Goal: Task Accomplishment & Management: Manage account settings

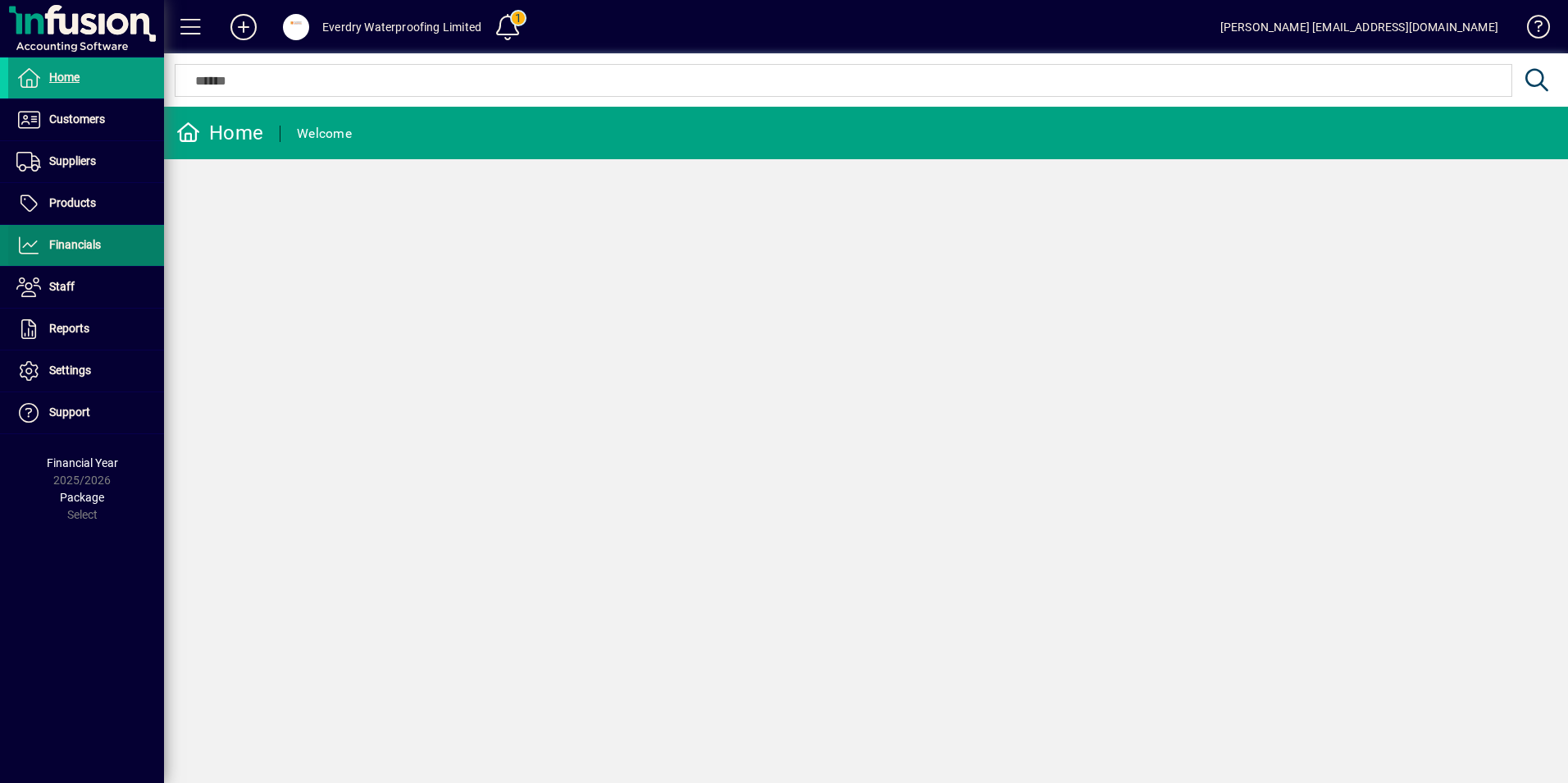
click at [64, 254] on span "Financials" at bounding box center [54, 245] width 93 height 19
click at [71, 250] on span "Financials" at bounding box center [75, 244] width 52 height 13
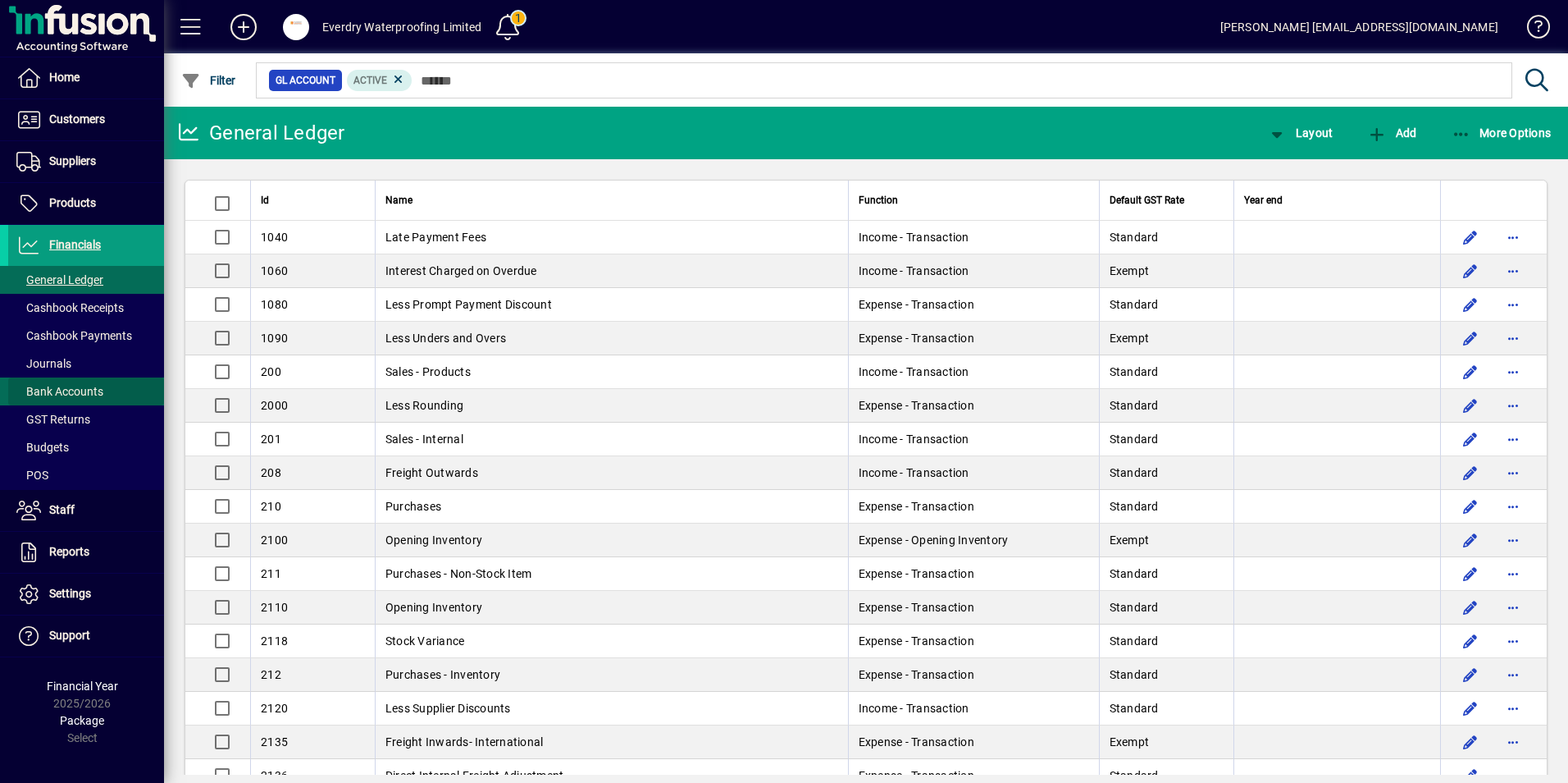
click at [53, 392] on span "Bank Accounts" at bounding box center [60, 391] width 87 height 13
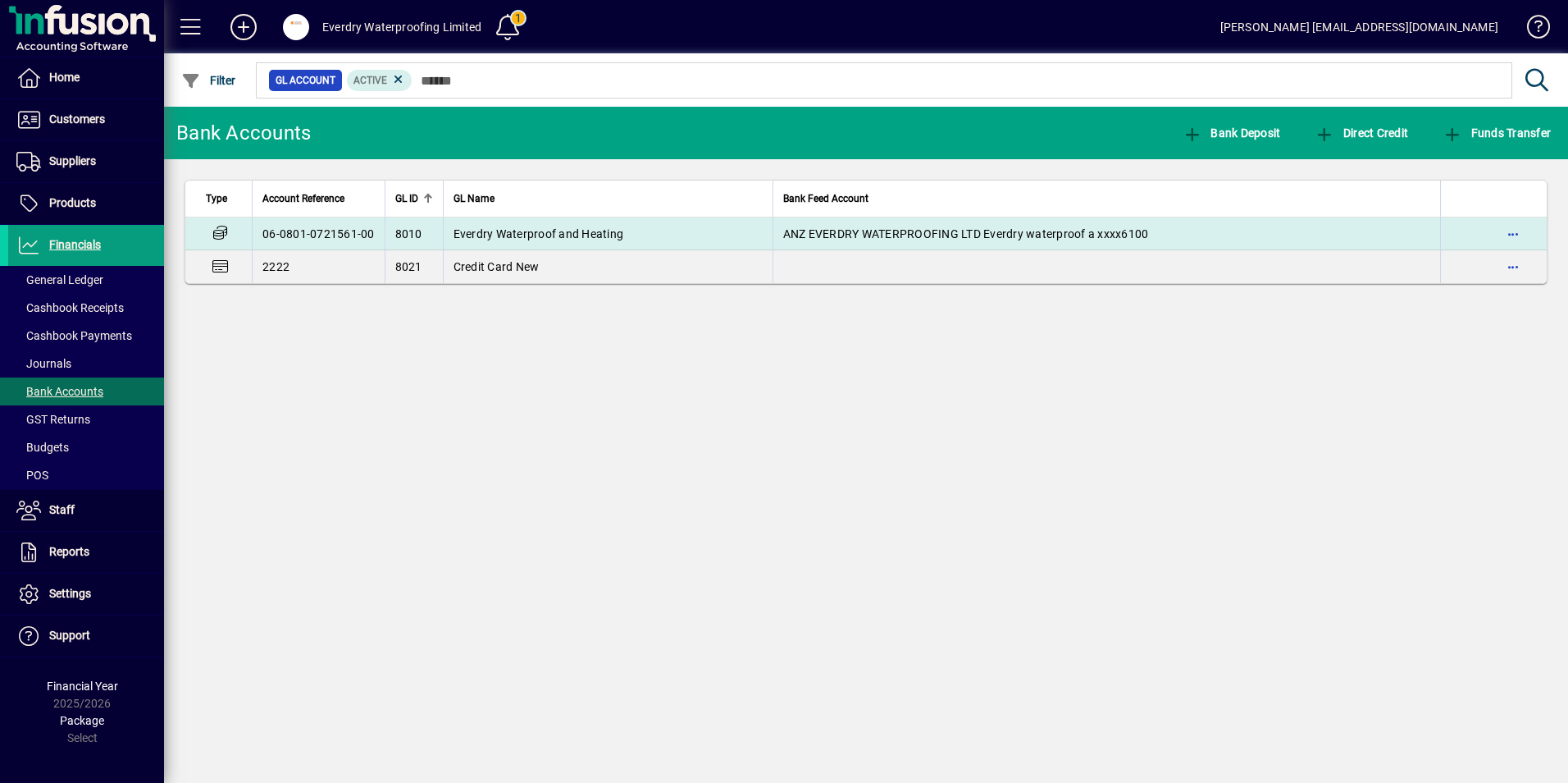
click at [499, 219] on td "Everdry Waterproof and Heating" at bounding box center [608, 233] width 330 height 32
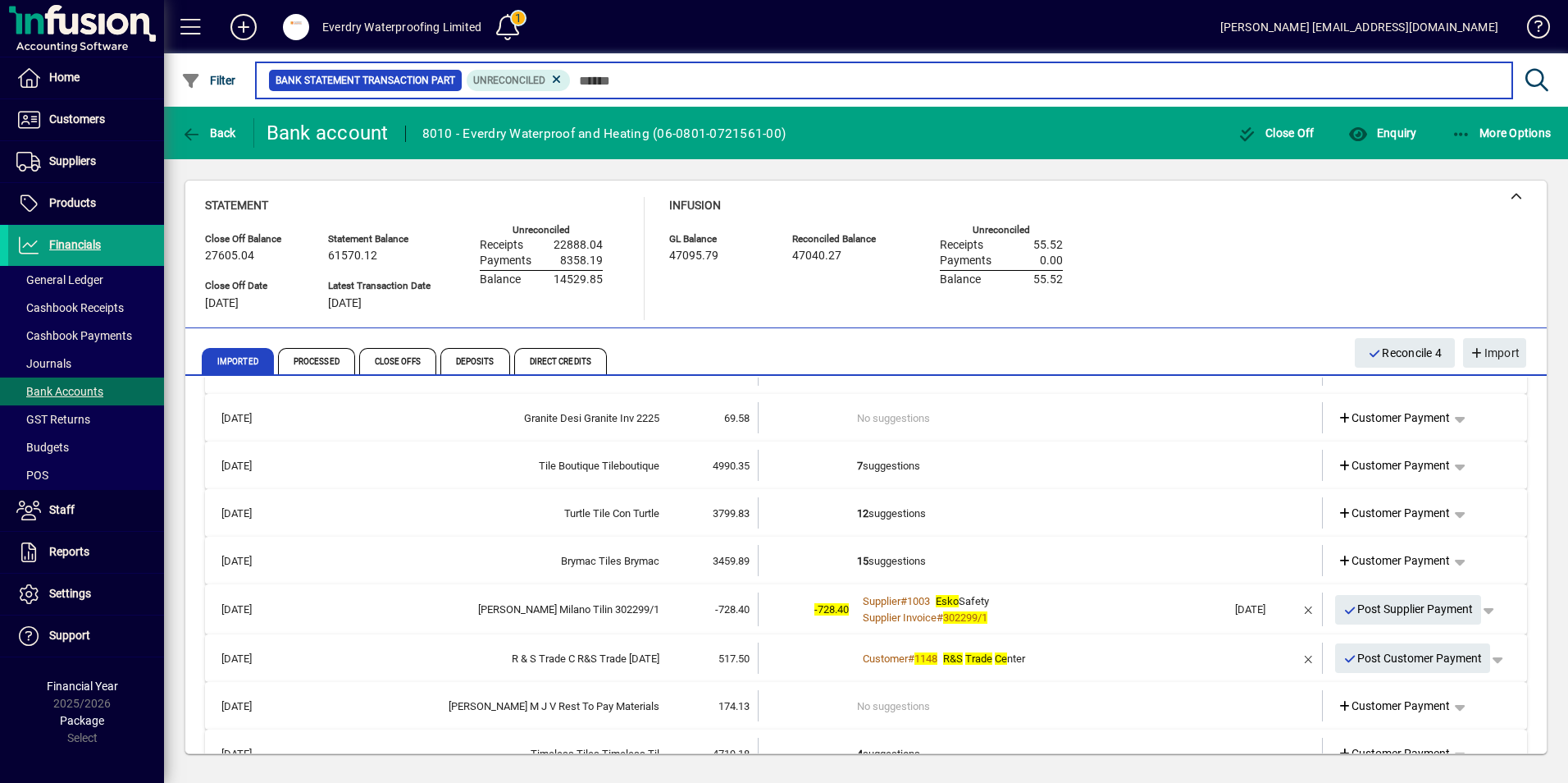
scroll to position [322, 0]
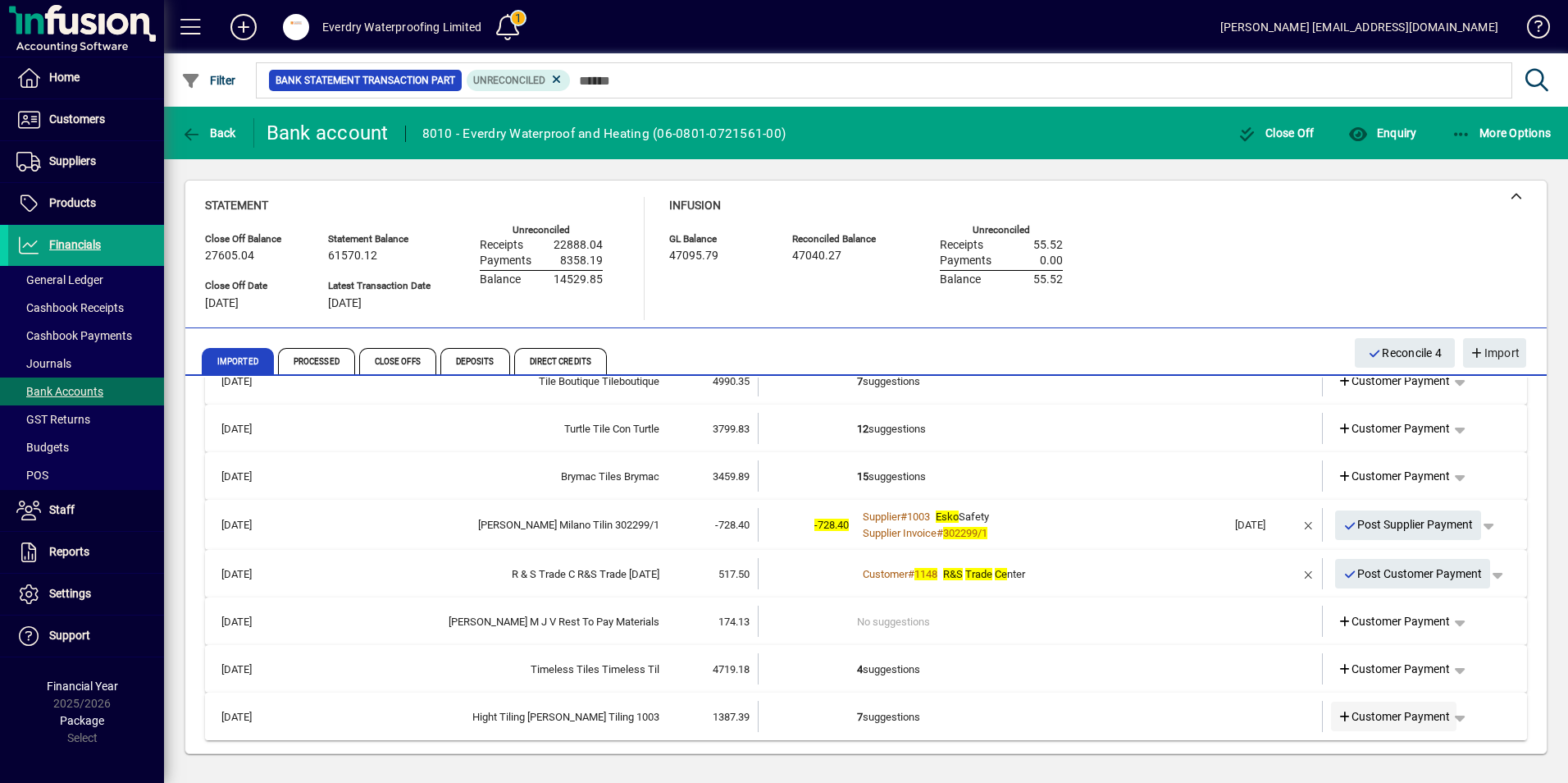
click at [1337, 719] on icon at bounding box center [1344, 716] width 15 height 11
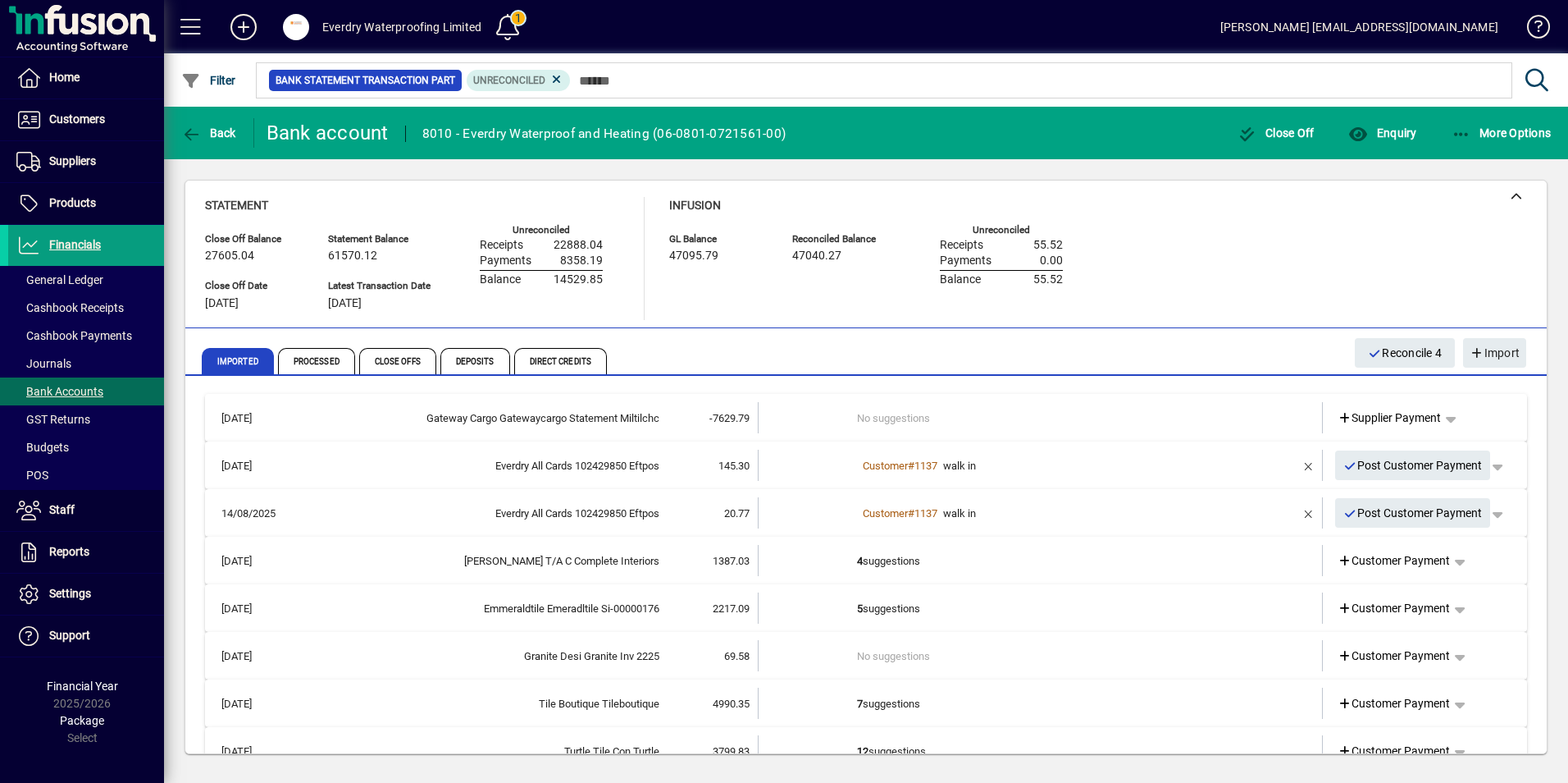
scroll to position [322, 0]
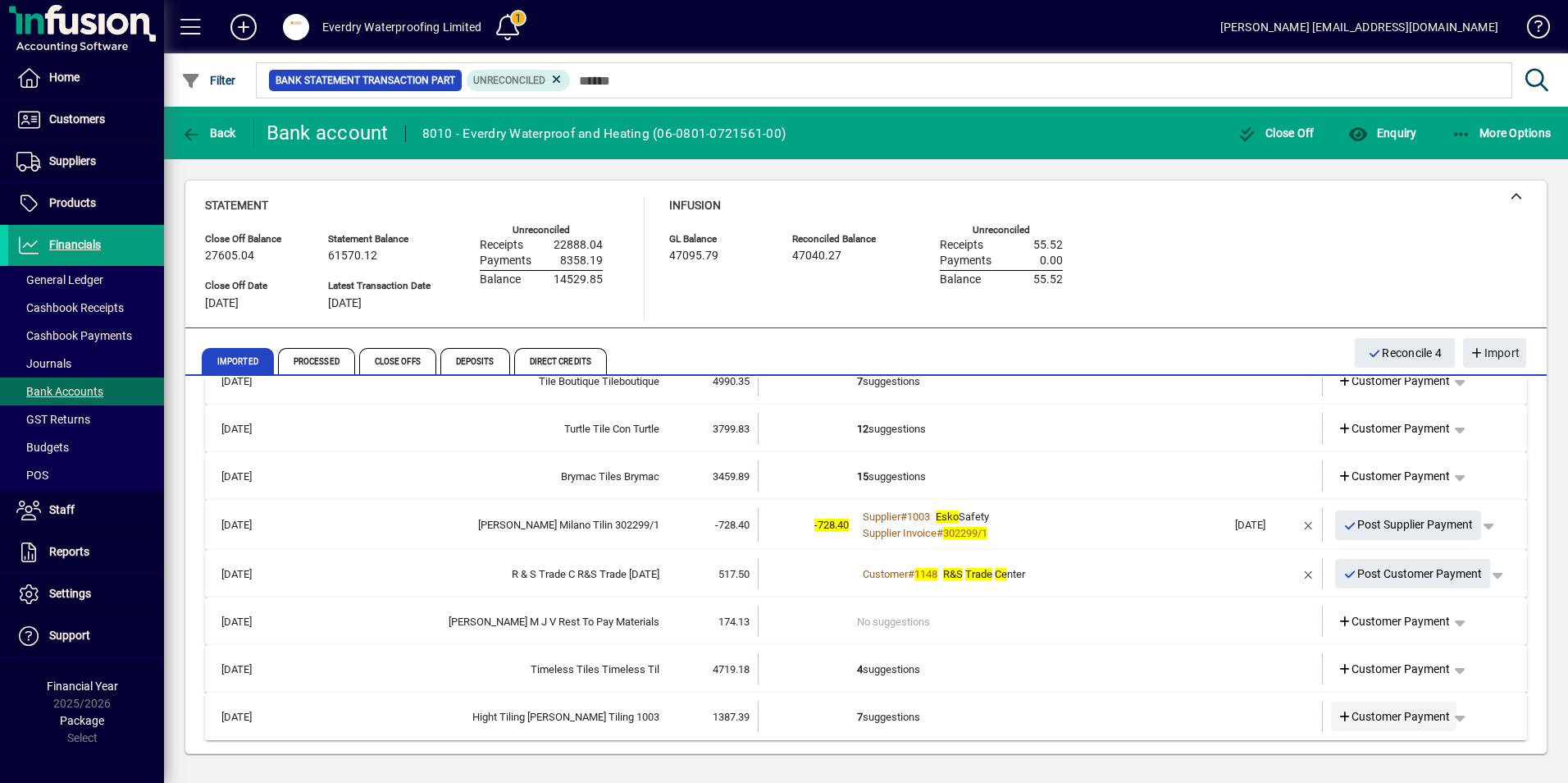
click at [1337, 715] on icon at bounding box center [1344, 716] width 15 height 11
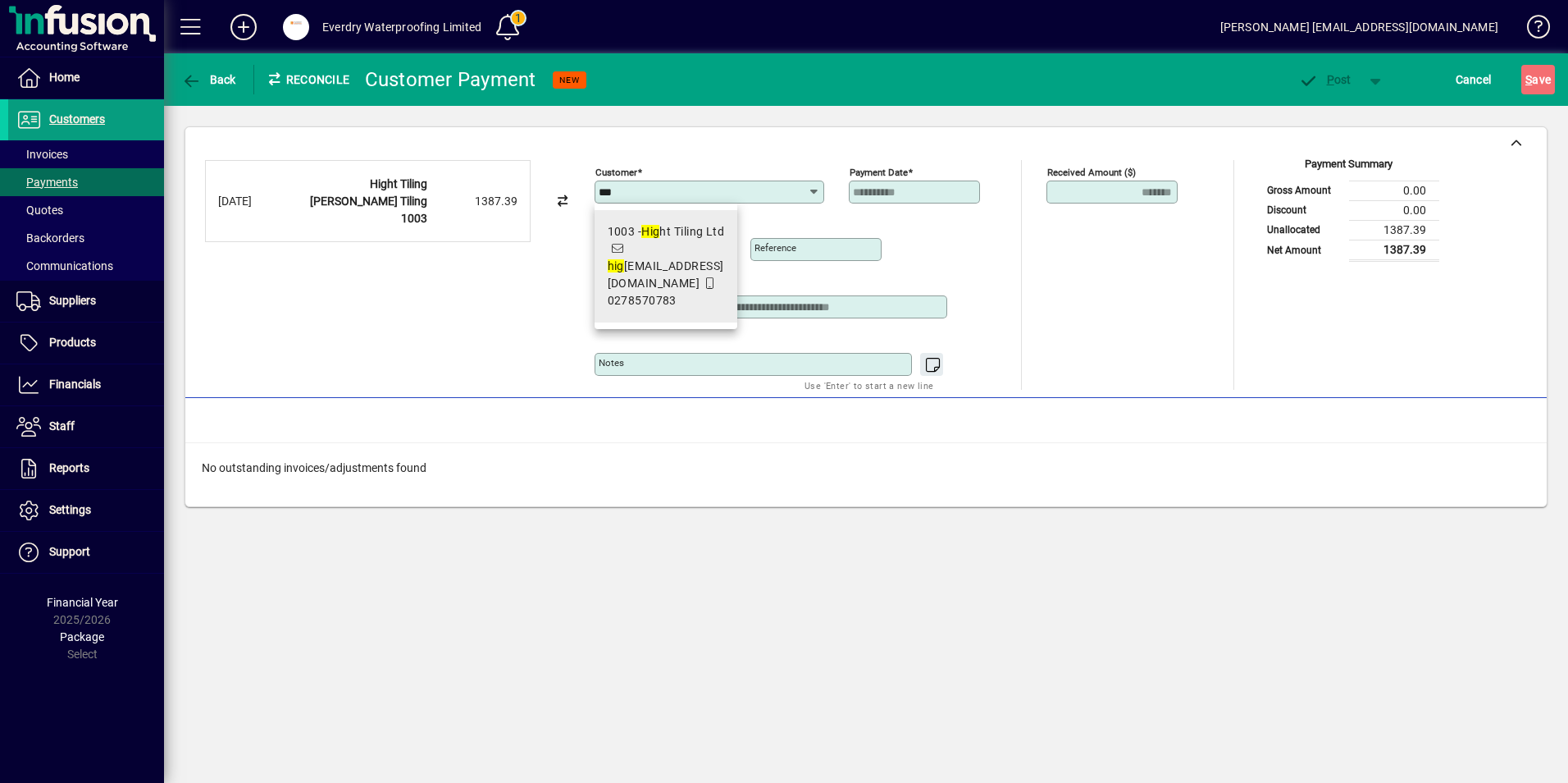
click at [677, 241] on span "1003 - Hig ht Tiling Ltd hig ht_tiling@outlook.co.nz 0278570783" at bounding box center [667, 266] width 118 height 86
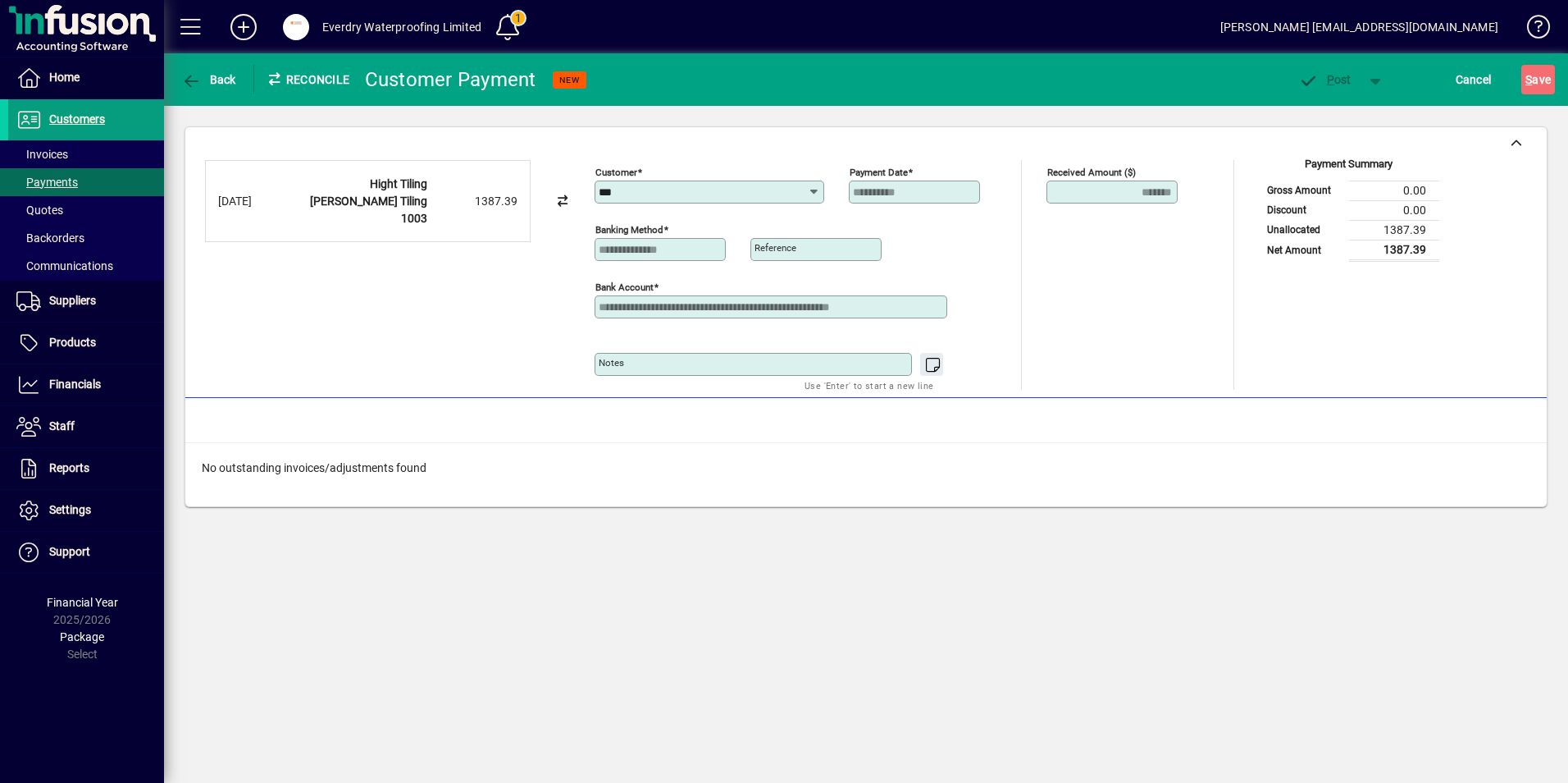
type input "**********"
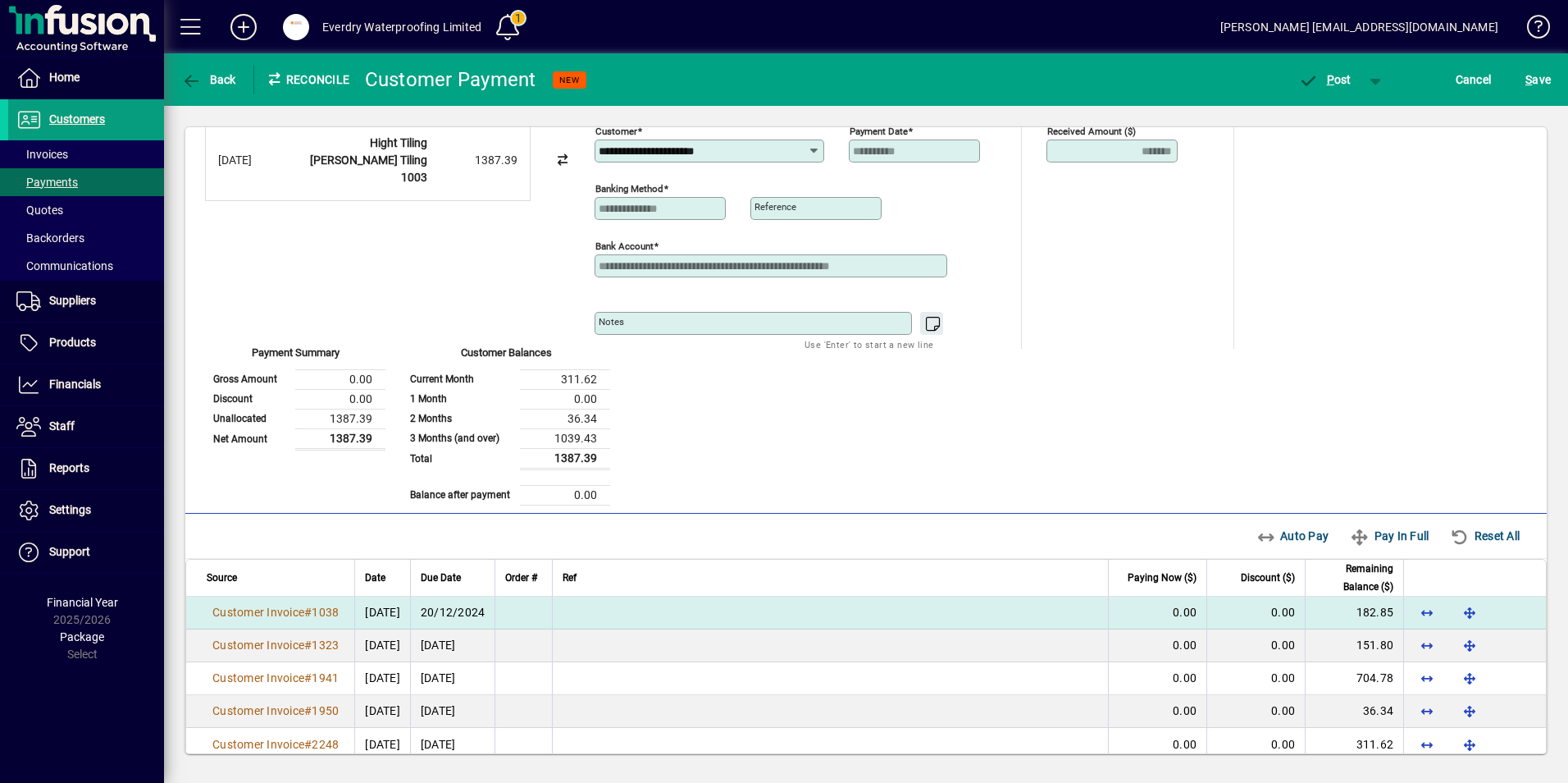
scroll to position [62, 0]
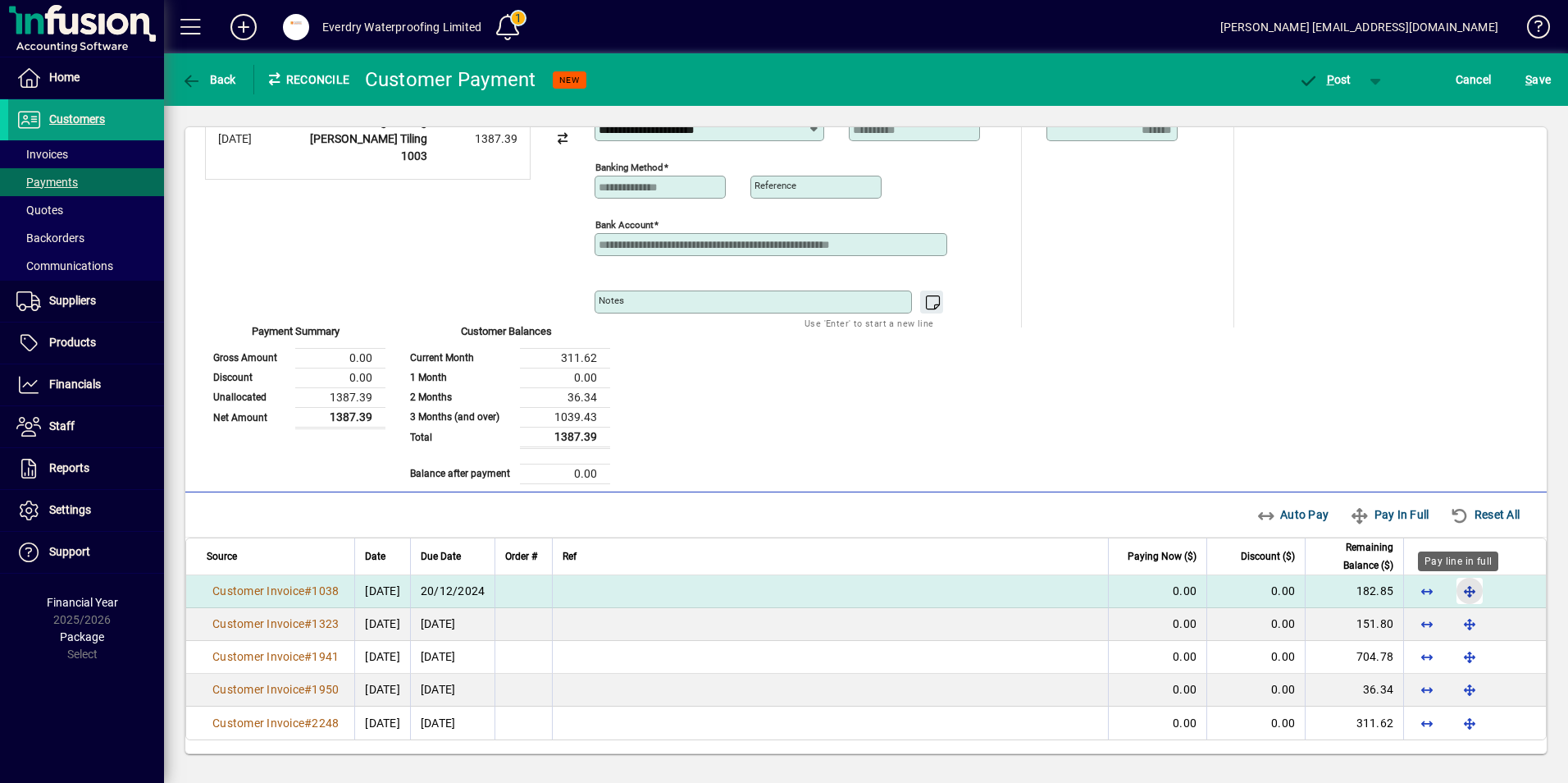
click at [1465, 588] on span "button" at bounding box center [1469, 590] width 39 height 40
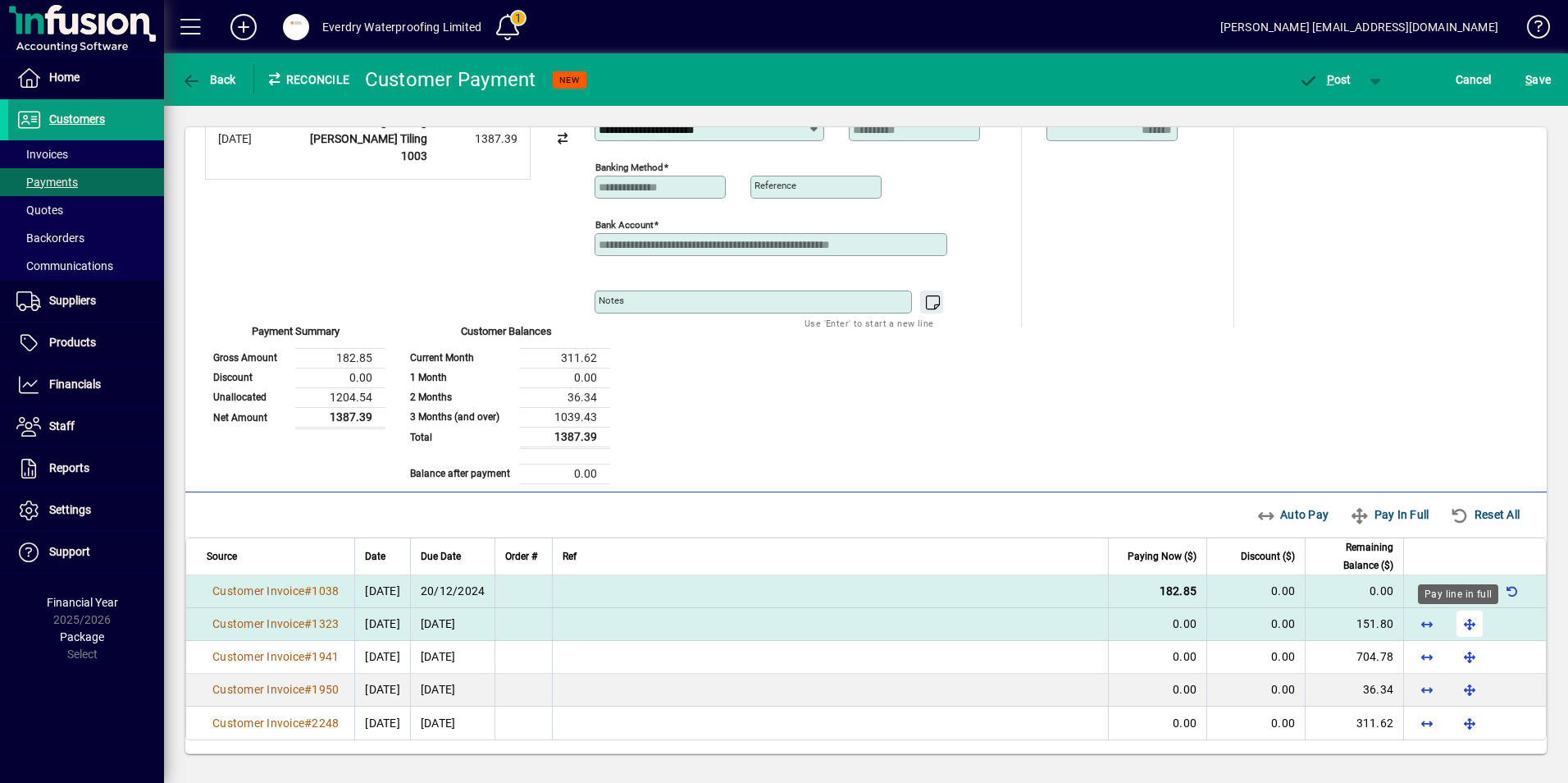
click at [1452, 624] on span "button" at bounding box center [1469, 623] width 39 height 40
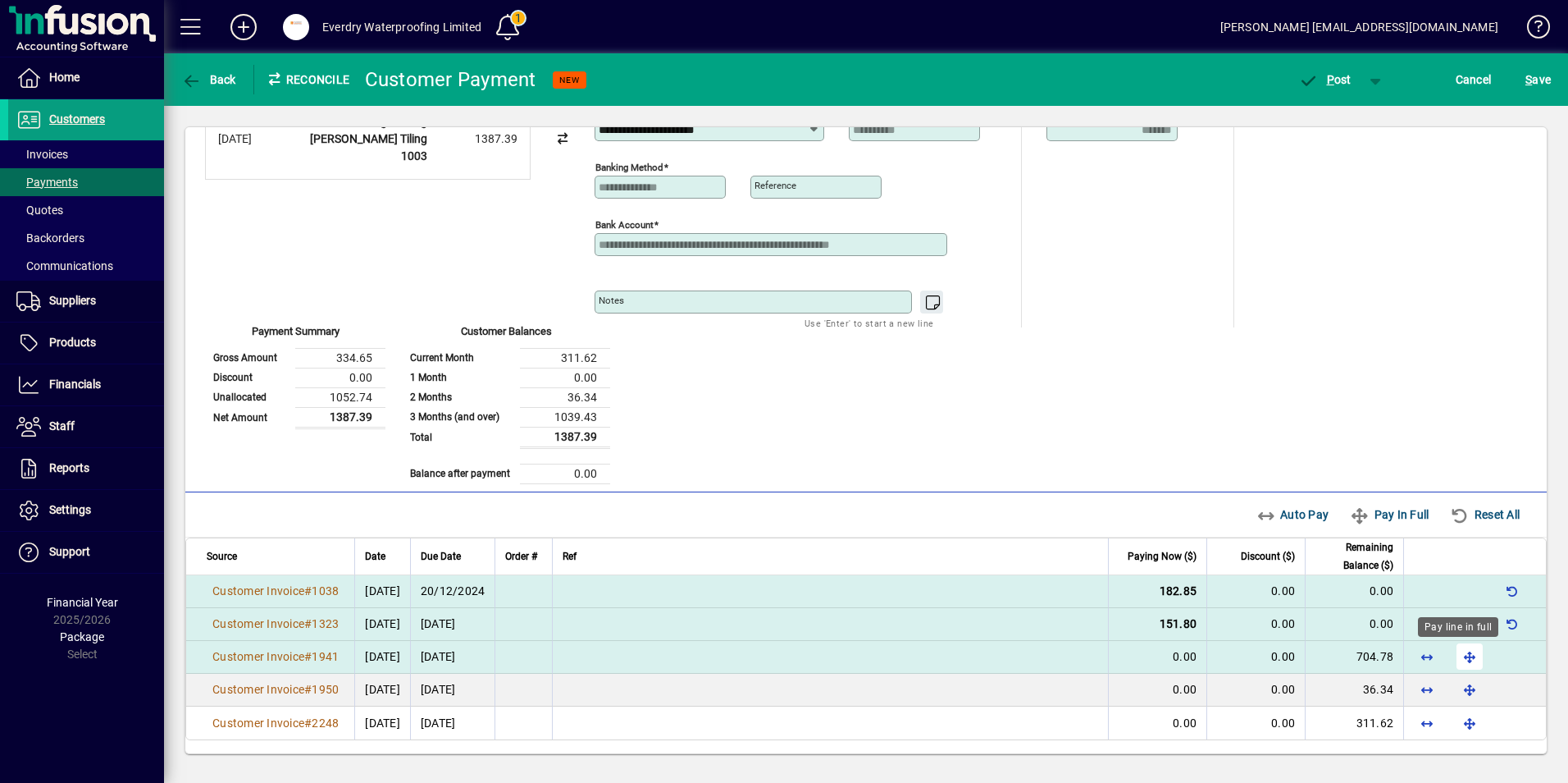
click at [1456, 649] on span "button" at bounding box center [1469, 656] width 39 height 40
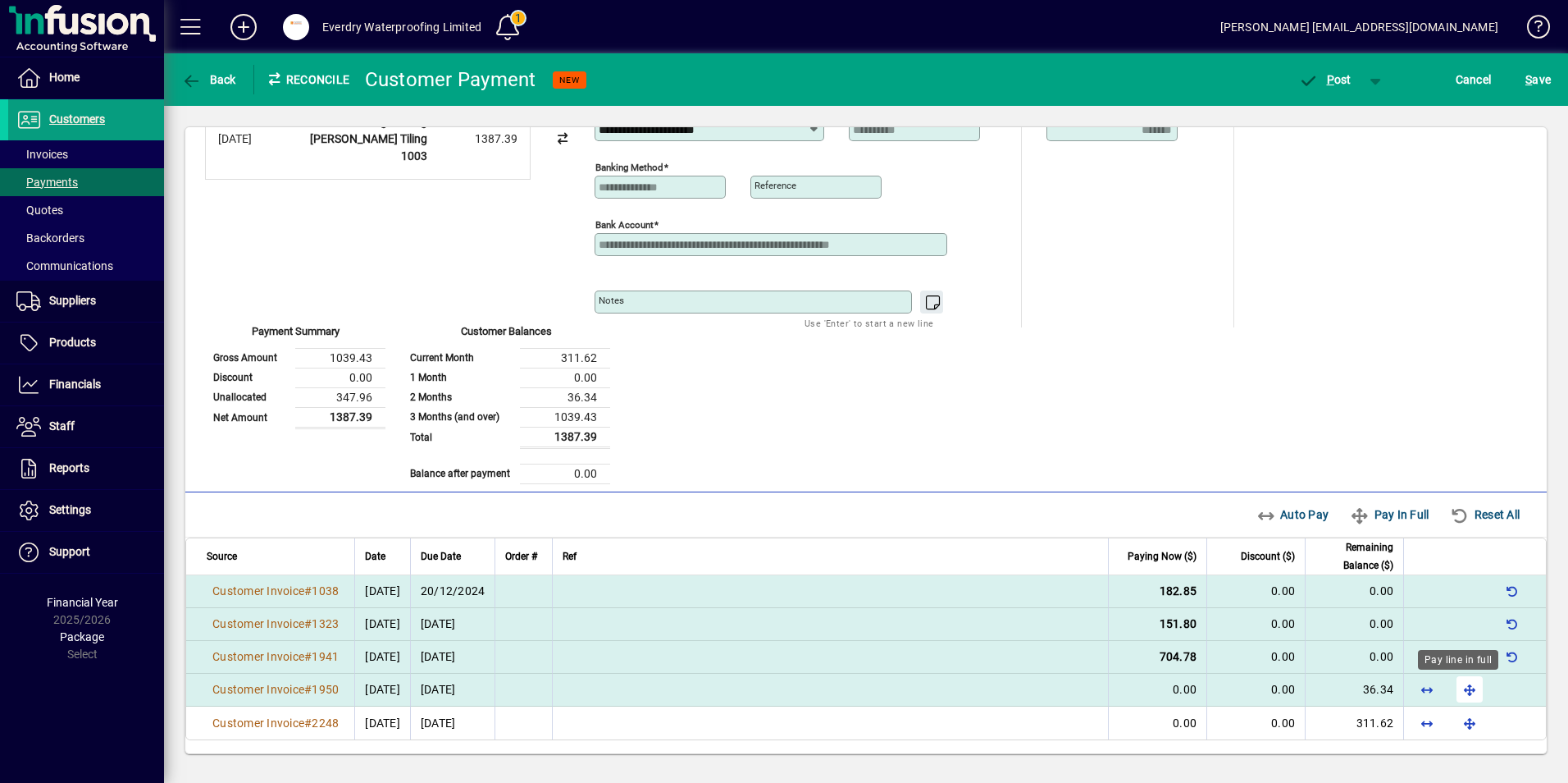
click at [1457, 685] on span "button" at bounding box center [1469, 689] width 39 height 40
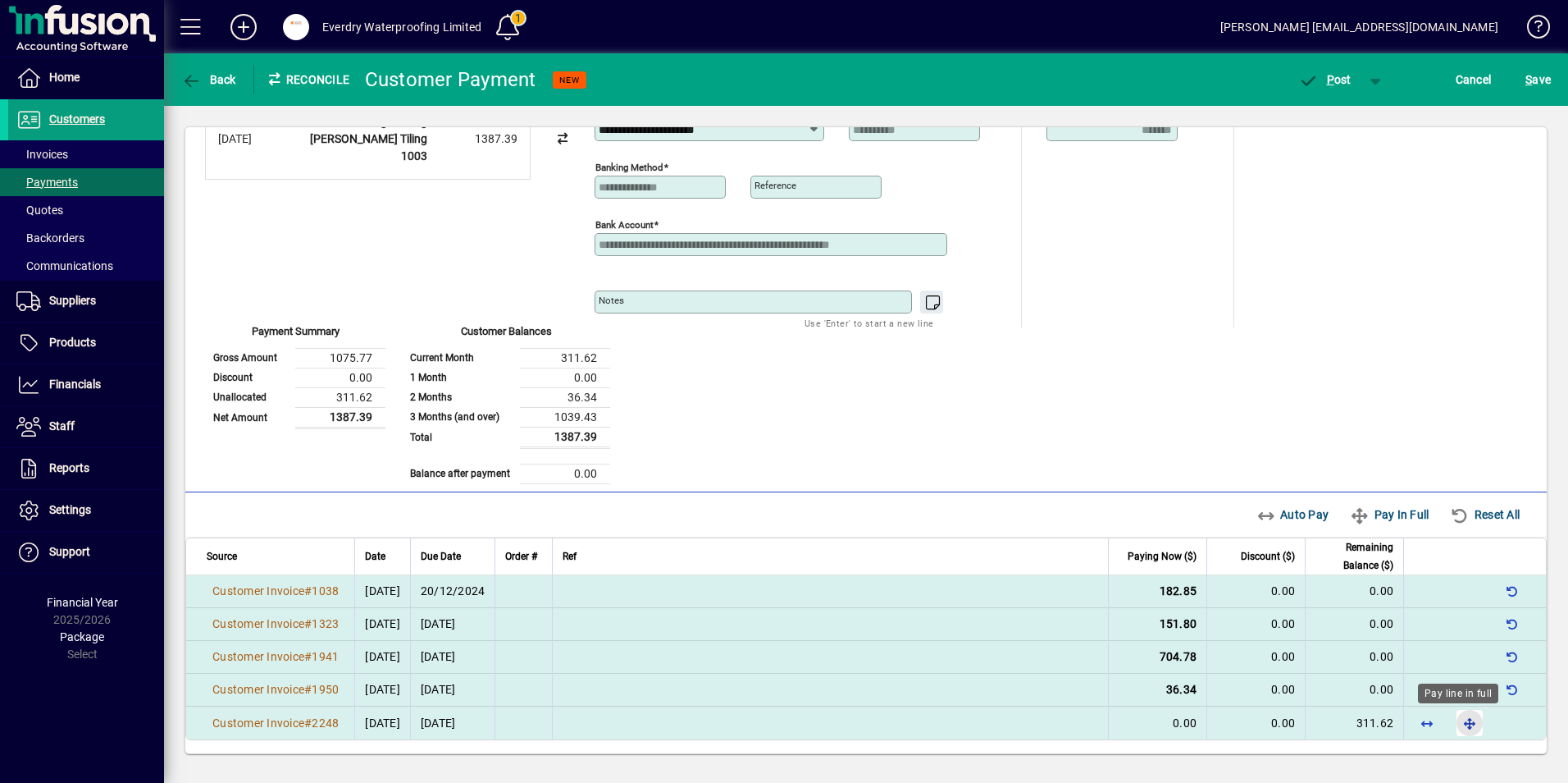
click at [1451, 725] on span "button" at bounding box center [1469, 722] width 39 height 40
click at [1345, 83] on span "P ost" at bounding box center [1324, 79] width 54 height 13
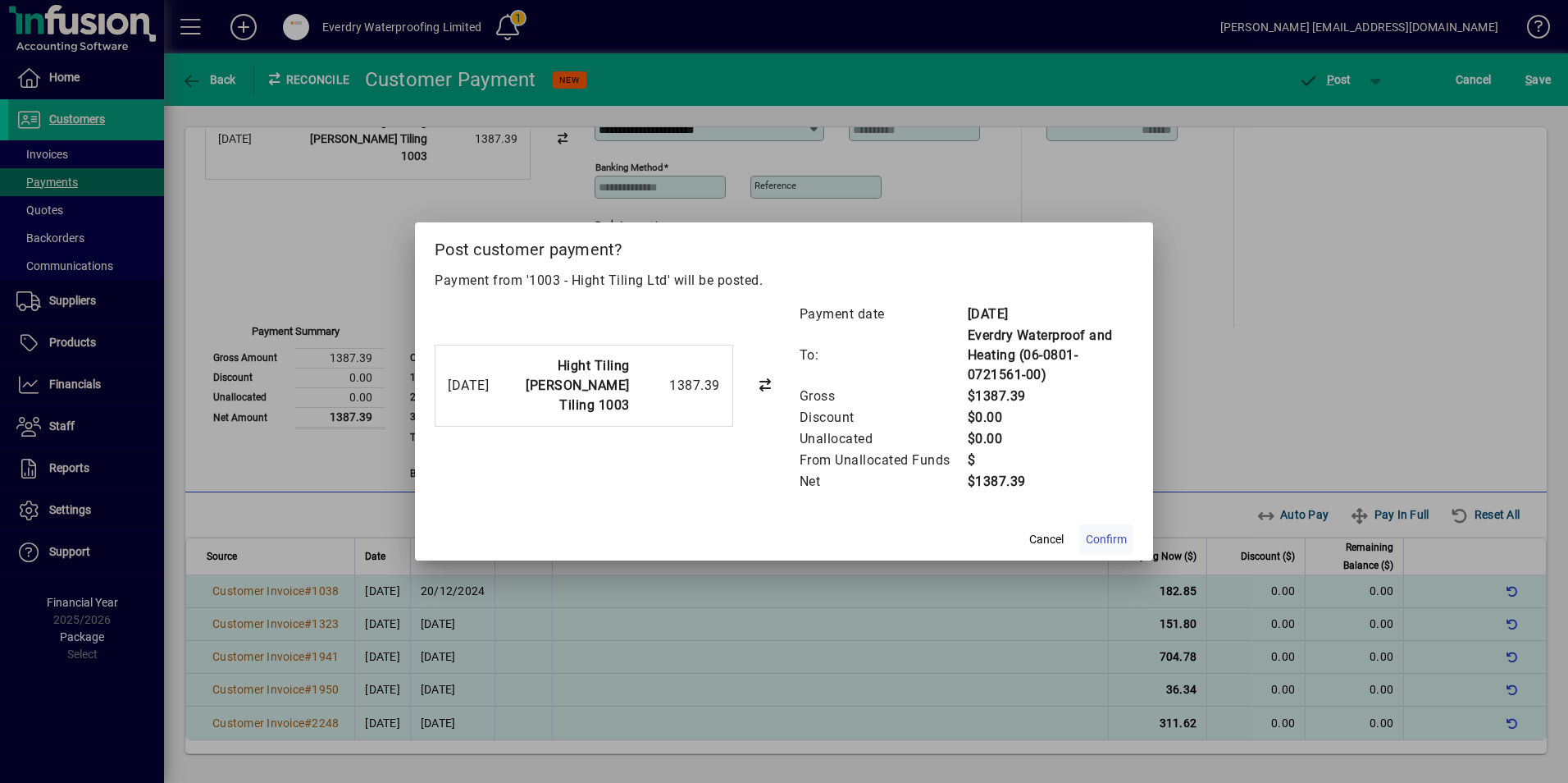
click at [1109, 535] on span "Confirm" at bounding box center [1106, 540] width 41 height 18
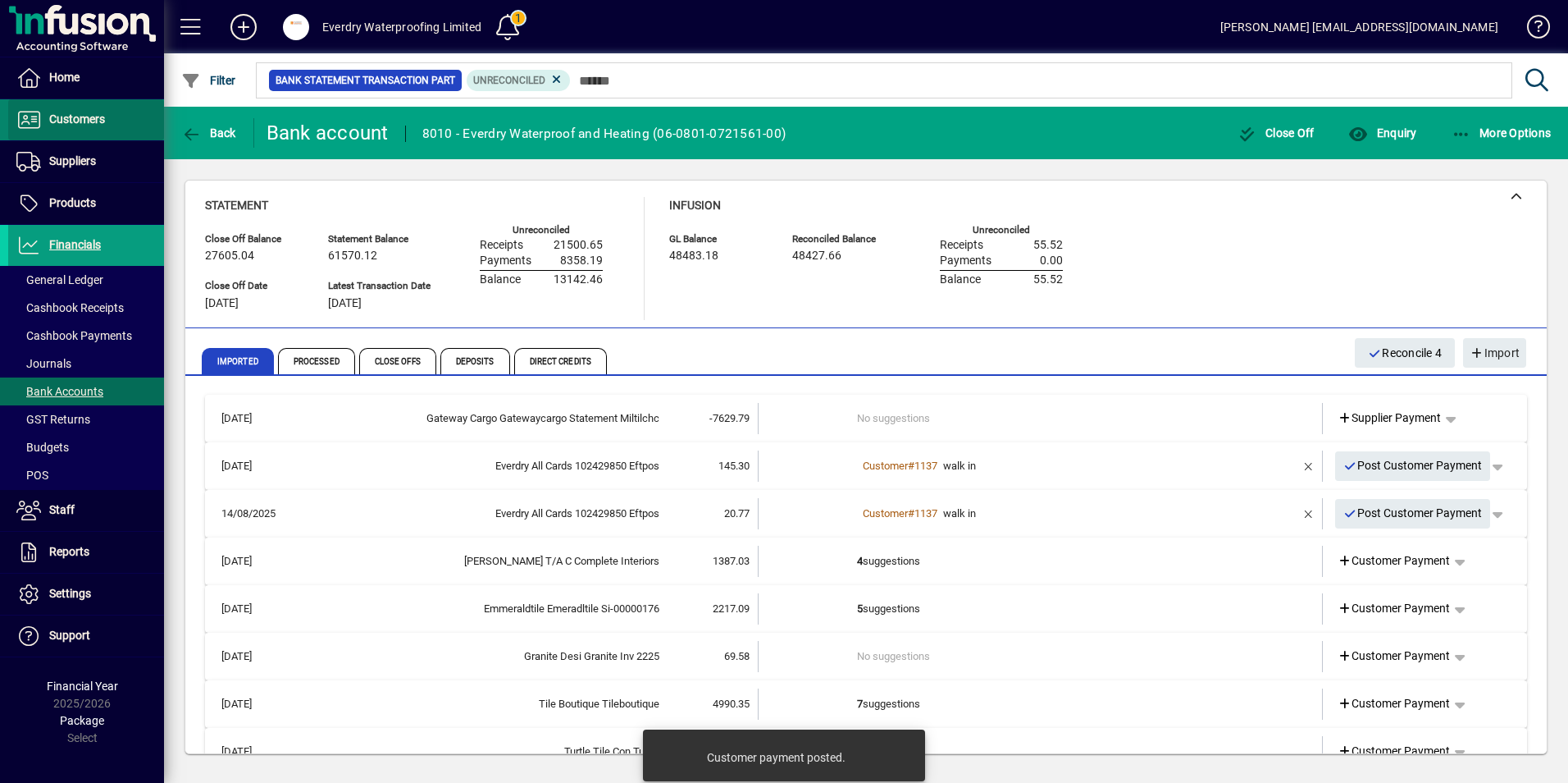
click at [83, 129] on span "Customers" at bounding box center [56, 119] width 97 height 19
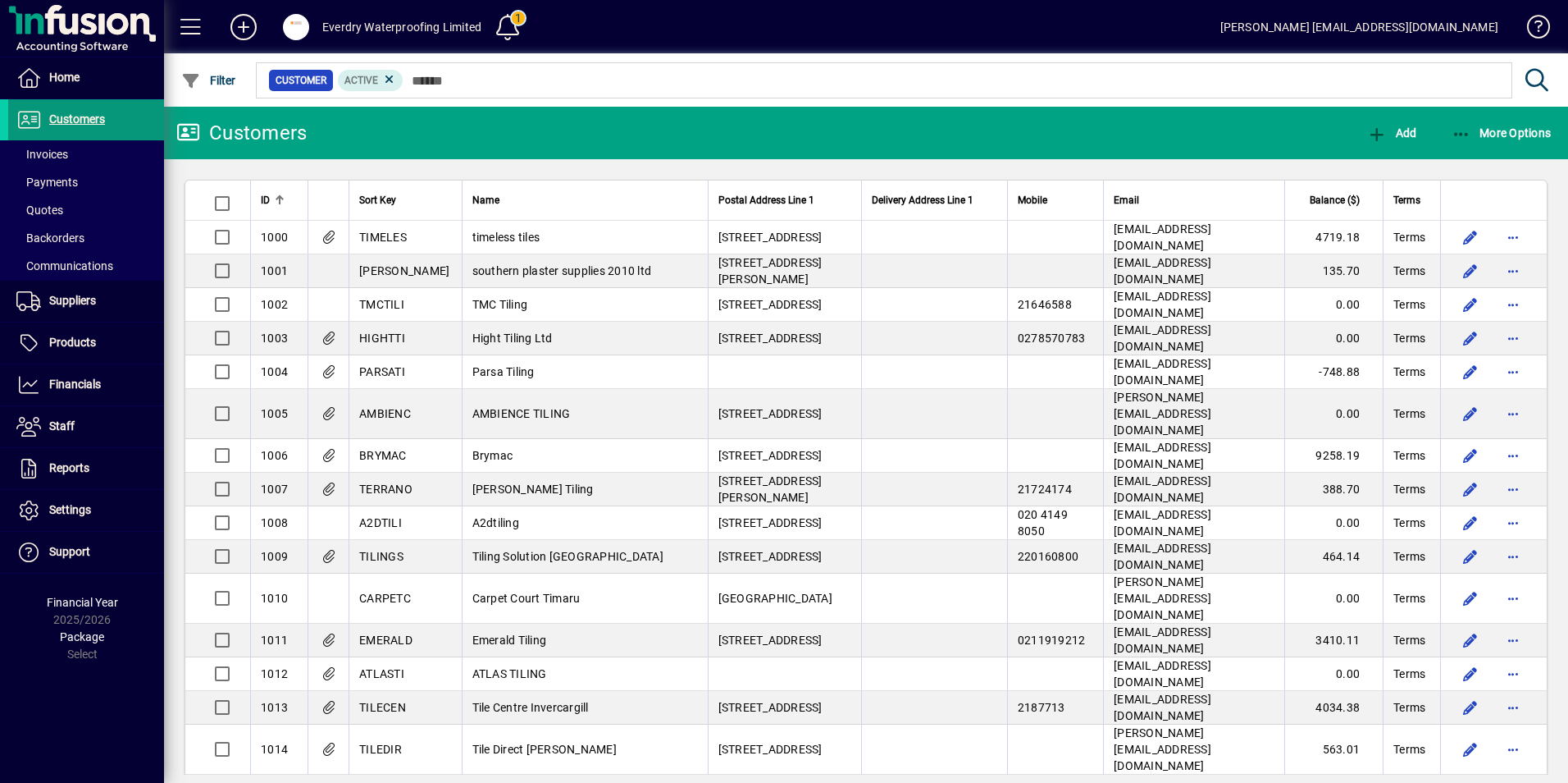
click at [77, 128] on span "Customers" at bounding box center [56, 119] width 97 height 19
click at [68, 384] on span "Financials" at bounding box center [75, 384] width 52 height 13
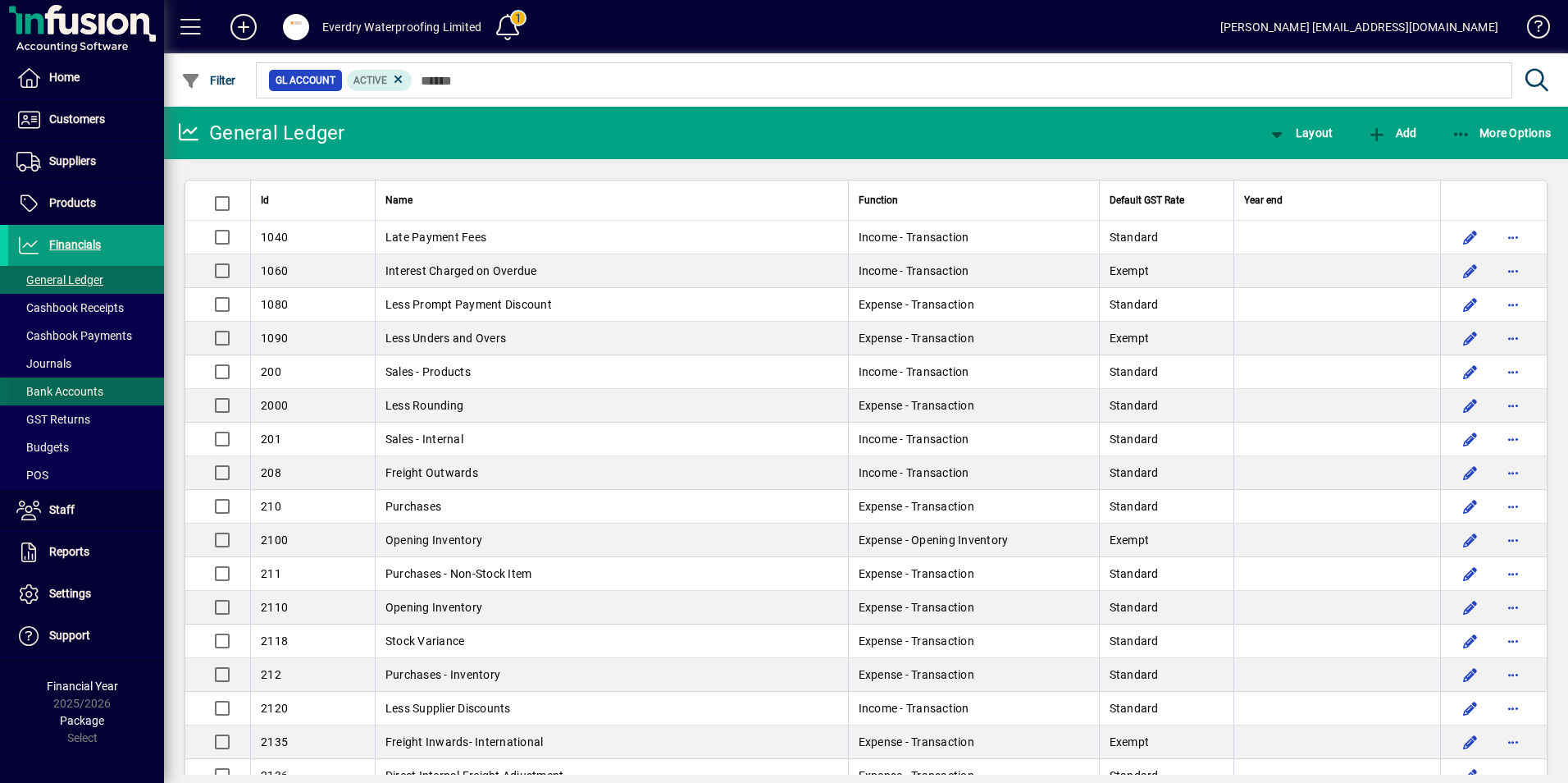
click at [102, 377] on span at bounding box center [86, 391] width 156 height 40
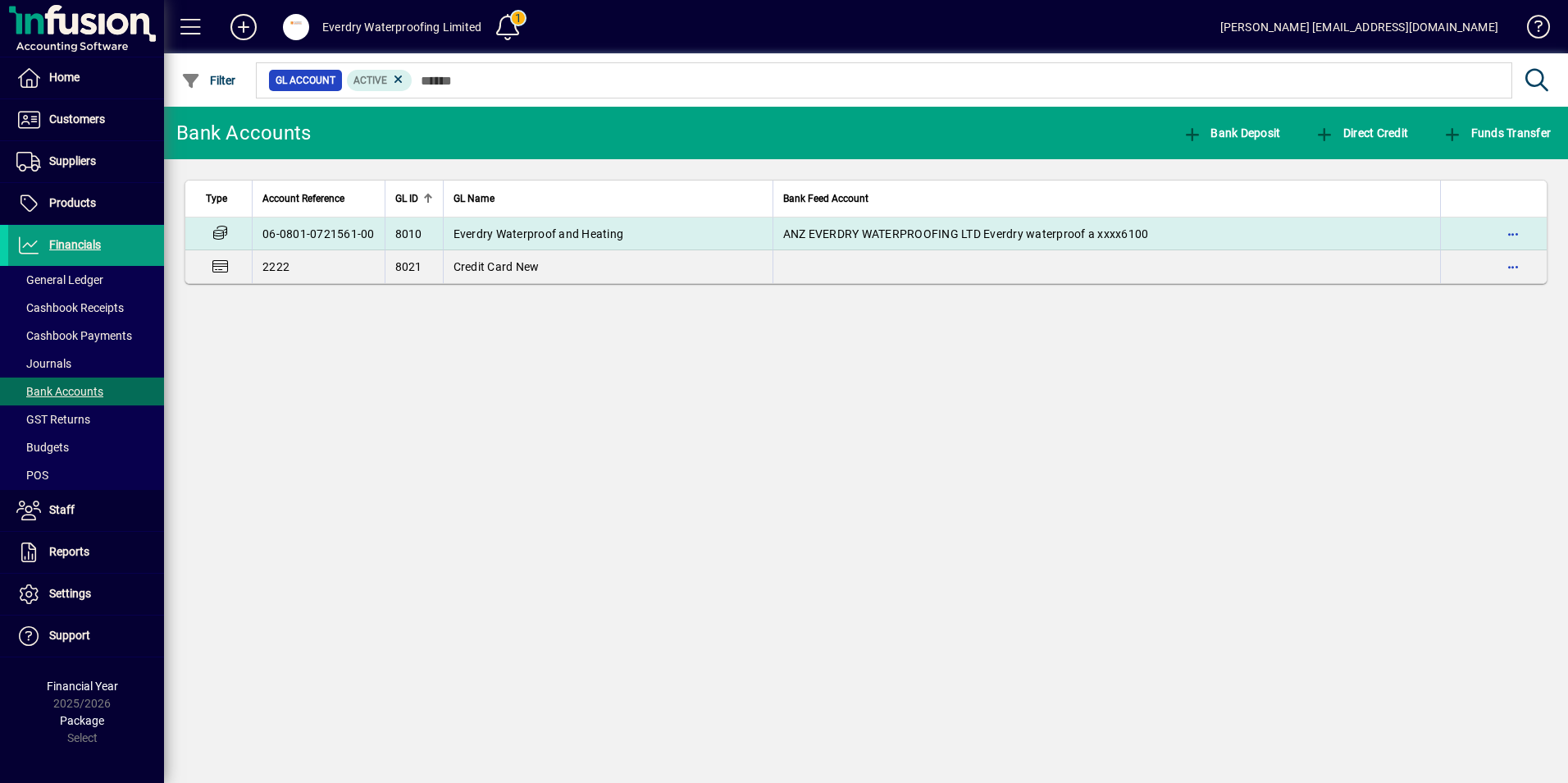
click at [570, 224] on td "Everdry Waterproof and Heating" at bounding box center [608, 233] width 330 height 32
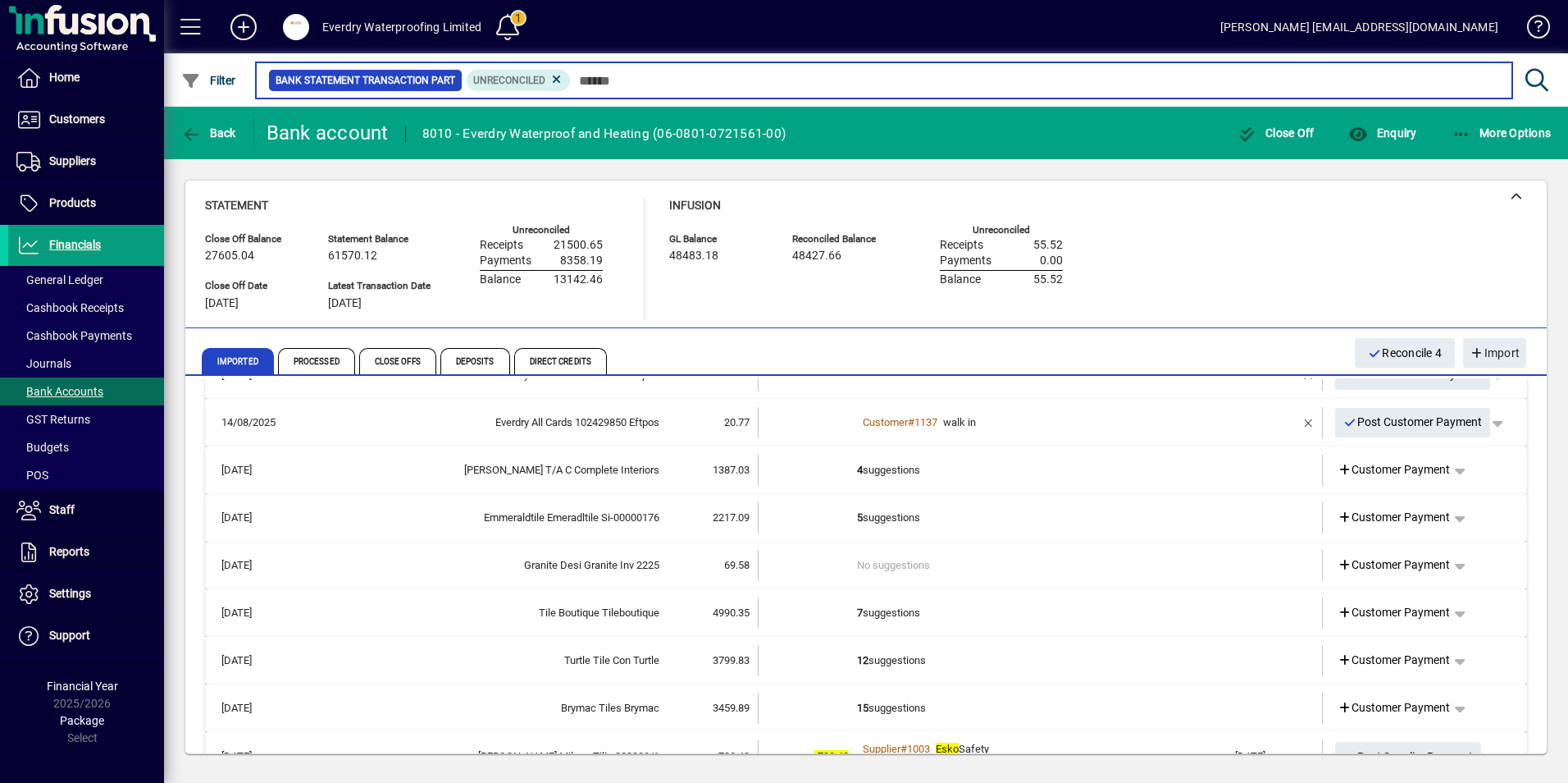
scroll to position [276, 0]
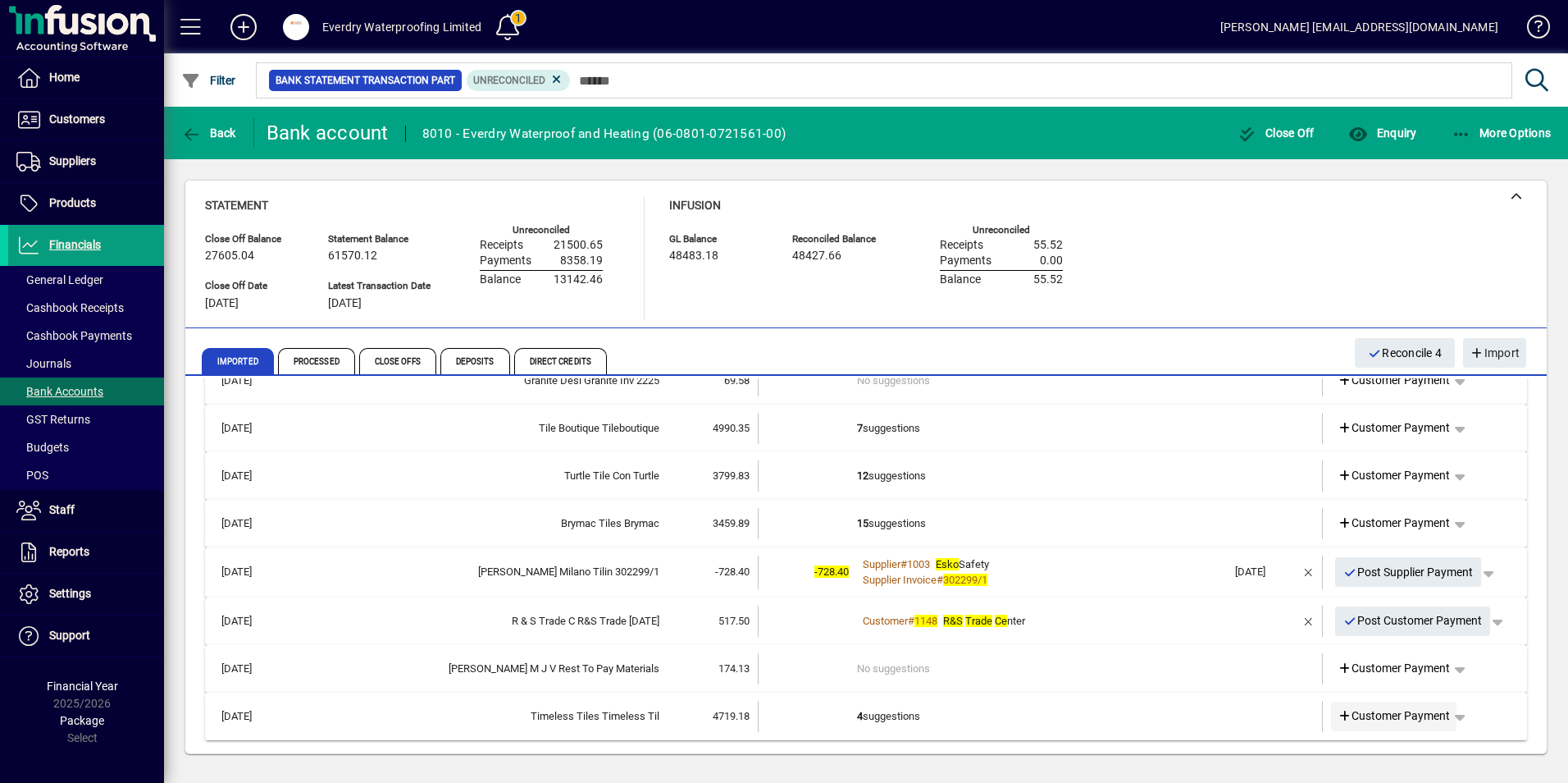
click at [1337, 714] on icon at bounding box center [1344, 715] width 15 height 11
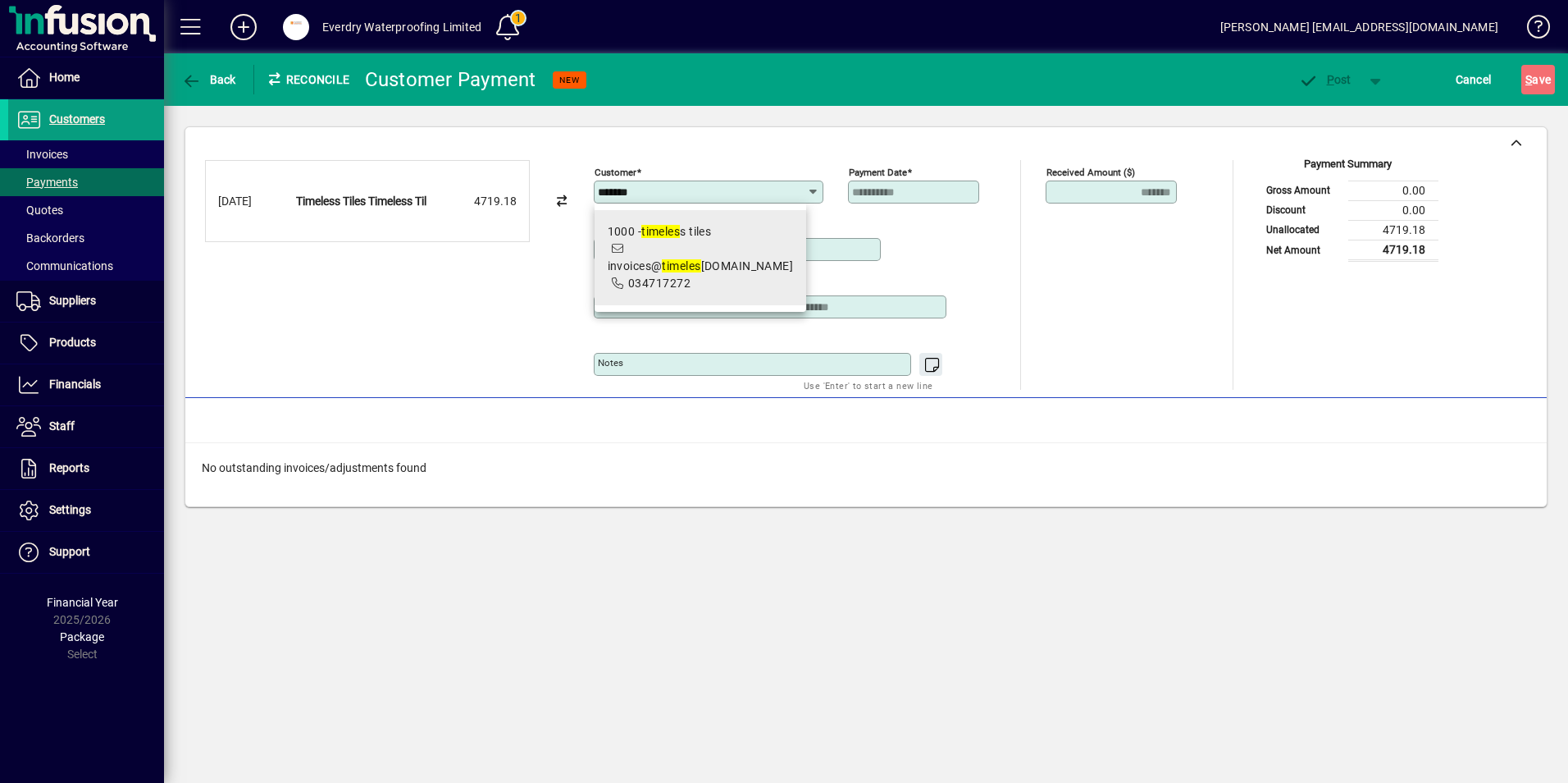
click at [678, 267] on em "timeles" at bounding box center [681, 265] width 39 height 13
type input "**********"
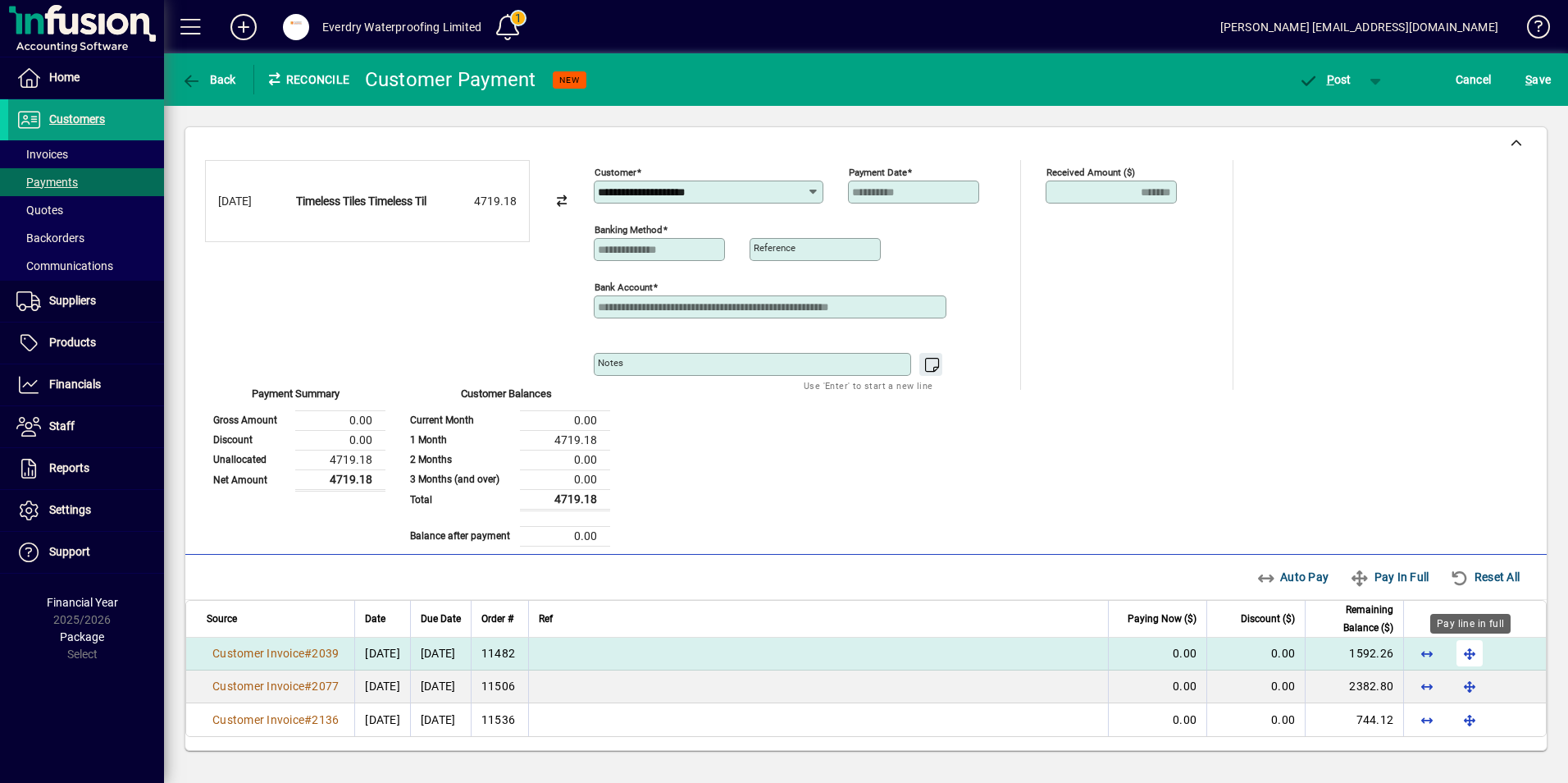
click at [1467, 657] on span "button" at bounding box center [1469, 652] width 39 height 40
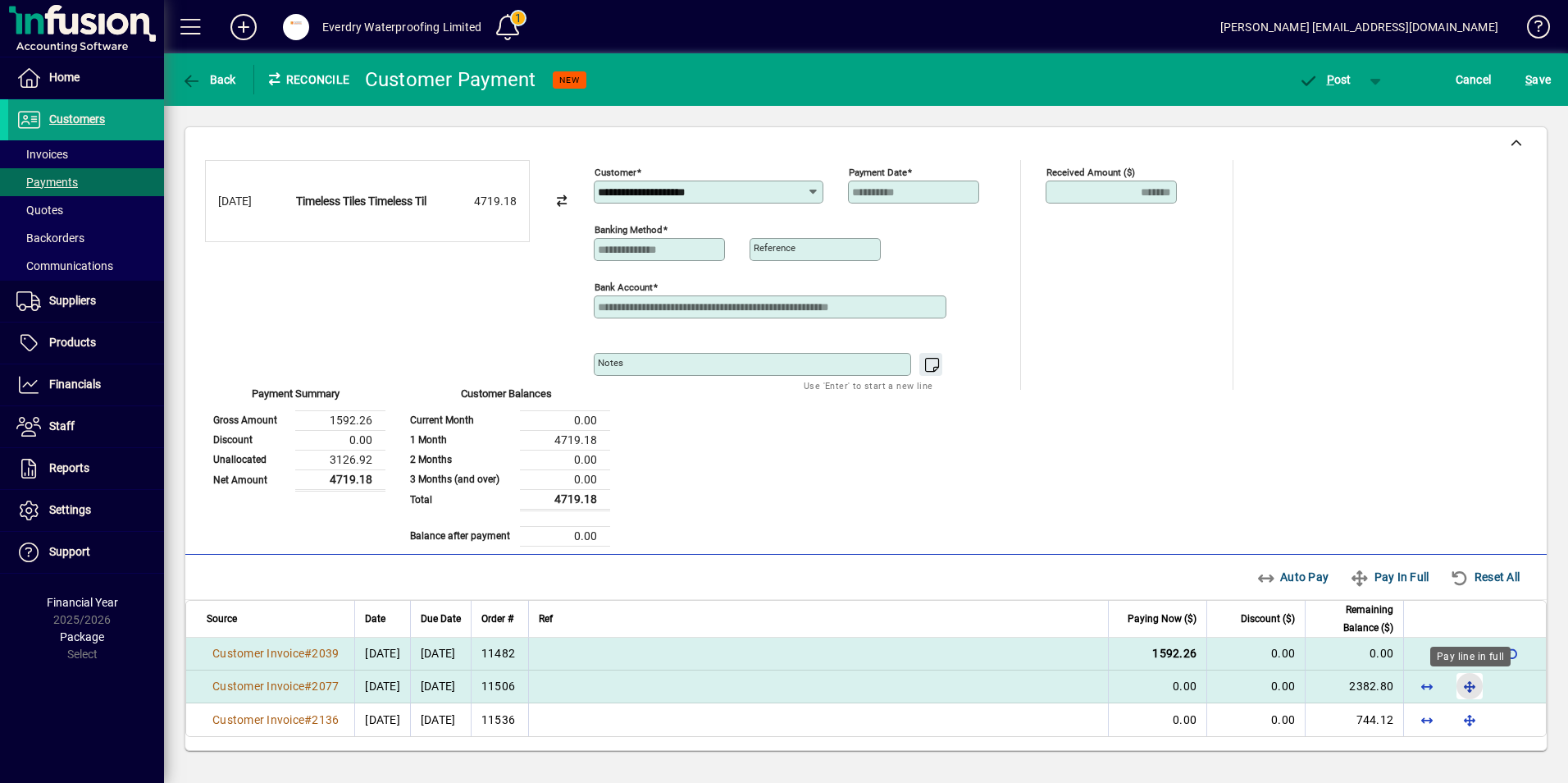
click at [1462, 674] on span "button" at bounding box center [1469, 686] width 39 height 40
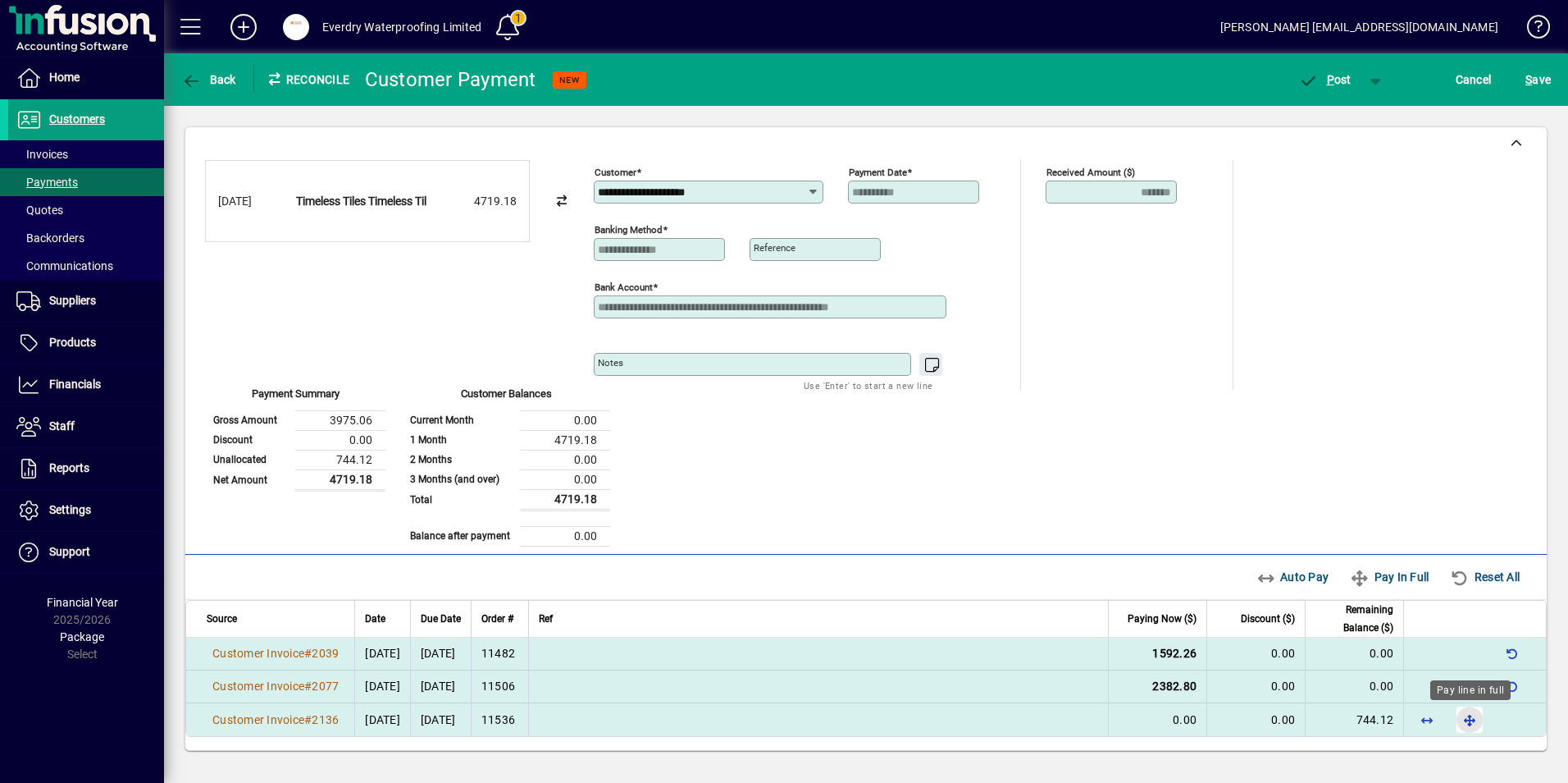
click at [1464, 716] on span "button" at bounding box center [1469, 719] width 39 height 40
click at [1307, 85] on icon "button" at bounding box center [1307, 81] width 20 height 17
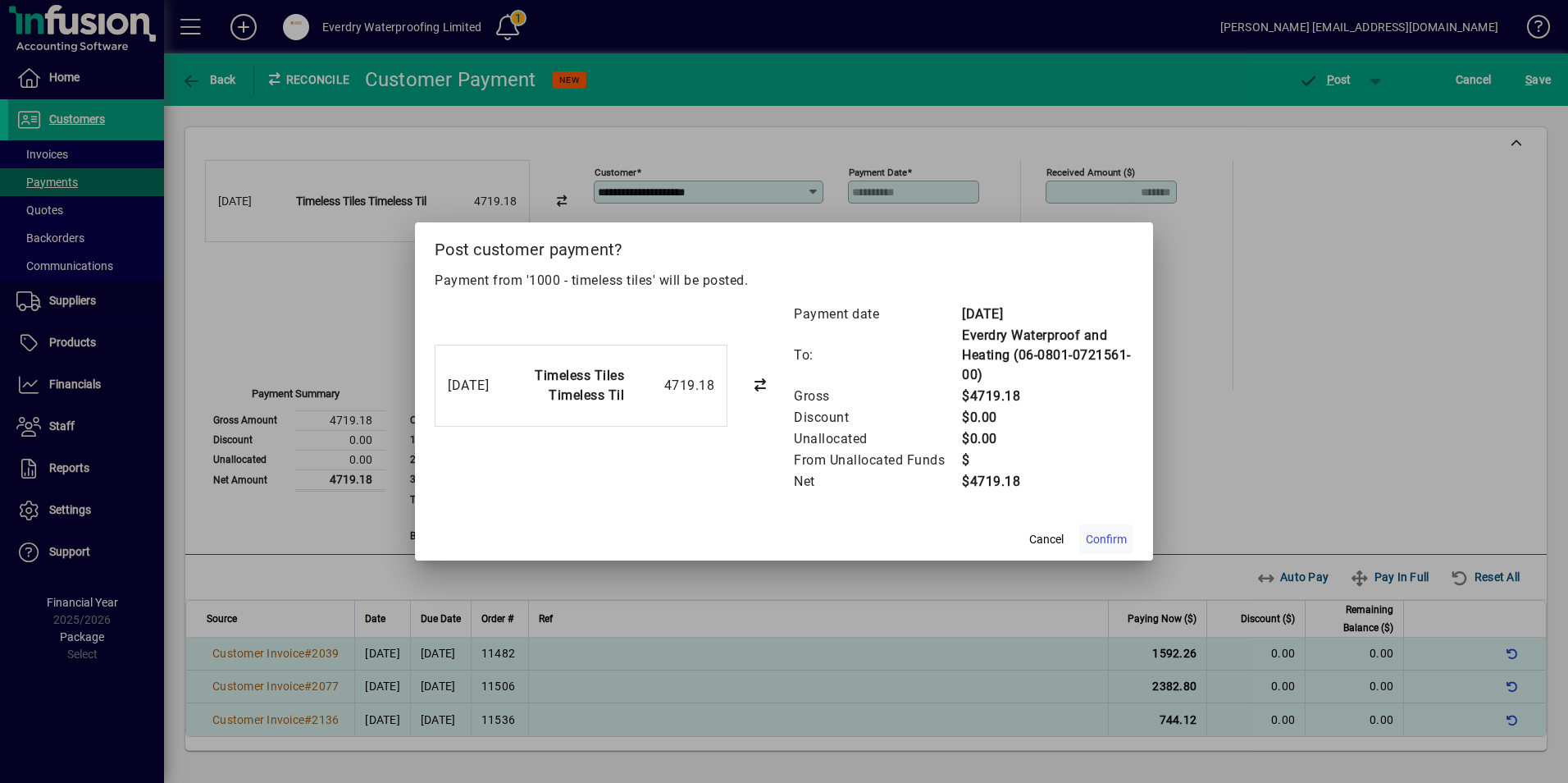
click at [1108, 534] on span "Confirm" at bounding box center [1106, 540] width 41 height 18
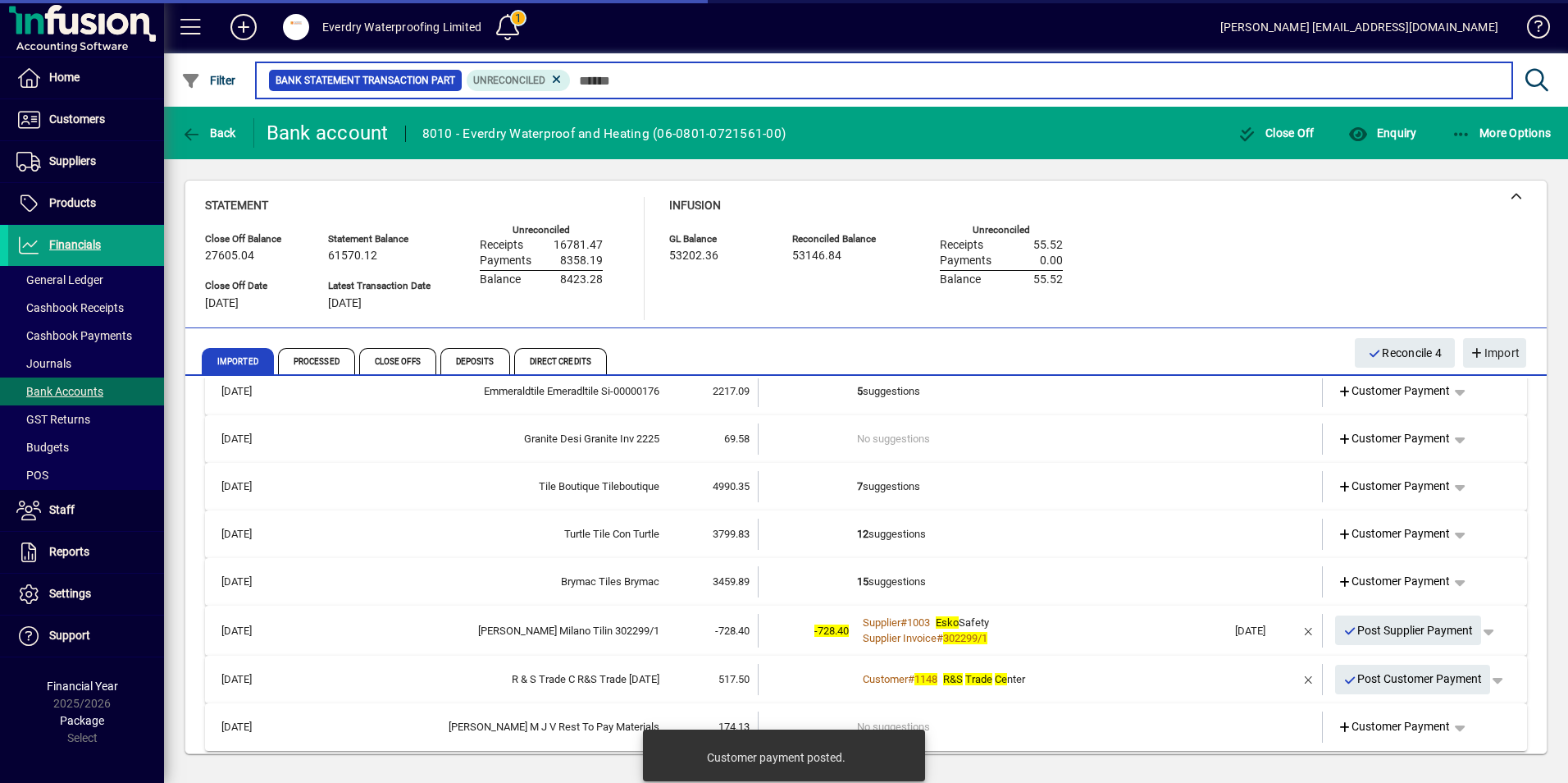
scroll to position [228, 0]
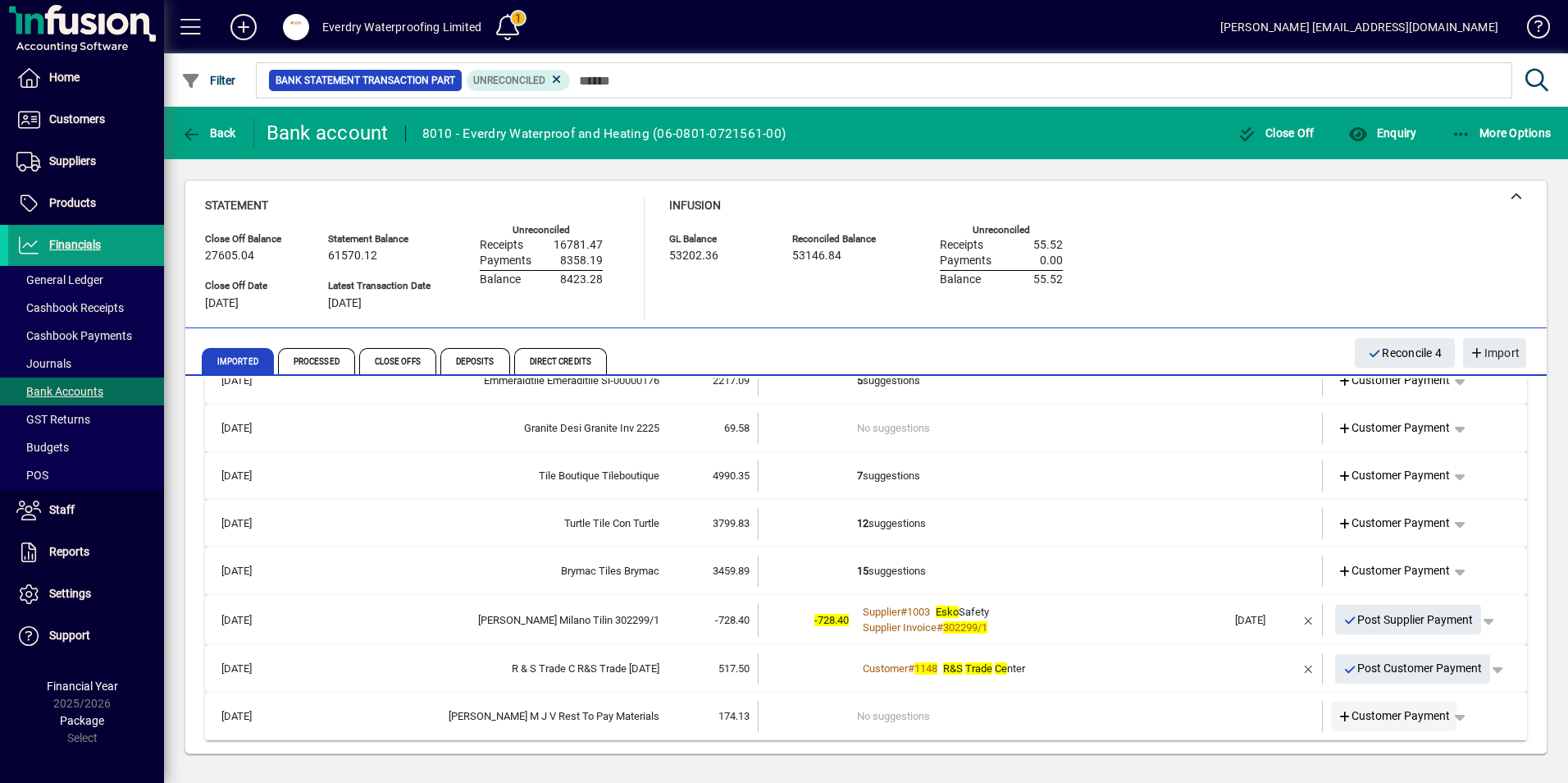
click at [1337, 720] on icon at bounding box center [1344, 716] width 15 height 11
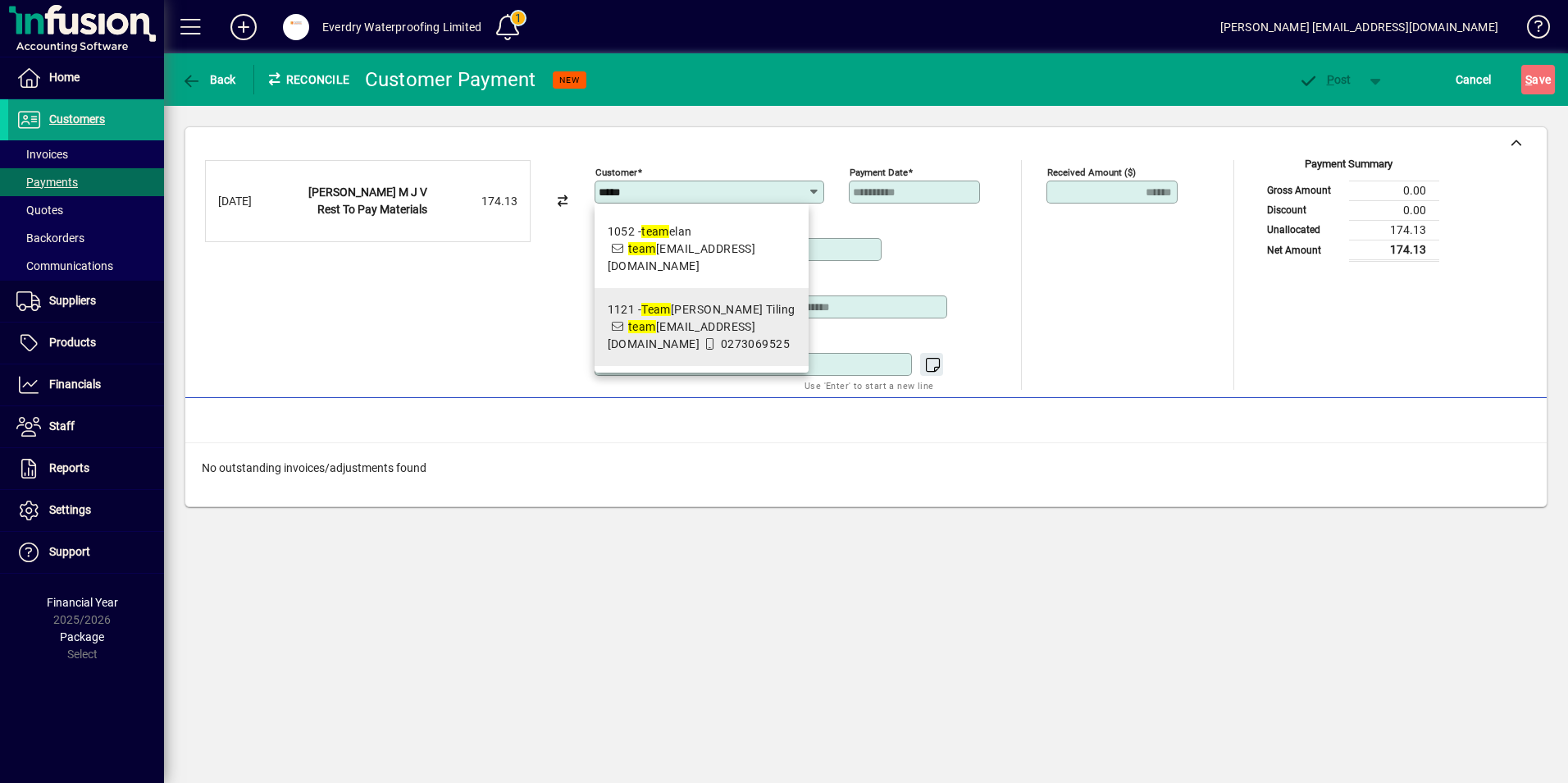
click at [628, 333] on em "team" at bounding box center [642, 326] width 28 height 13
type input "**********"
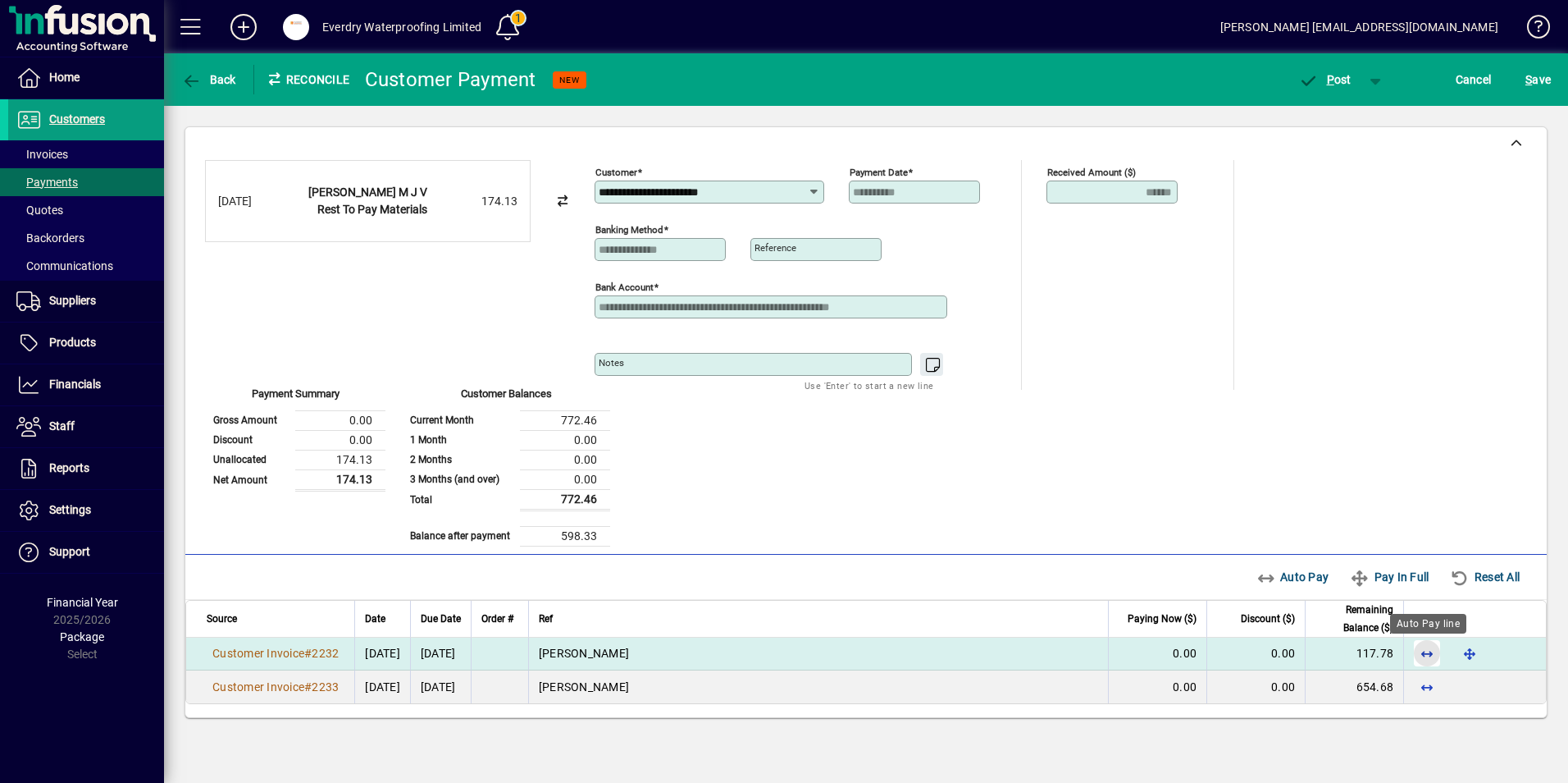
click at [1435, 649] on span "button" at bounding box center [1427, 652] width 39 height 40
click at [1505, 650] on span "button" at bounding box center [1512, 652] width 39 height 40
click at [1471, 653] on span "button" at bounding box center [1469, 652] width 39 height 40
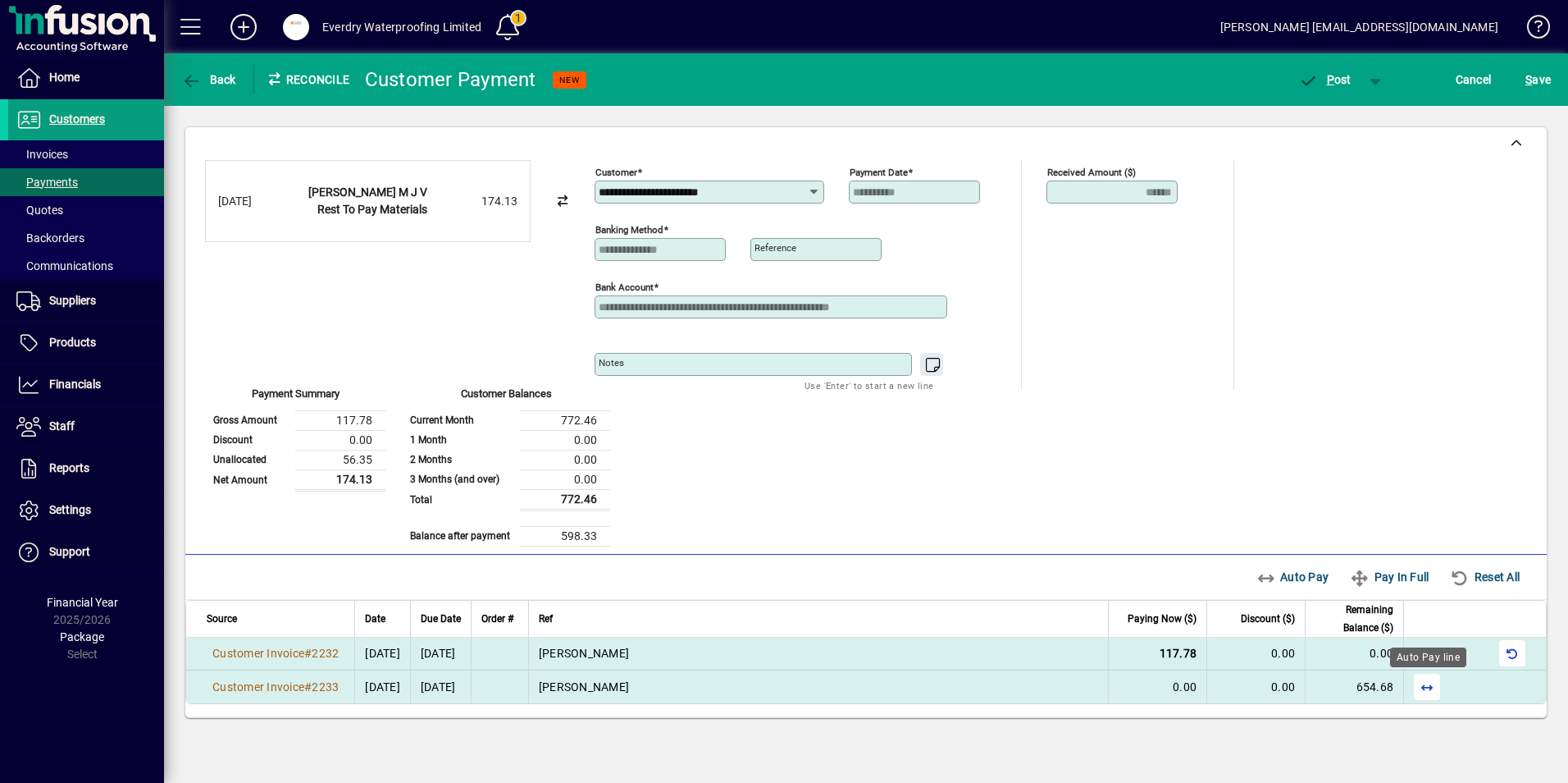
click at [1428, 685] on span "button" at bounding box center [1427, 686] width 39 height 40
click at [1330, 85] on span "P" at bounding box center [1330, 79] width 7 height 13
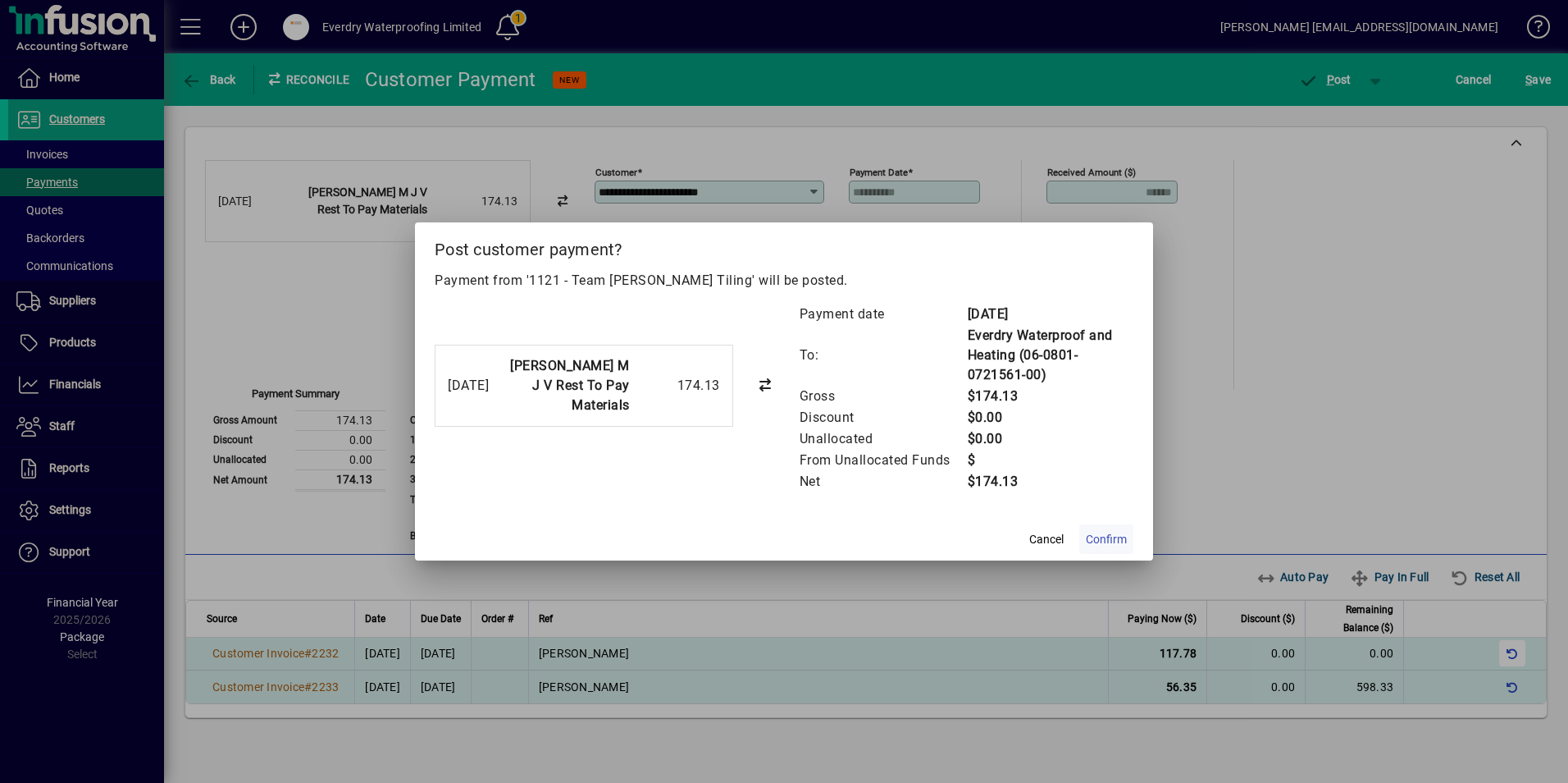
click at [1109, 544] on span "Confirm" at bounding box center [1106, 540] width 41 height 18
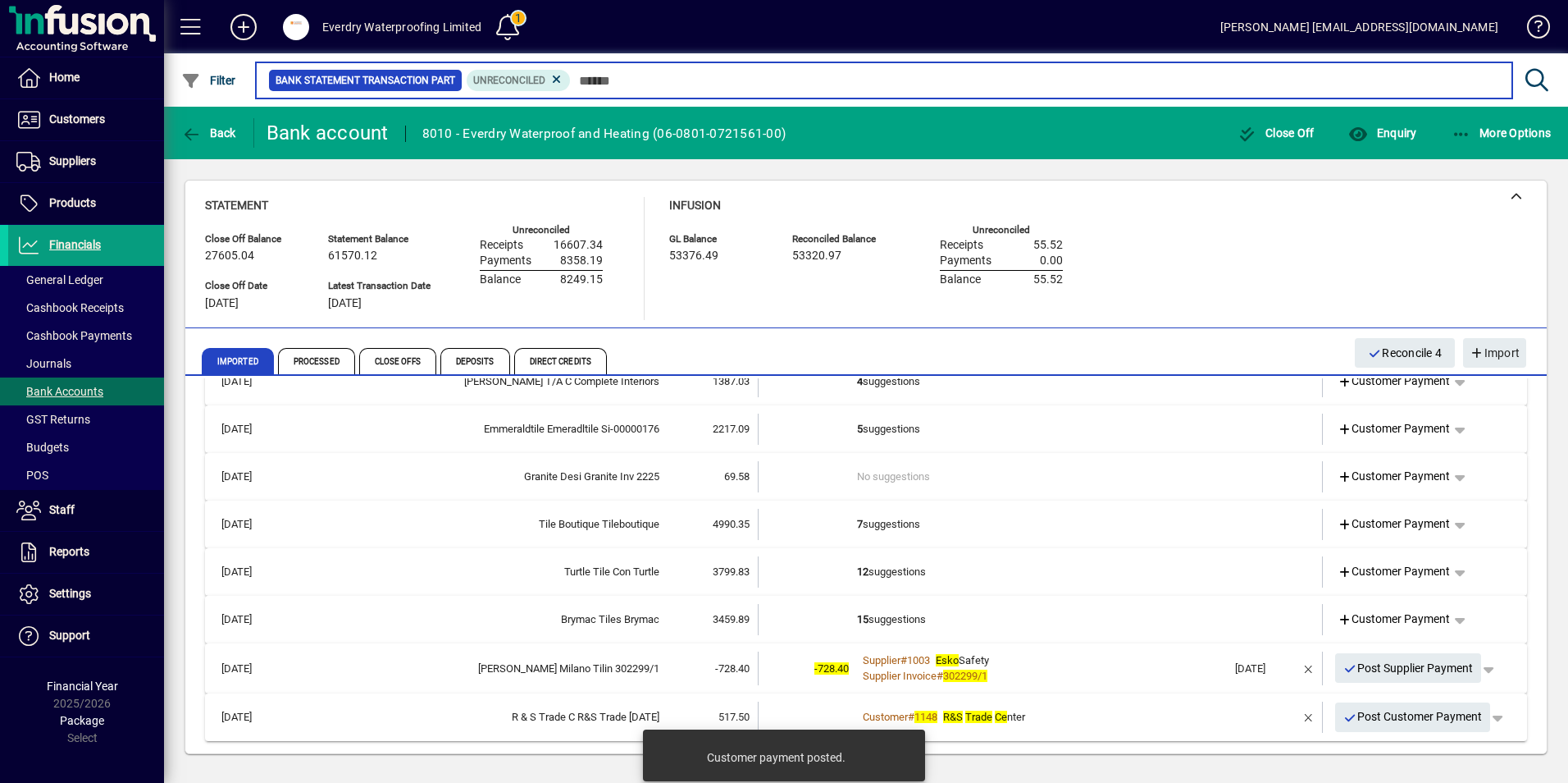
scroll to position [181, 0]
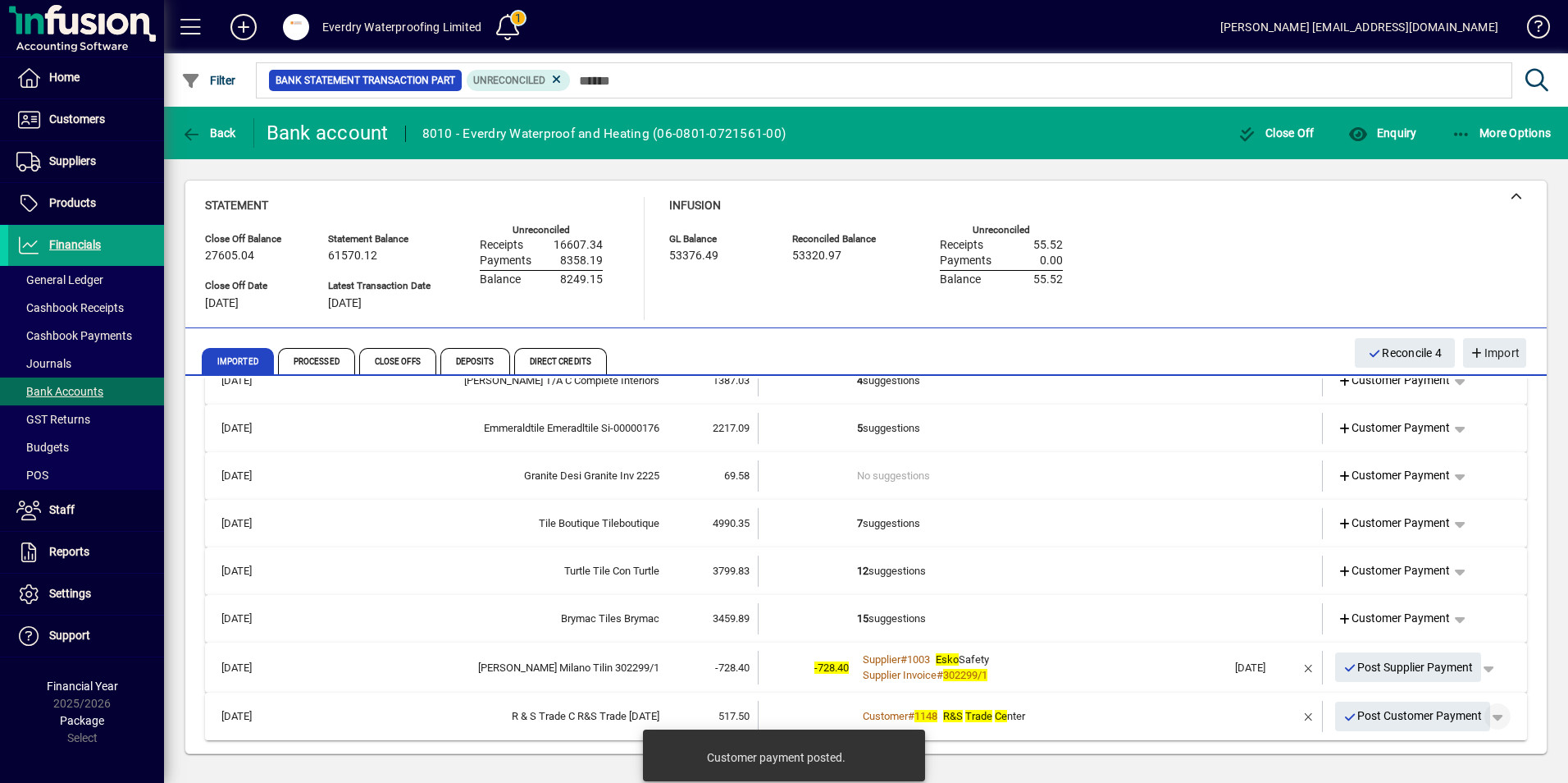
click at [1492, 721] on span "button" at bounding box center [1497, 715] width 39 height 40
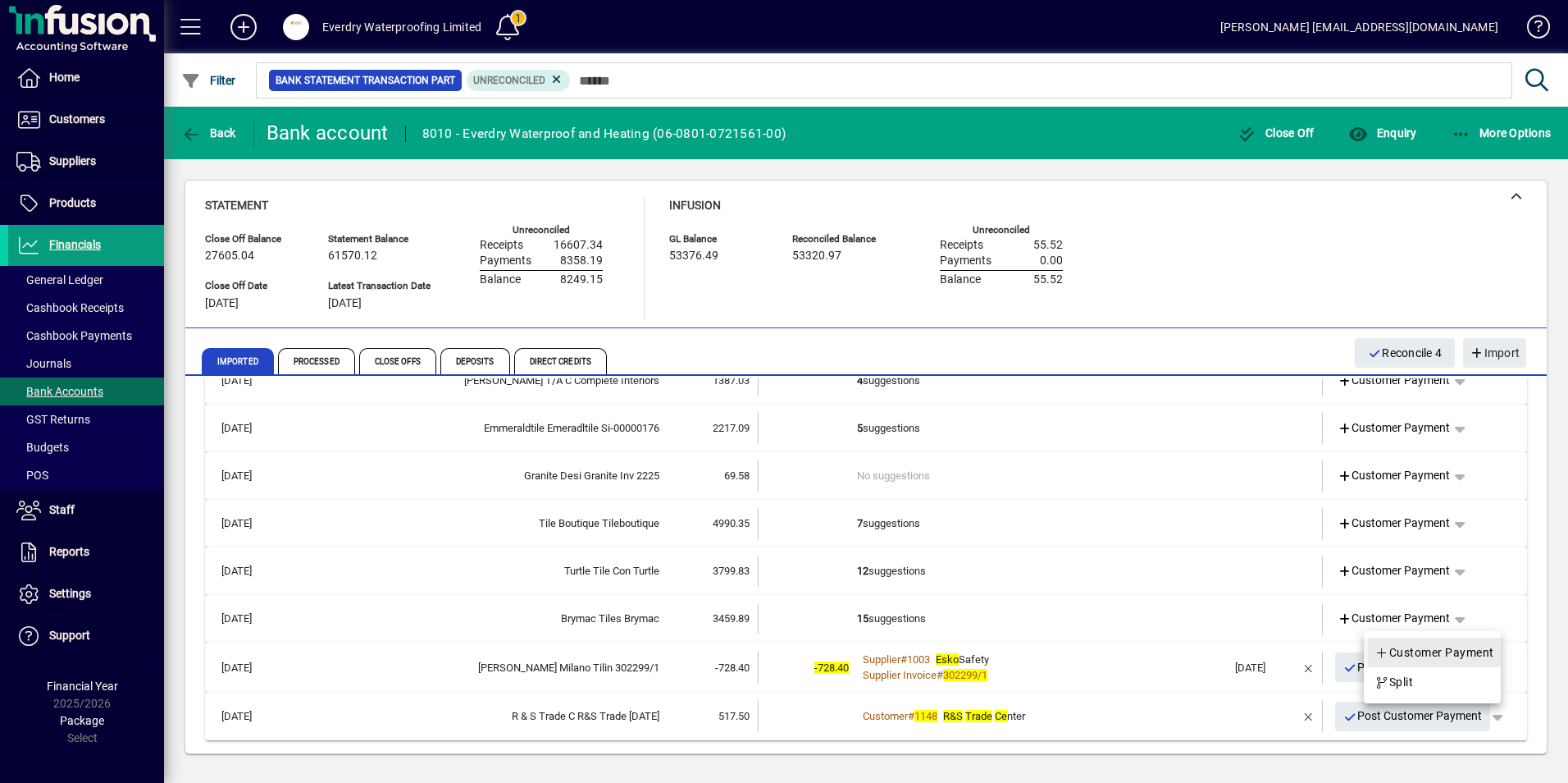
click at [1444, 658] on span "Customer Payment" at bounding box center [1434, 652] width 119 height 19
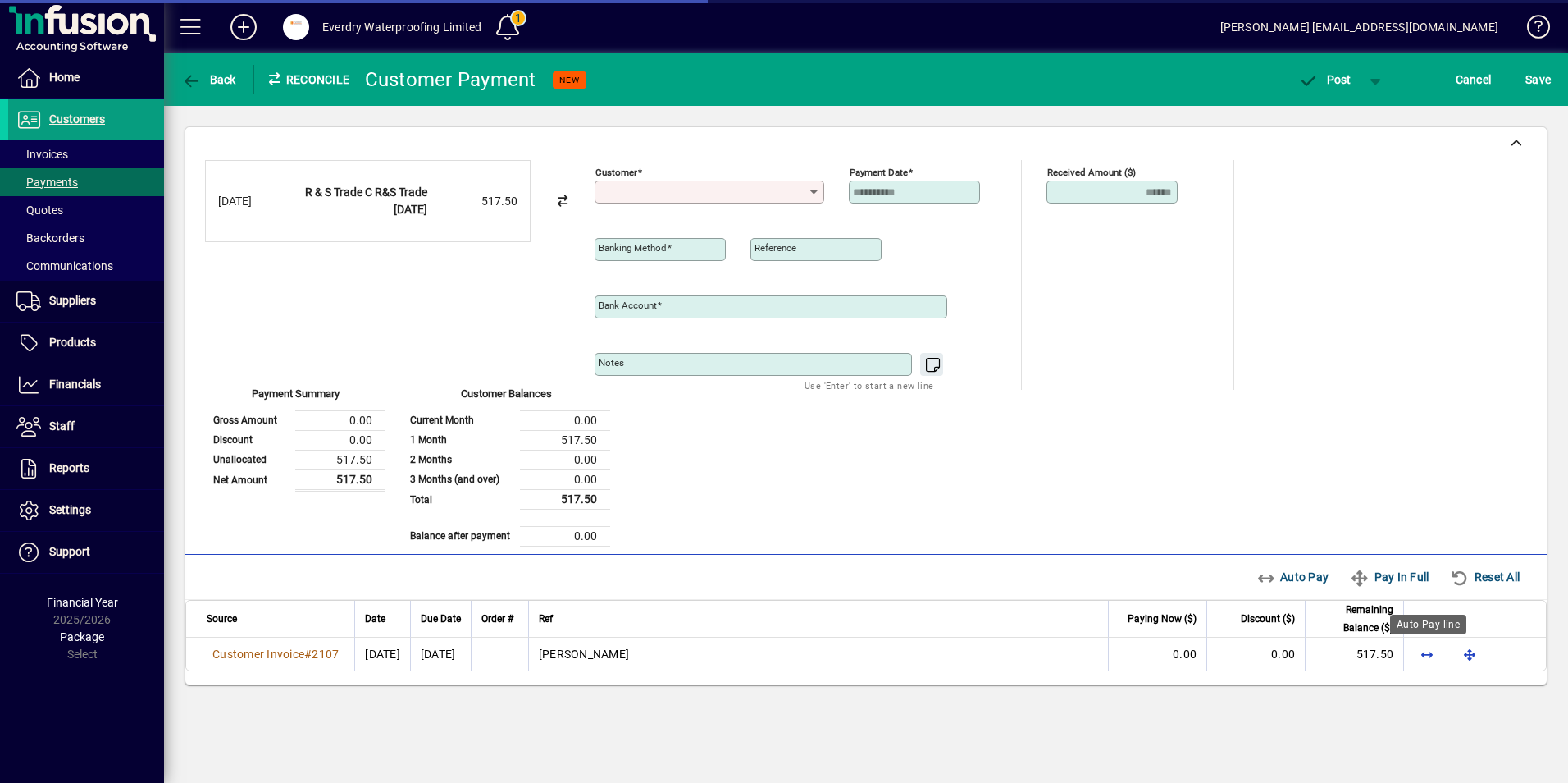
type input "**********"
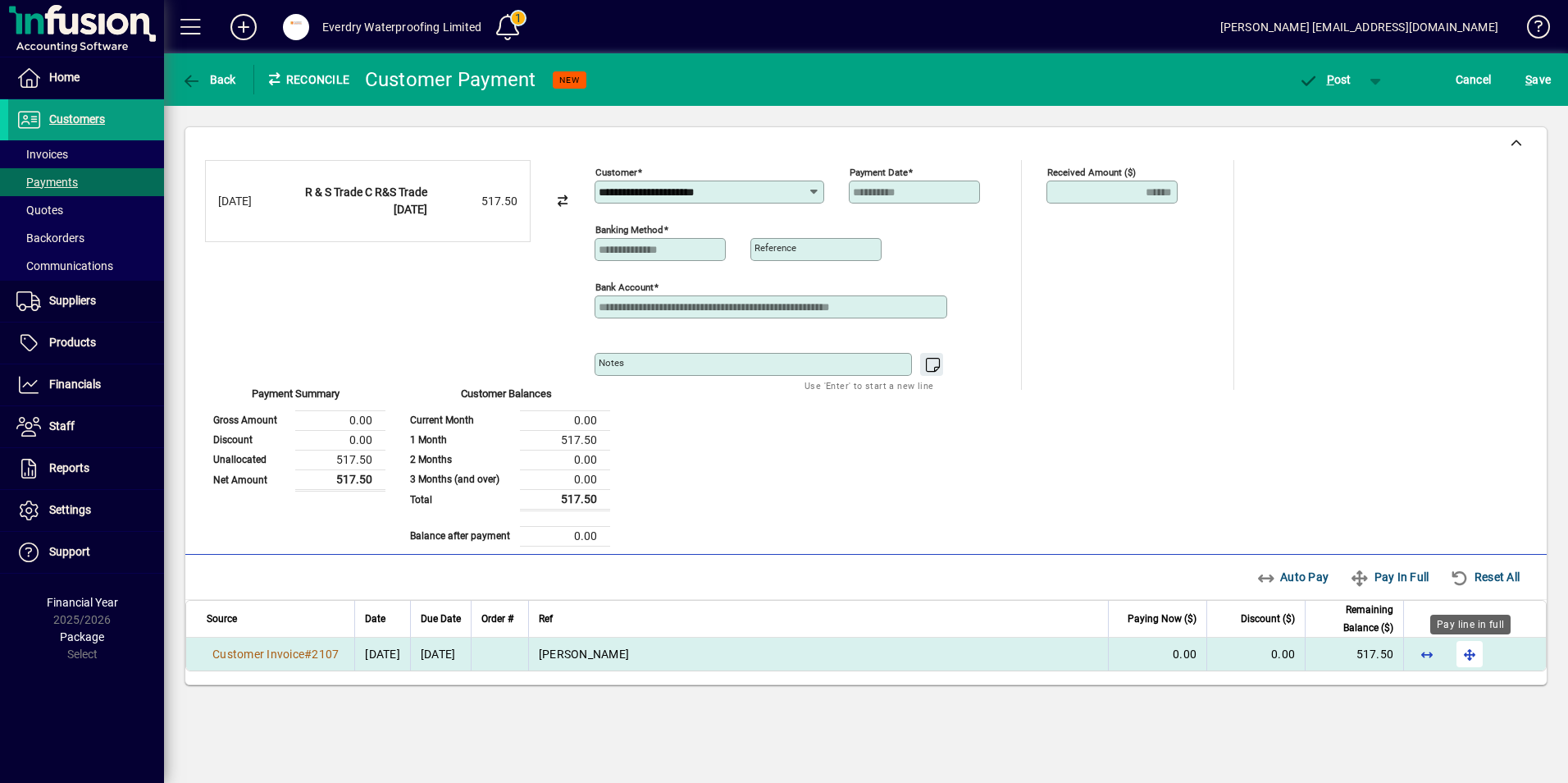
click at [1471, 650] on span "button" at bounding box center [1469, 653] width 39 height 40
click at [1324, 82] on span "P ost" at bounding box center [1324, 79] width 54 height 13
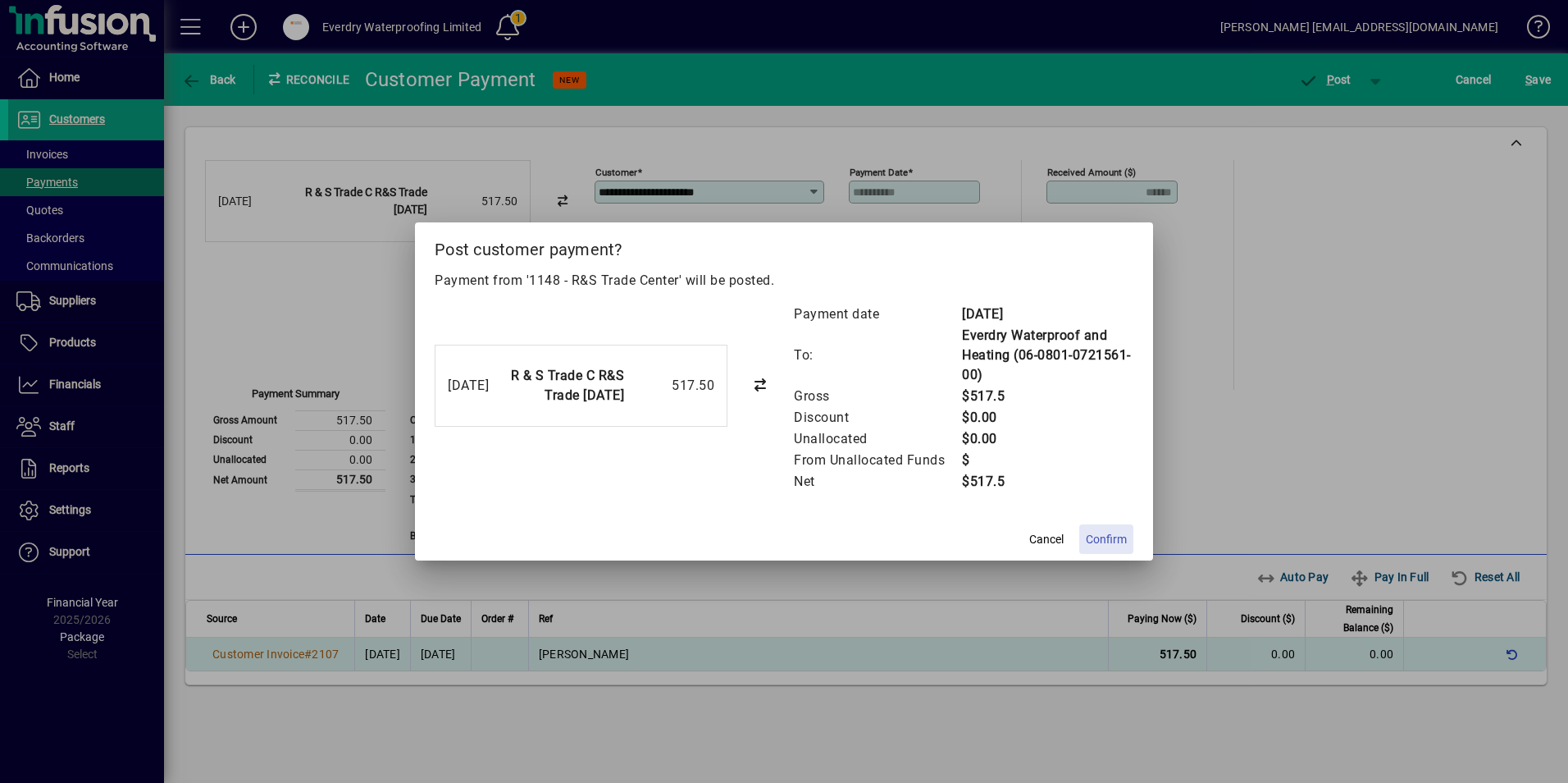
click at [1104, 537] on span "Confirm" at bounding box center [1106, 540] width 41 height 18
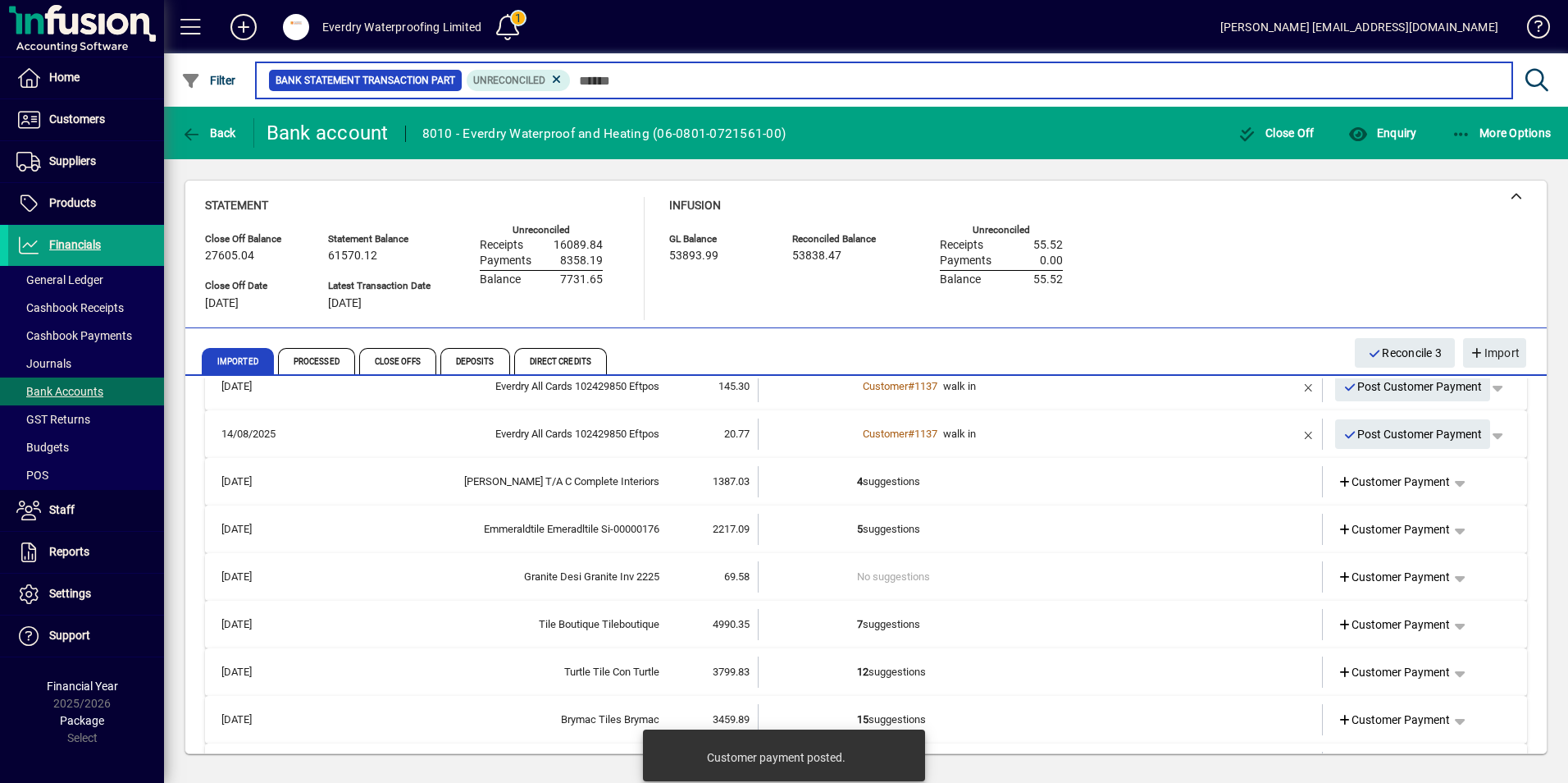
scroll to position [133, 0]
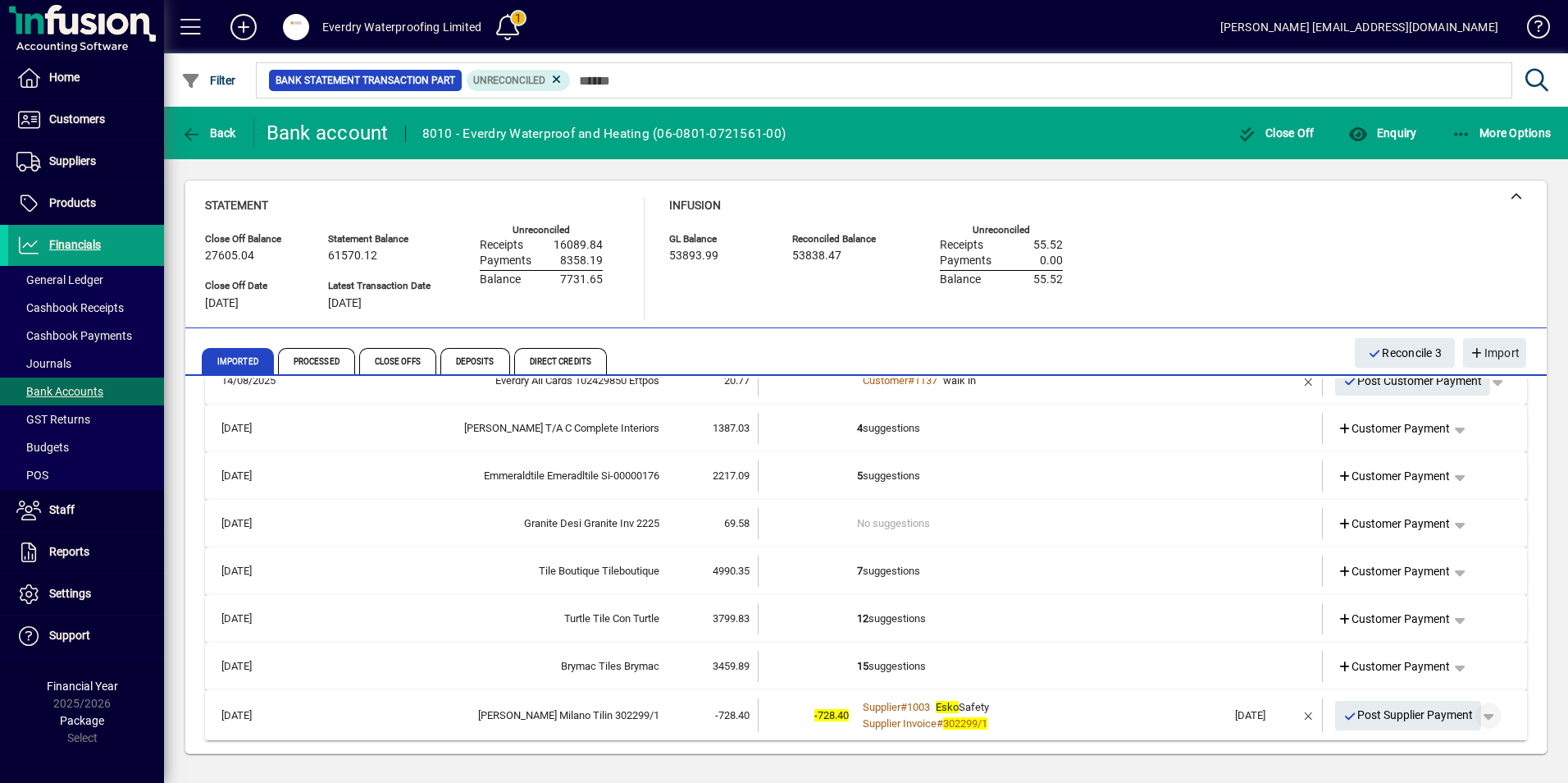
click at [1486, 715] on span "button" at bounding box center [1488, 715] width 39 height 40
click at [1435, 647] on span "Supplier Payment" at bounding box center [1430, 651] width 111 height 19
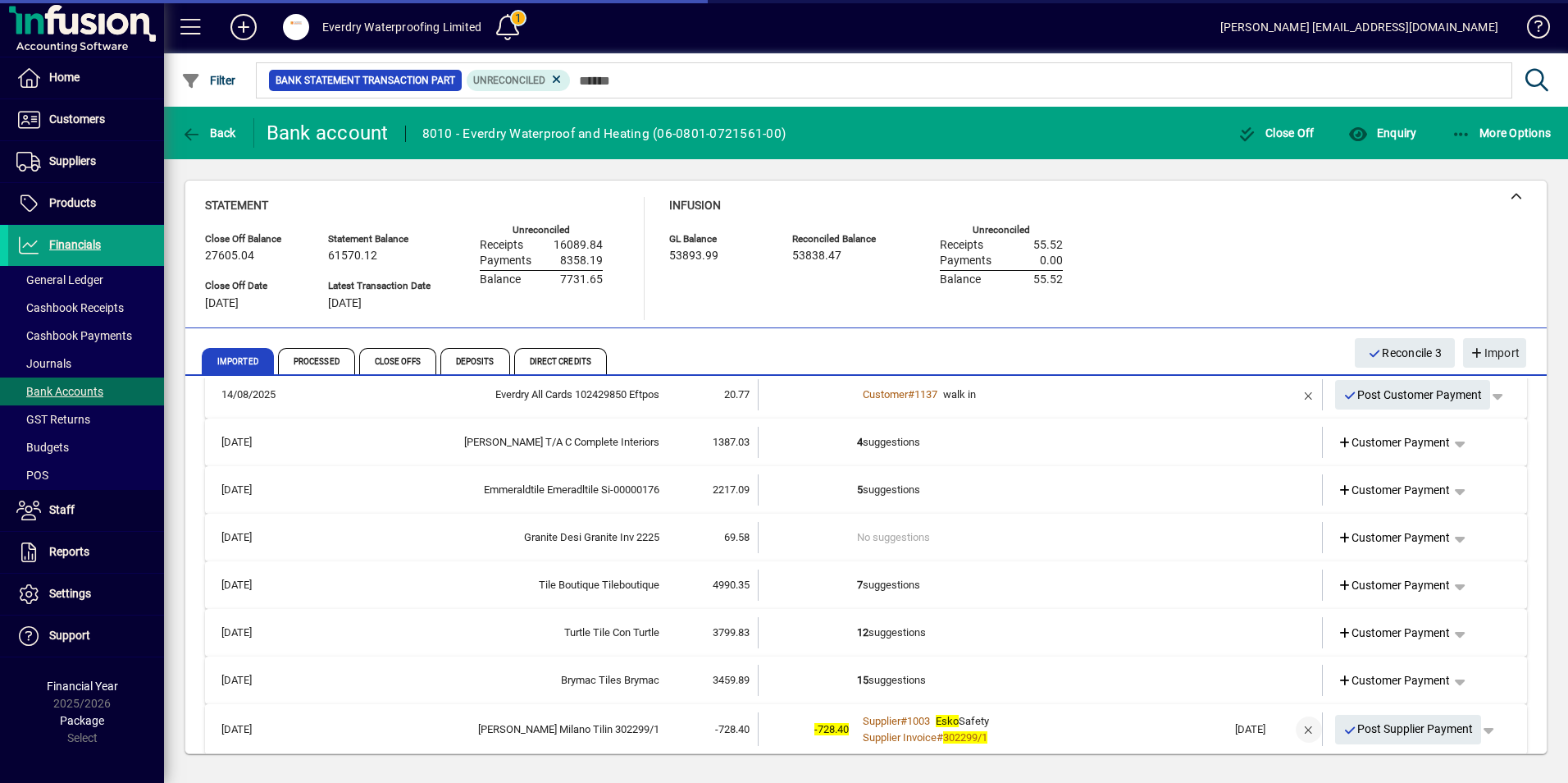
scroll to position [133, 0]
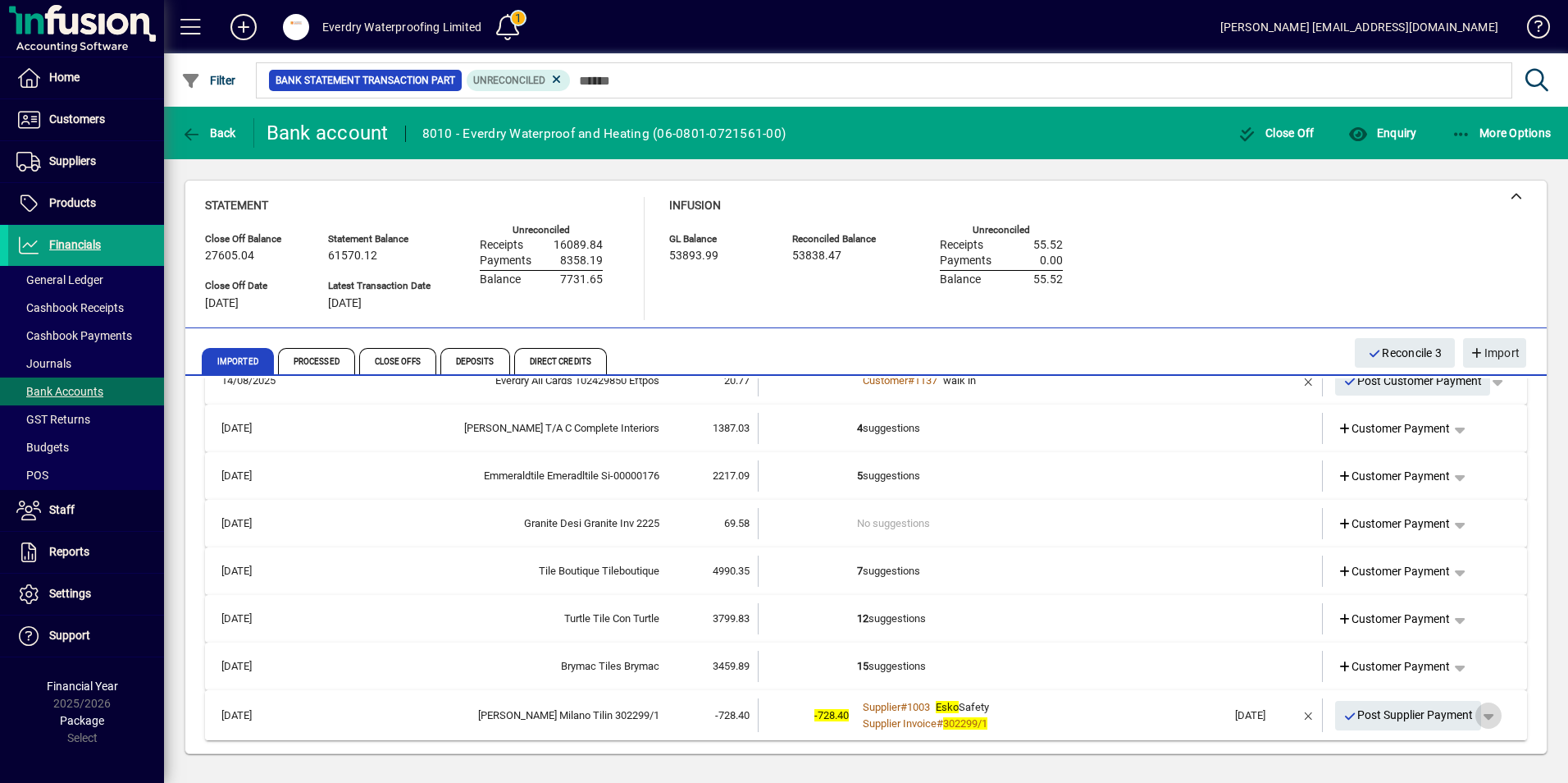
click at [1483, 713] on span "button" at bounding box center [1488, 715] width 39 height 40
click at [1398, 652] on span "Supplier Payment" at bounding box center [1430, 651] width 111 height 19
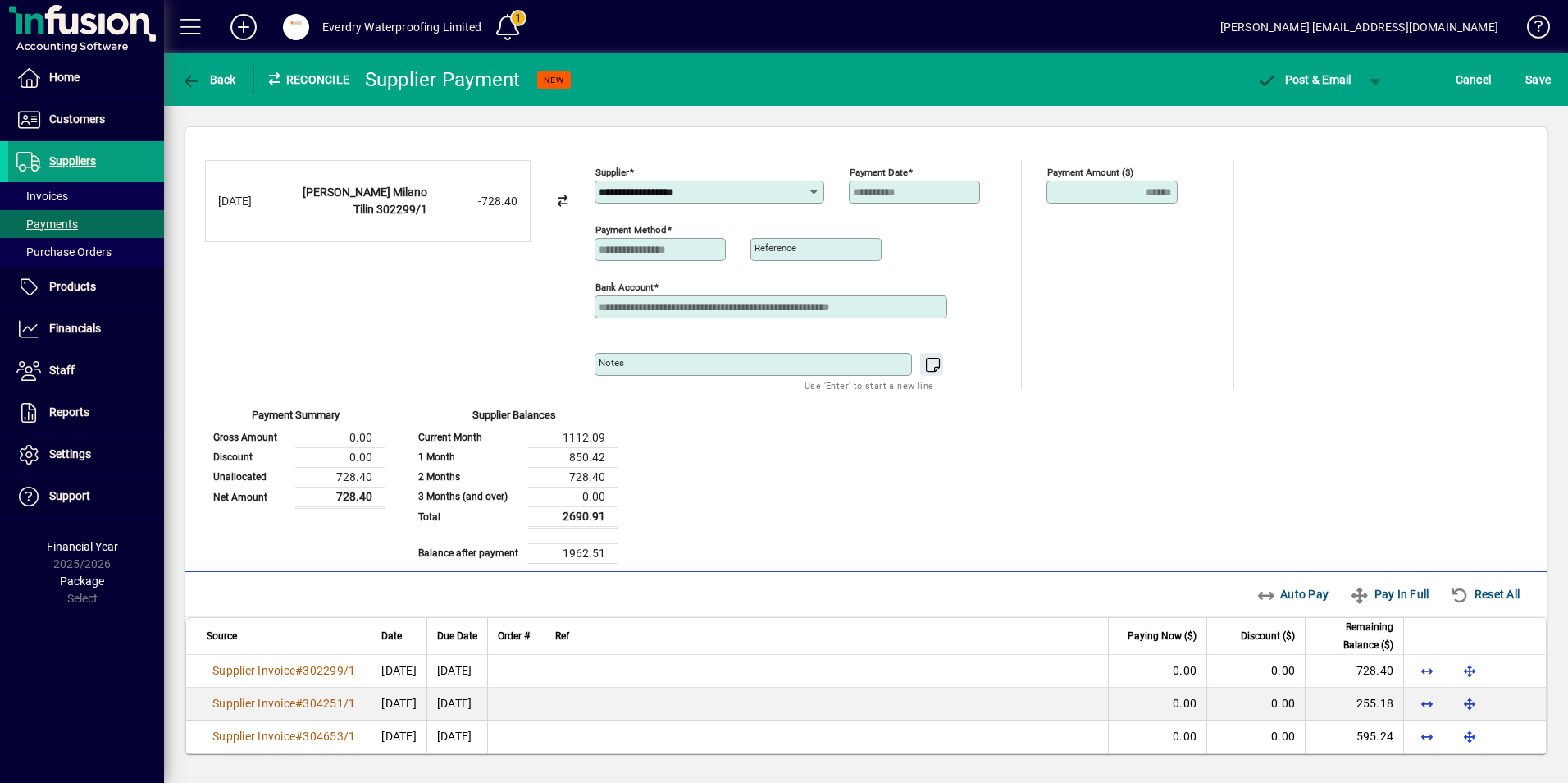
scroll to position [145, 0]
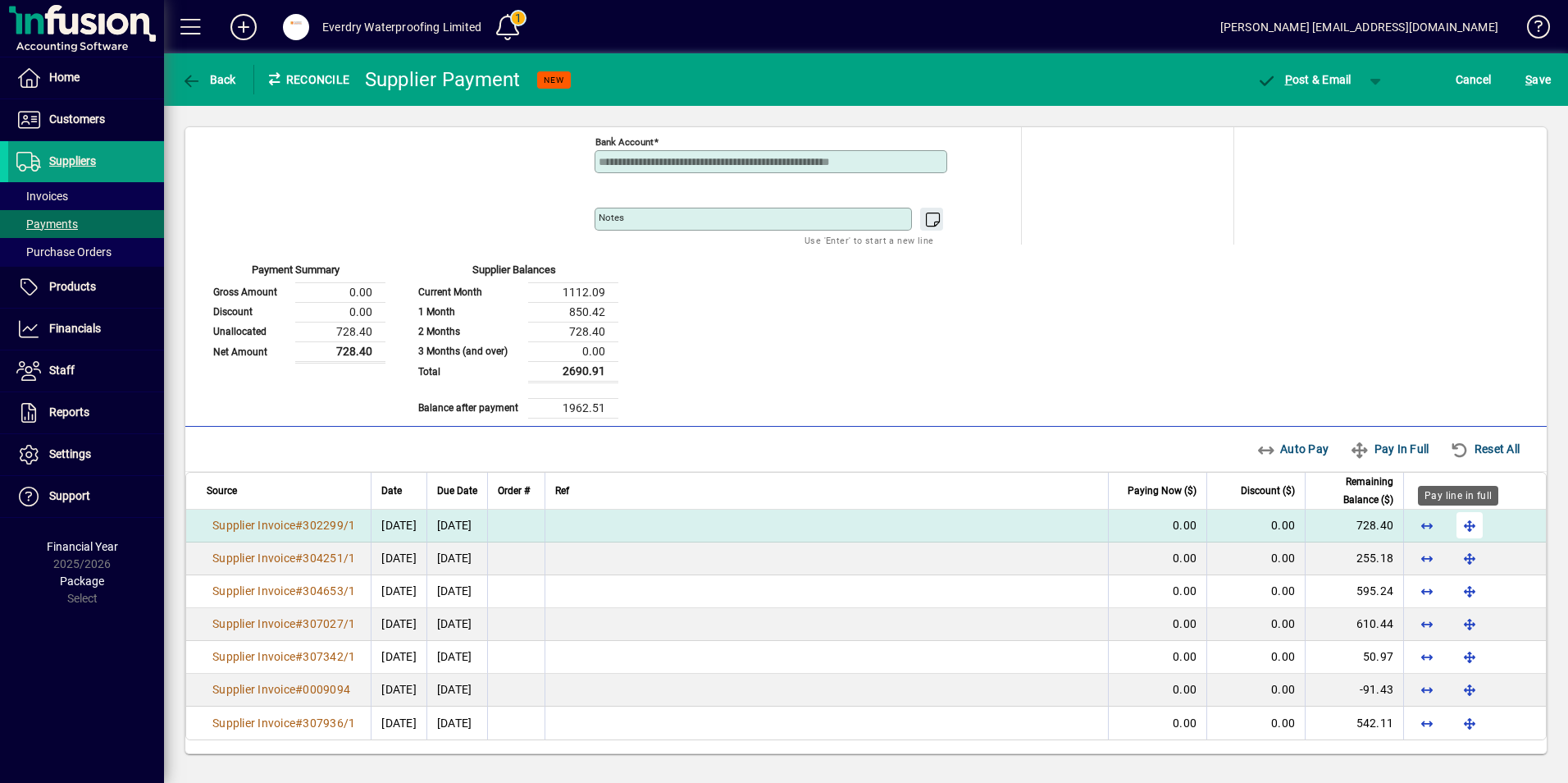
click at [1460, 521] on span "button" at bounding box center [1469, 525] width 39 height 40
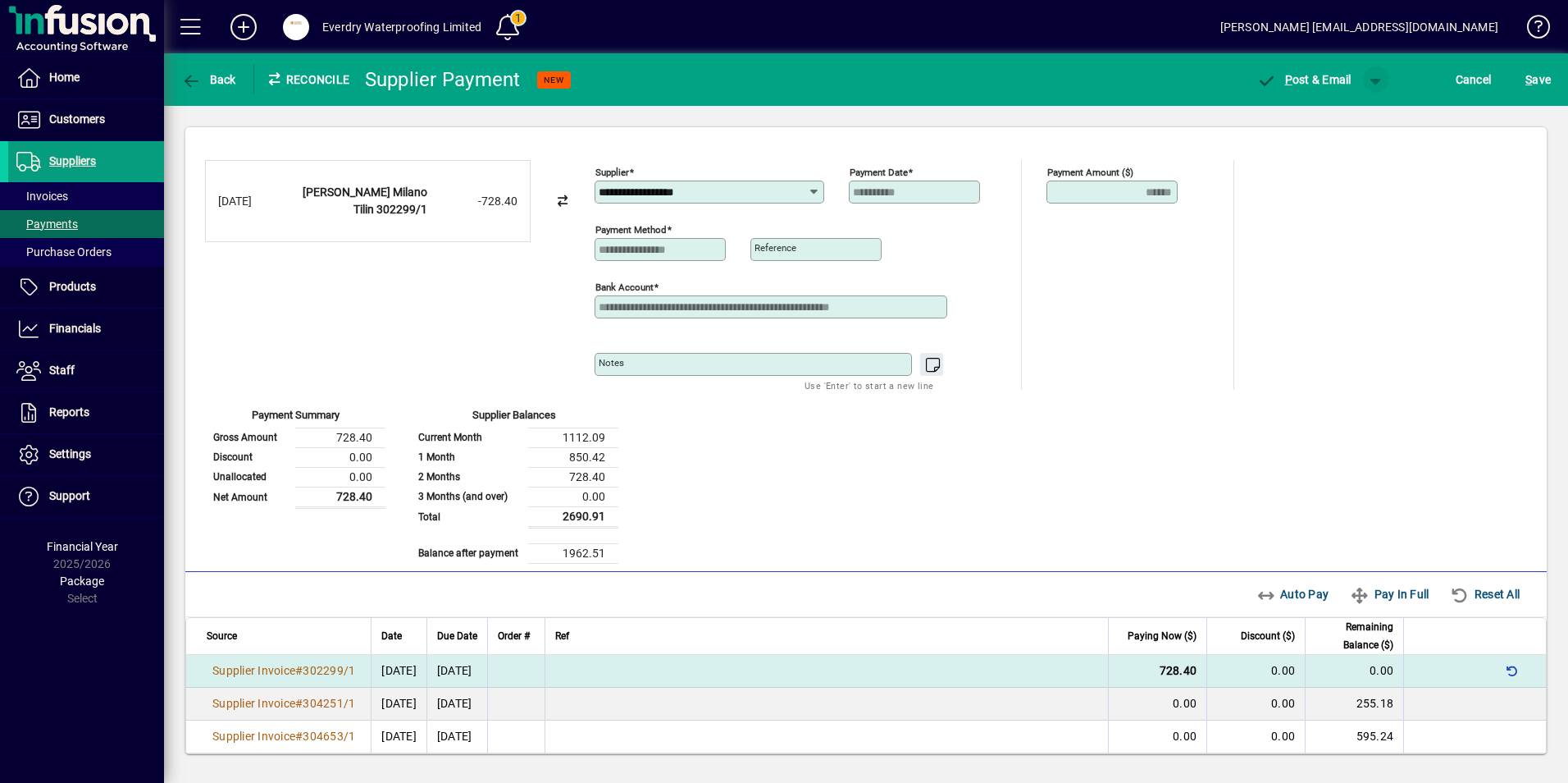
click at [1373, 77] on span "button" at bounding box center [1376, 79] width 39 height 40
click at [1328, 115] on span "P" at bounding box center [1330, 113] width 8 height 13
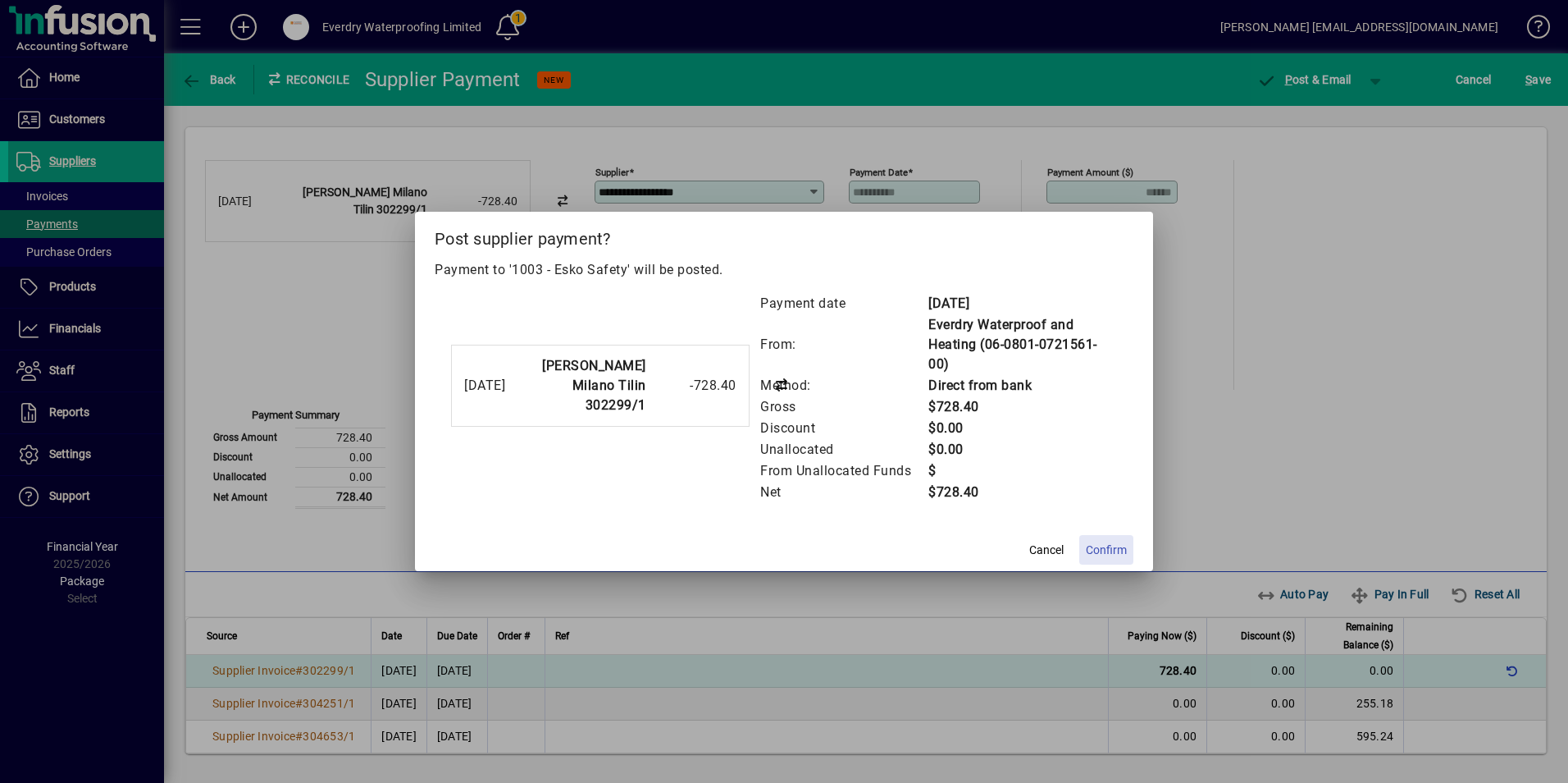
click at [1084, 557] on span at bounding box center [1106, 550] width 54 height 40
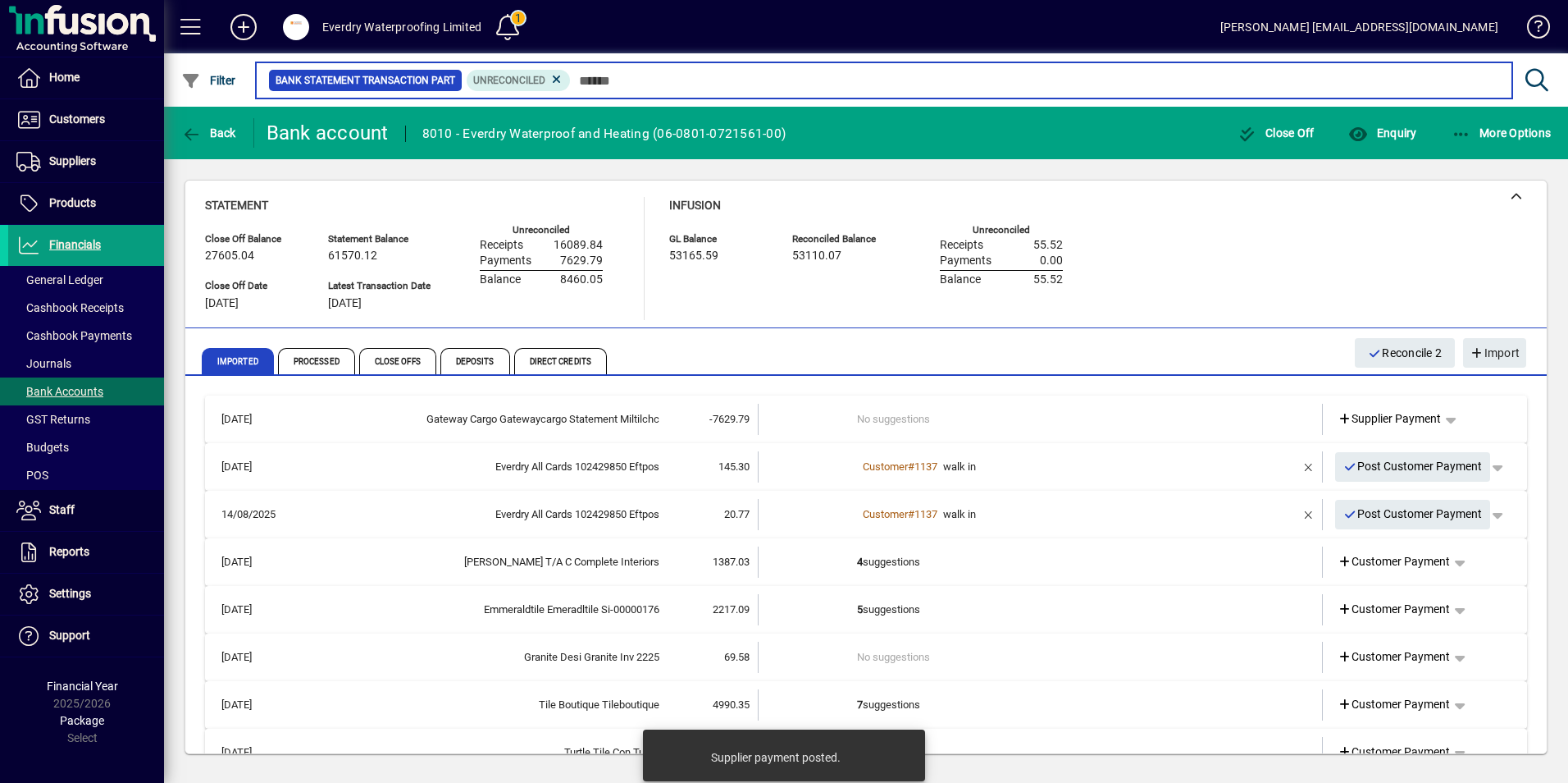
scroll to position [83, 0]
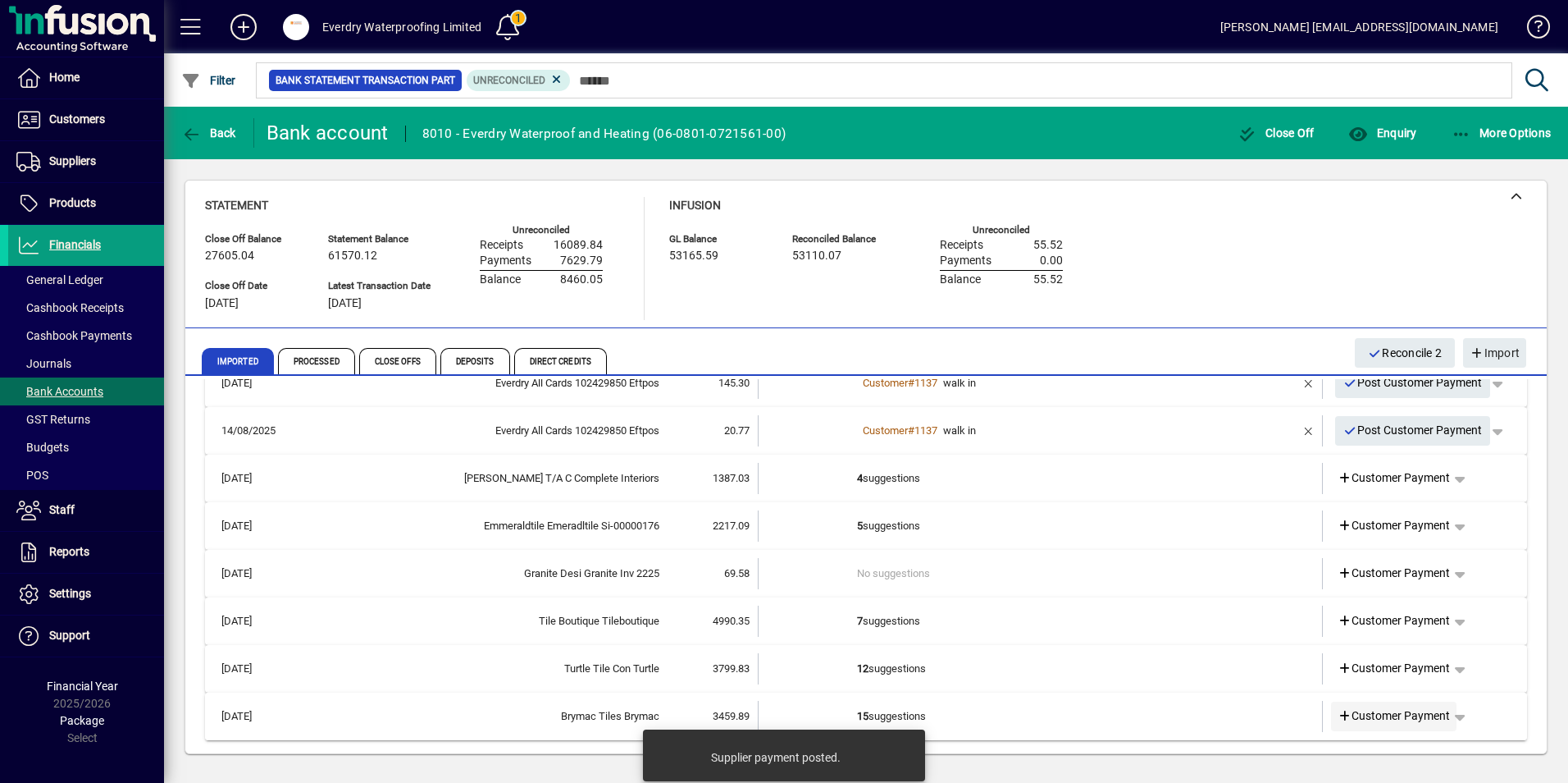
click at [1337, 721] on icon at bounding box center [1344, 715] width 15 height 11
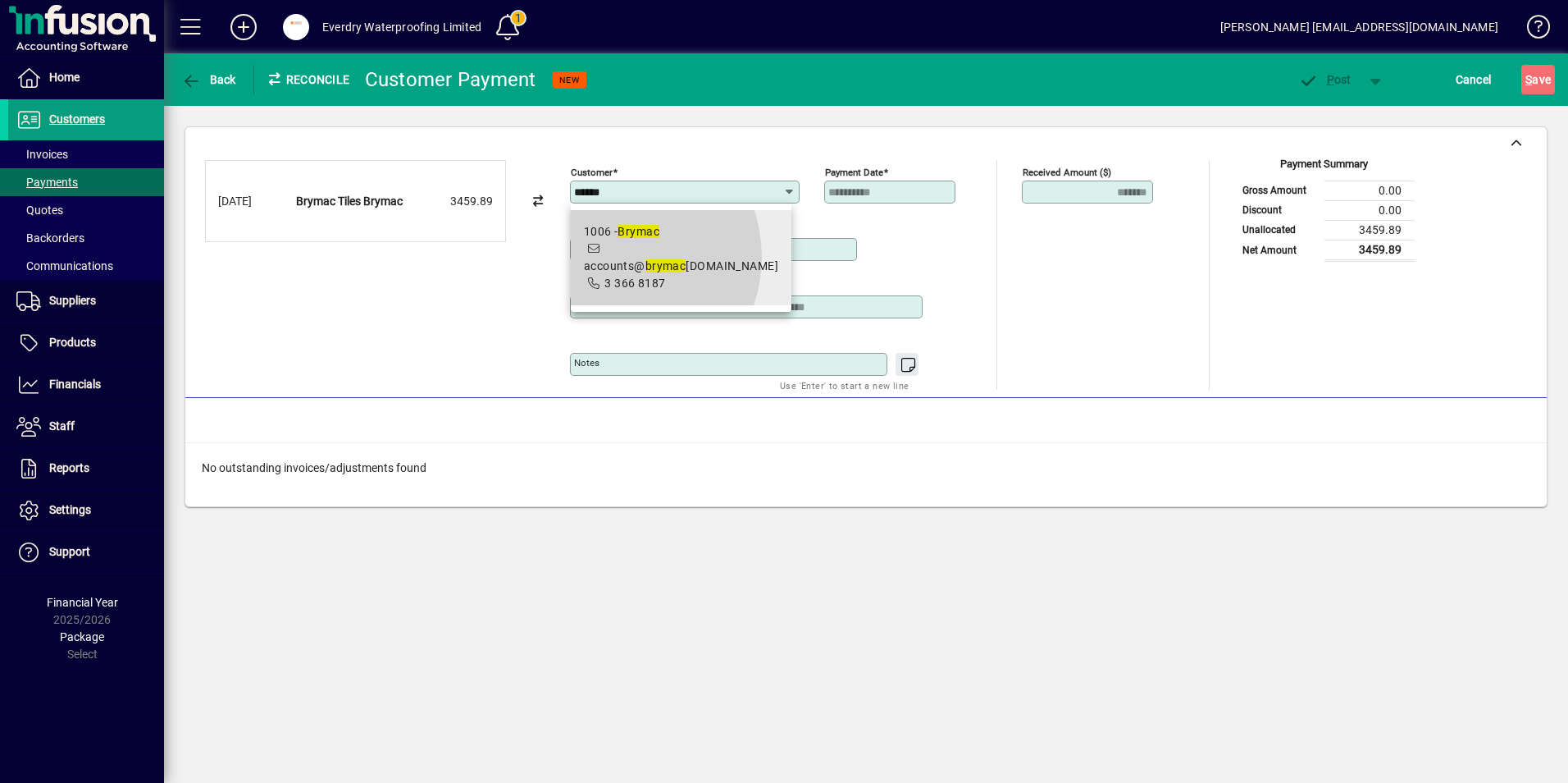
click at [614, 257] on span "1006 - Brymac accounts@ brymac tiles.co.nz 3 366 8187" at bounding box center [680, 257] width 194 height 69
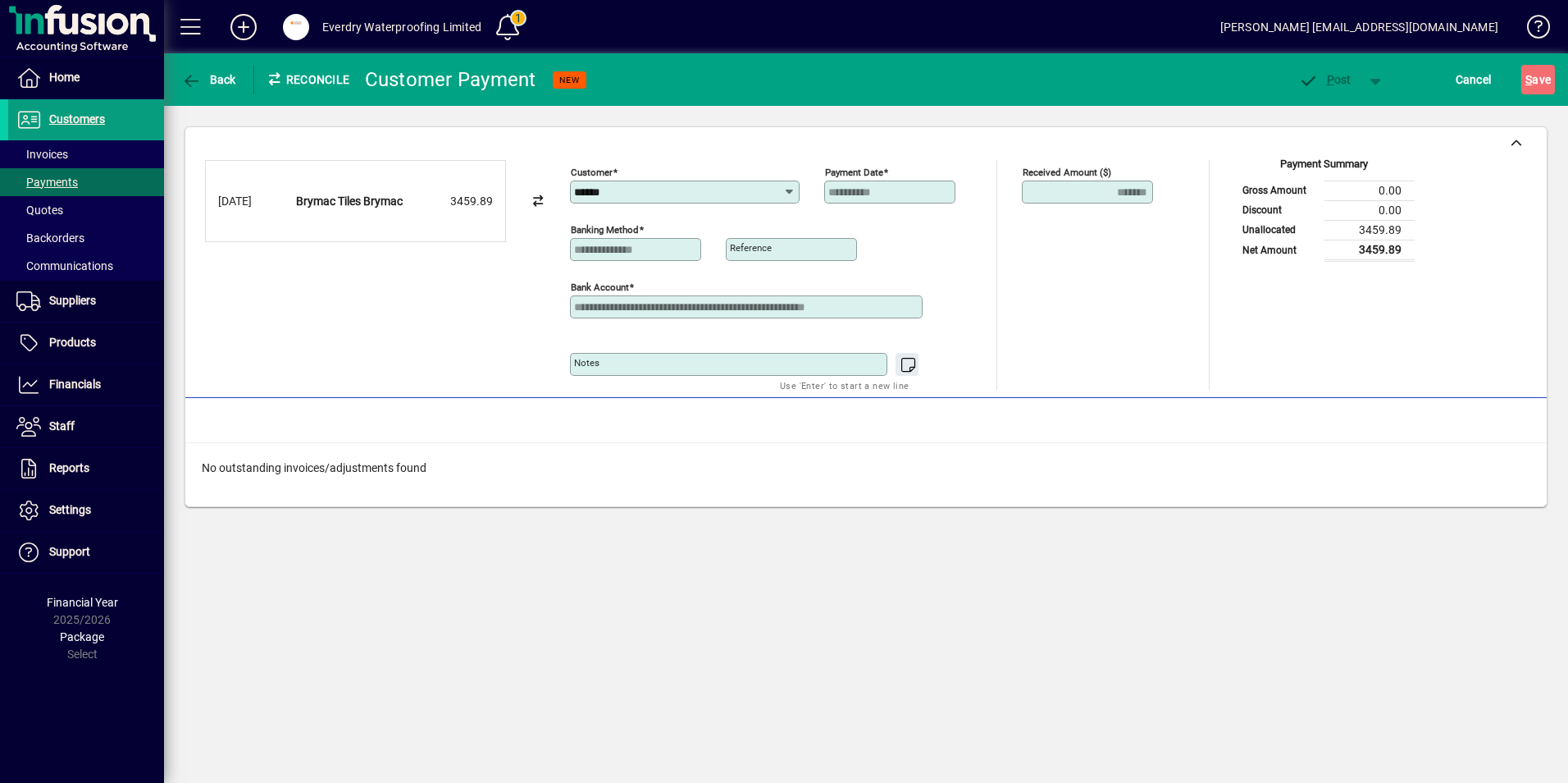
type input "**********"
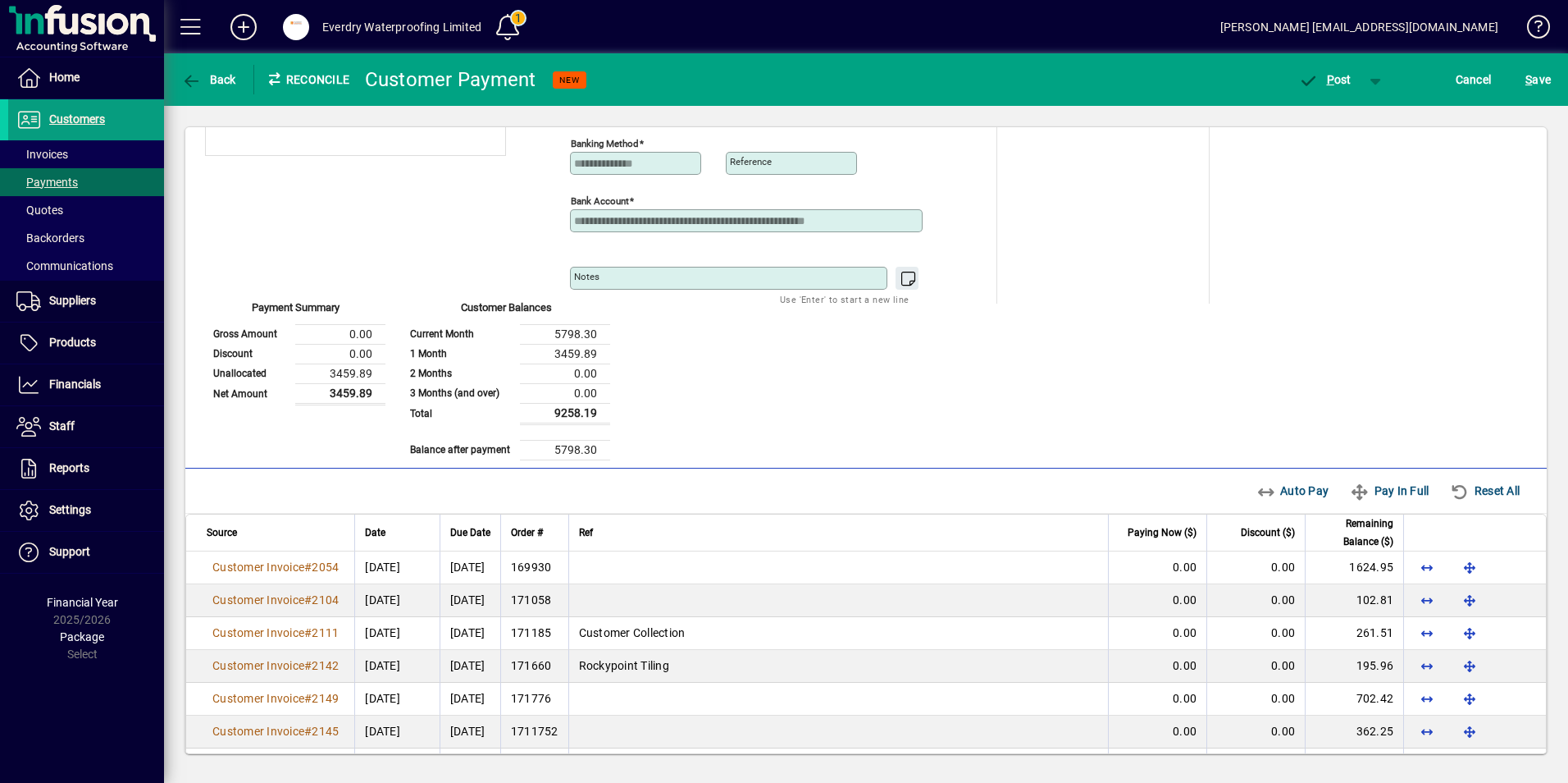
scroll to position [30, 0]
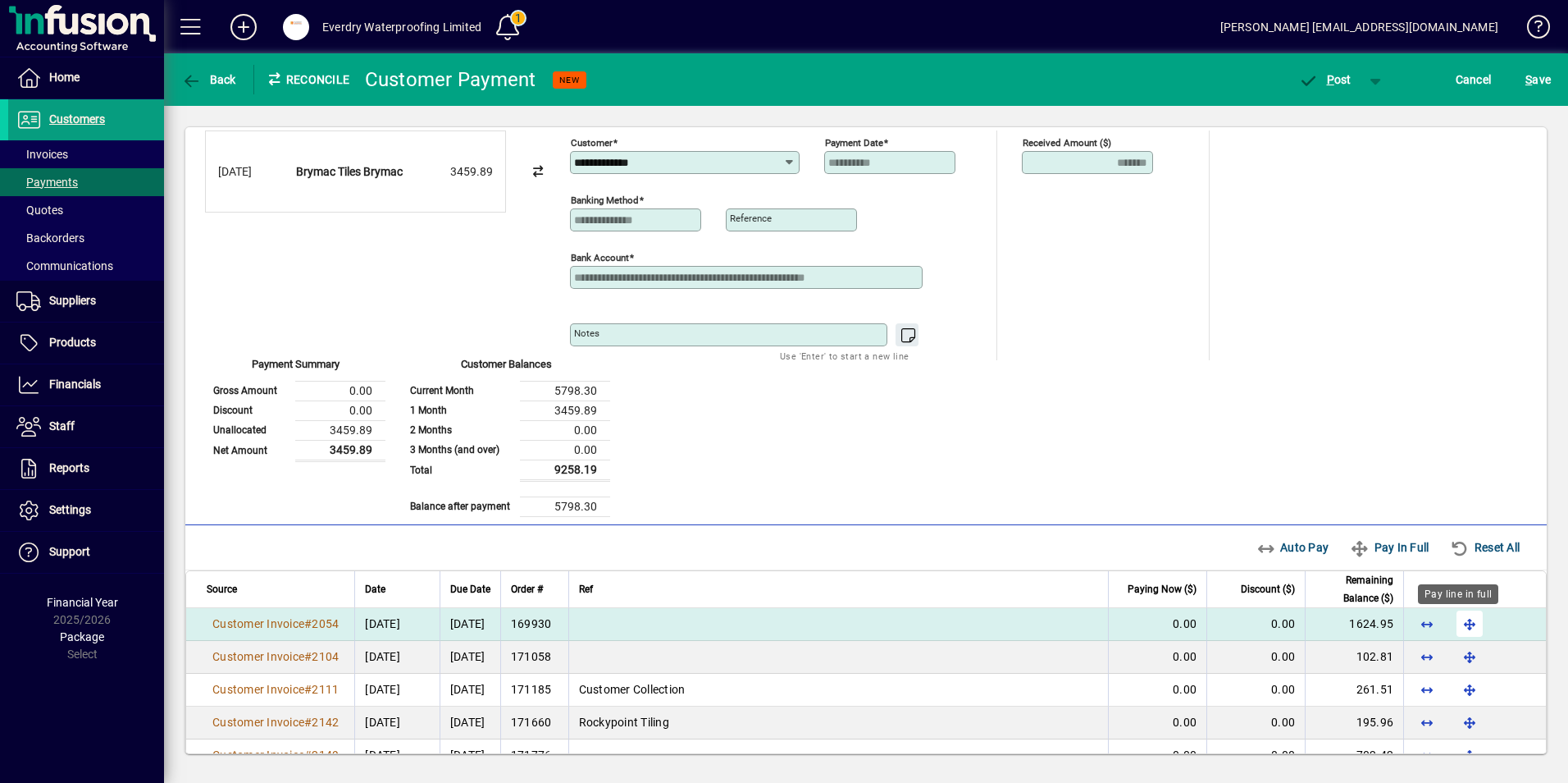
click at [1467, 621] on span "button" at bounding box center [1469, 623] width 39 height 40
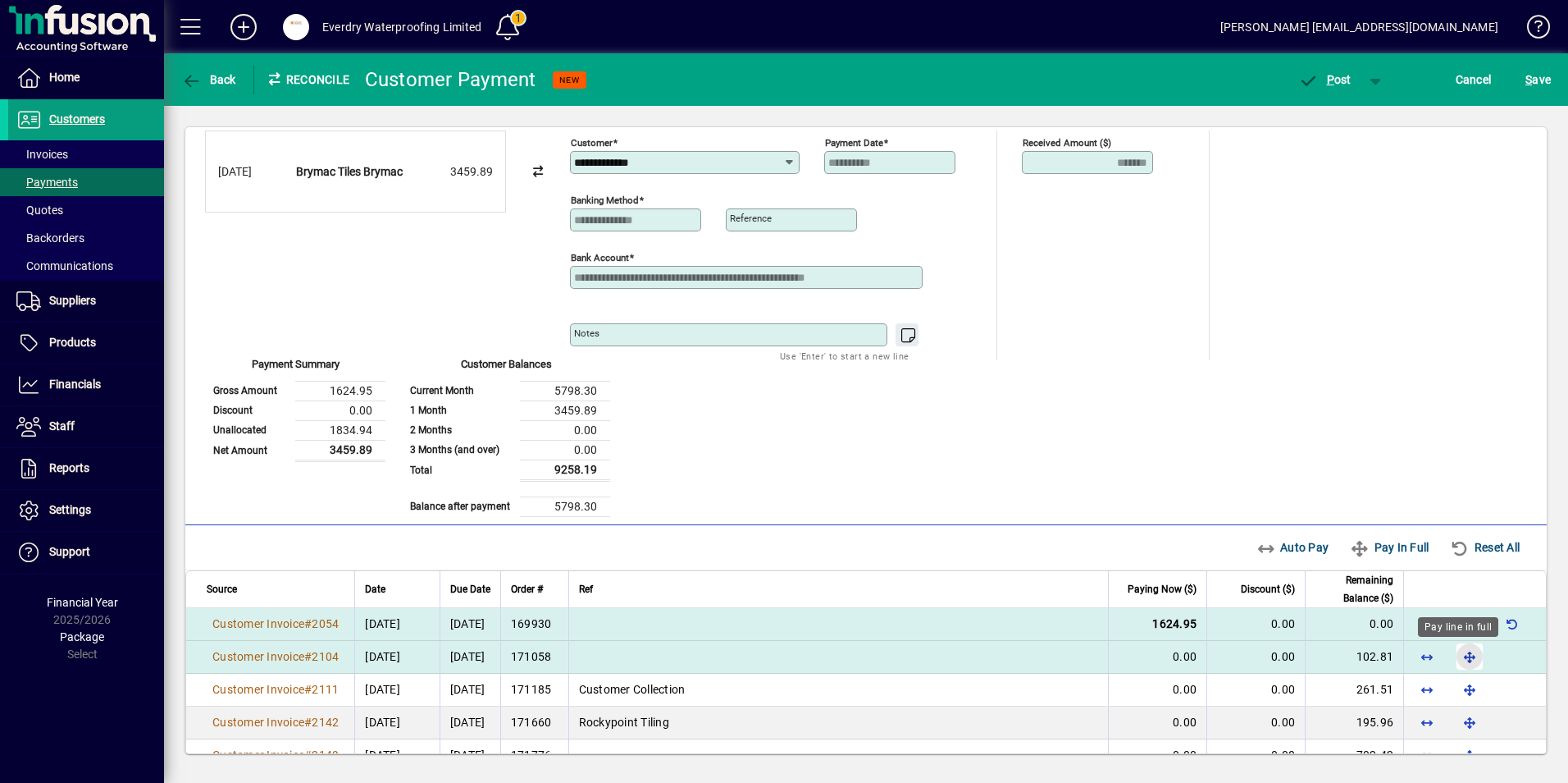
click at [1454, 655] on span "button" at bounding box center [1469, 656] width 39 height 40
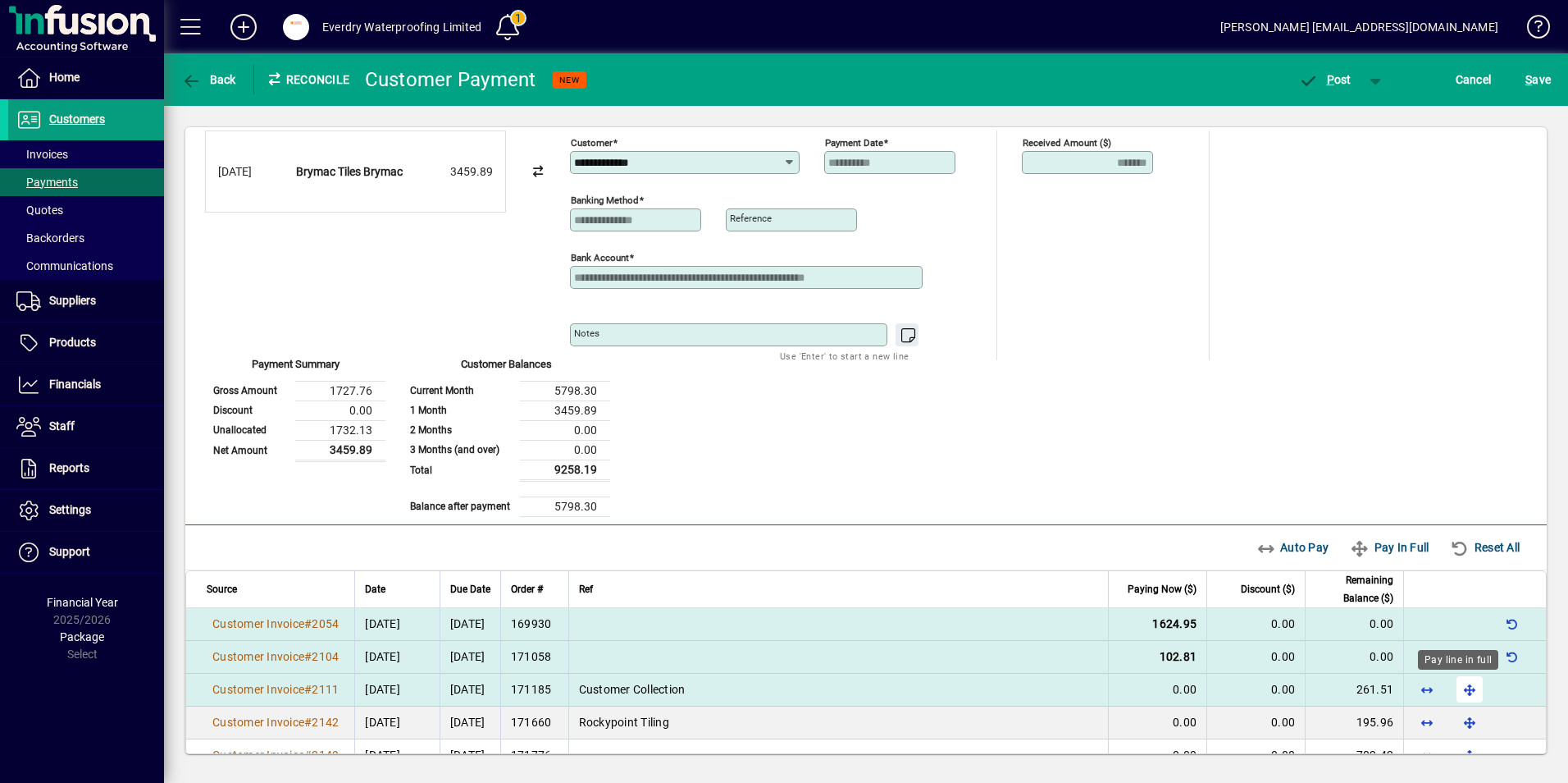
click at [1457, 693] on span "button" at bounding box center [1469, 689] width 39 height 40
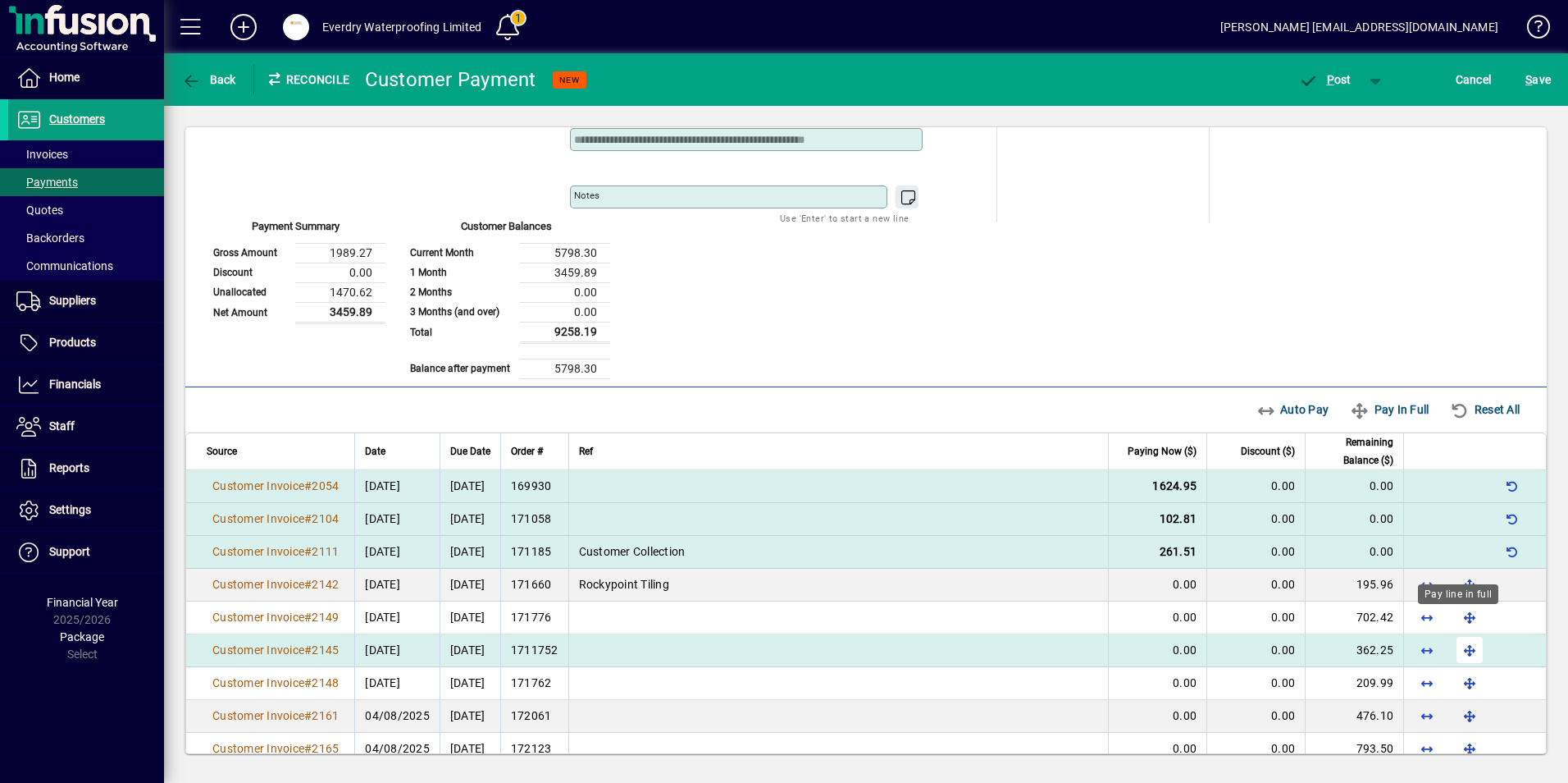
scroll to position [194, 0]
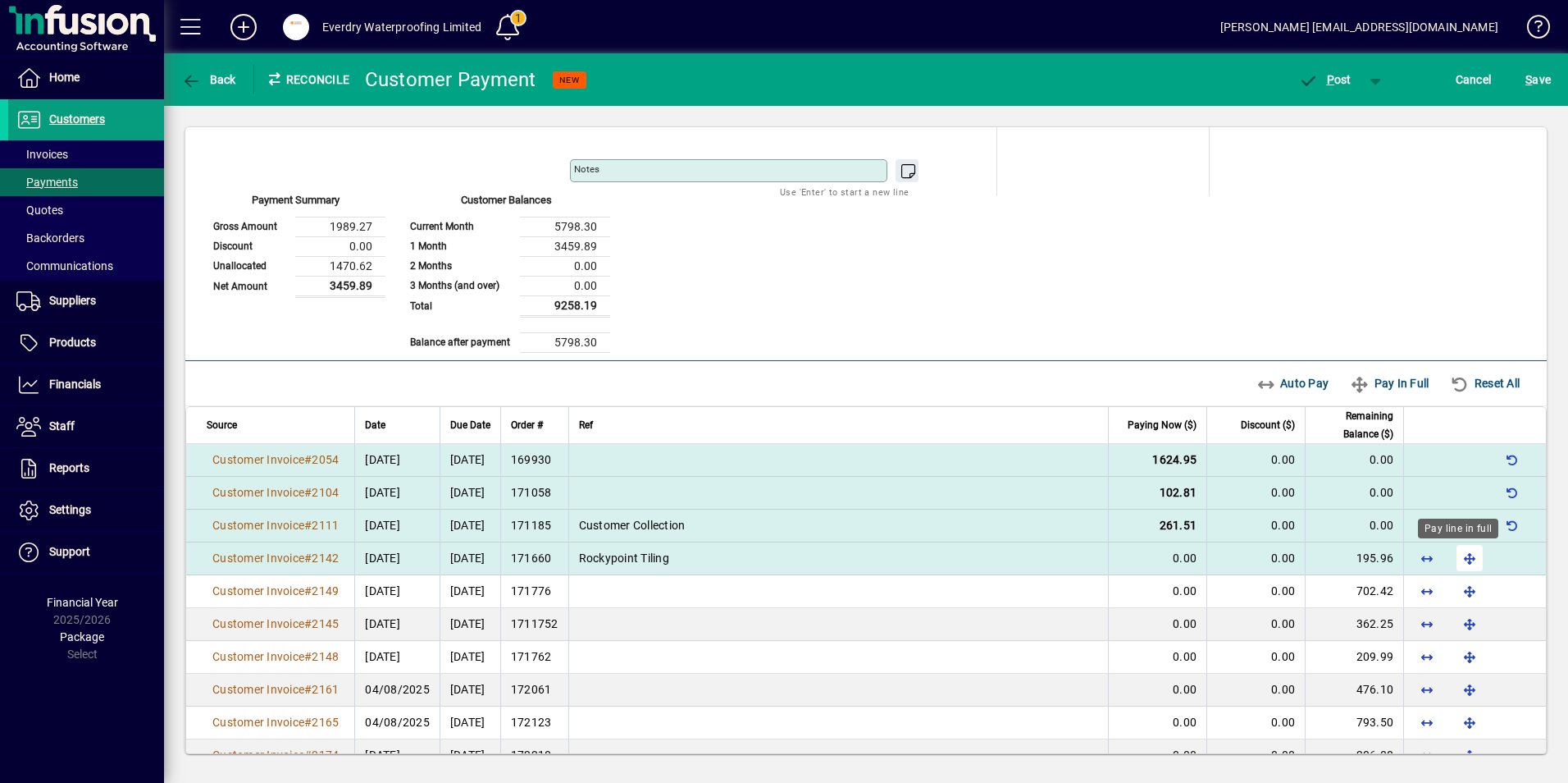
click at [1460, 555] on span "button" at bounding box center [1469, 557] width 39 height 40
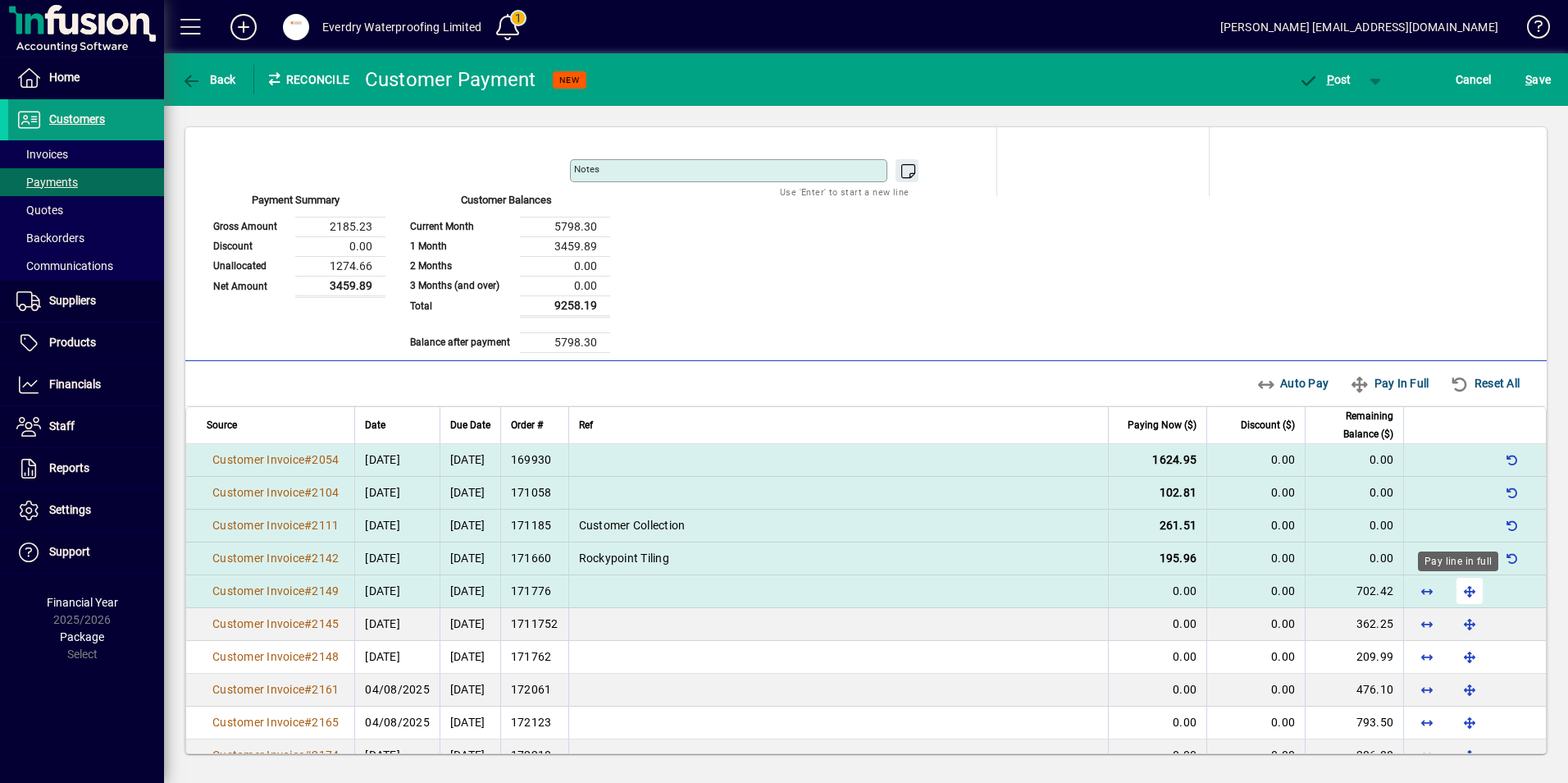
click at [1458, 587] on span "button" at bounding box center [1469, 590] width 39 height 40
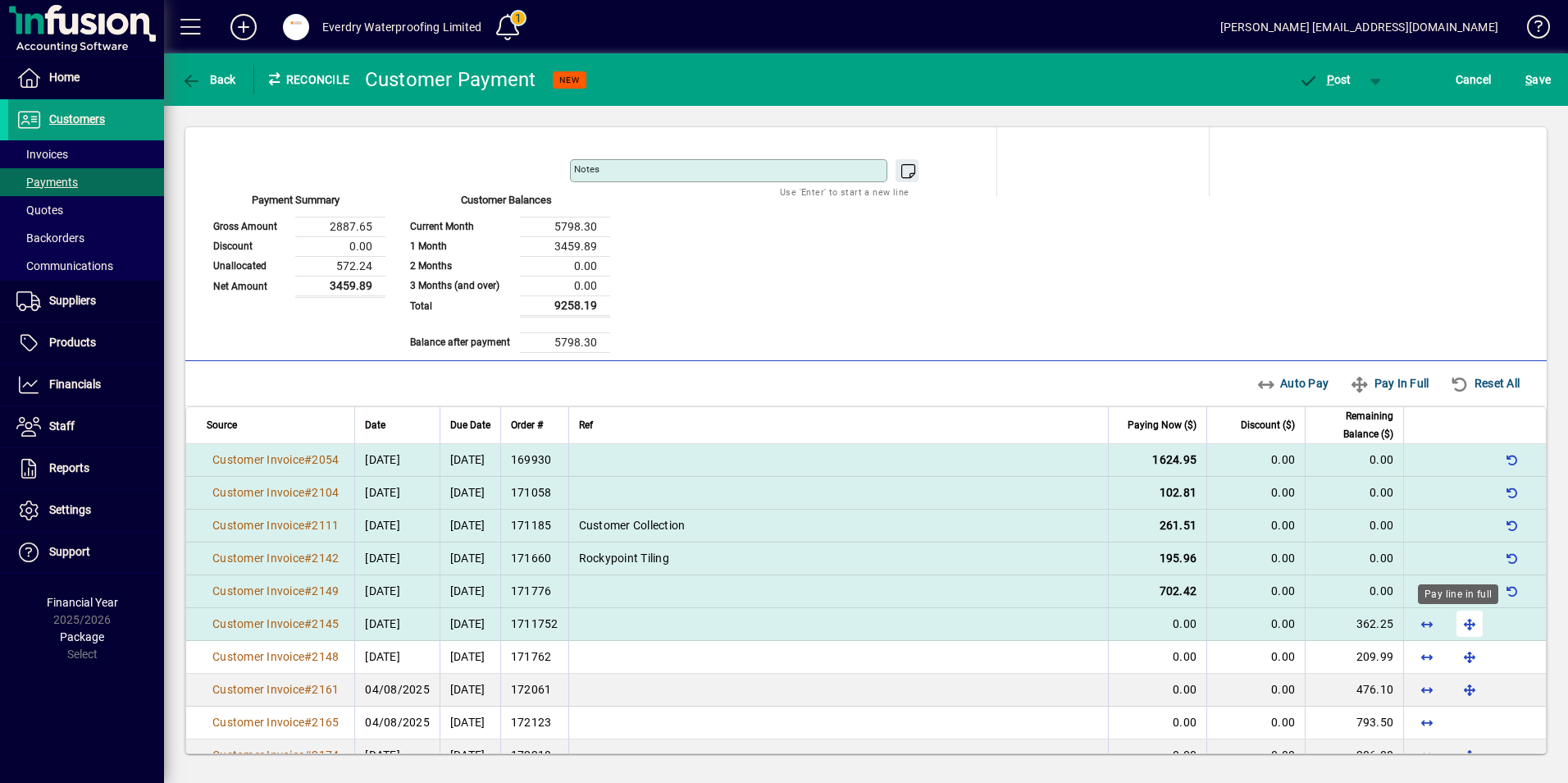
click at [1464, 624] on span "button" at bounding box center [1469, 623] width 39 height 40
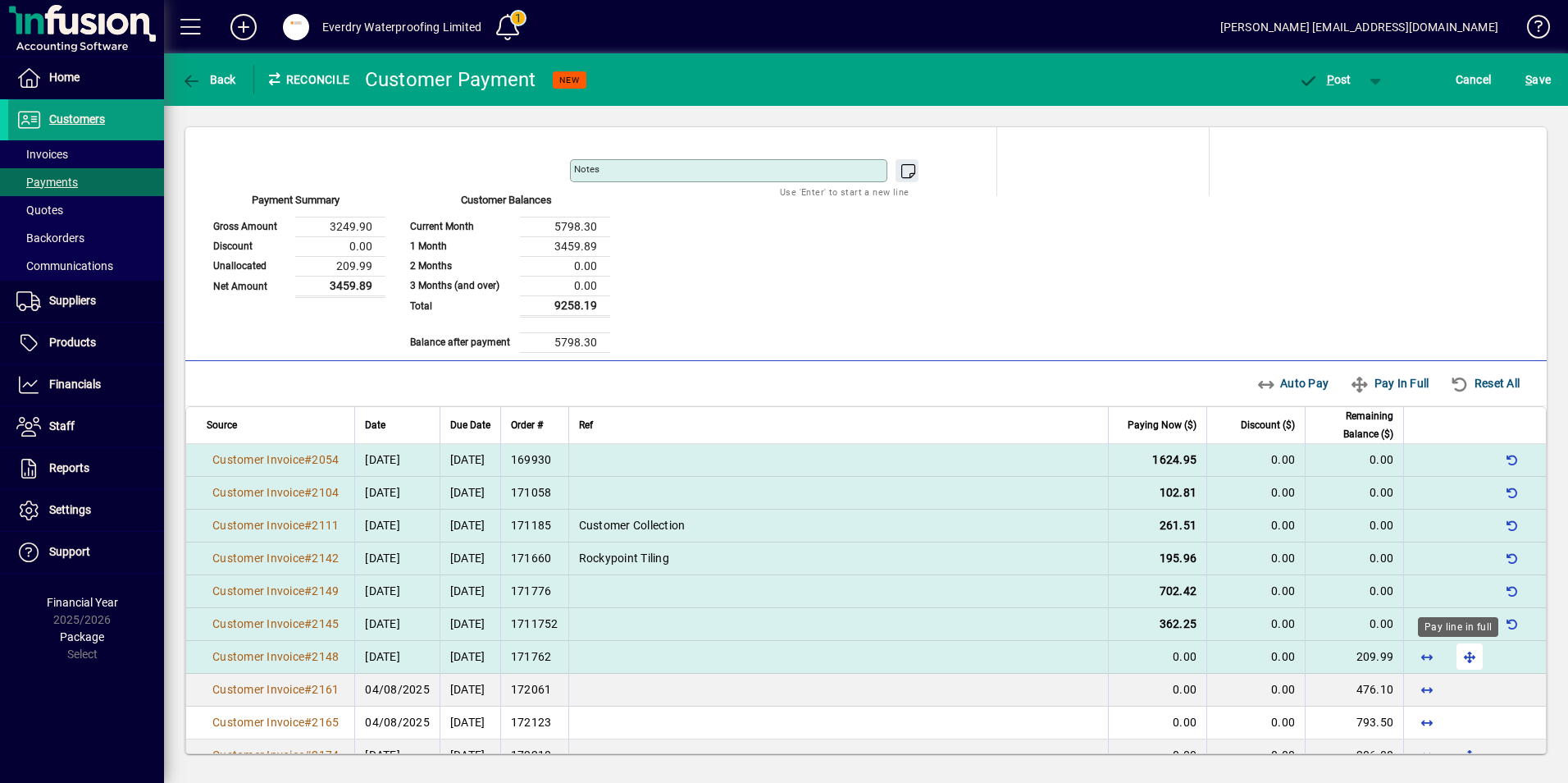
click at [1457, 653] on span "button" at bounding box center [1469, 656] width 39 height 40
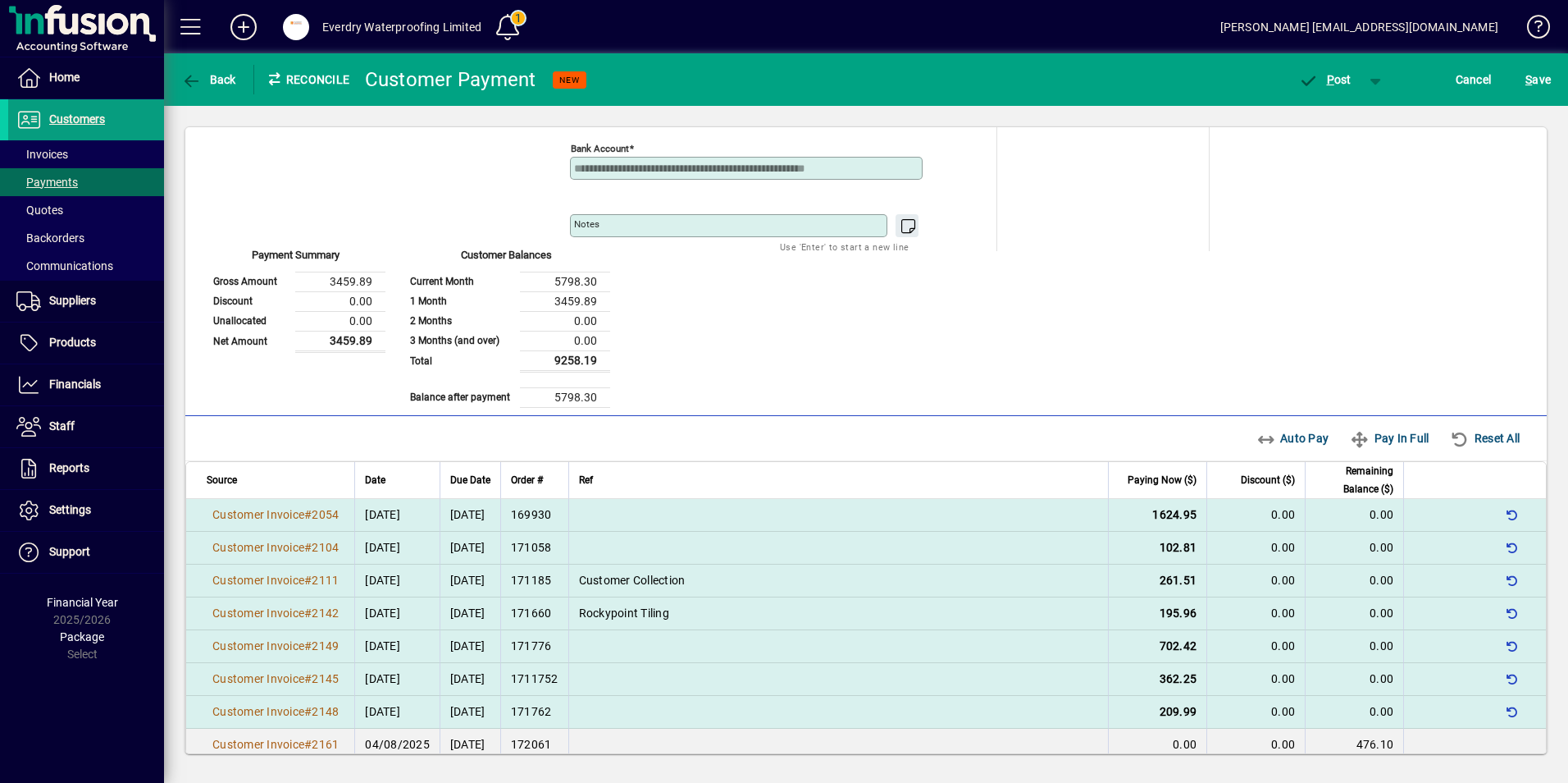
scroll to position [111, 0]
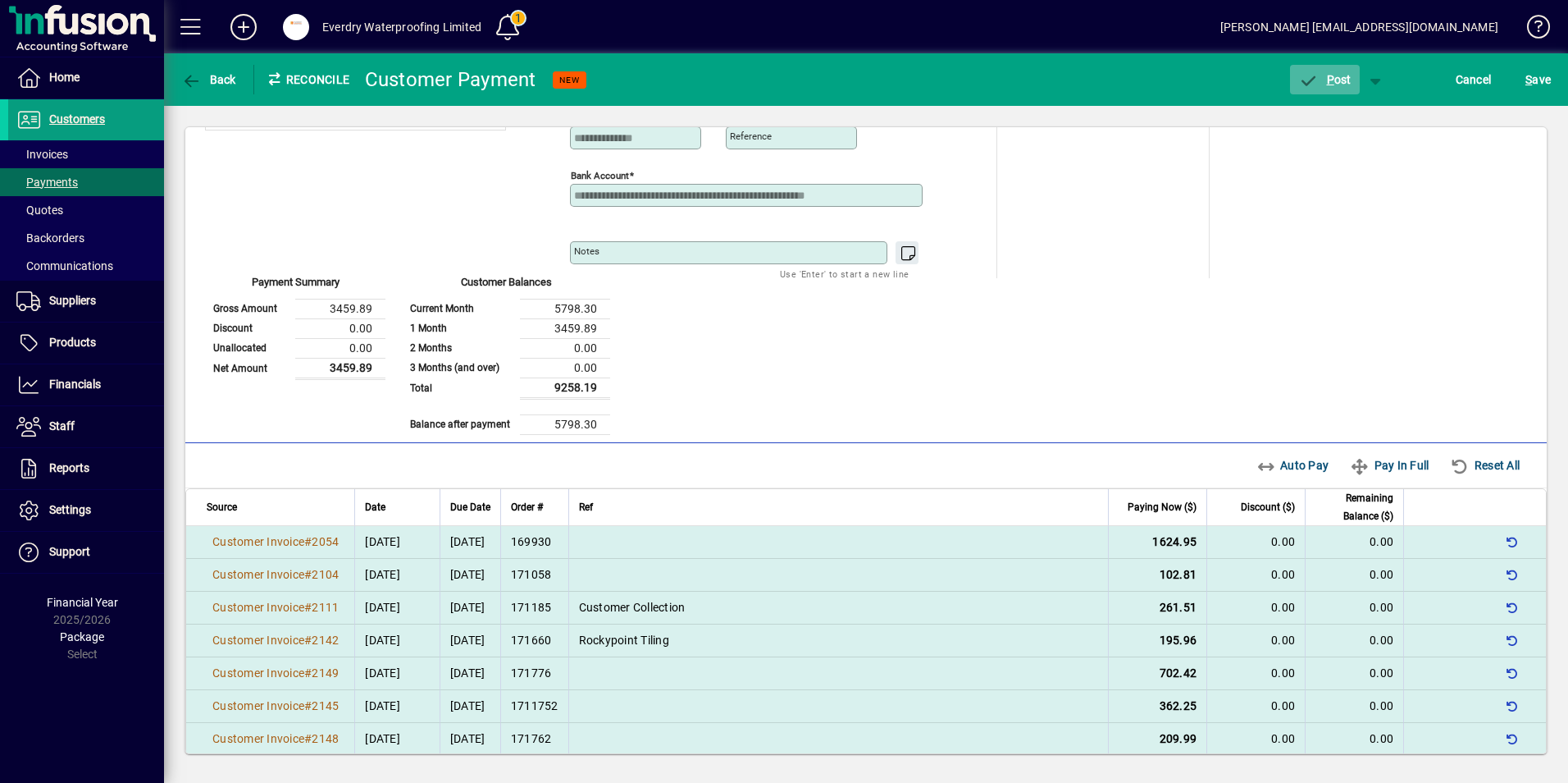
click at [1334, 84] on span "P ost" at bounding box center [1324, 79] width 54 height 13
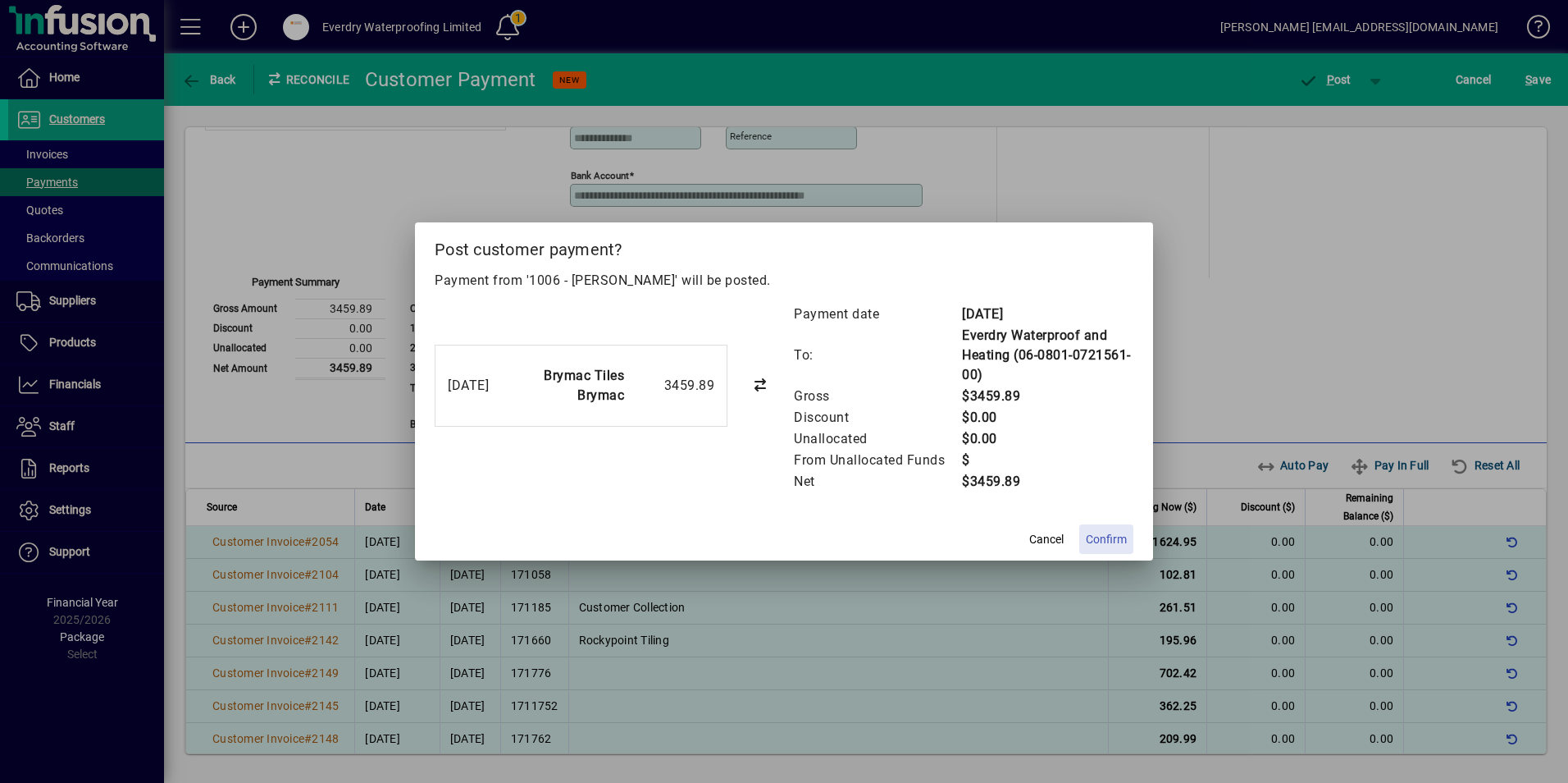
click at [1097, 546] on span "Confirm" at bounding box center [1106, 540] width 41 height 18
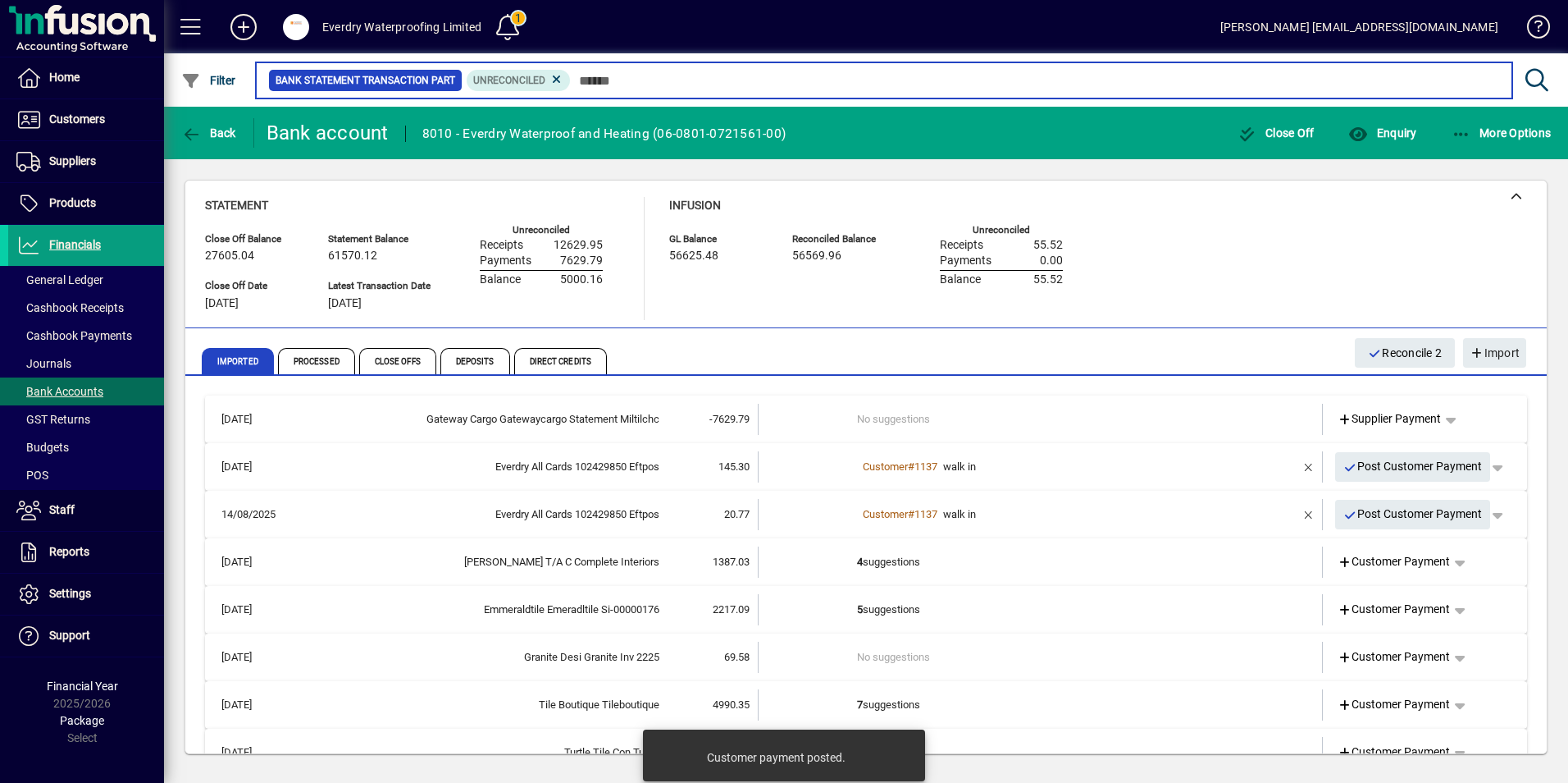
scroll to position [36, 0]
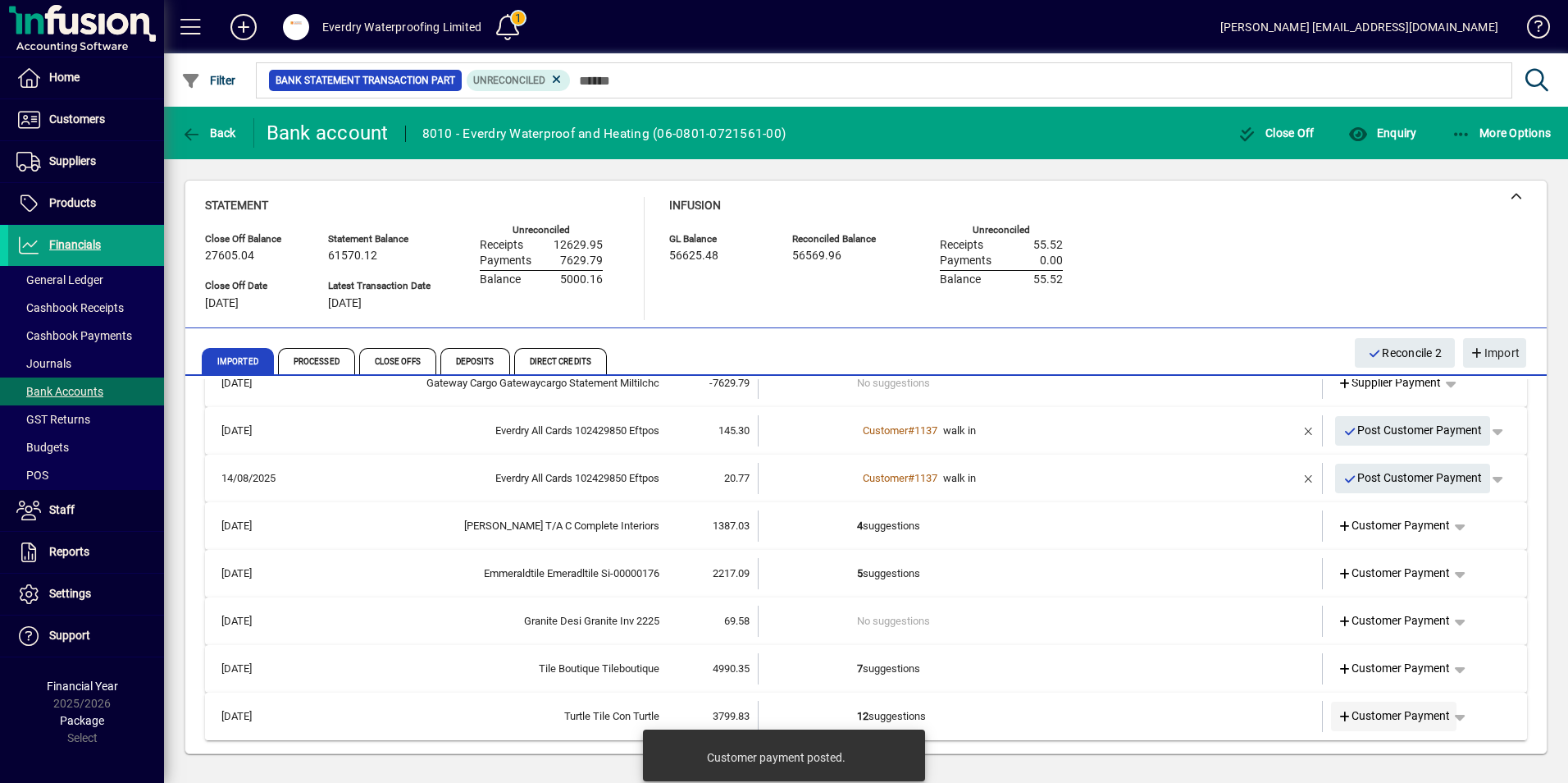
click at [1337, 720] on icon at bounding box center [1344, 716] width 15 height 11
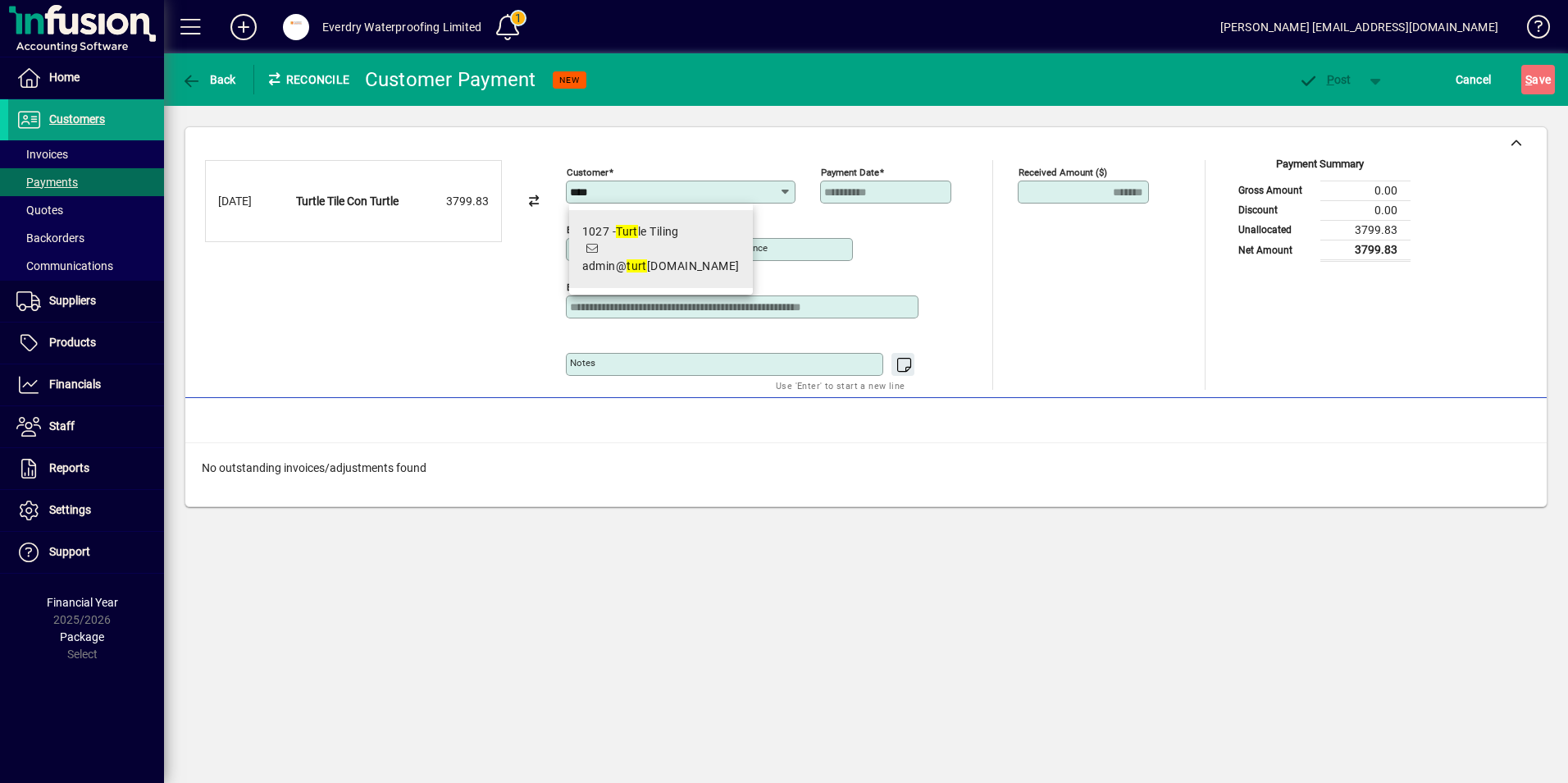
click at [659, 232] on div "1027 - Turt le Tiling" at bounding box center [661, 232] width 157 height 18
type input "**********"
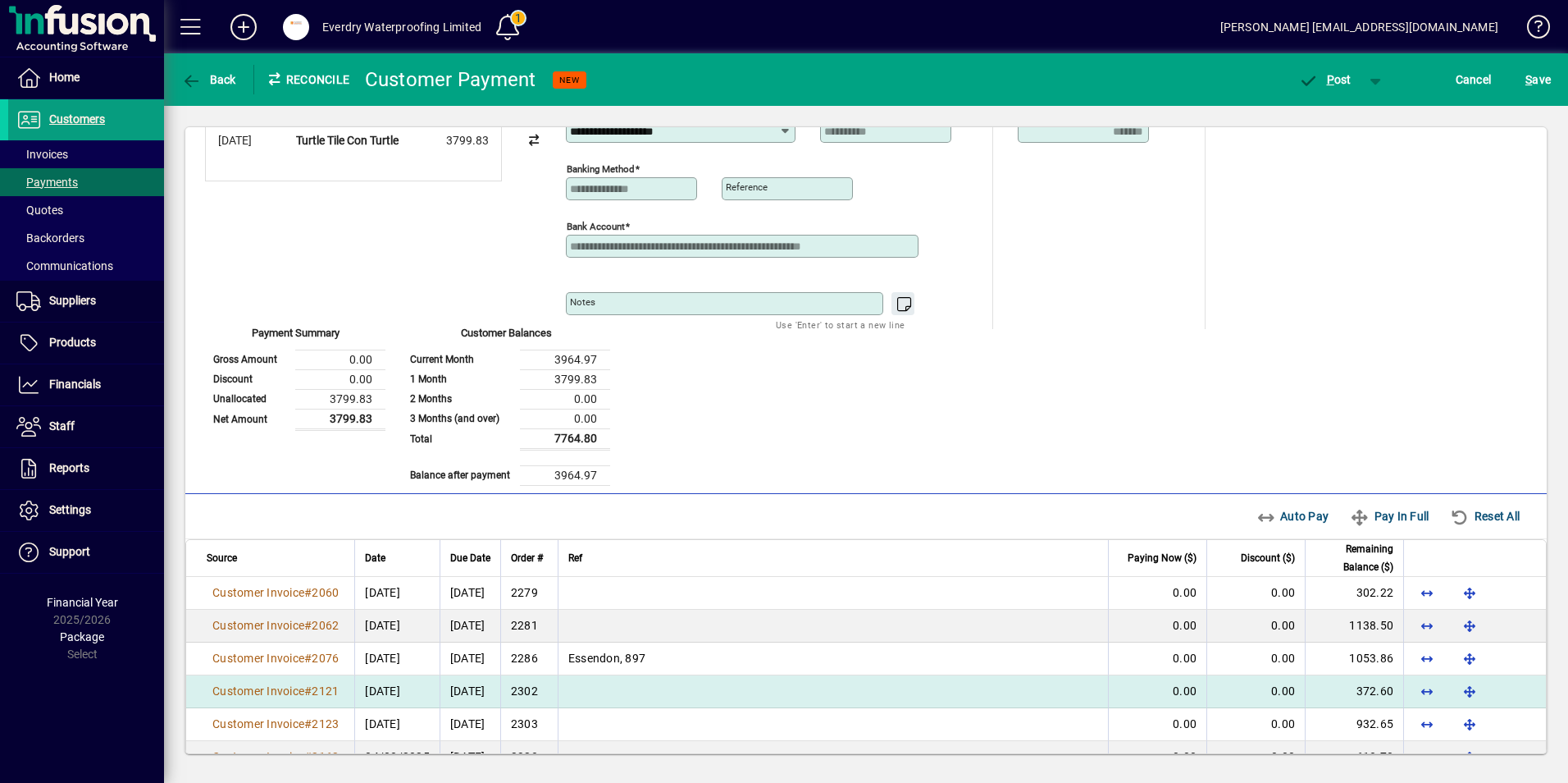
scroll to position [164, 0]
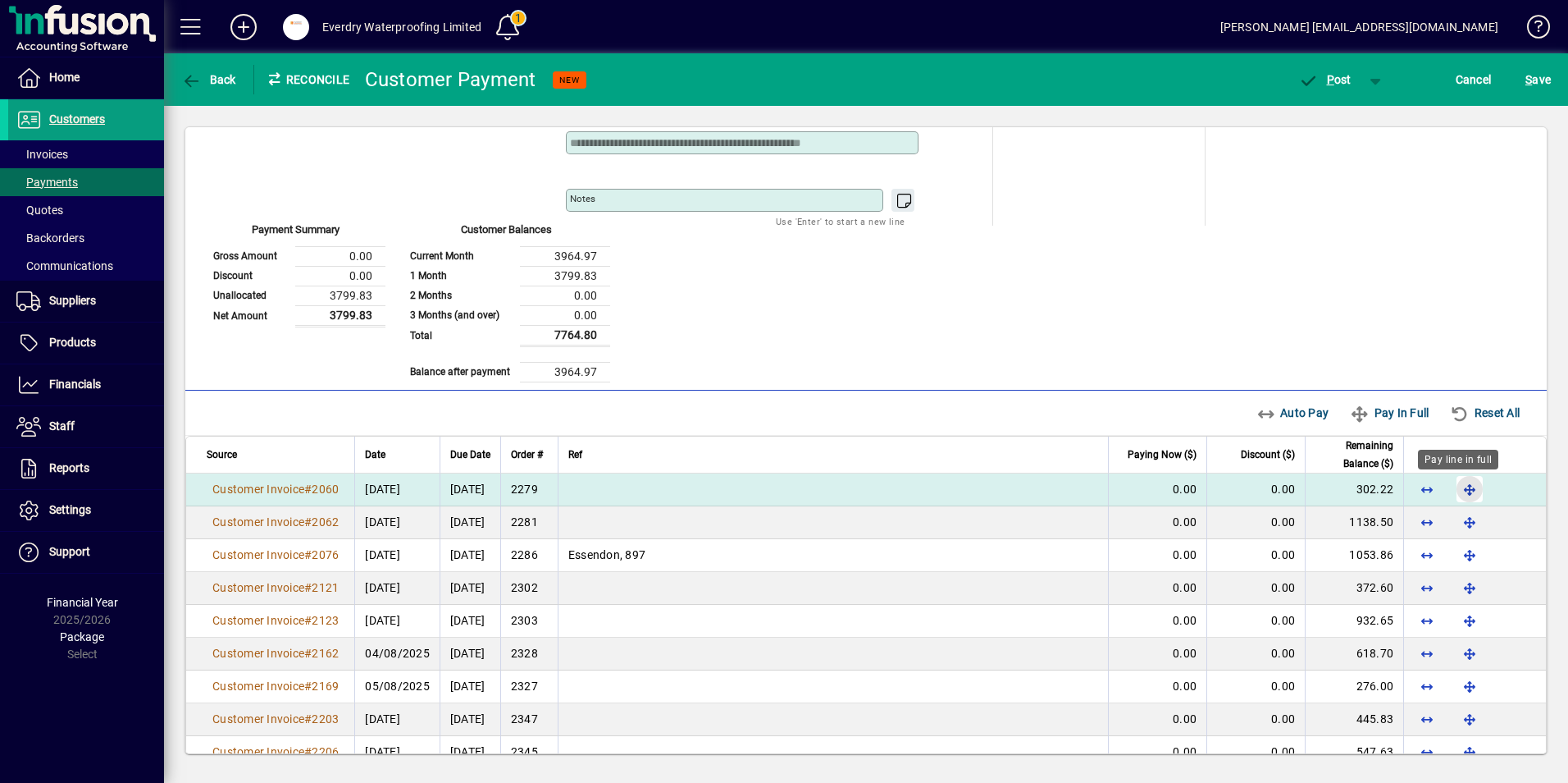
click at [1460, 483] on span "button" at bounding box center [1469, 489] width 39 height 40
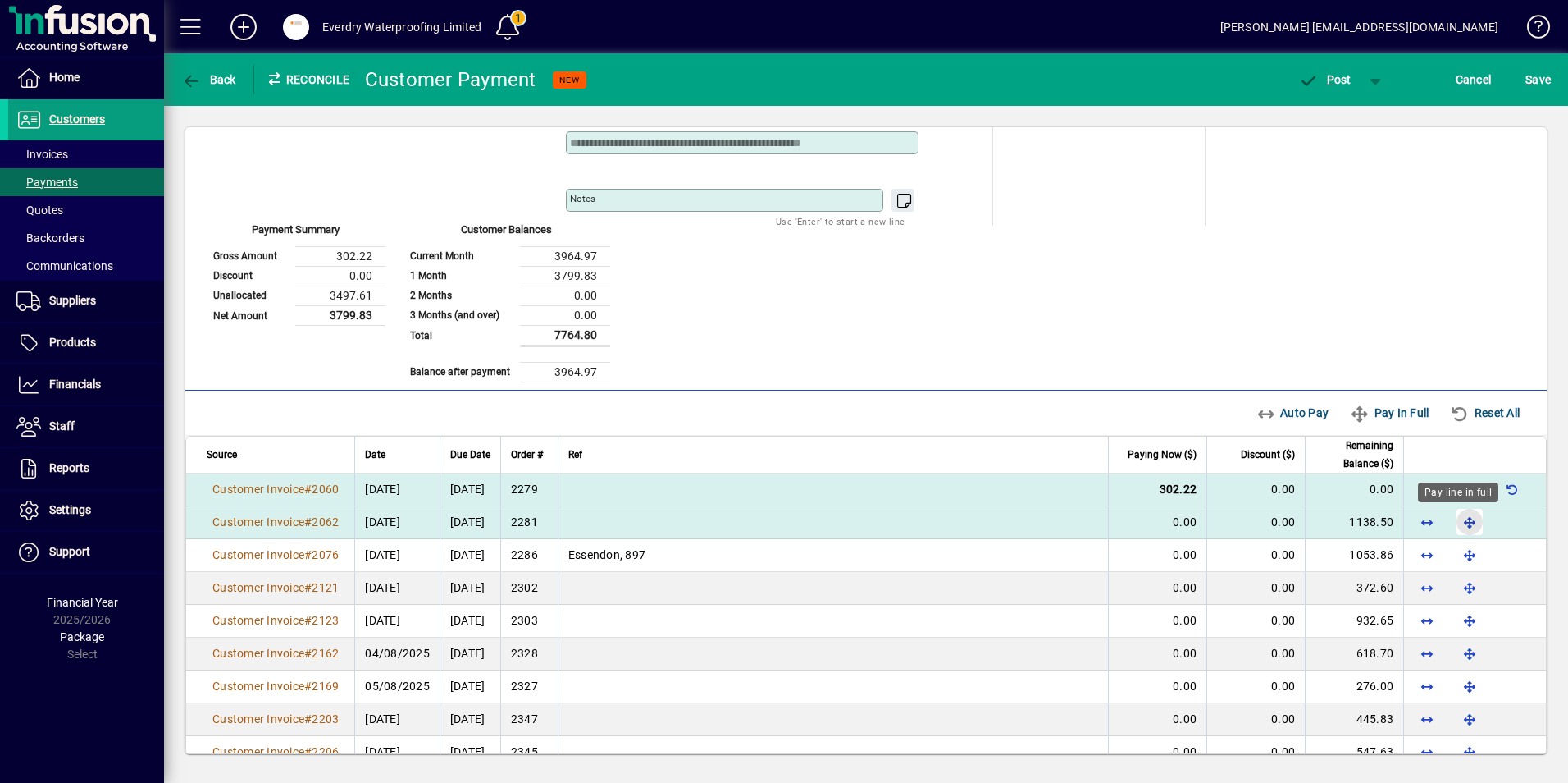
click at [1453, 521] on span "button" at bounding box center [1469, 521] width 39 height 40
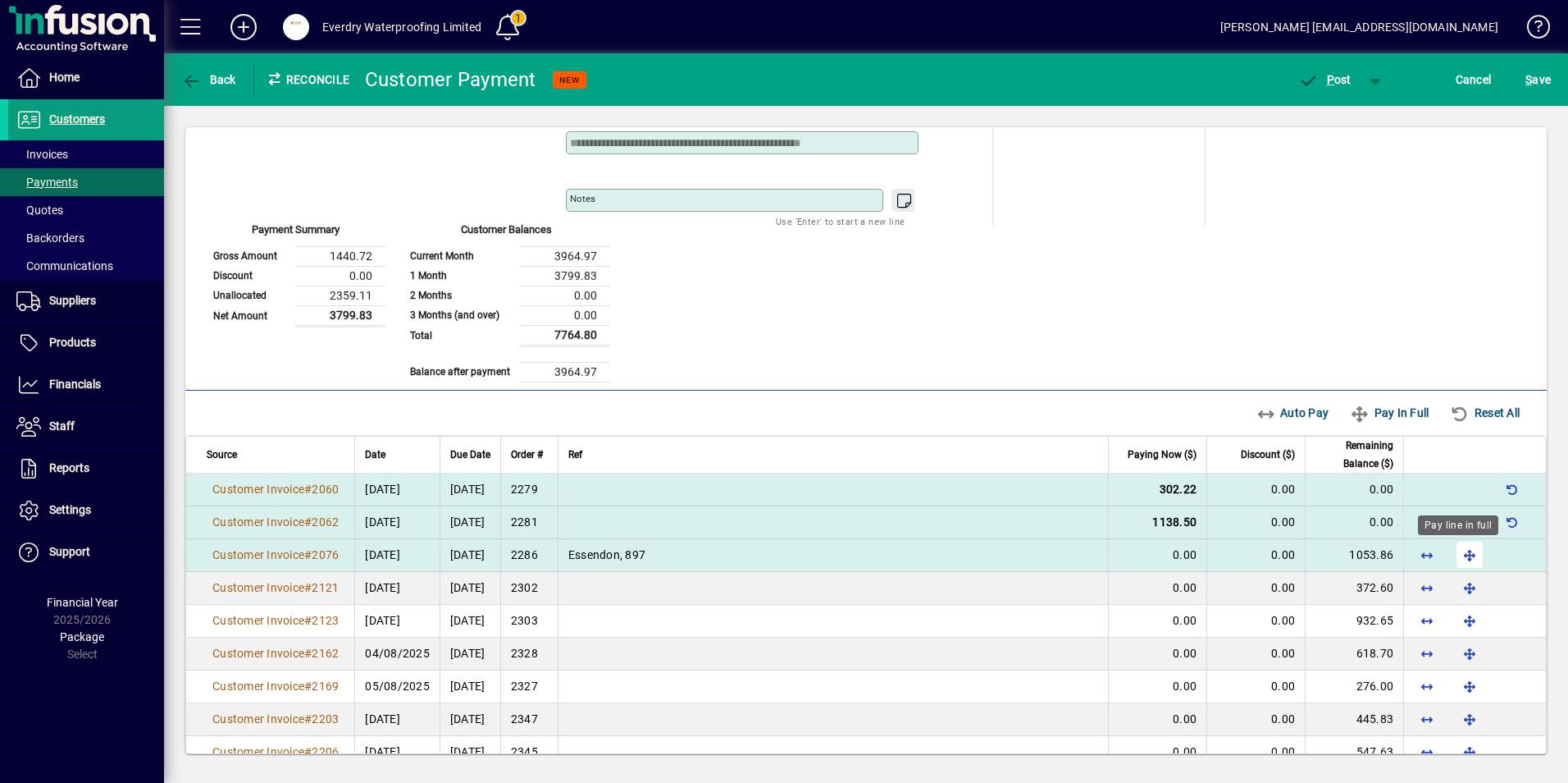
click at [1453, 550] on span "button" at bounding box center [1469, 554] width 39 height 40
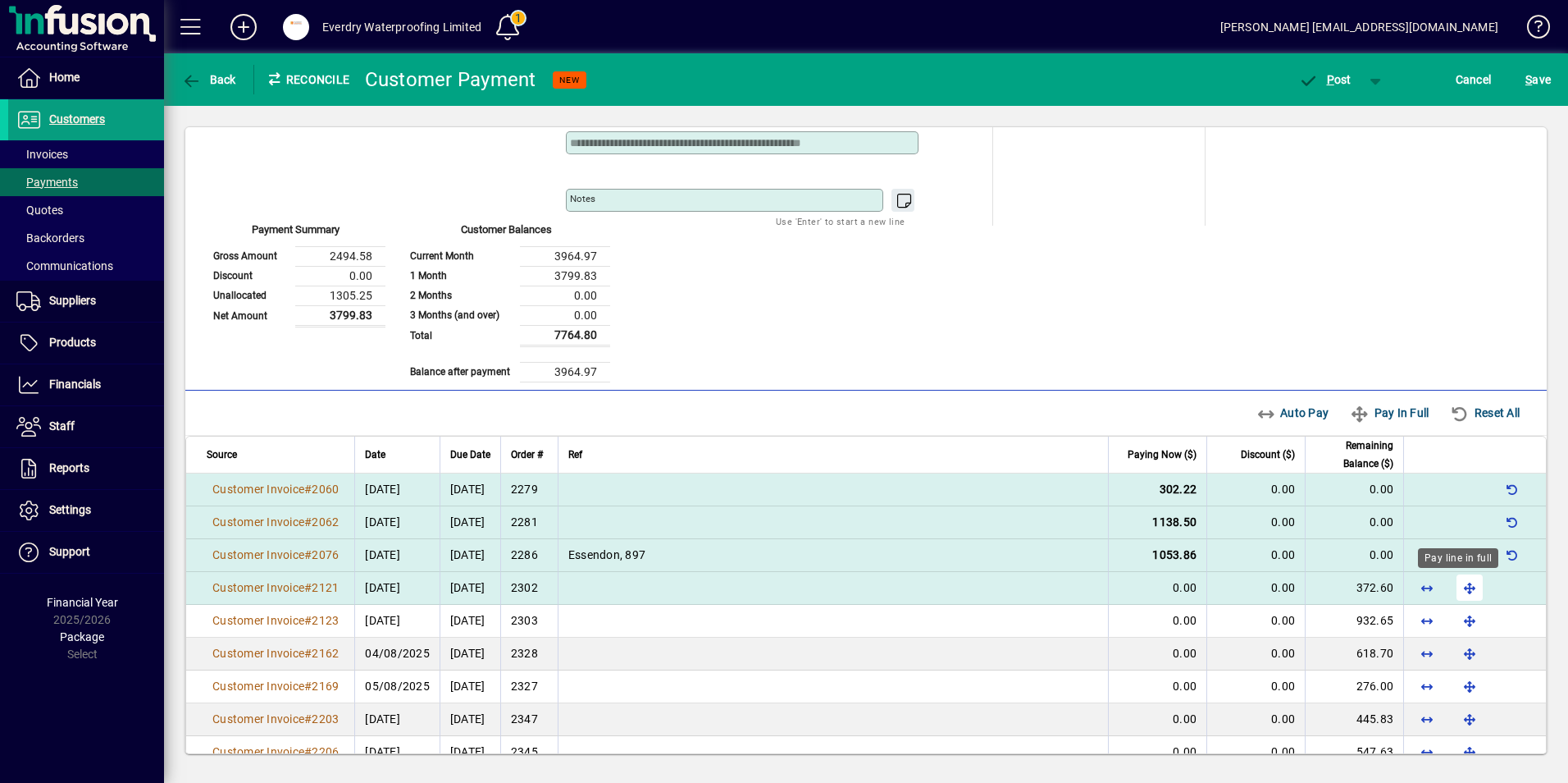
click at [1456, 579] on span "button" at bounding box center [1469, 587] width 39 height 40
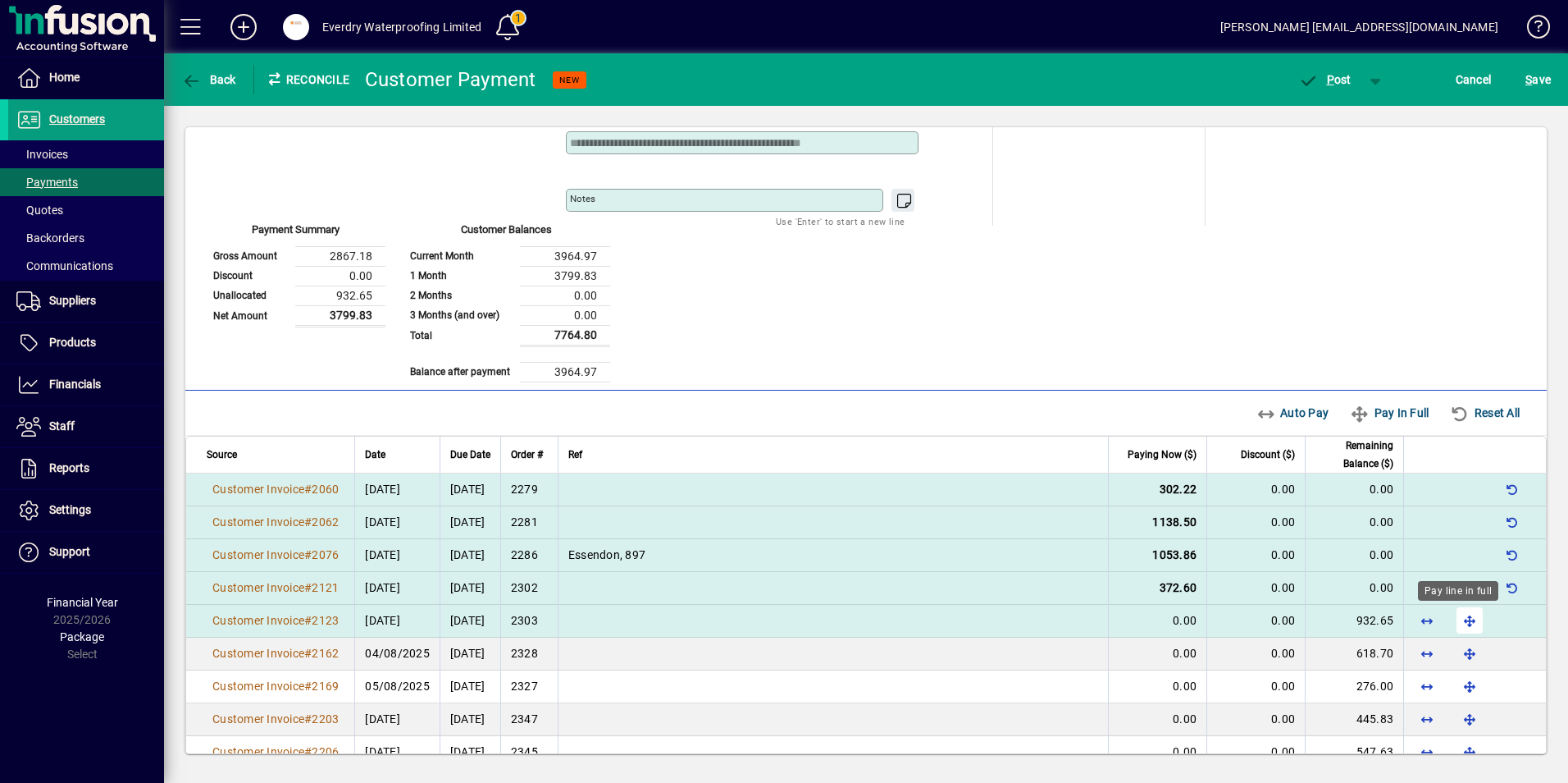
click at [1458, 611] on span "button" at bounding box center [1469, 620] width 39 height 40
click at [1335, 73] on span "P ost" at bounding box center [1324, 79] width 54 height 13
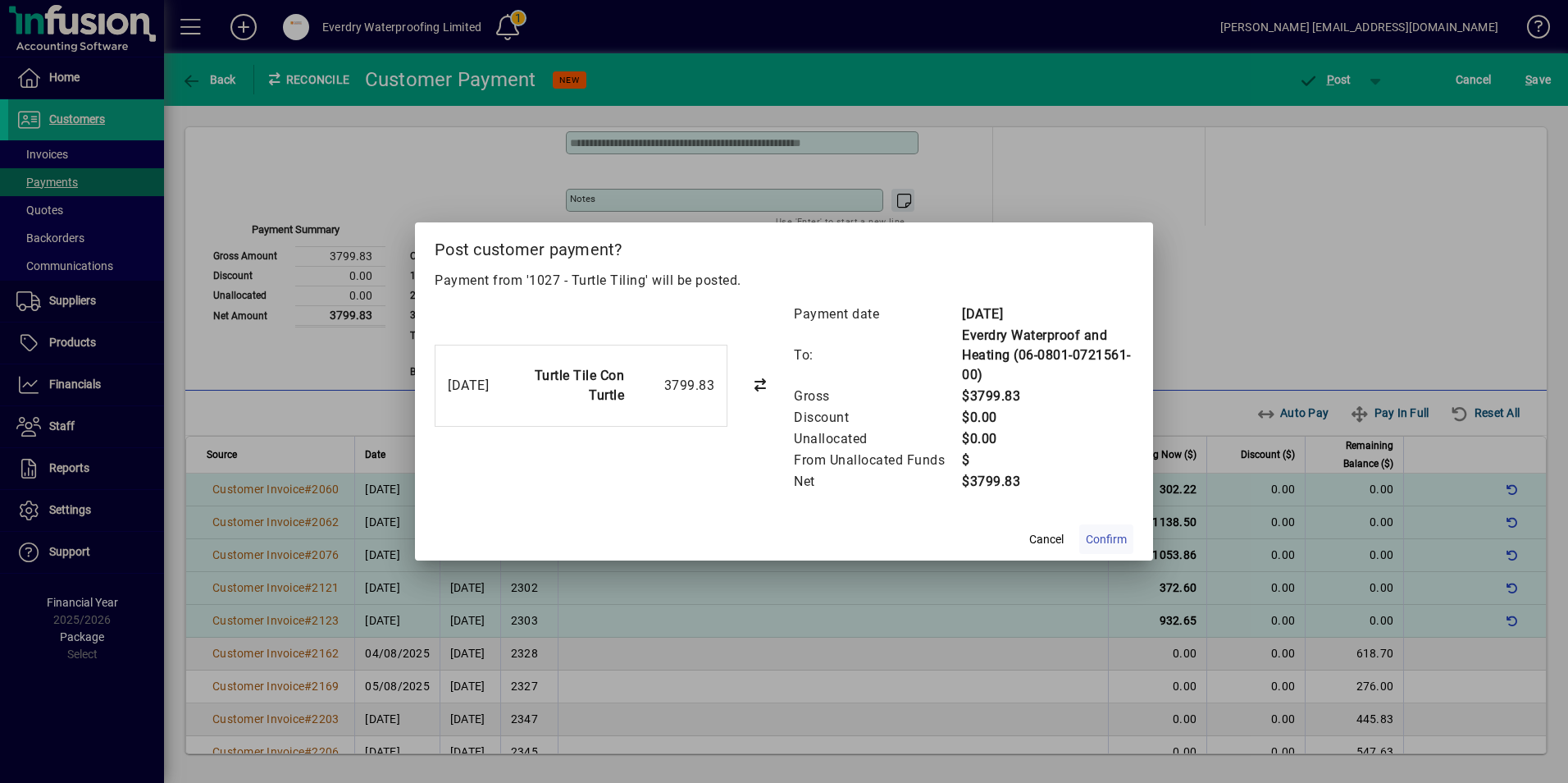
click at [1095, 538] on span "Confirm" at bounding box center [1106, 540] width 41 height 18
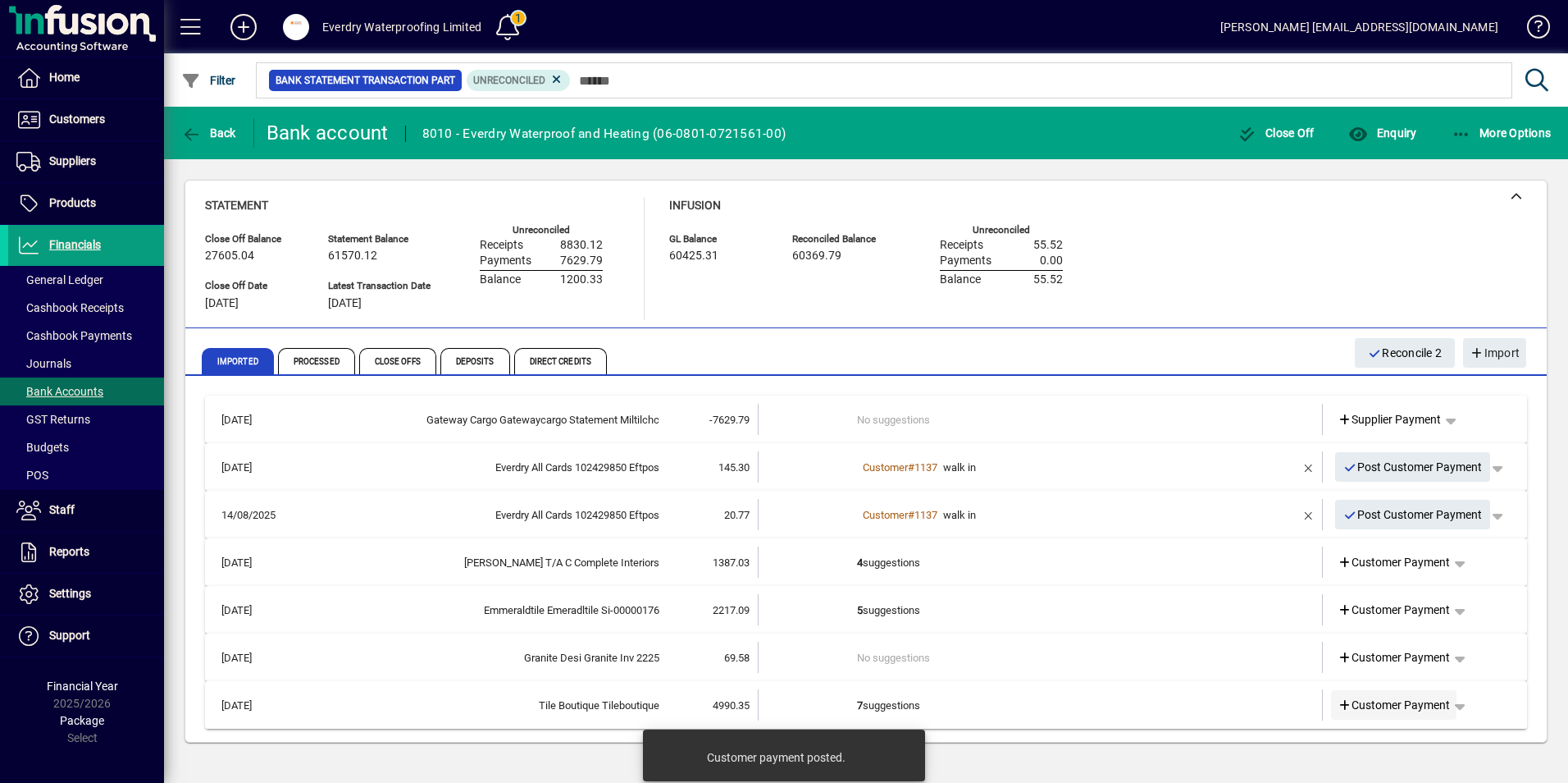
click at [1350, 708] on icon at bounding box center [1344, 705] width 15 height 11
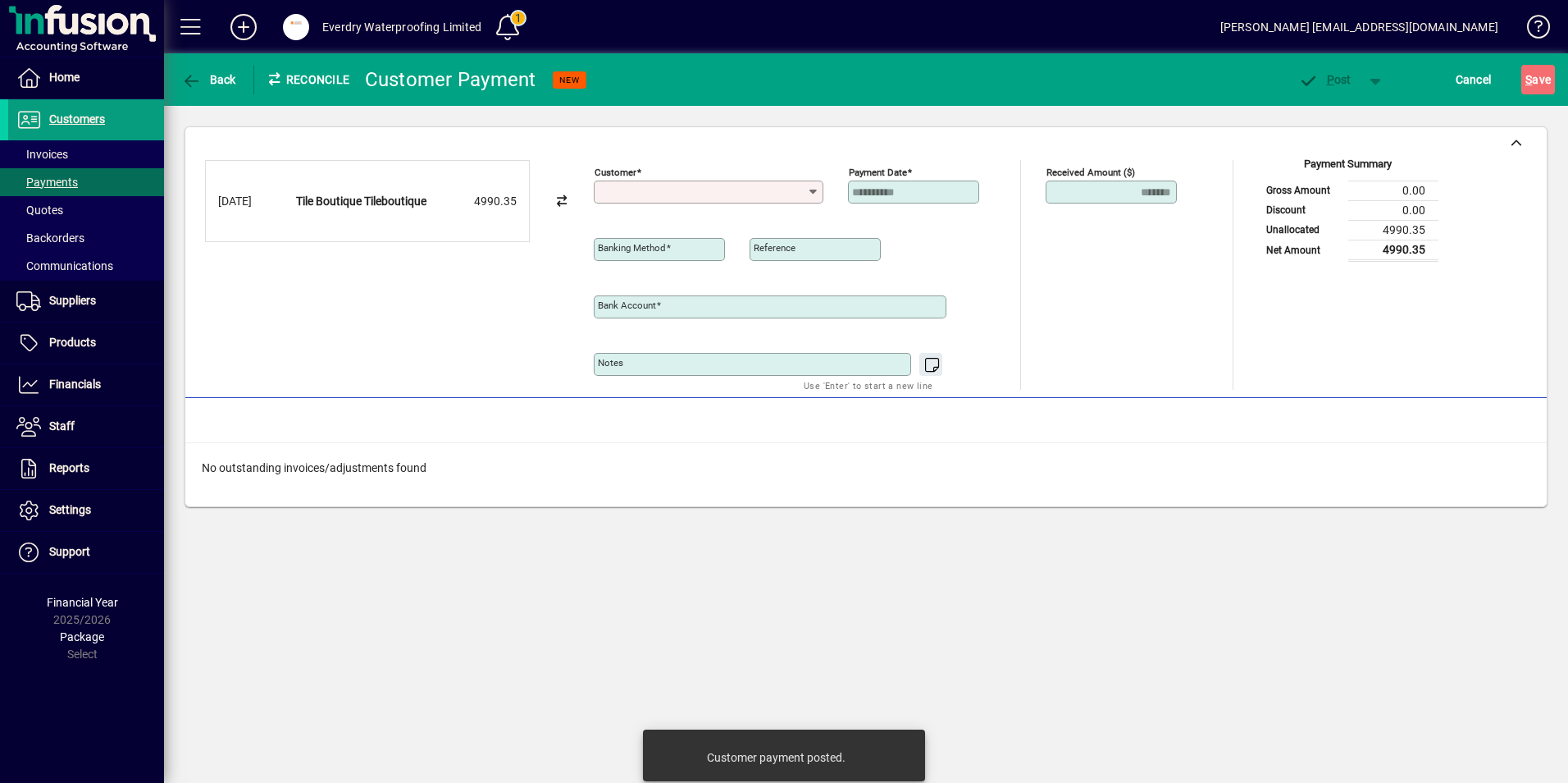
type input "**********"
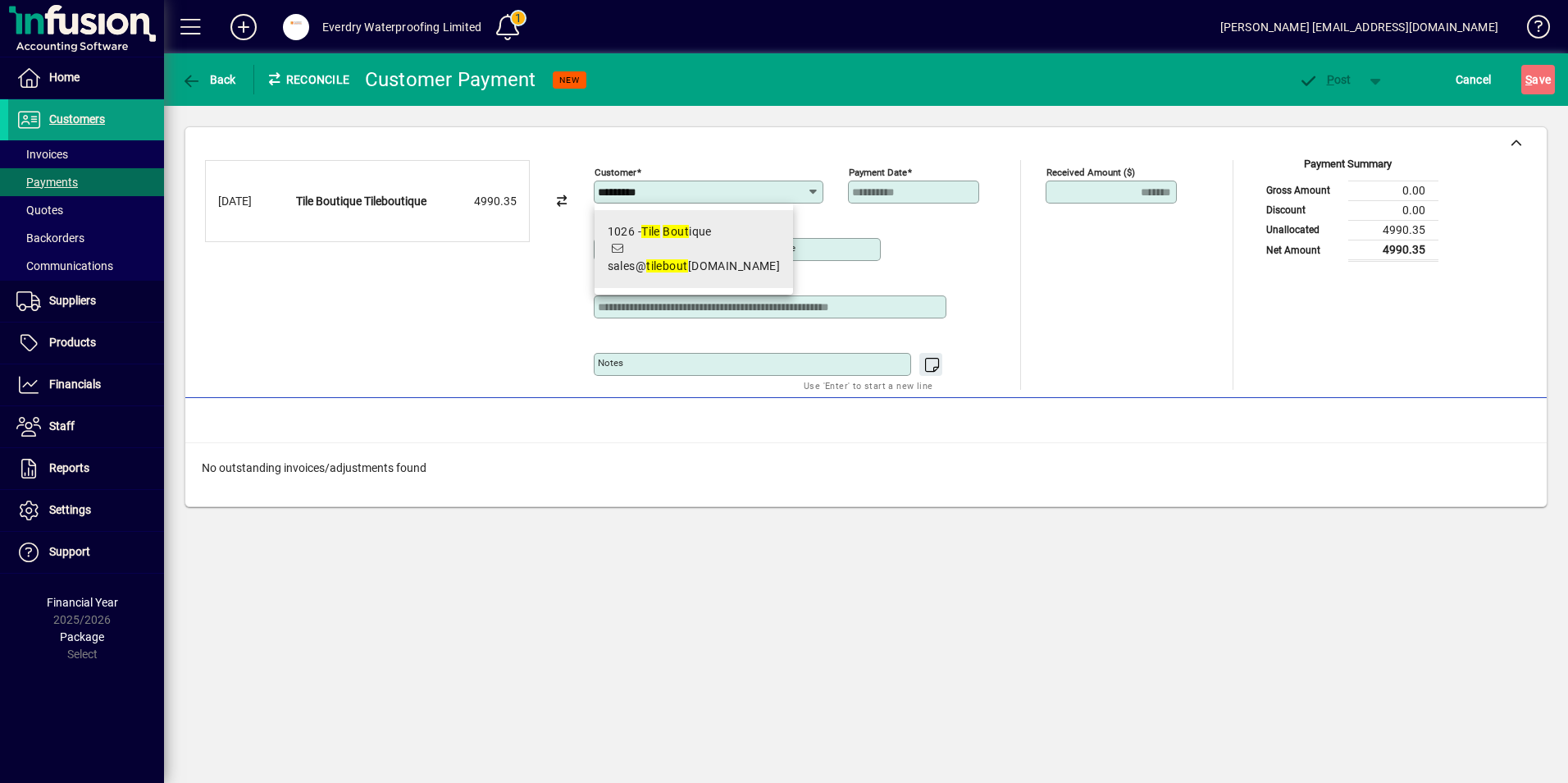
click at [638, 239] on div "1026 - Tile Bout ique" at bounding box center [694, 232] width 173 height 18
type input "**********"
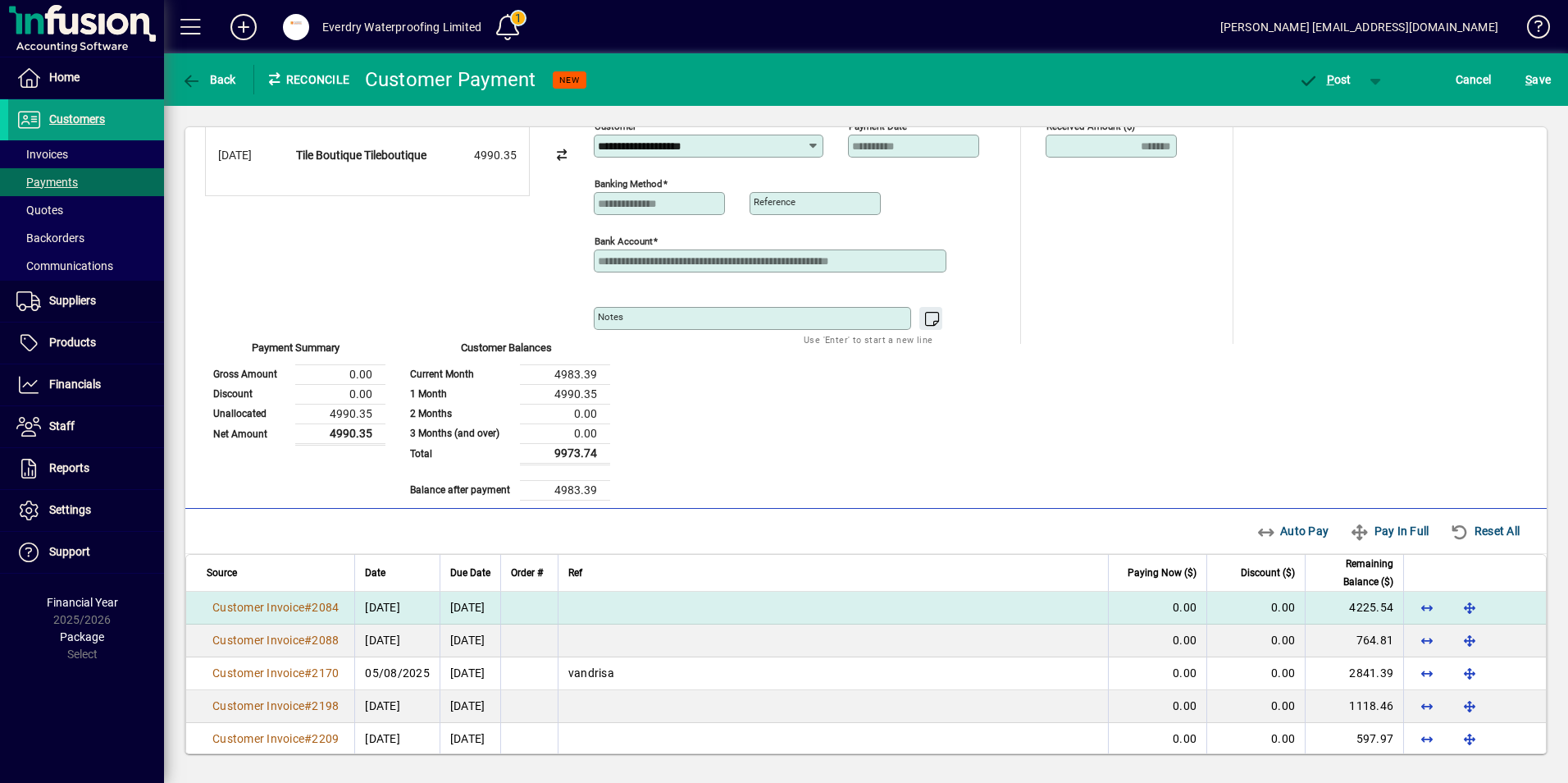
scroll to position [95, 0]
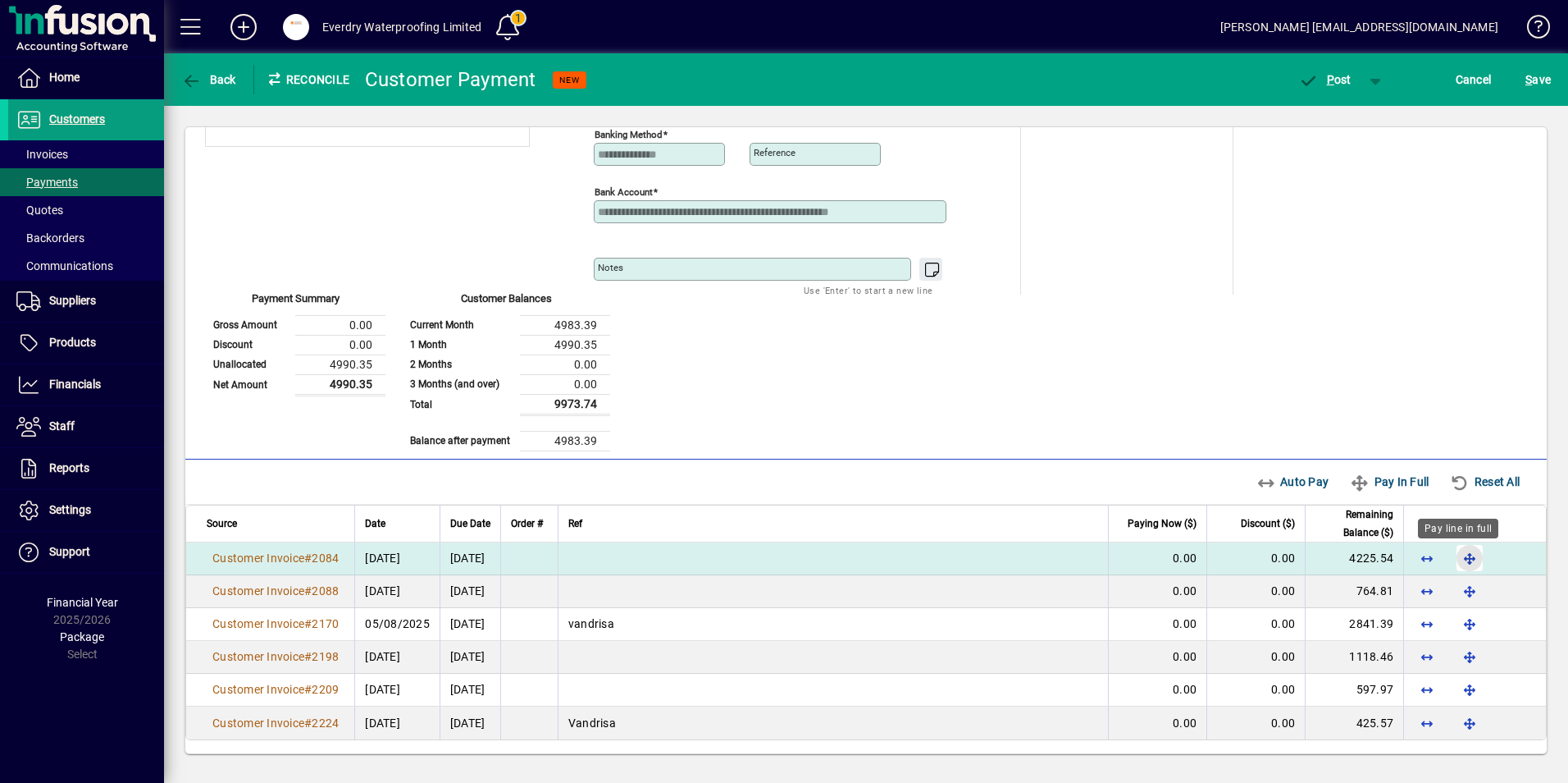
click at [1463, 559] on span "button" at bounding box center [1469, 557] width 39 height 40
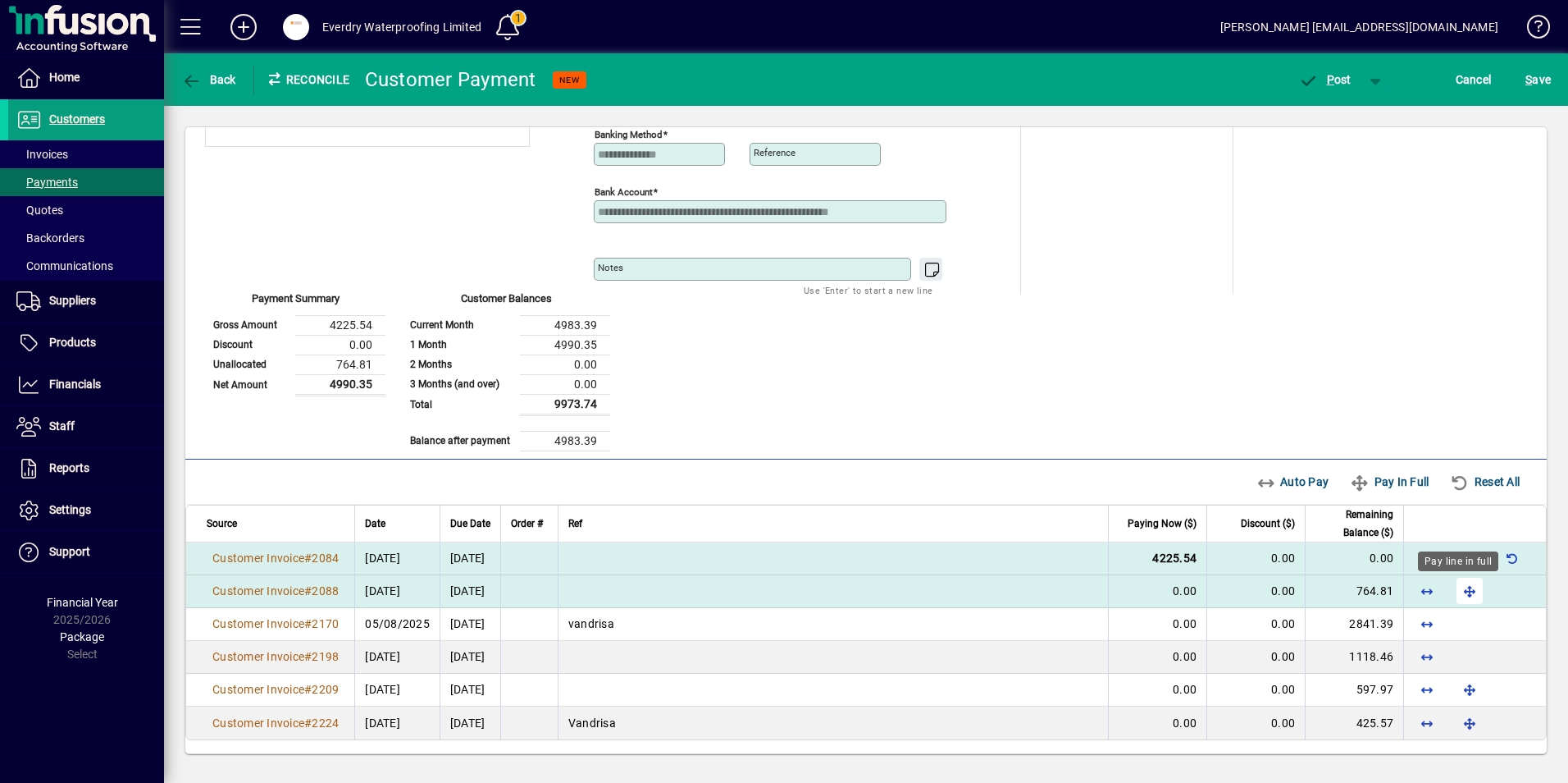
click at [1463, 585] on span "button" at bounding box center [1469, 590] width 39 height 40
click at [1335, 79] on span "P ost" at bounding box center [1324, 79] width 54 height 13
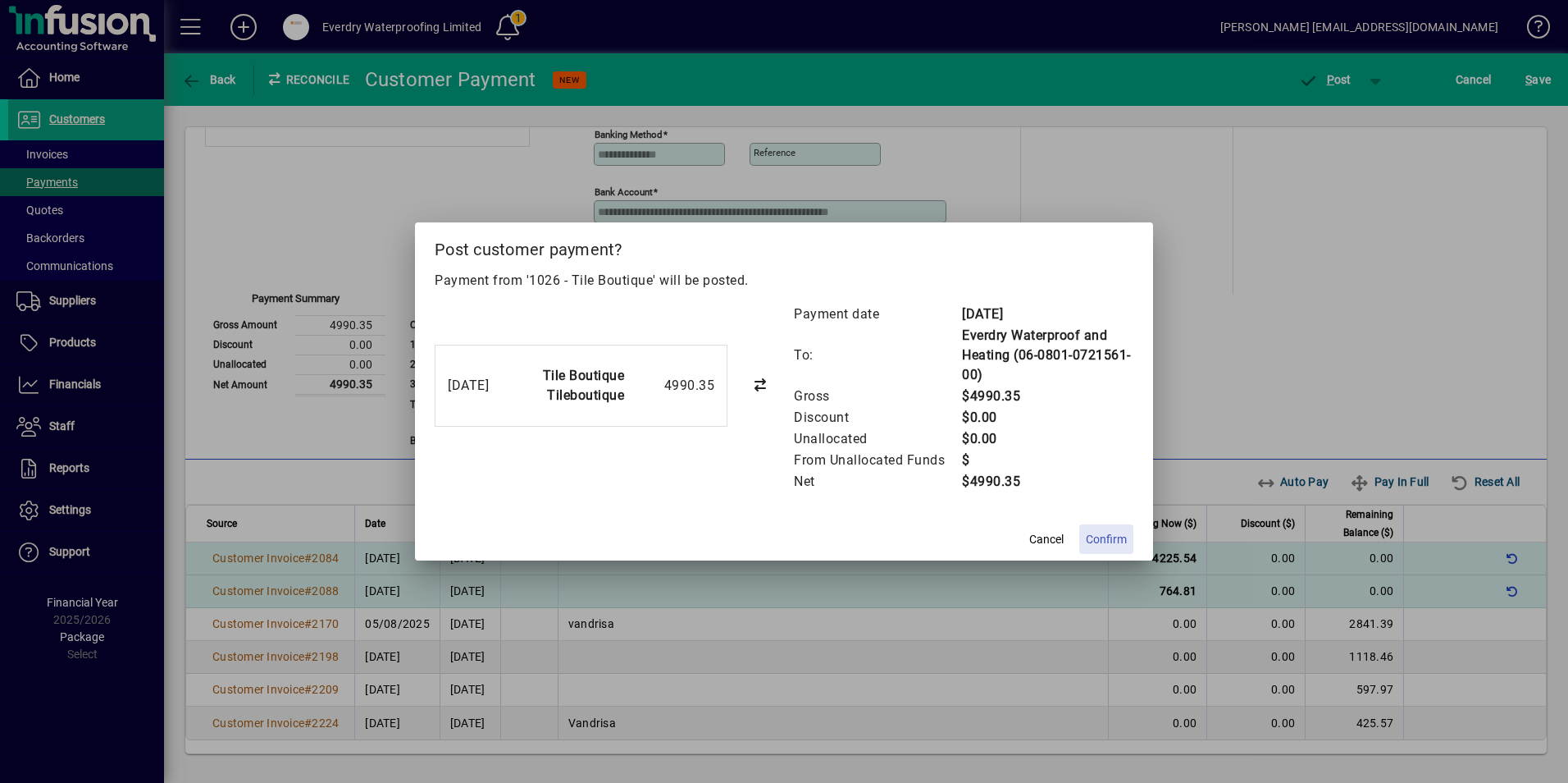
click at [1090, 535] on span "Confirm" at bounding box center [1106, 540] width 41 height 18
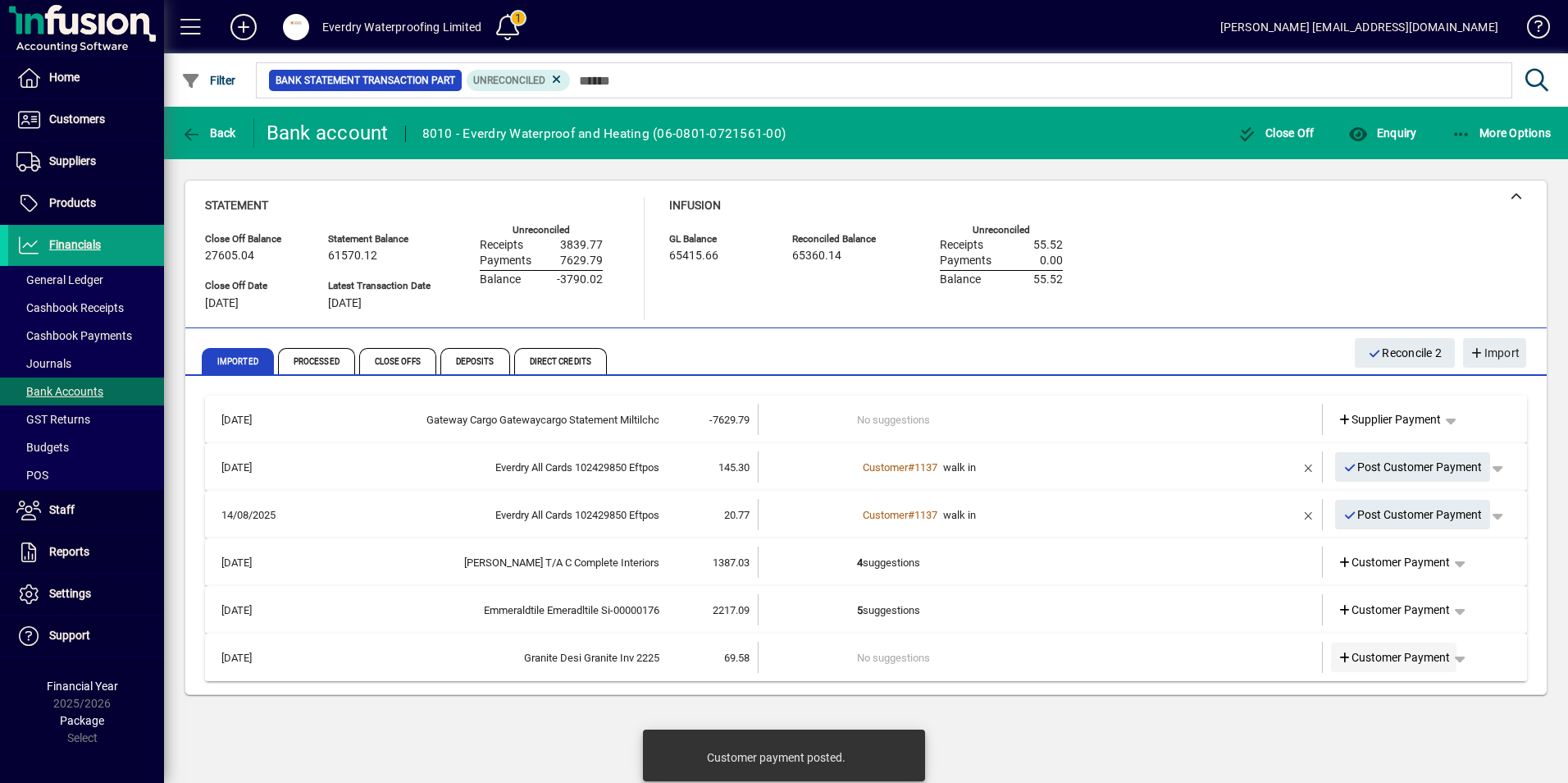
click at [1347, 655] on icon at bounding box center [1344, 657] width 15 height 11
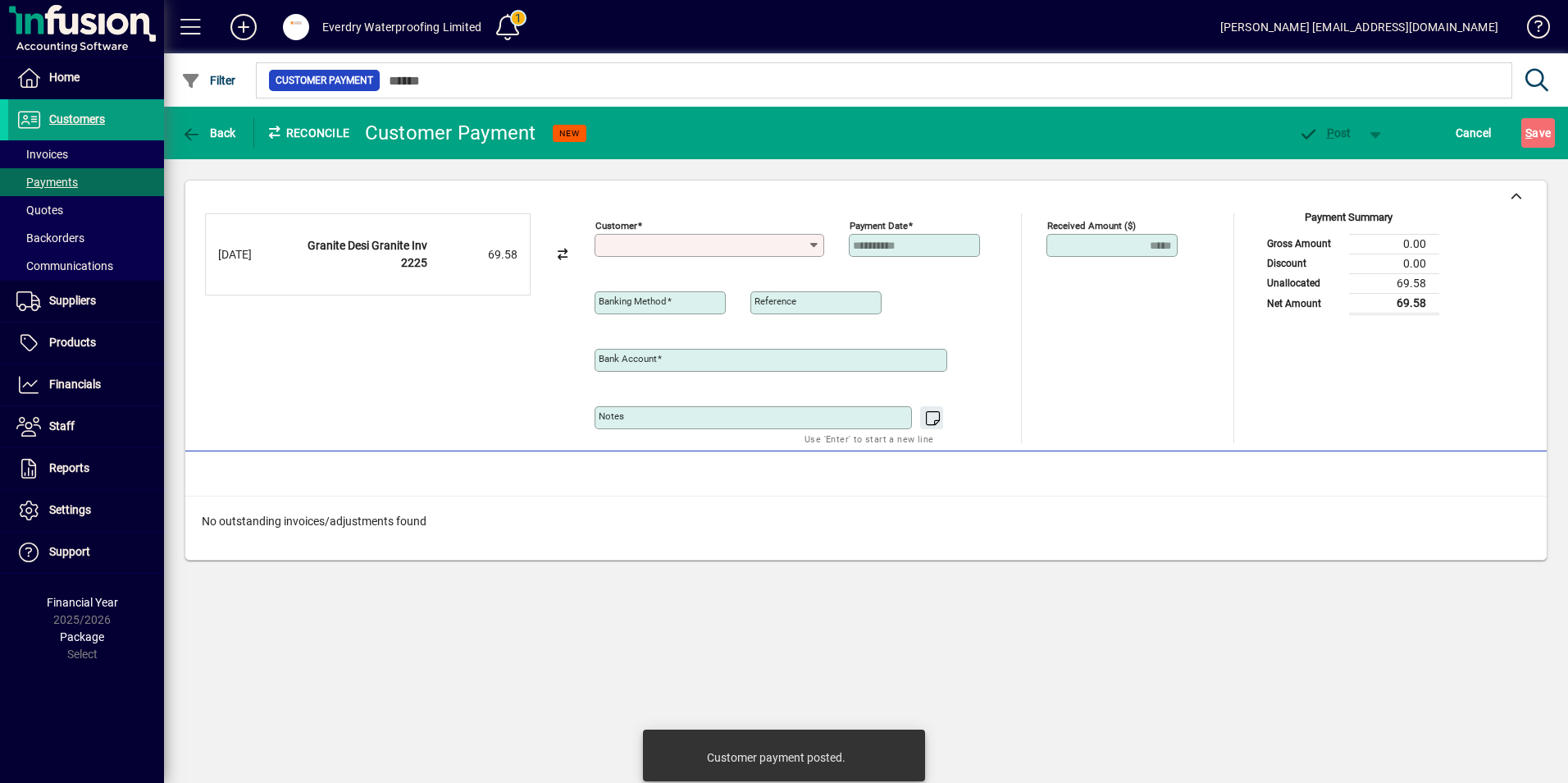
type input "**********"
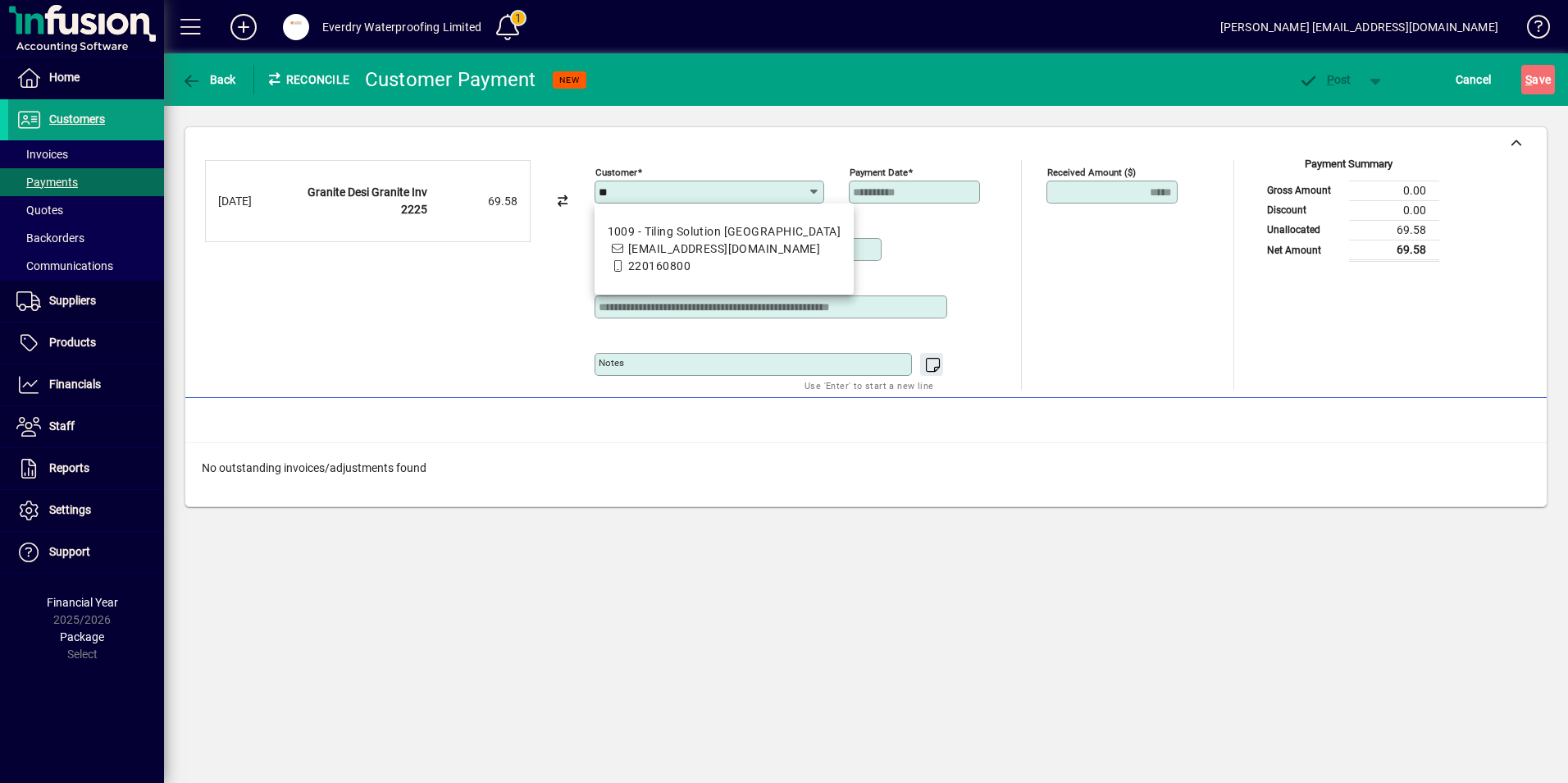
type input "*"
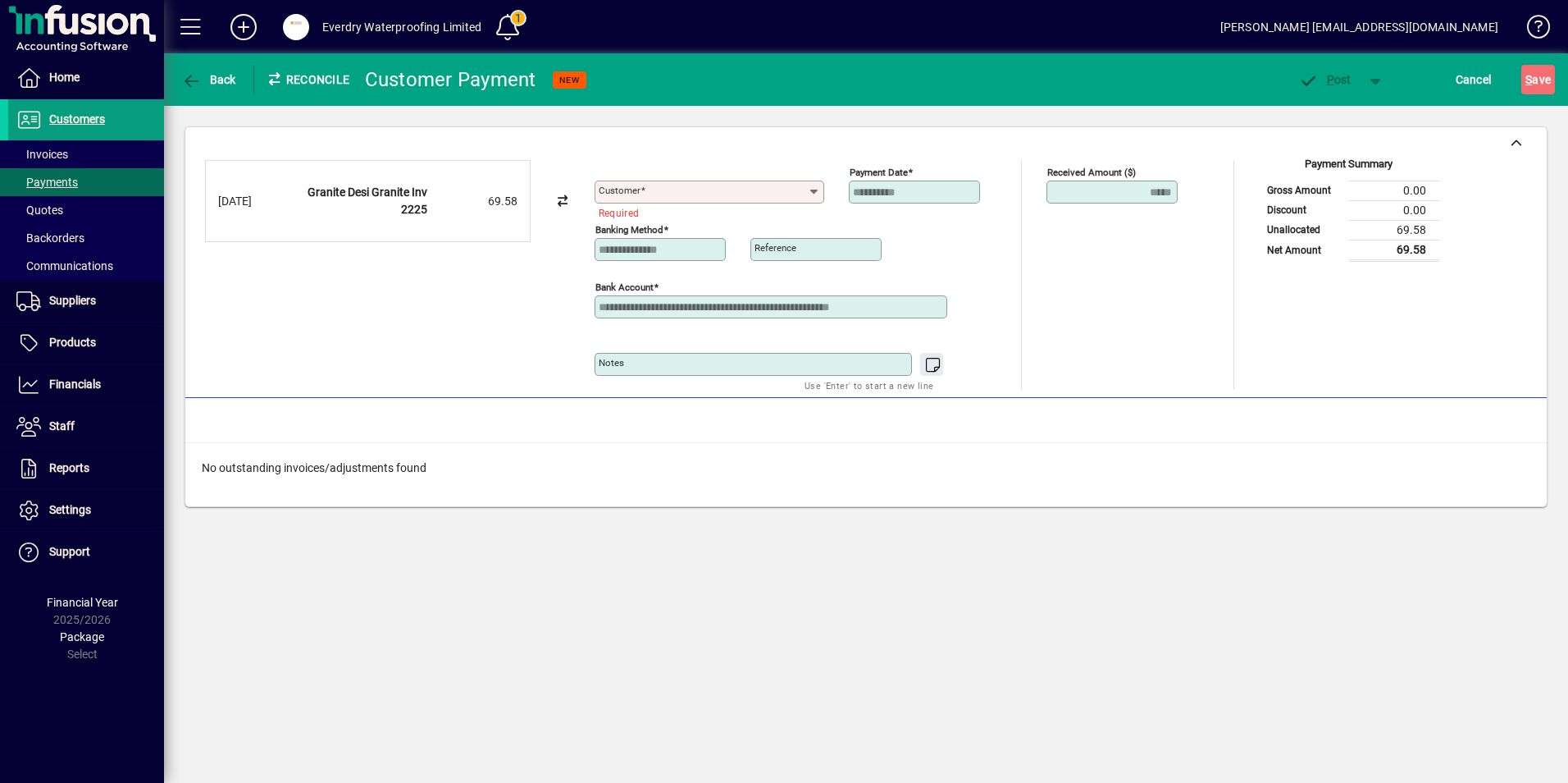
click at [619, 192] on mat-label "Customer" at bounding box center [619, 190] width 42 height 11
click at [619, 192] on input "Customer" at bounding box center [703, 191] width 209 height 13
click at [669, 241] on mat-option "1122 - walk in" at bounding box center [644, 232] width 98 height 44
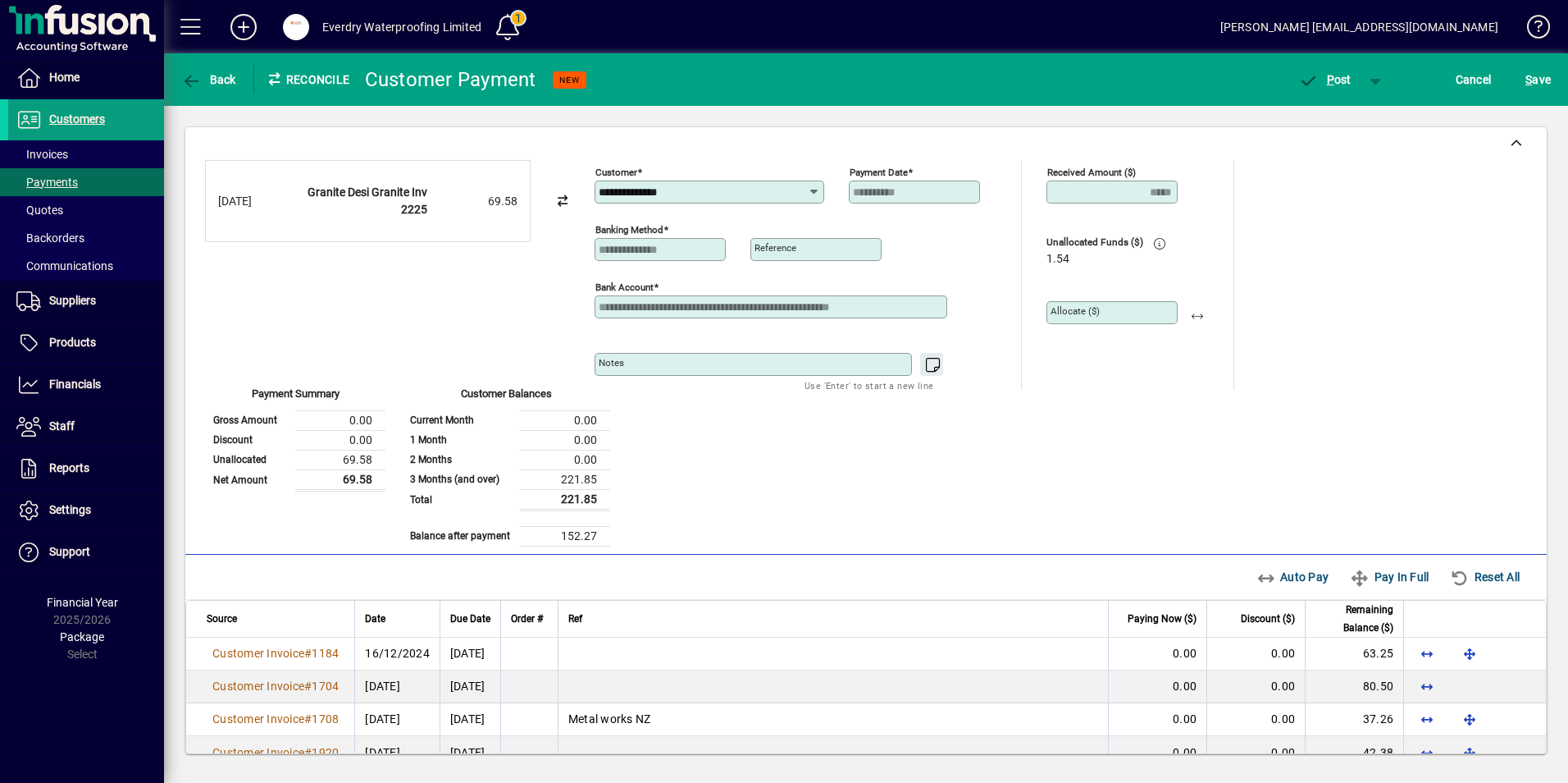
click at [693, 186] on input "**********" at bounding box center [703, 191] width 209 height 13
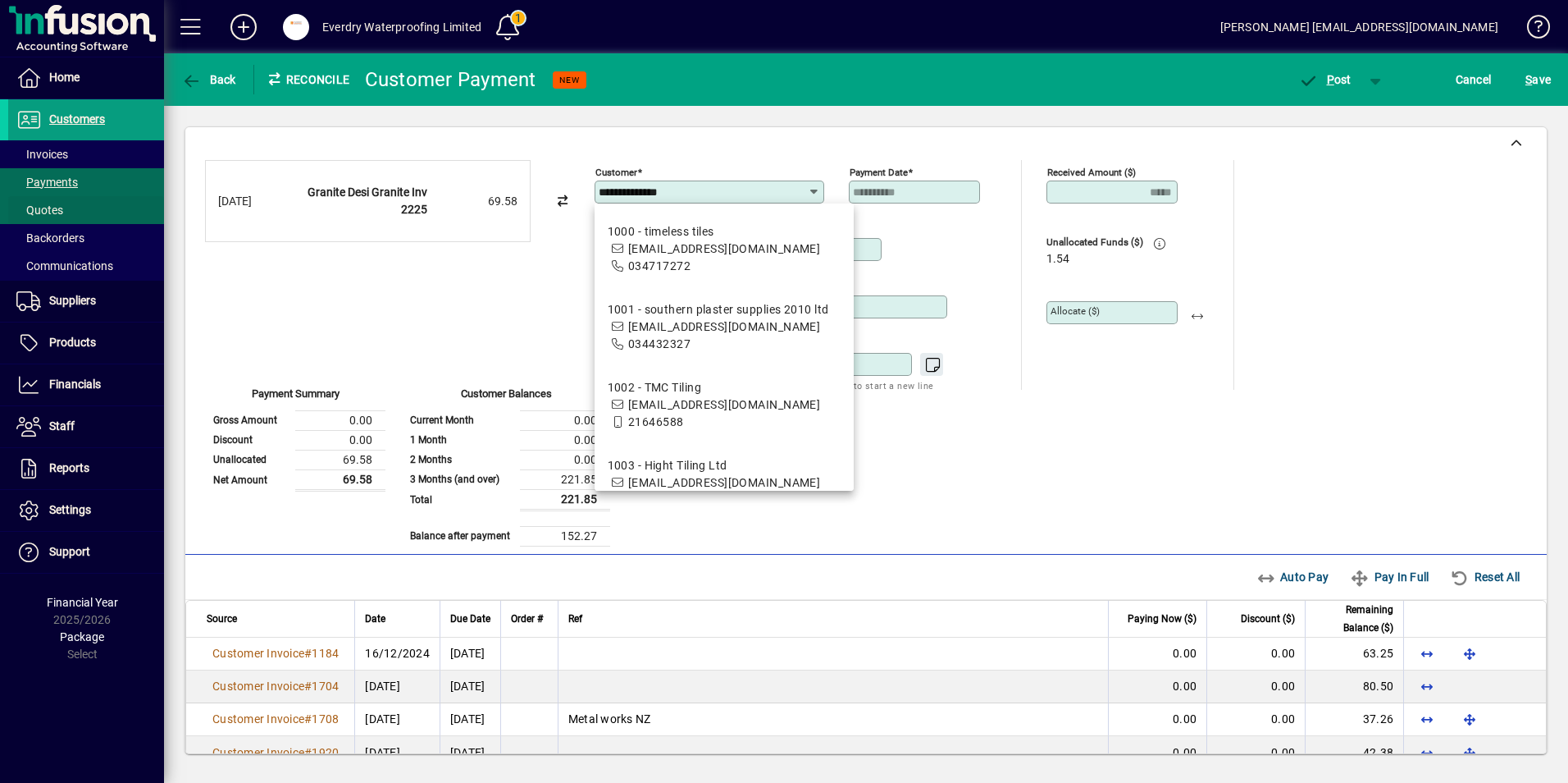
drag, startPoint x: 645, startPoint y: 197, endPoint x: 157, endPoint y: 190, distance: 488.1
click at [168, 194] on div "**********" at bounding box center [866, 441] width 1404 height 669
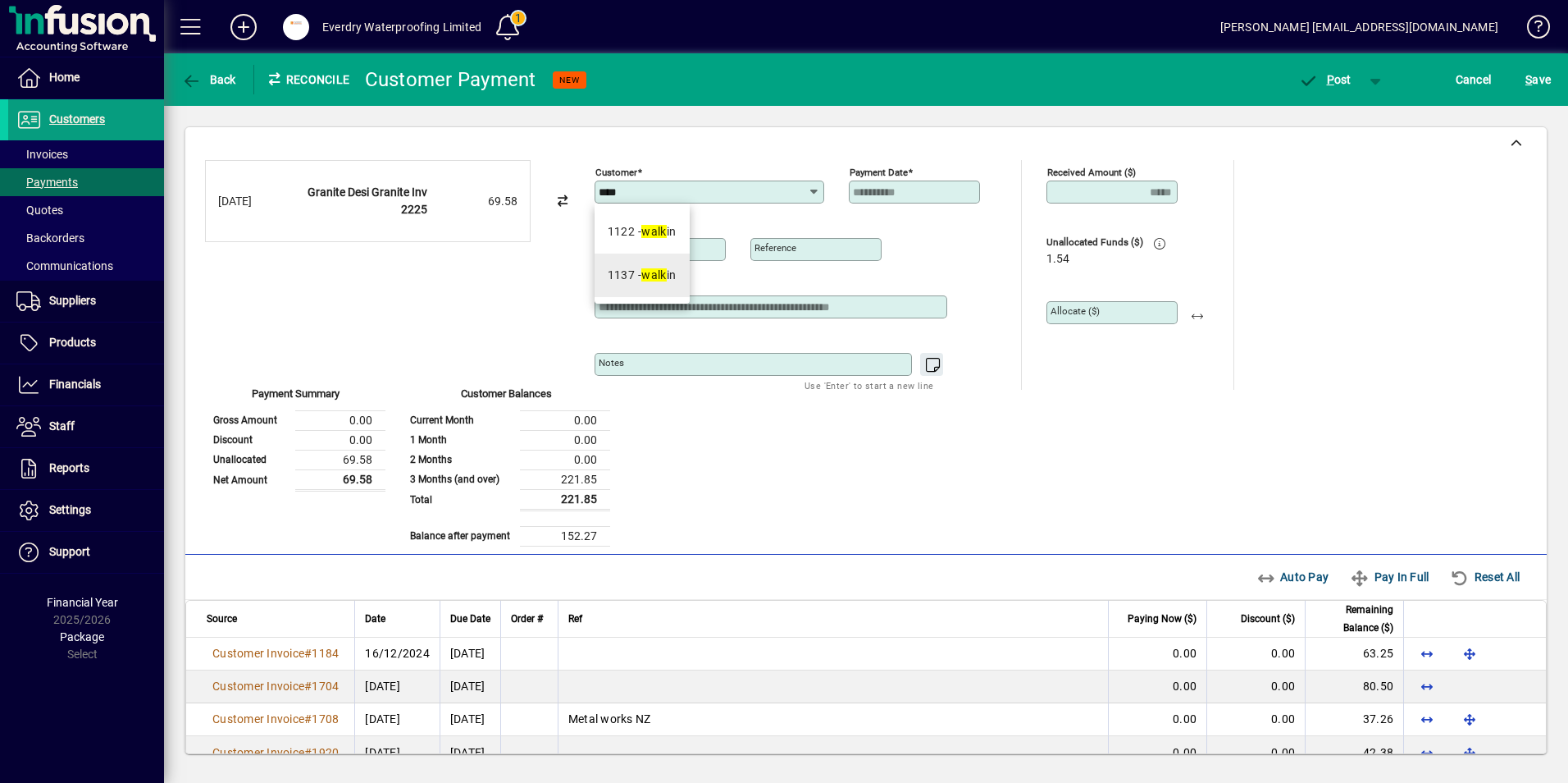
click at [673, 271] on div "1137 - walk in" at bounding box center [642, 276] width 69 height 18
type input "**********"
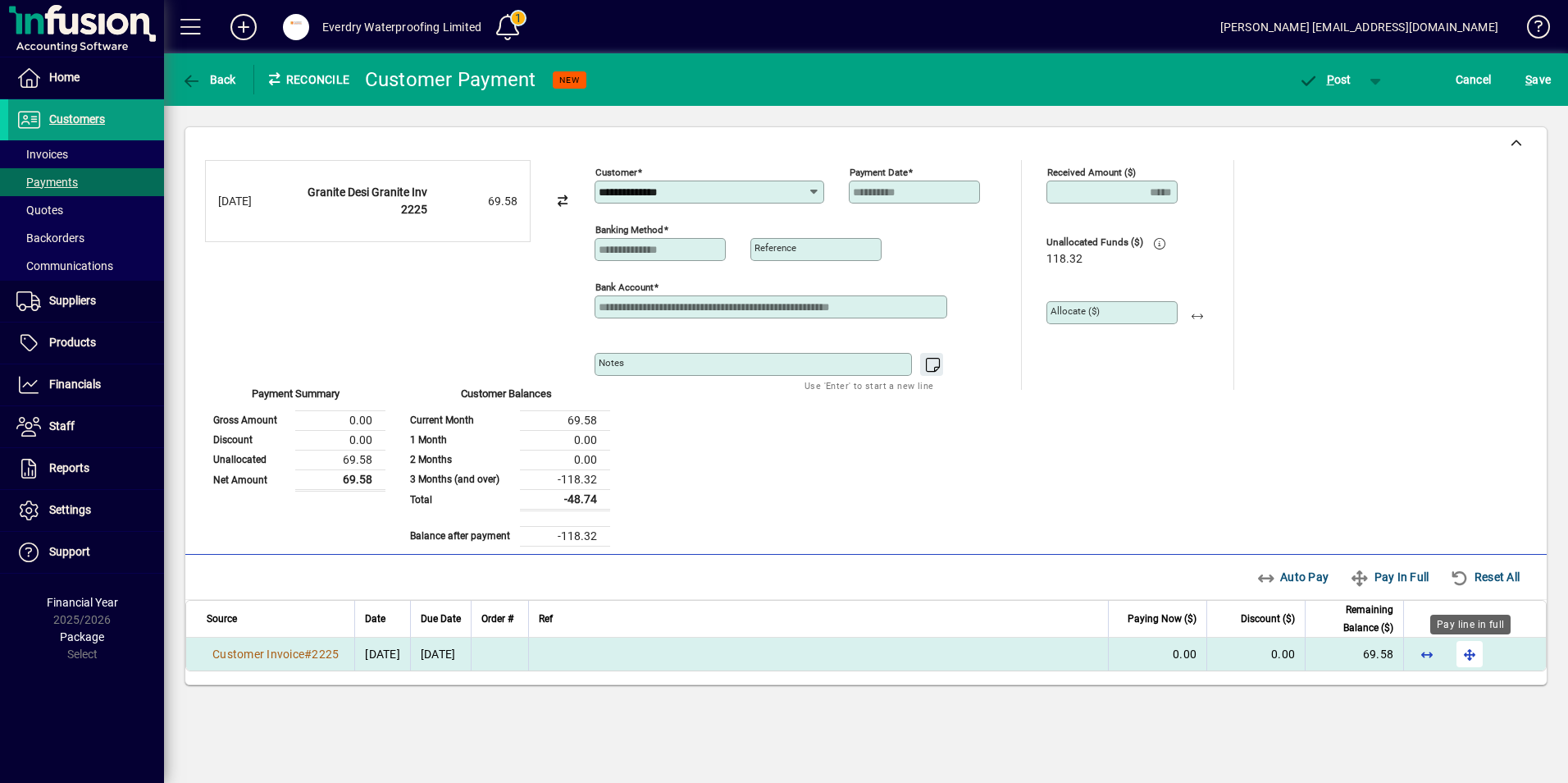
click at [1464, 650] on span "button" at bounding box center [1469, 653] width 39 height 40
click at [1343, 75] on span "P ost" at bounding box center [1324, 79] width 54 height 13
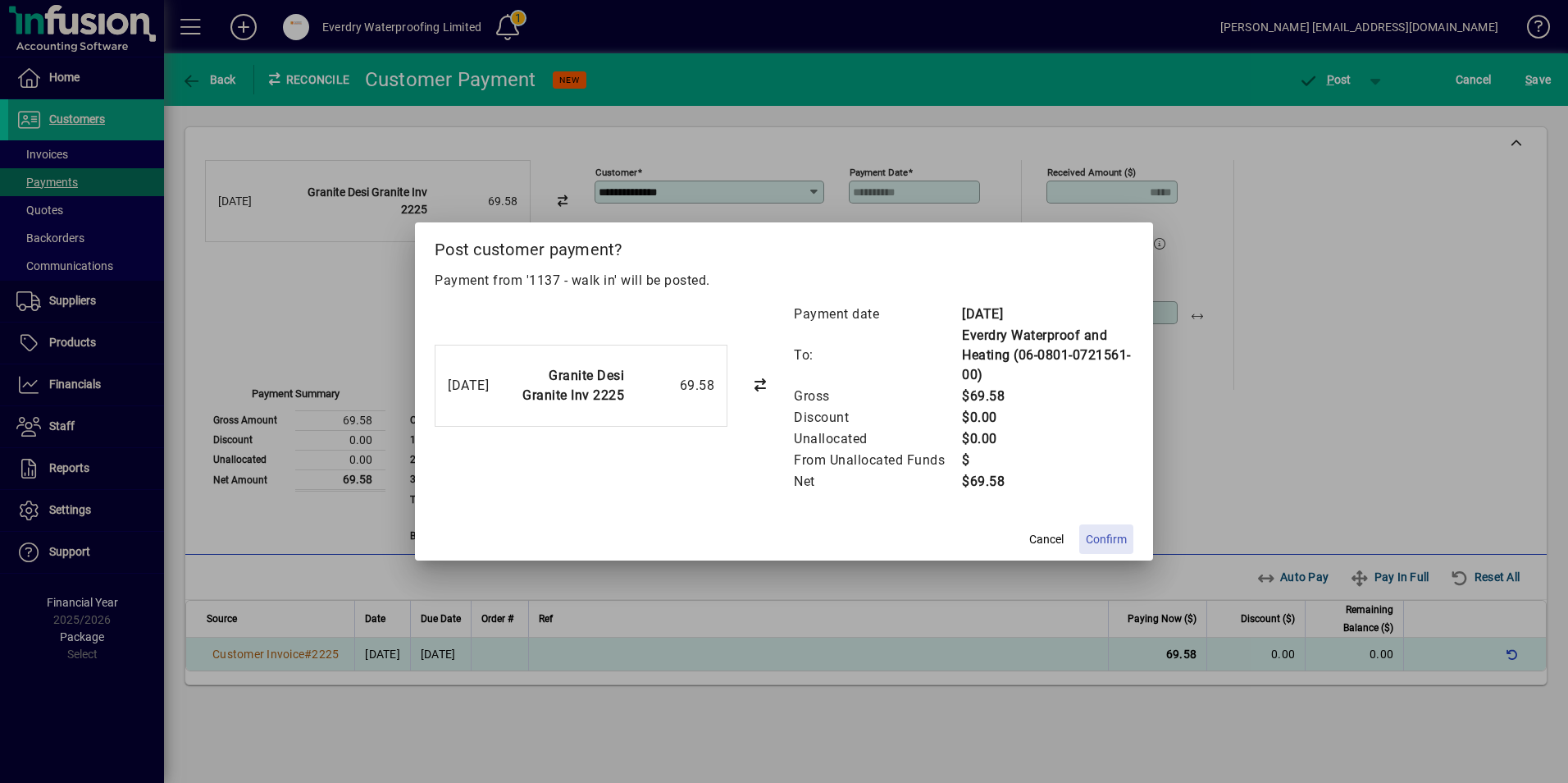
click at [1111, 545] on span "Confirm" at bounding box center [1106, 540] width 41 height 18
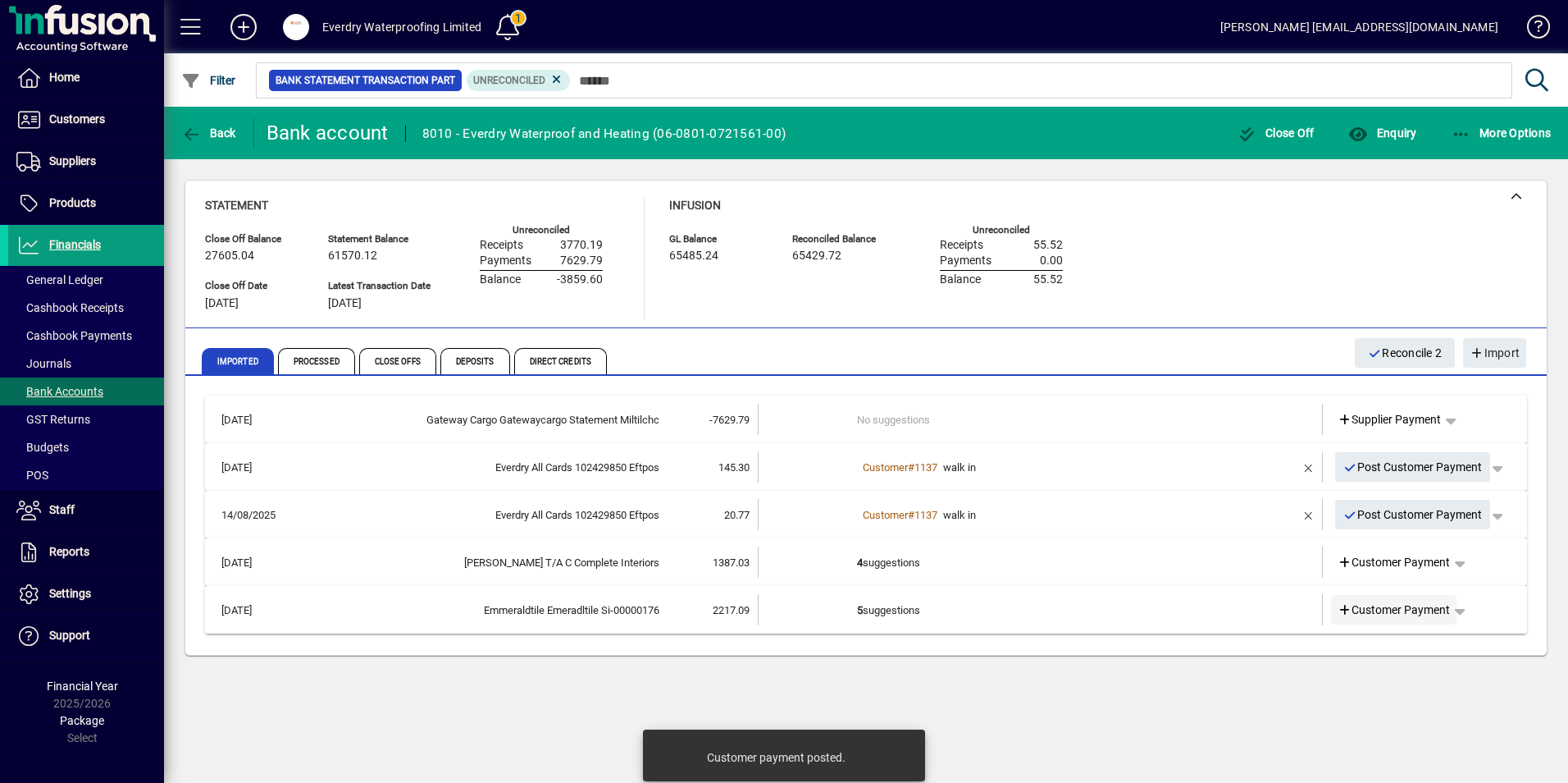
click at [1343, 611] on icon at bounding box center [1344, 610] width 15 height 11
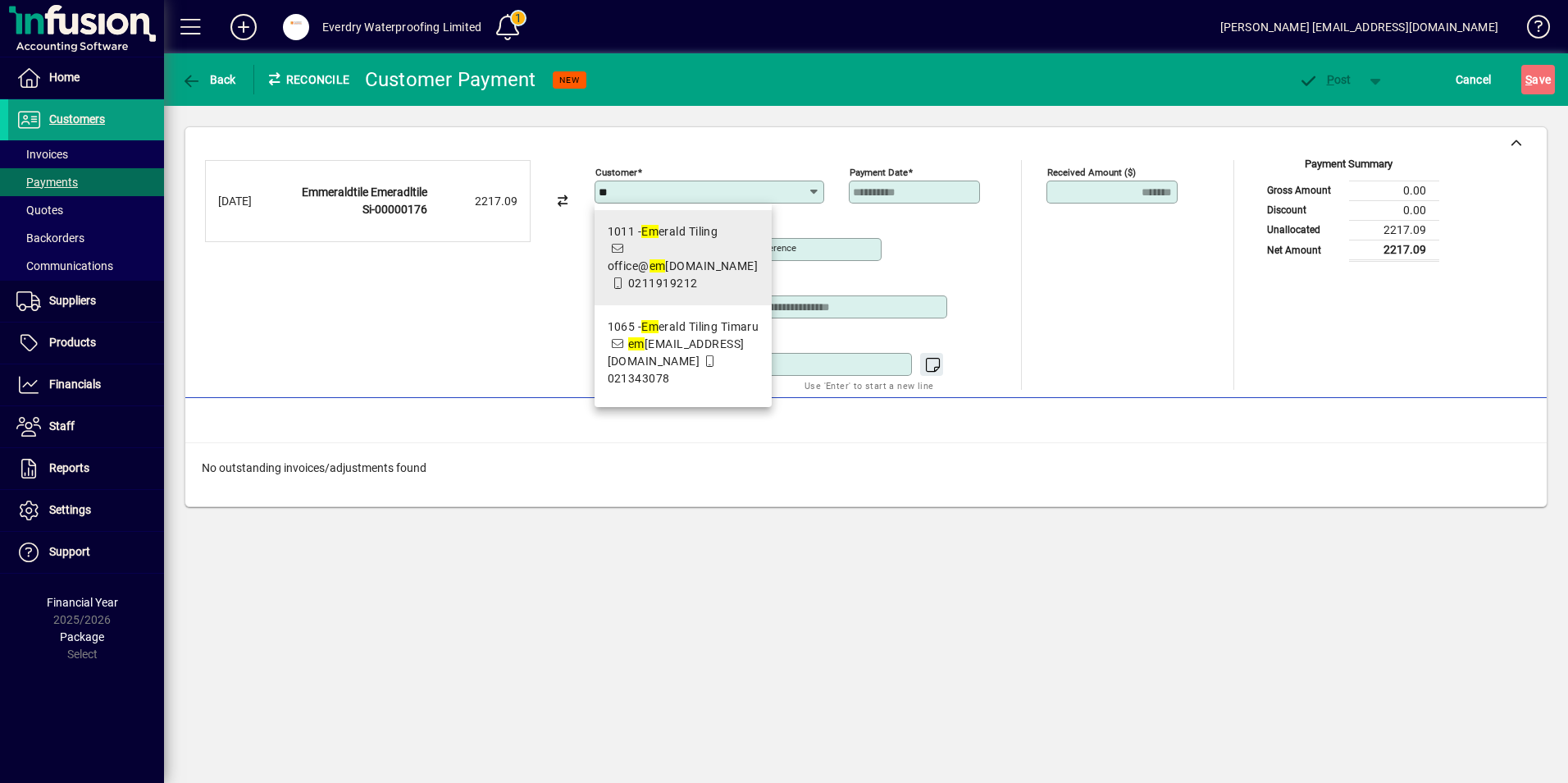
click at [699, 247] on span "1011 - Em erald Tiling office@ em eraldtile.co.nz 0211919212" at bounding box center [684, 257] width 152 height 69
type input "**********"
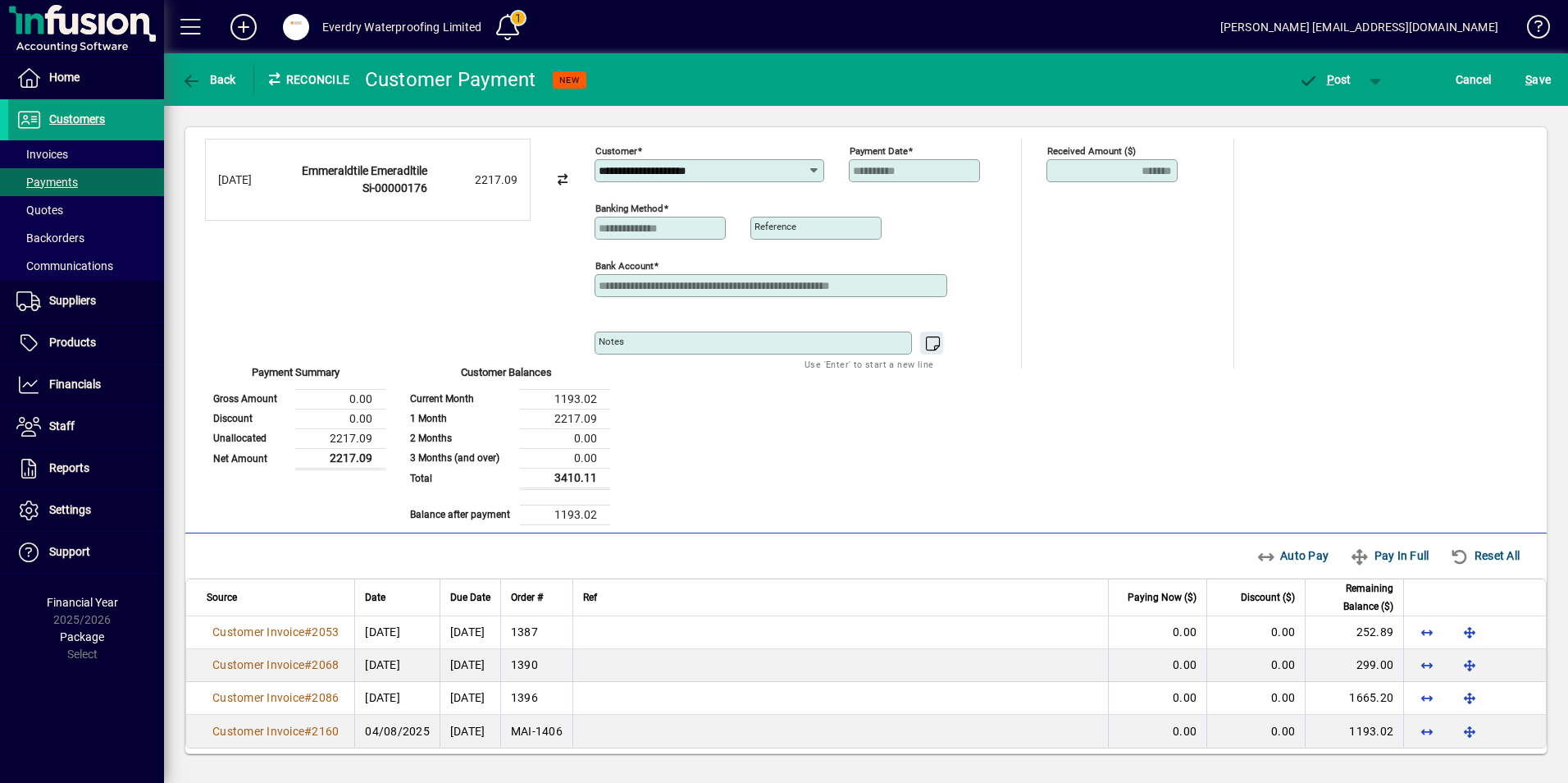
scroll to position [30, 0]
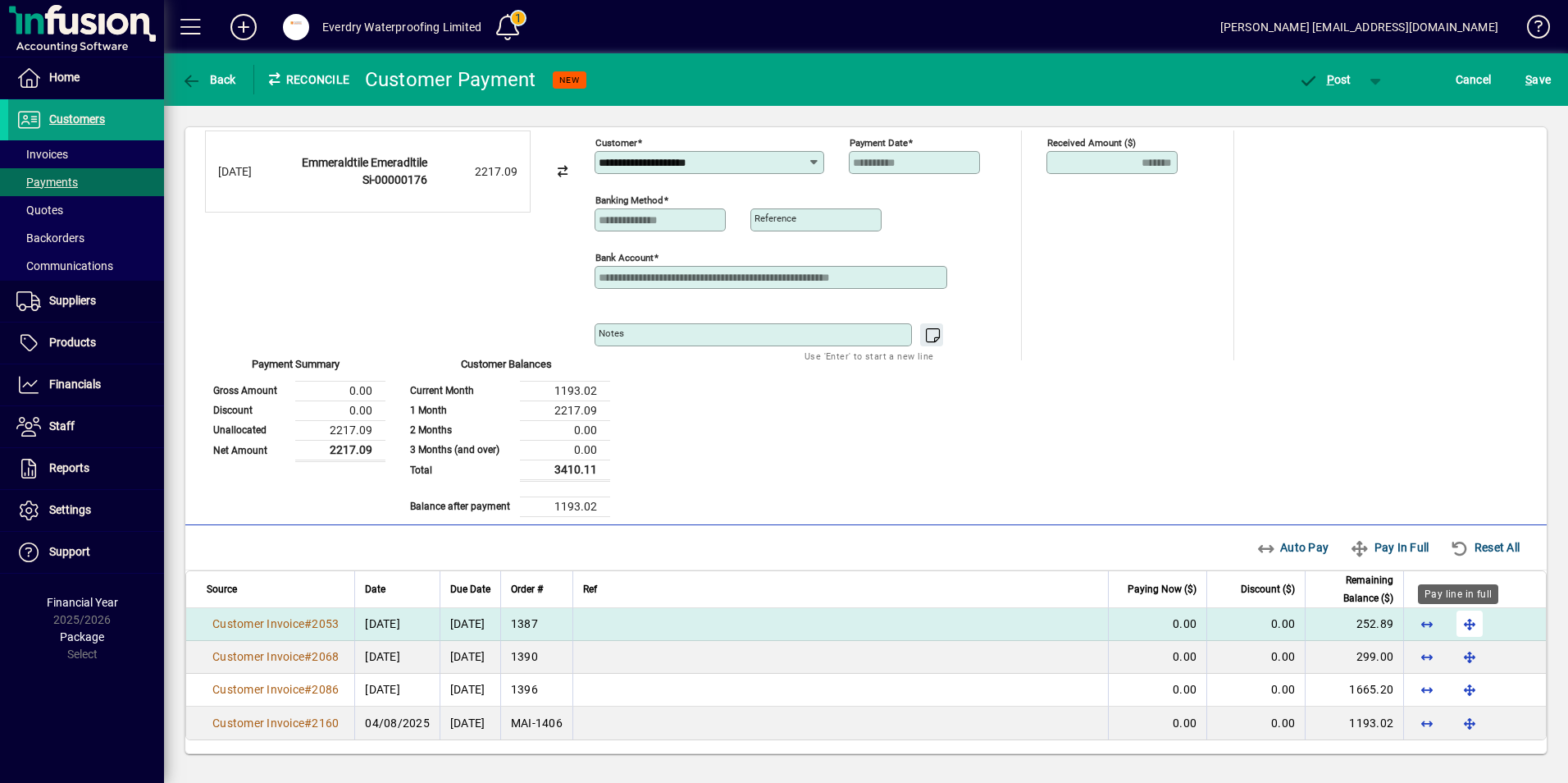
click at [1456, 629] on span "button" at bounding box center [1469, 623] width 39 height 40
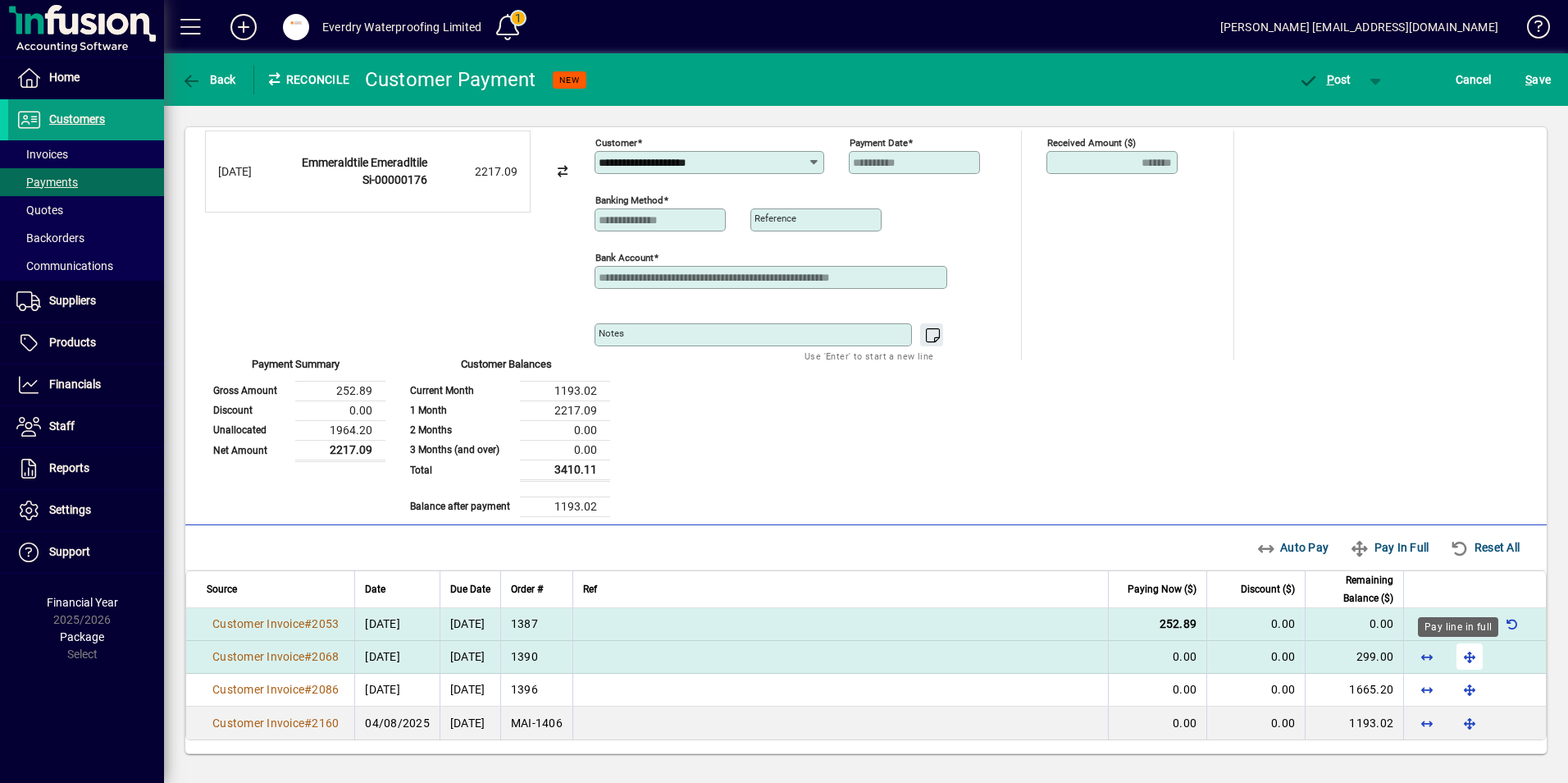
click at [1457, 653] on span "button" at bounding box center [1469, 656] width 39 height 40
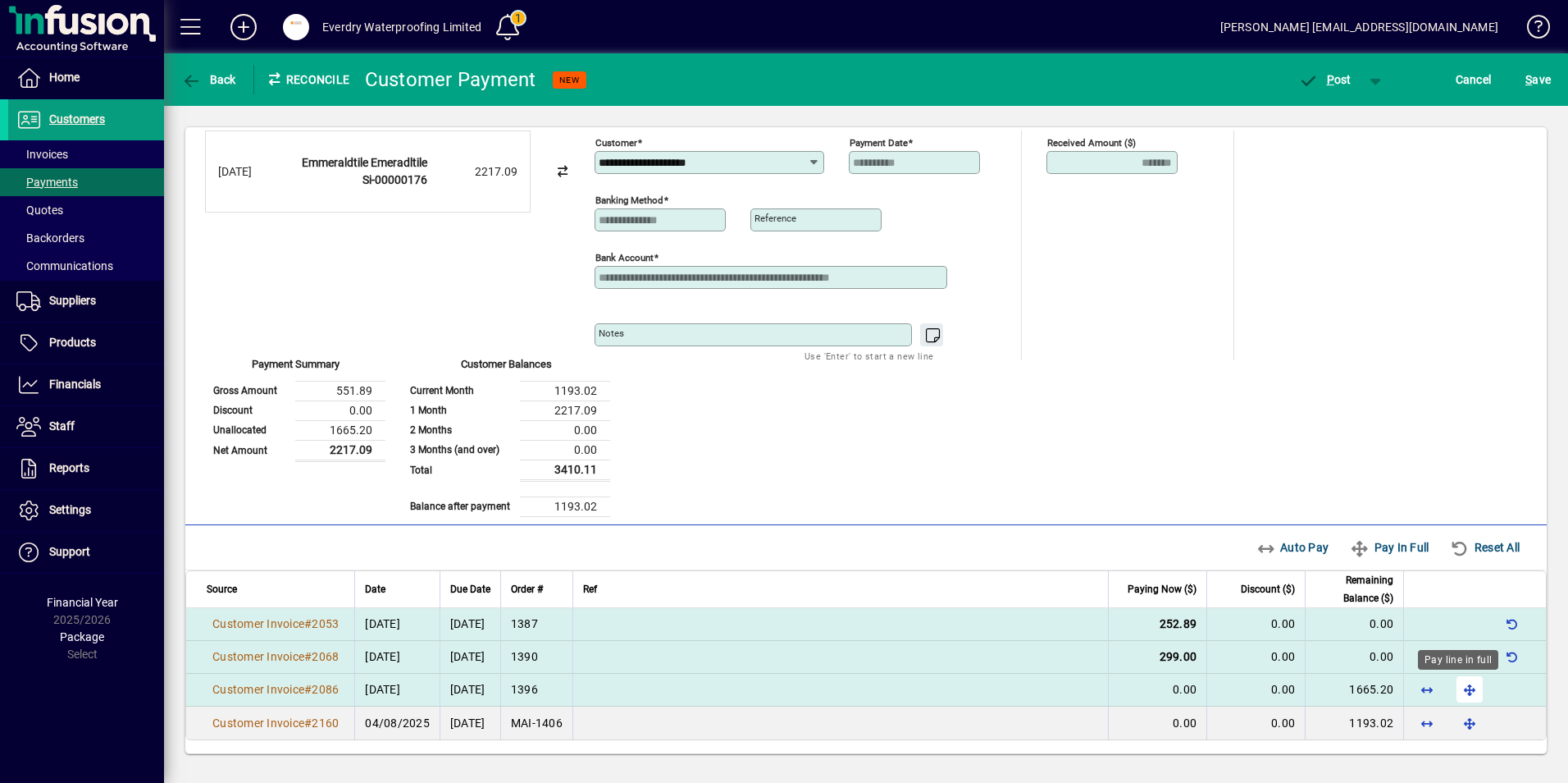
click at [1457, 681] on span "button" at bounding box center [1469, 689] width 39 height 40
click at [1330, 75] on span "P" at bounding box center [1330, 79] width 7 height 13
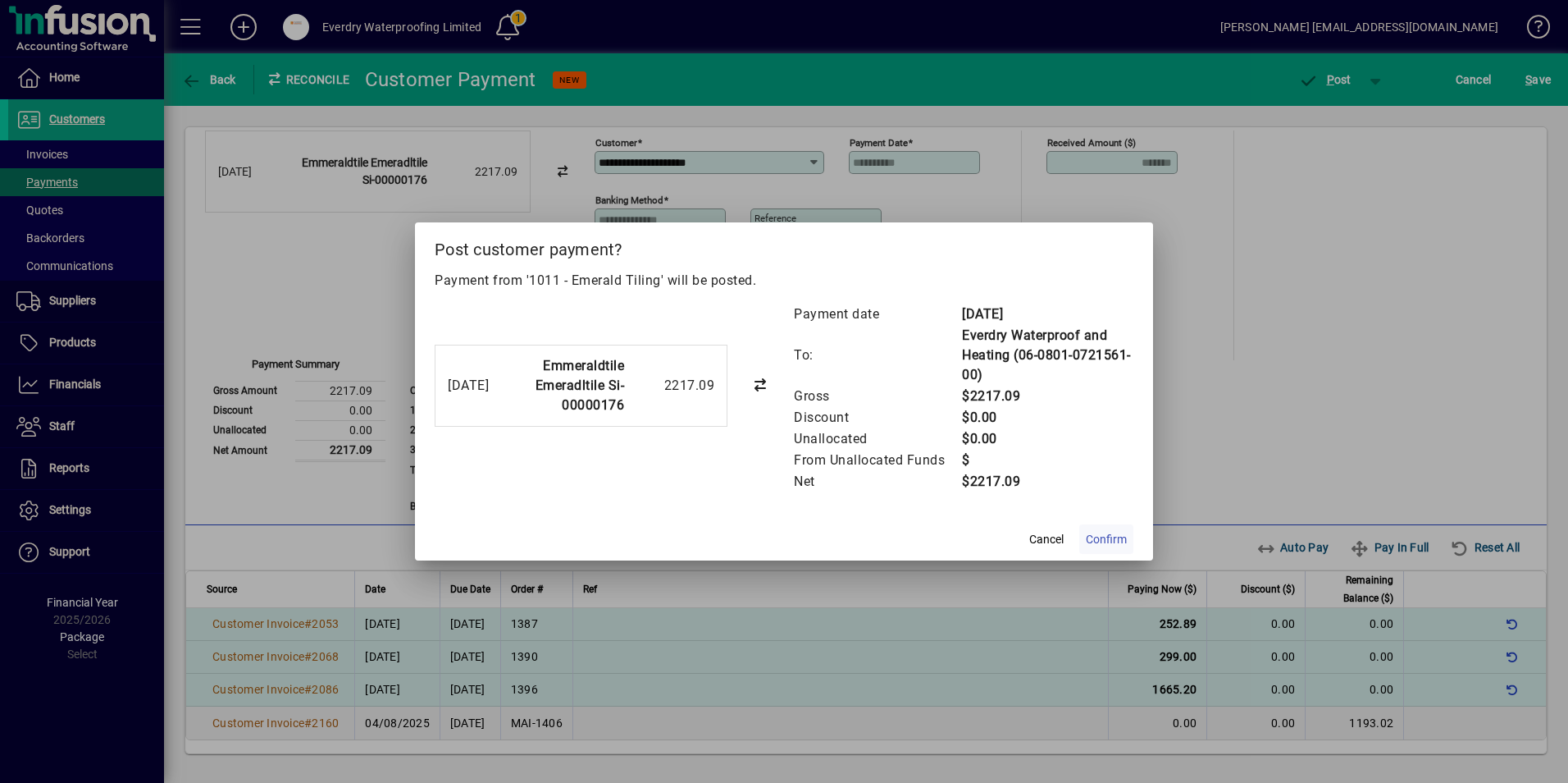
click at [1090, 531] on span "Confirm" at bounding box center [1106, 540] width 41 height 18
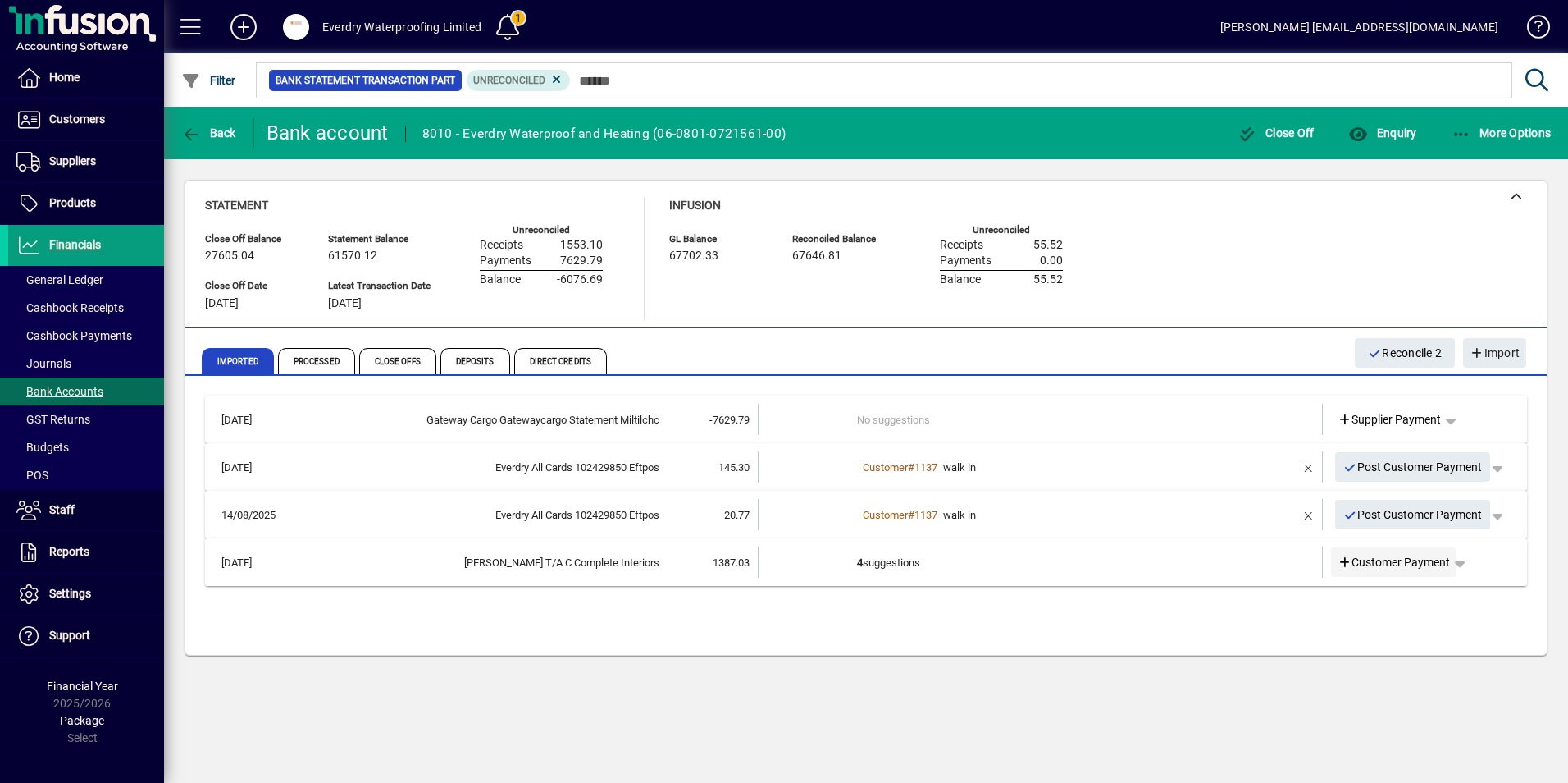
click at [1351, 565] on span "Customer Payment" at bounding box center [1393, 563] width 113 height 18
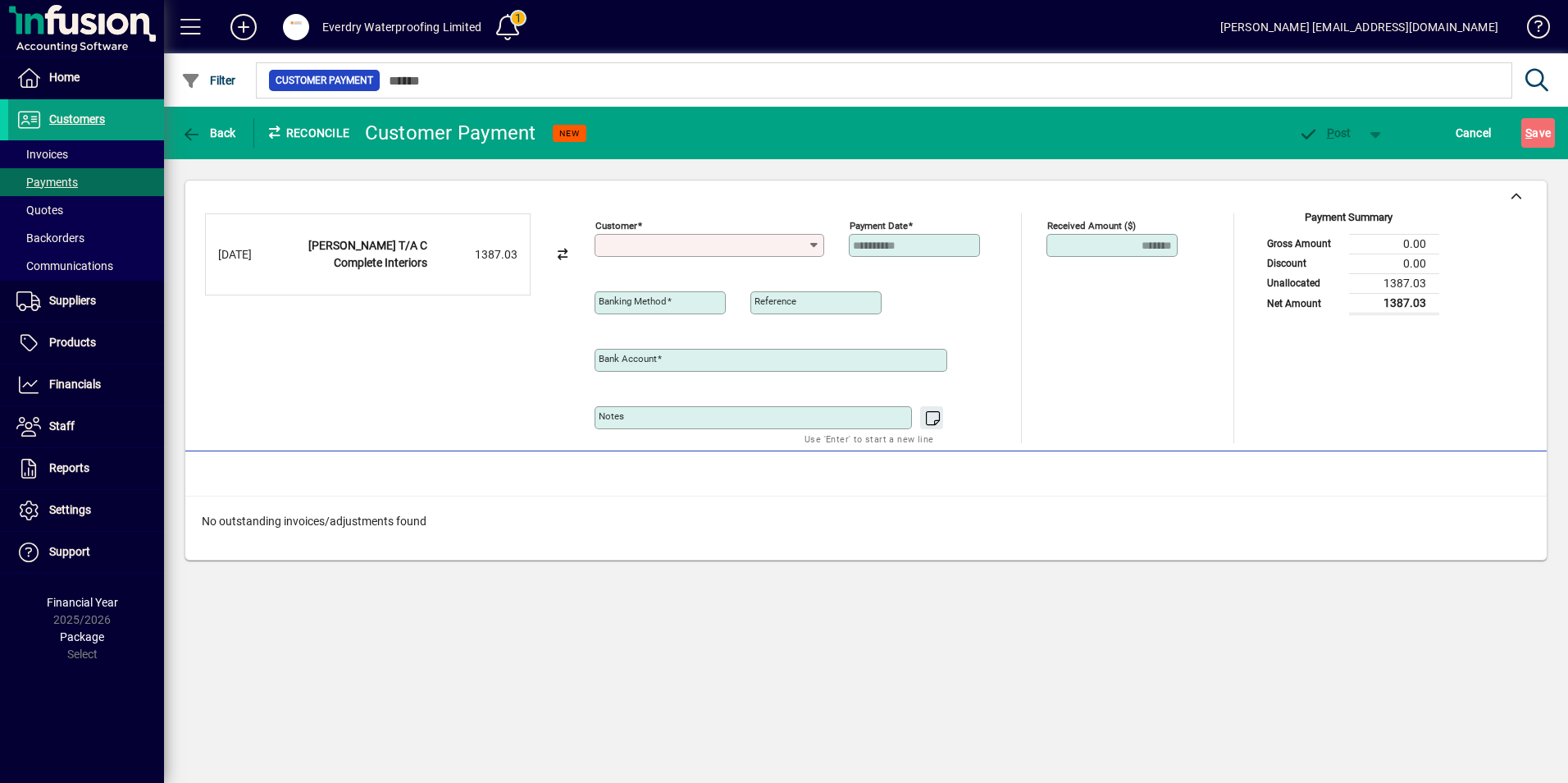
type input "**********"
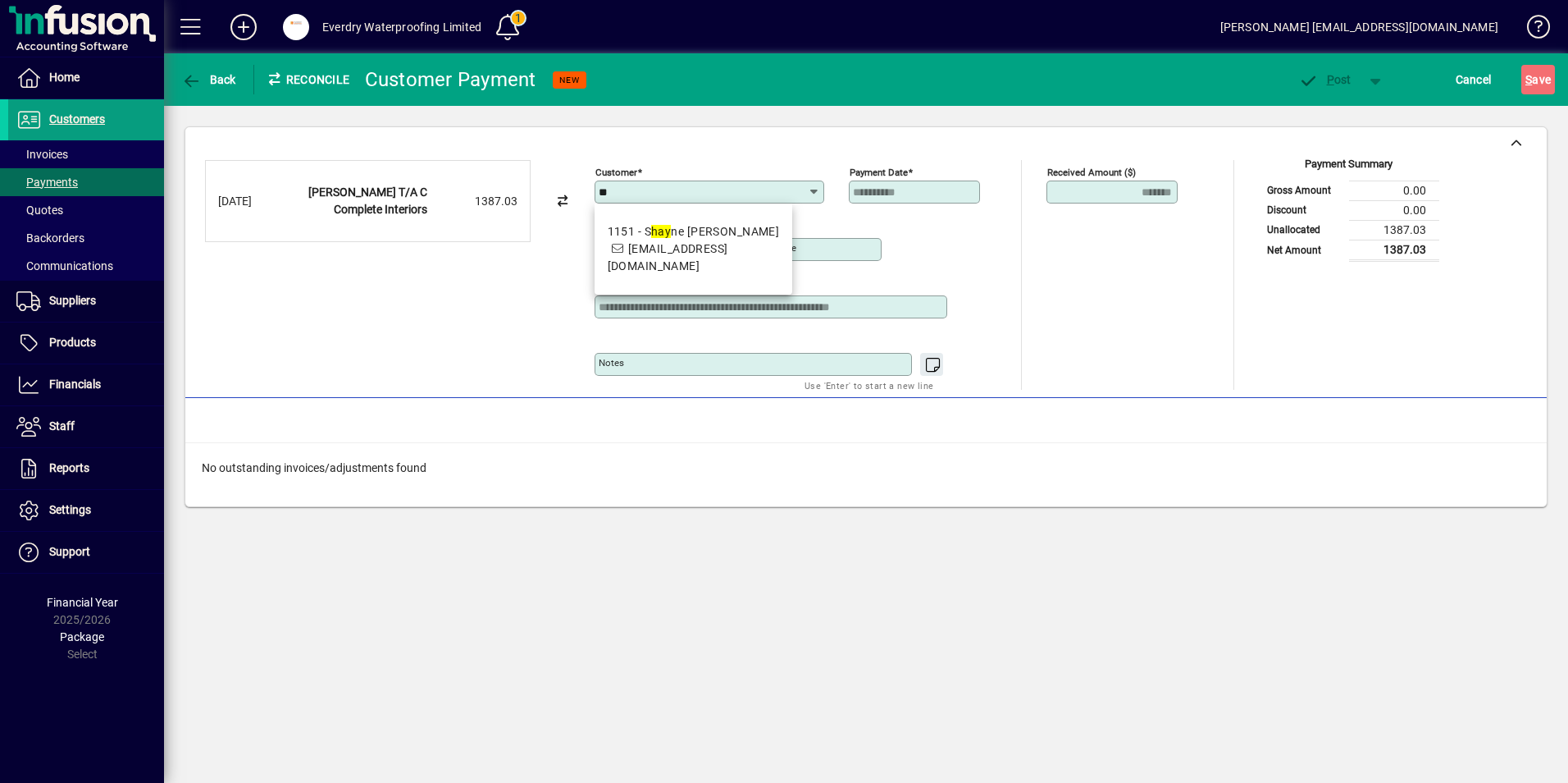
type input "*"
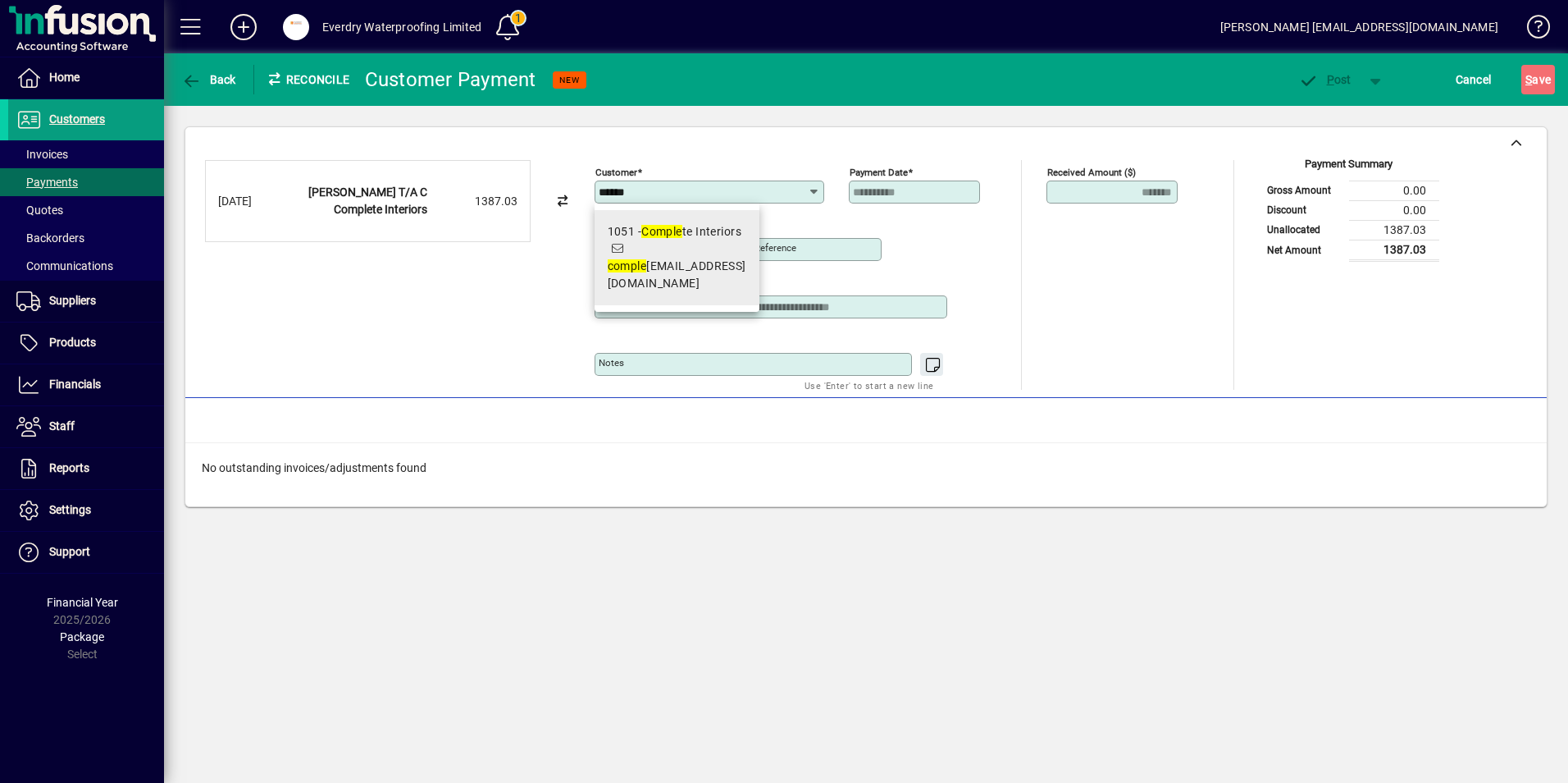
click at [670, 239] on div "1051 - Comple te Interiors" at bounding box center [677, 232] width 139 height 18
type input "**********"
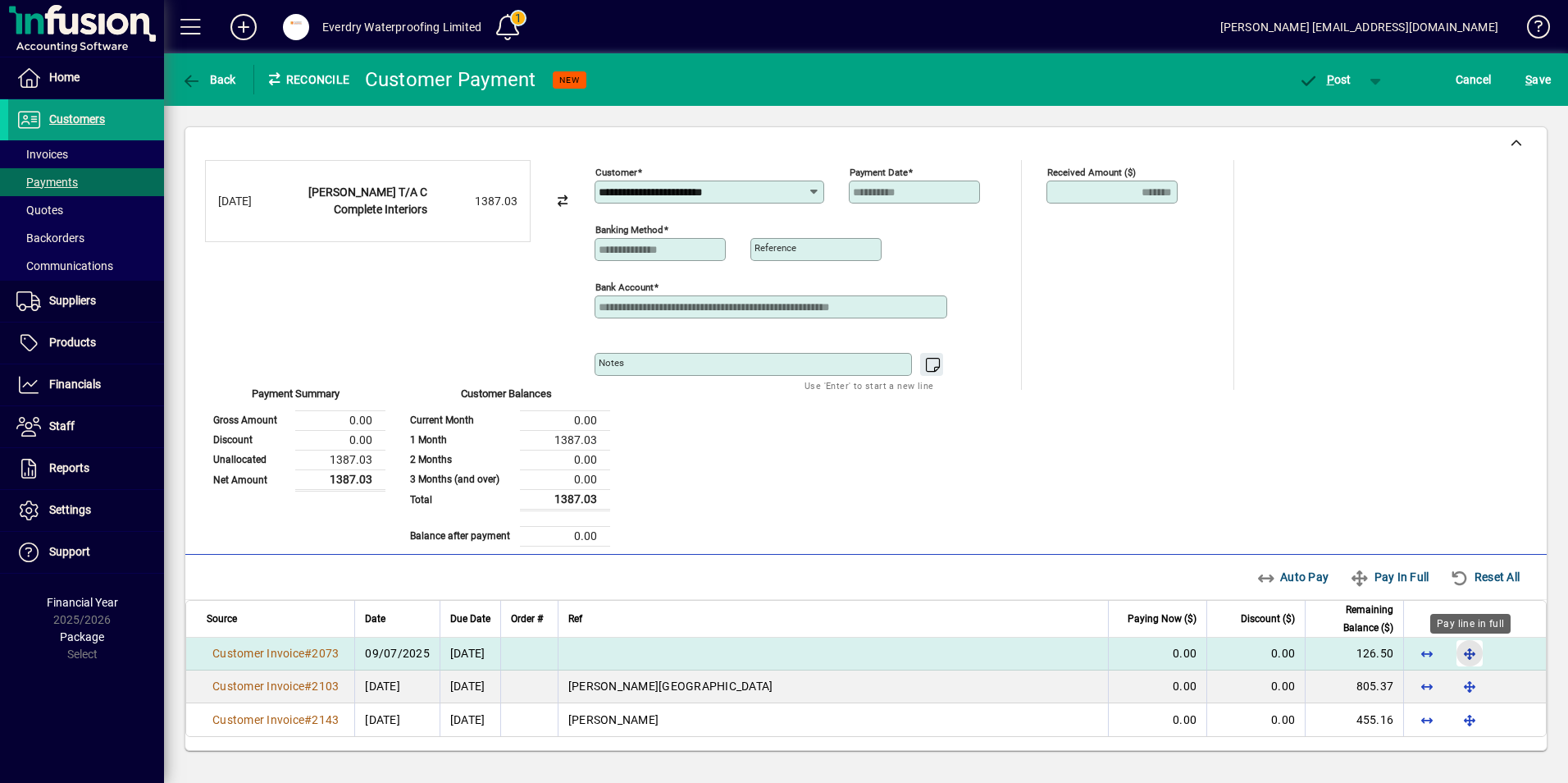
click at [1481, 651] on span "button" at bounding box center [1469, 652] width 39 height 40
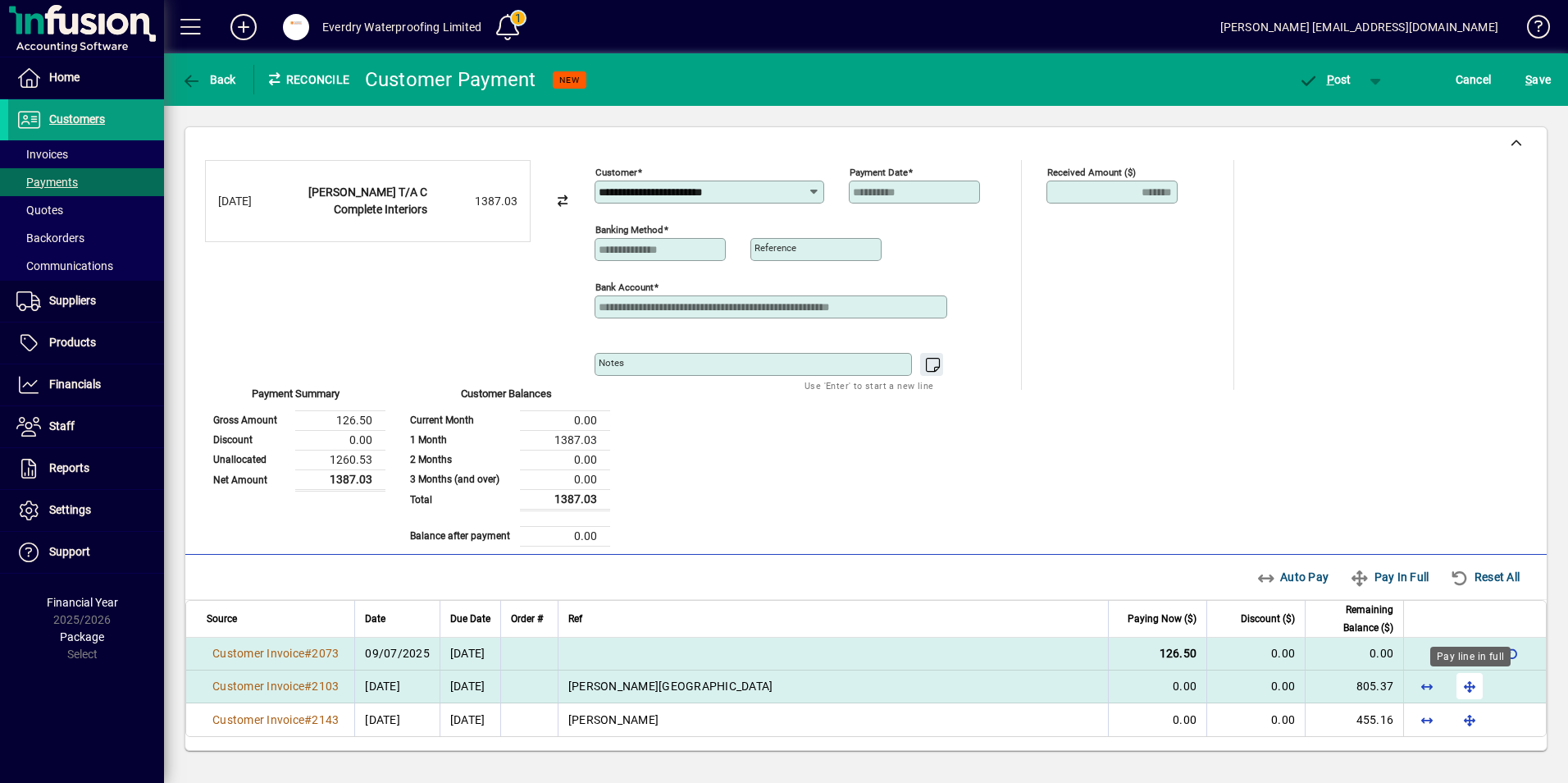
click at [1464, 688] on span "button" at bounding box center [1469, 686] width 39 height 40
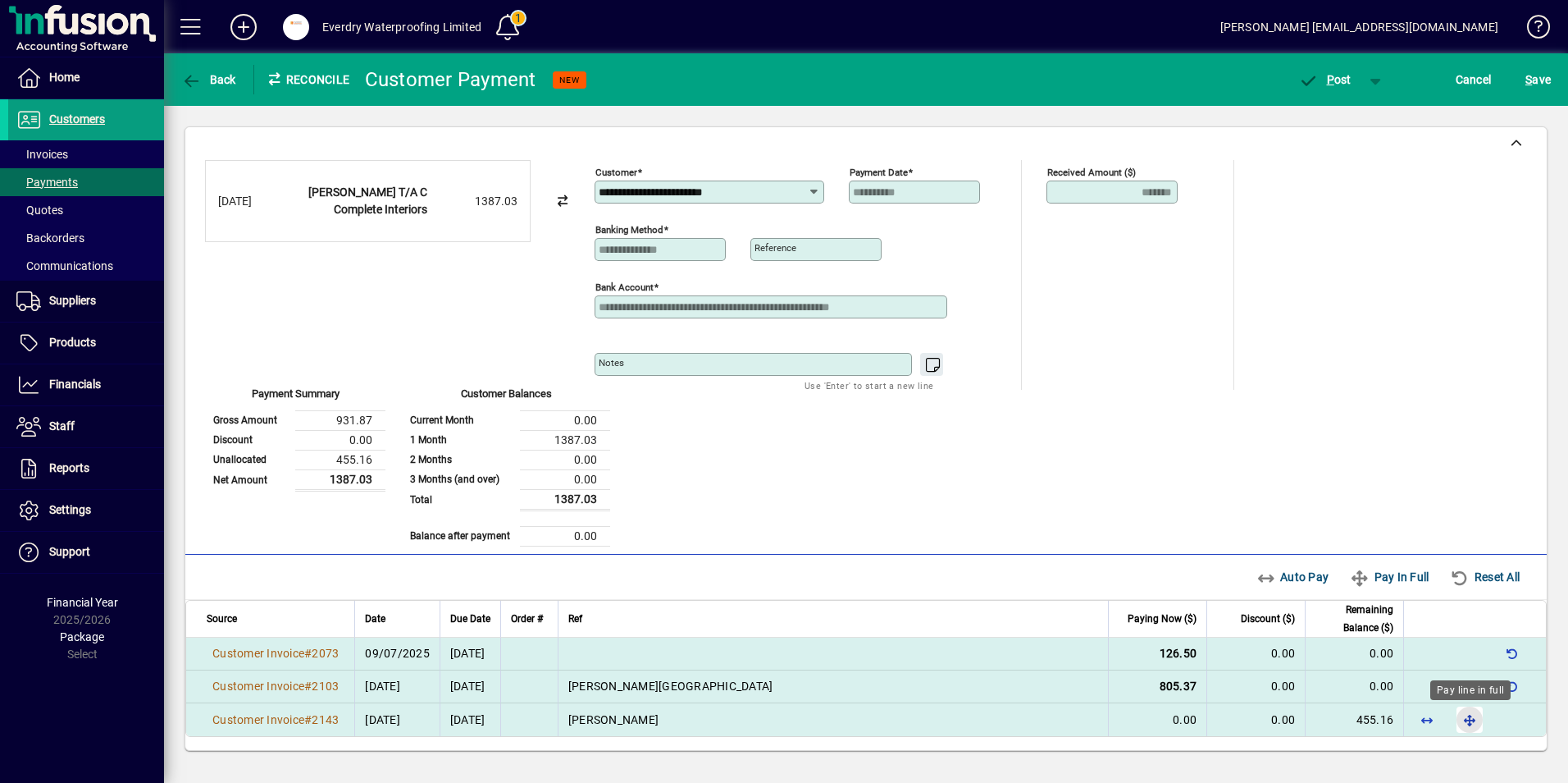
click at [1475, 717] on span "button" at bounding box center [1469, 719] width 39 height 40
click at [1340, 79] on span "P ost" at bounding box center [1324, 79] width 54 height 13
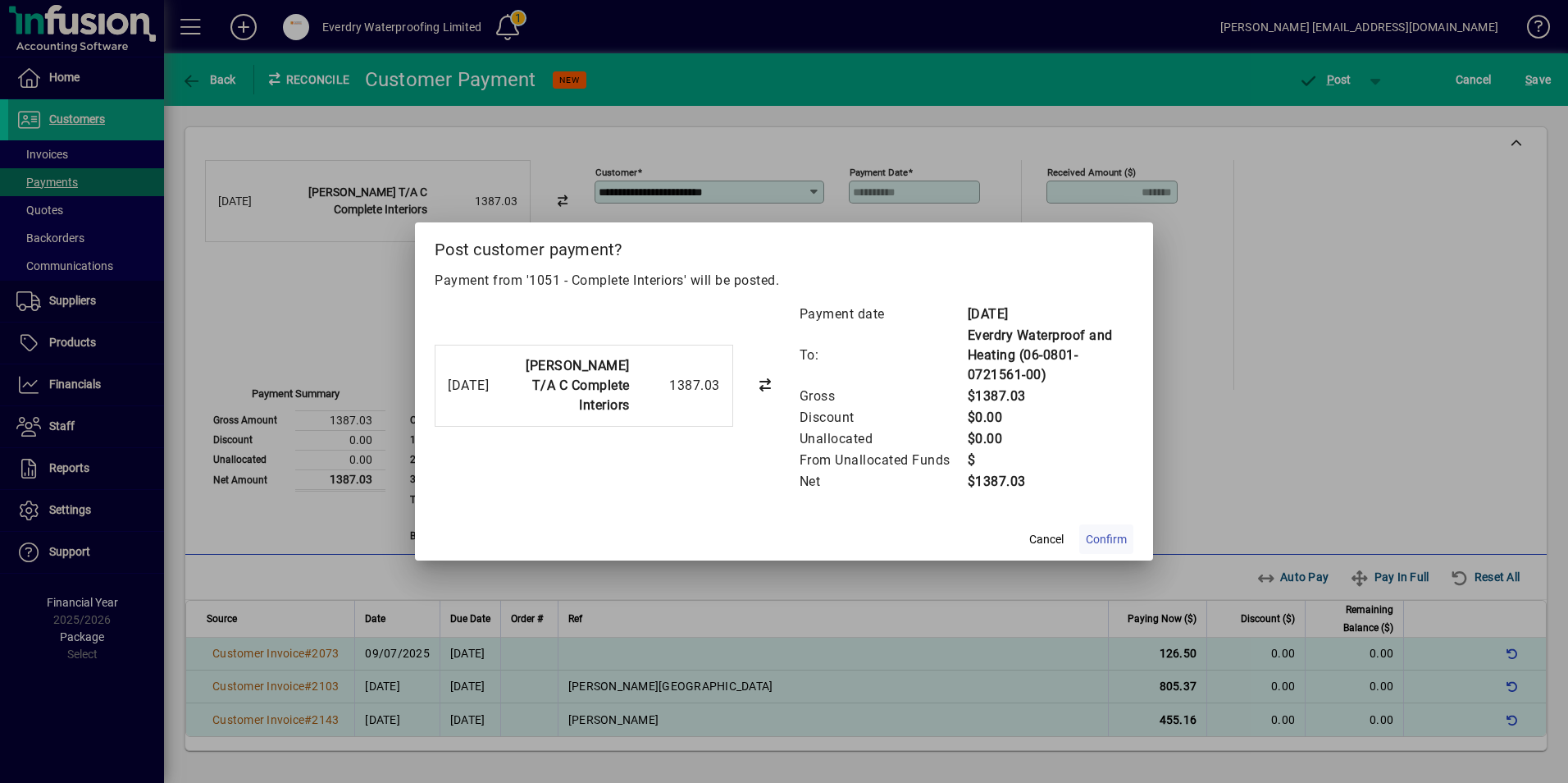
click at [1085, 533] on span "Confirm" at bounding box center [1106, 540] width 41 height 18
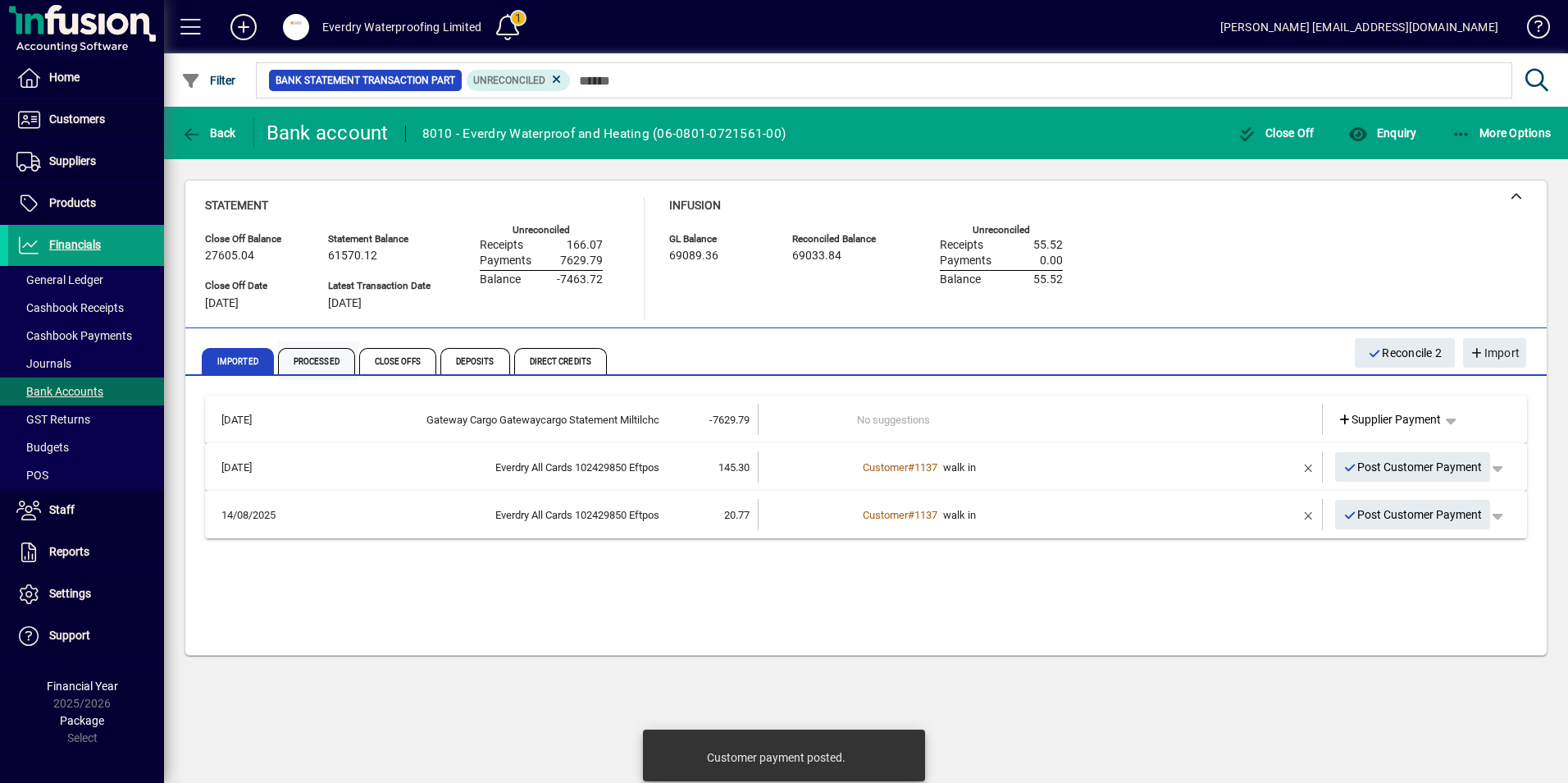
click at [324, 365] on span "Processed" at bounding box center [317, 361] width 77 height 26
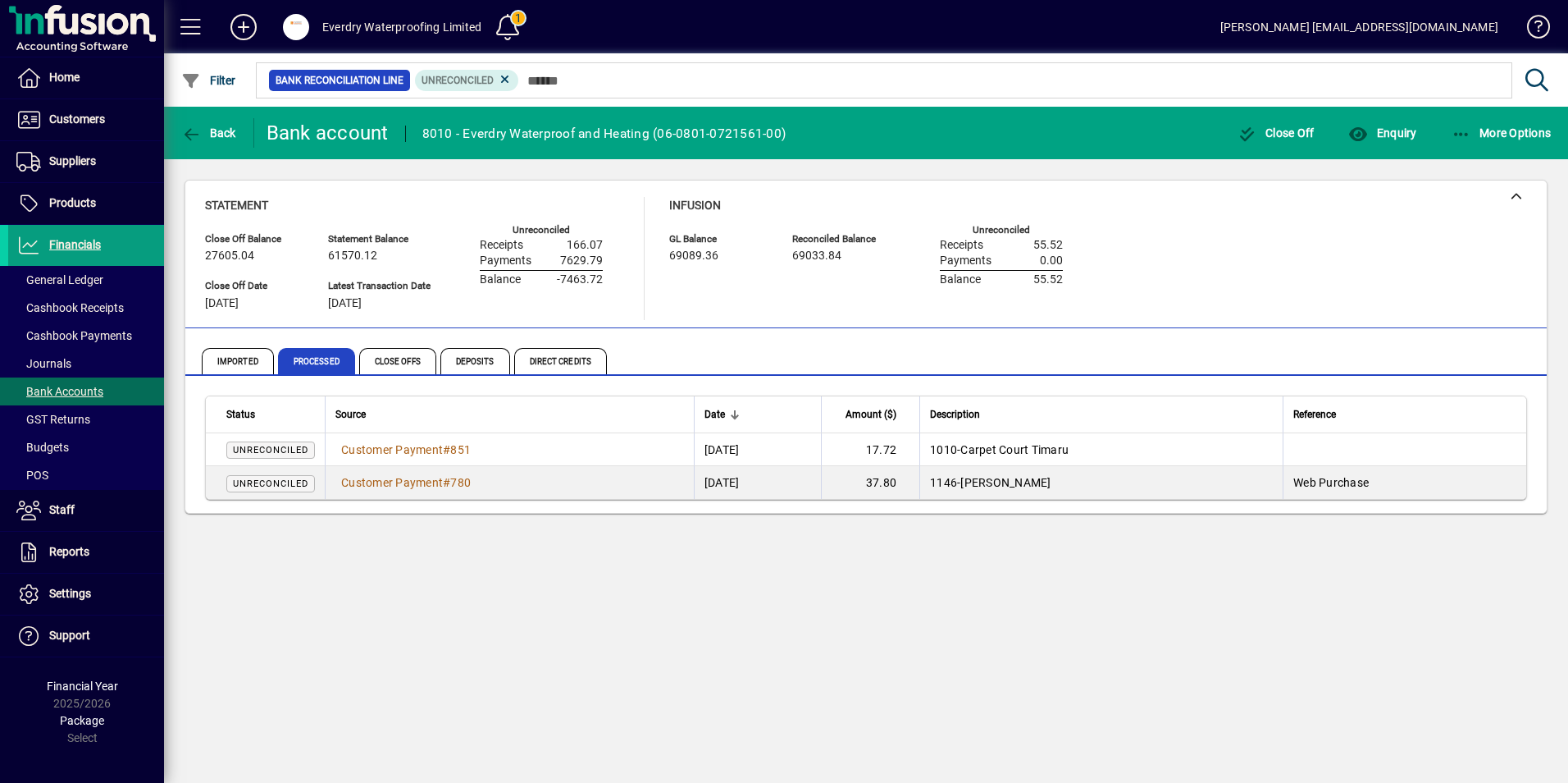
click at [501, 78] on icon at bounding box center [505, 79] width 15 height 15
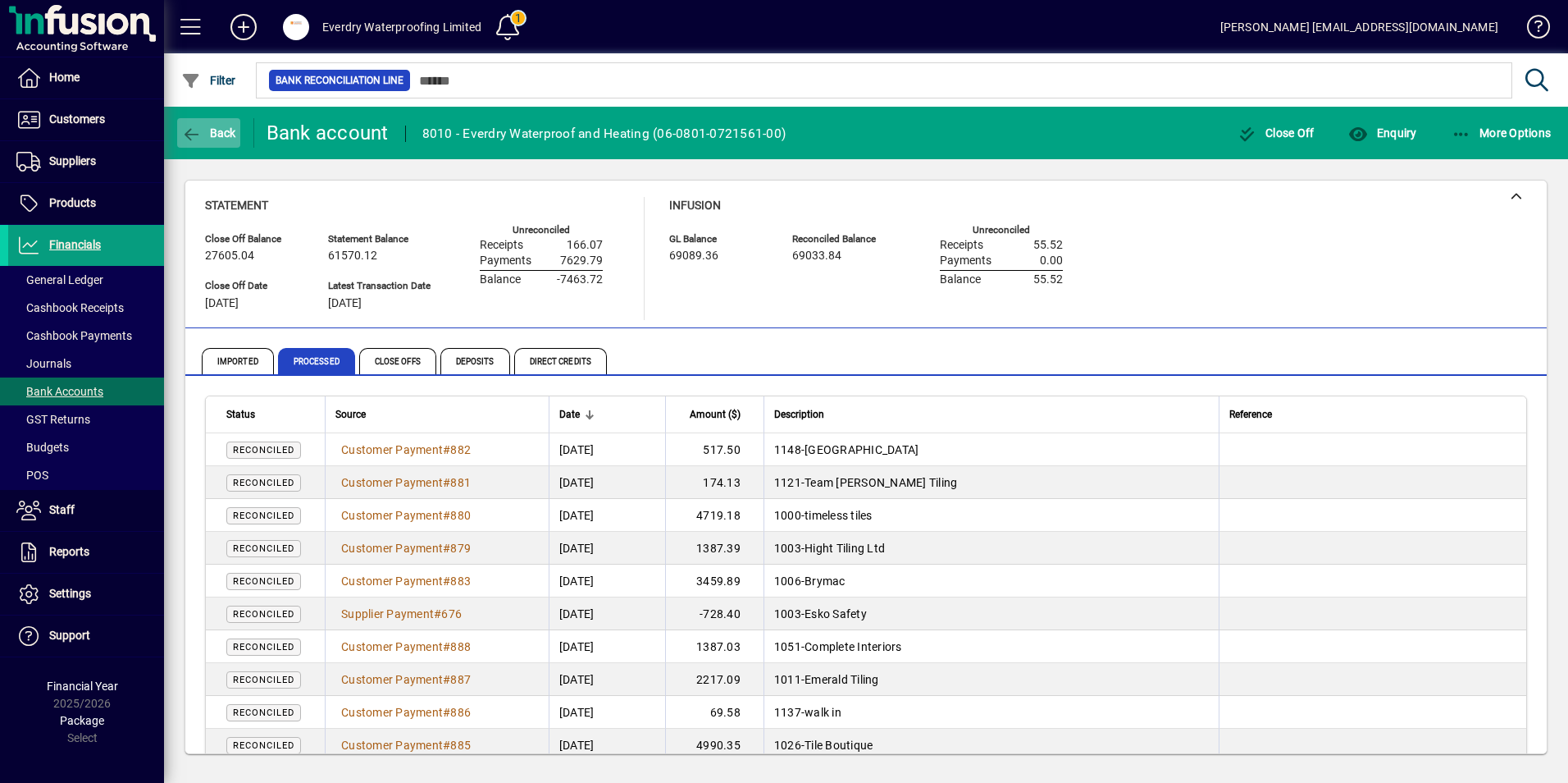
click at [203, 127] on span "Back" at bounding box center [209, 133] width 55 height 13
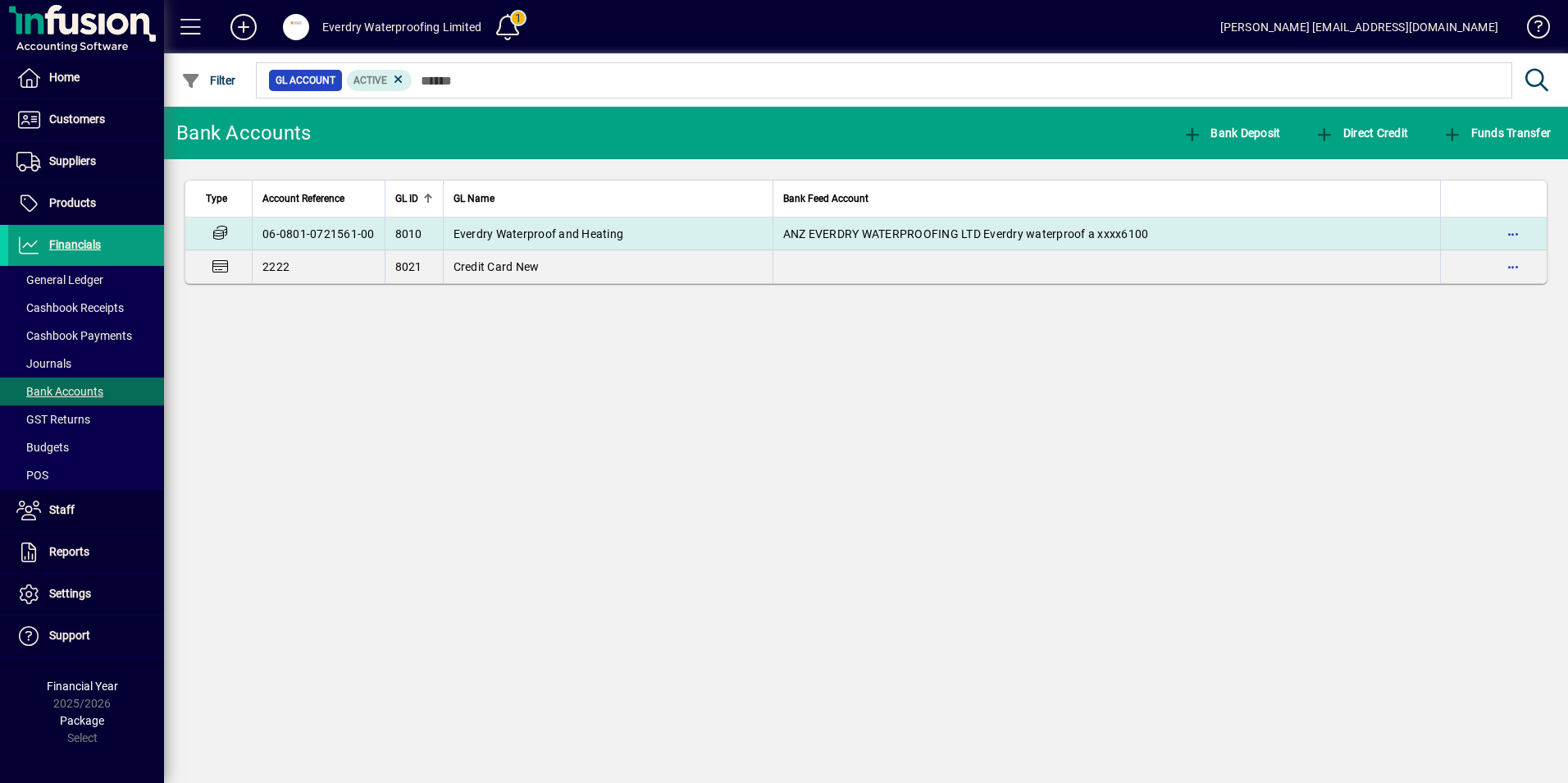
click at [309, 234] on td "06-0801-0721561-00" at bounding box center [318, 233] width 132 height 32
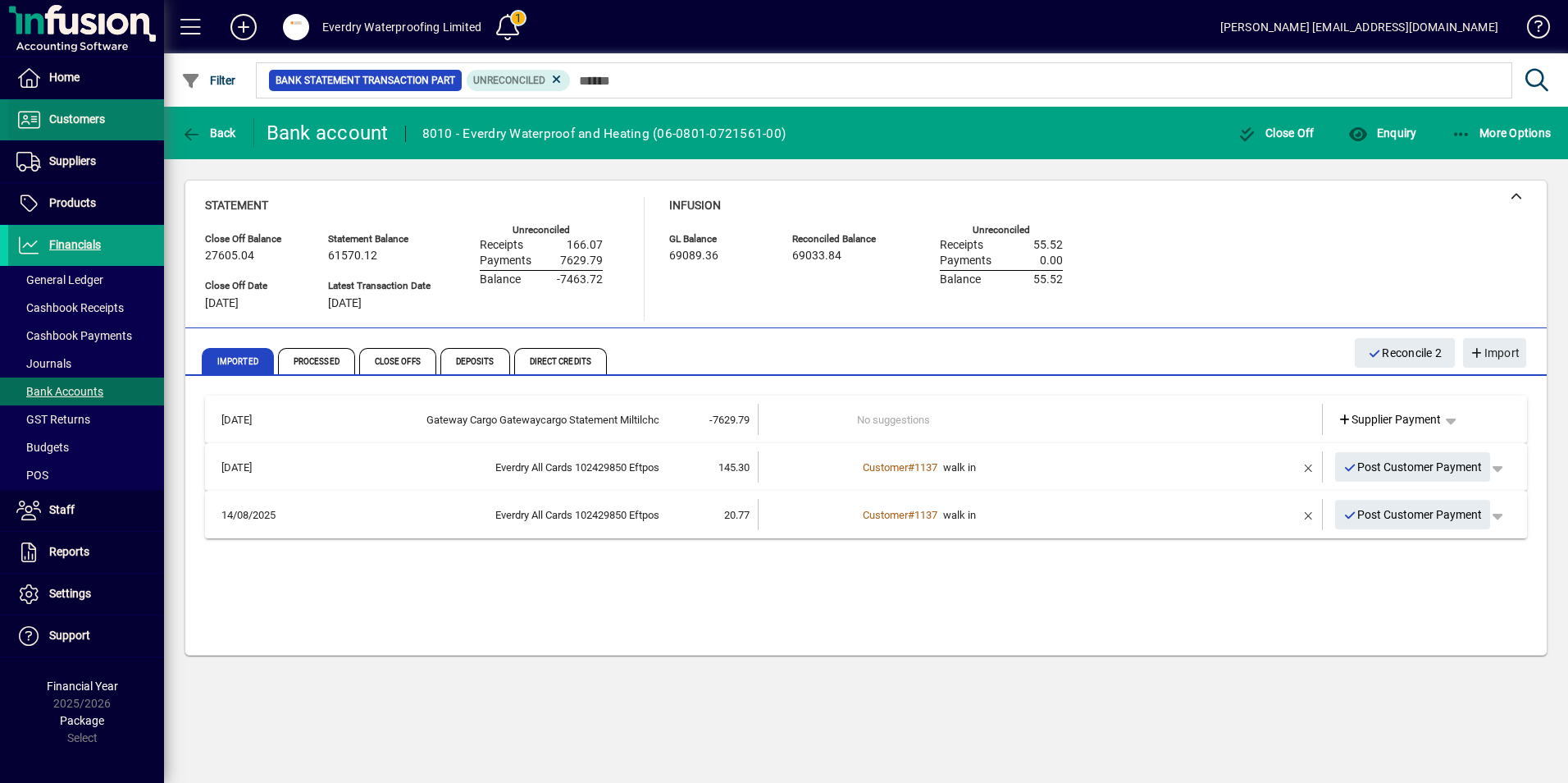
click at [104, 120] on span "Customers" at bounding box center [77, 119] width 56 height 13
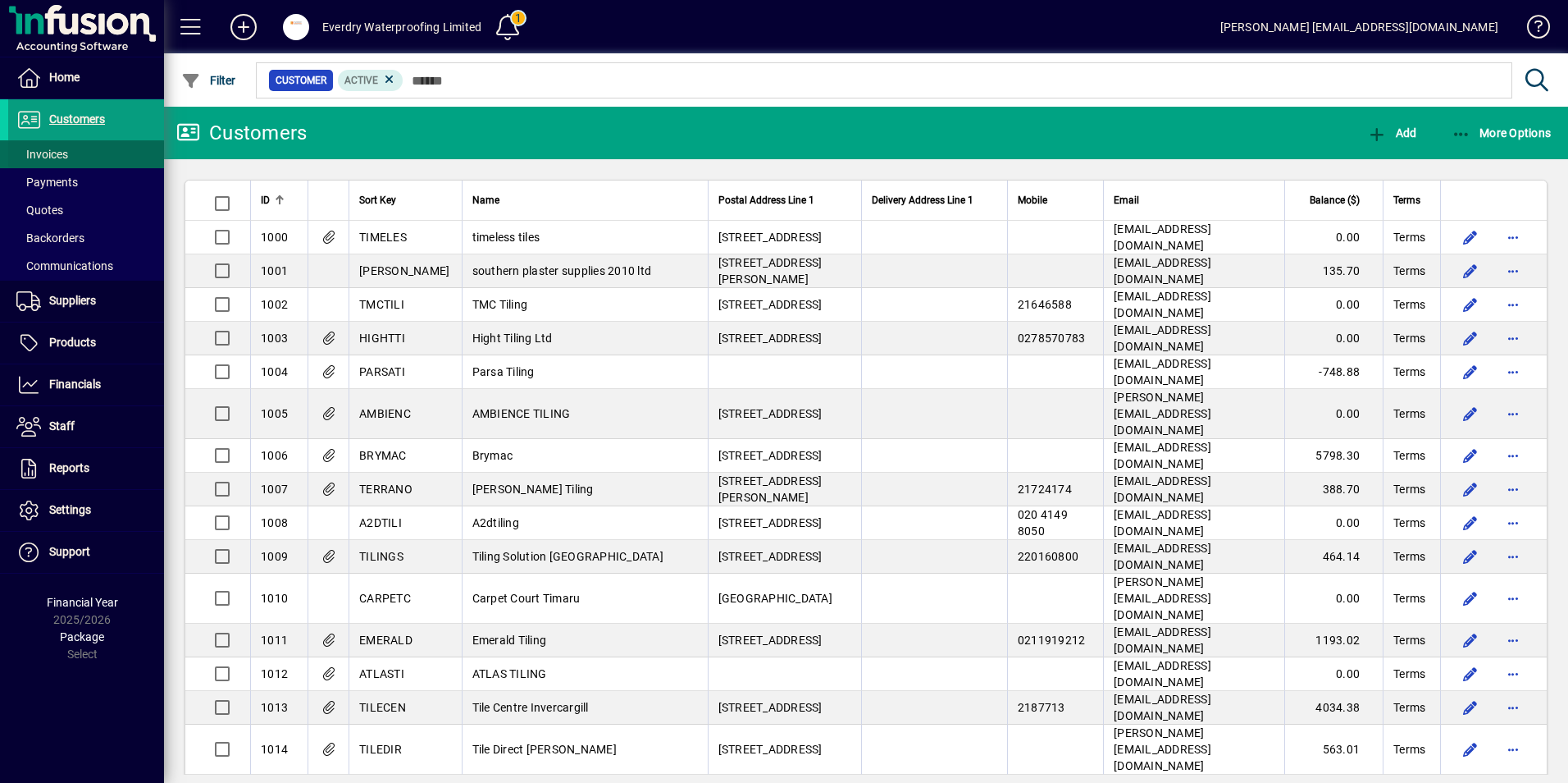
click at [53, 157] on span "Invoices" at bounding box center [42, 154] width 52 height 13
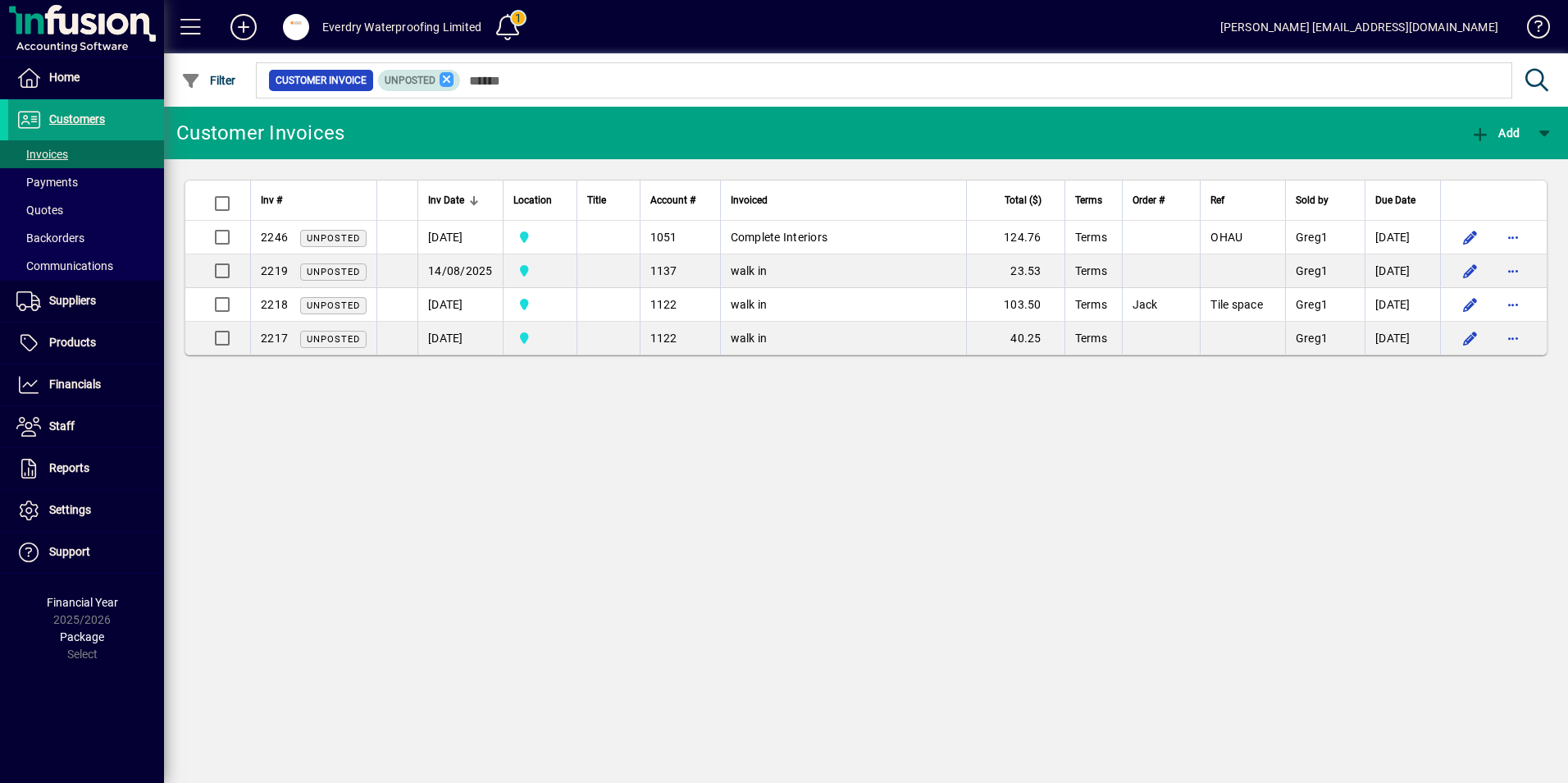
click at [445, 82] on icon at bounding box center [447, 79] width 15 height 15
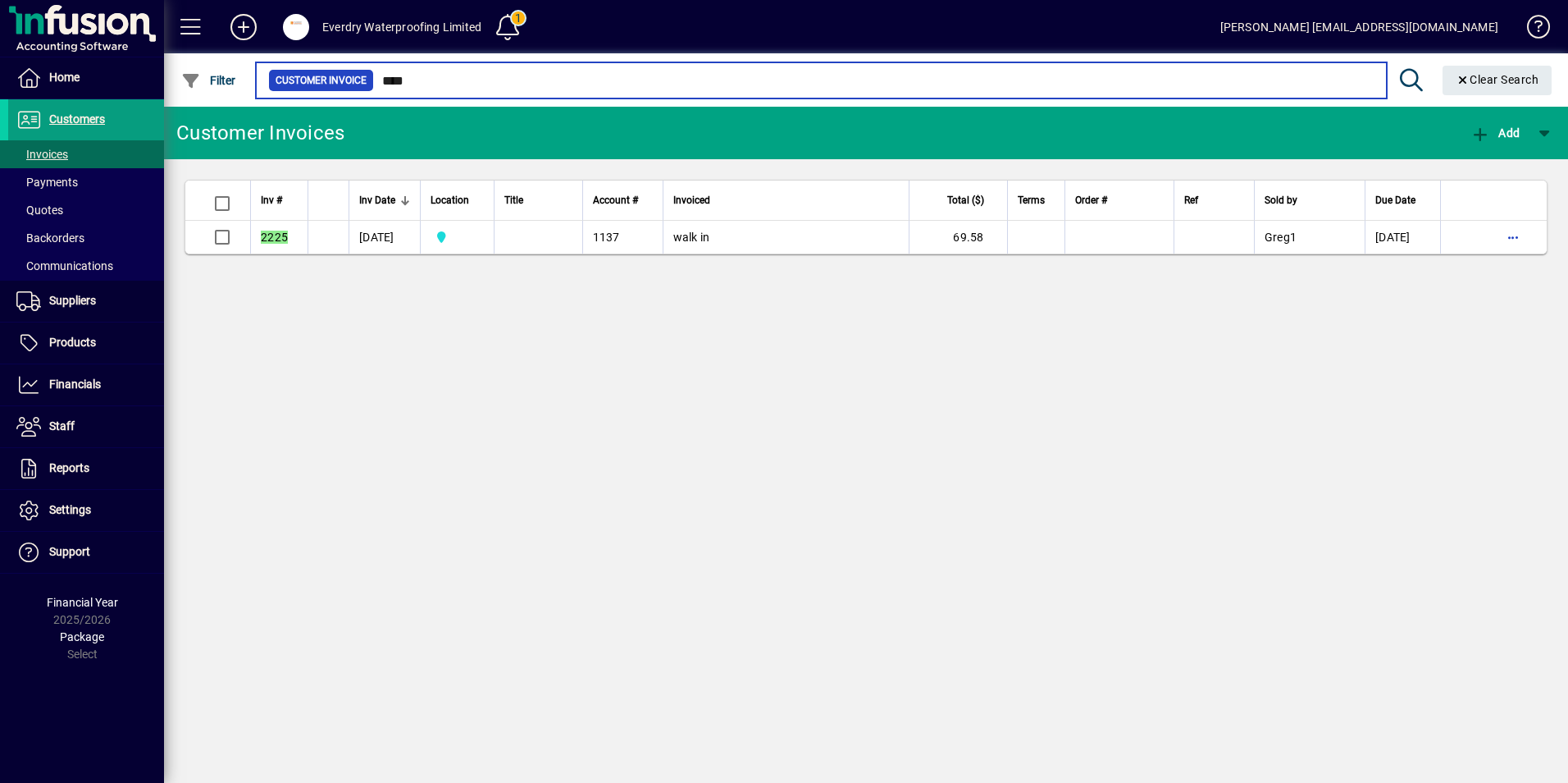
type input "****"
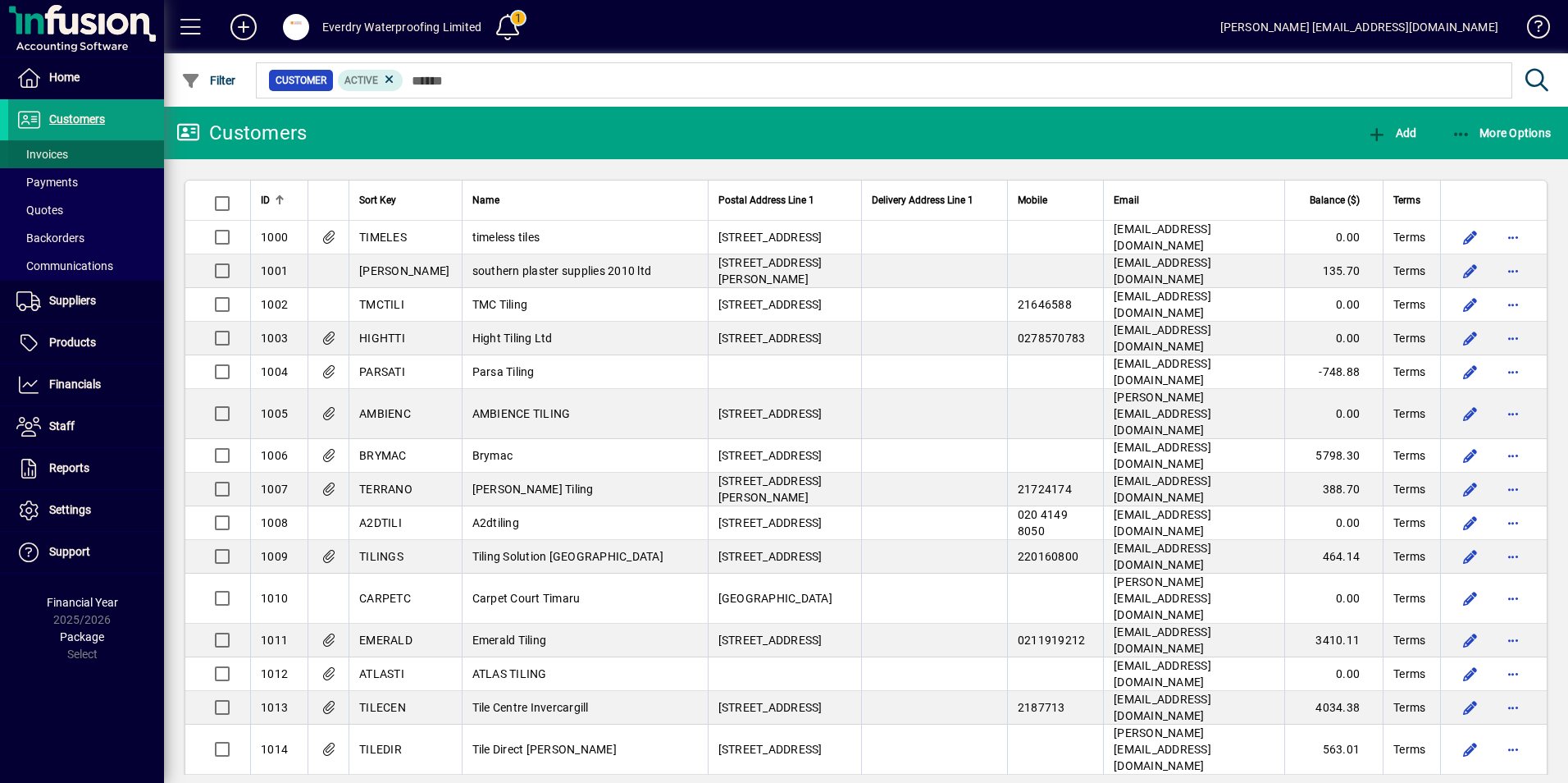
click at [68, 154] on span "Invoices" at bounding box center [42, 154] width 52 height 13
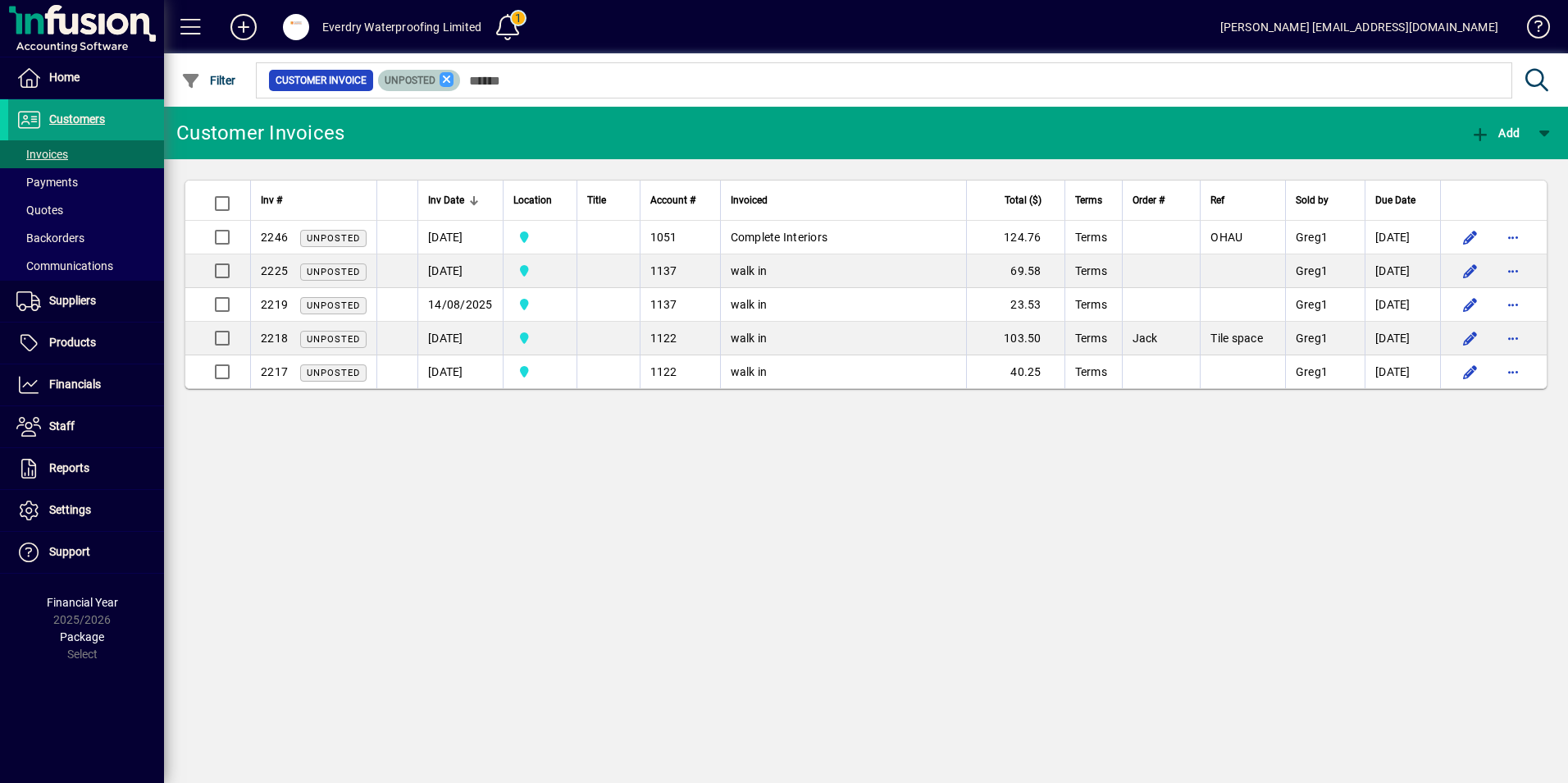
click at [447, 80] on icon at bounding box center [447, 79] width 15 height 15
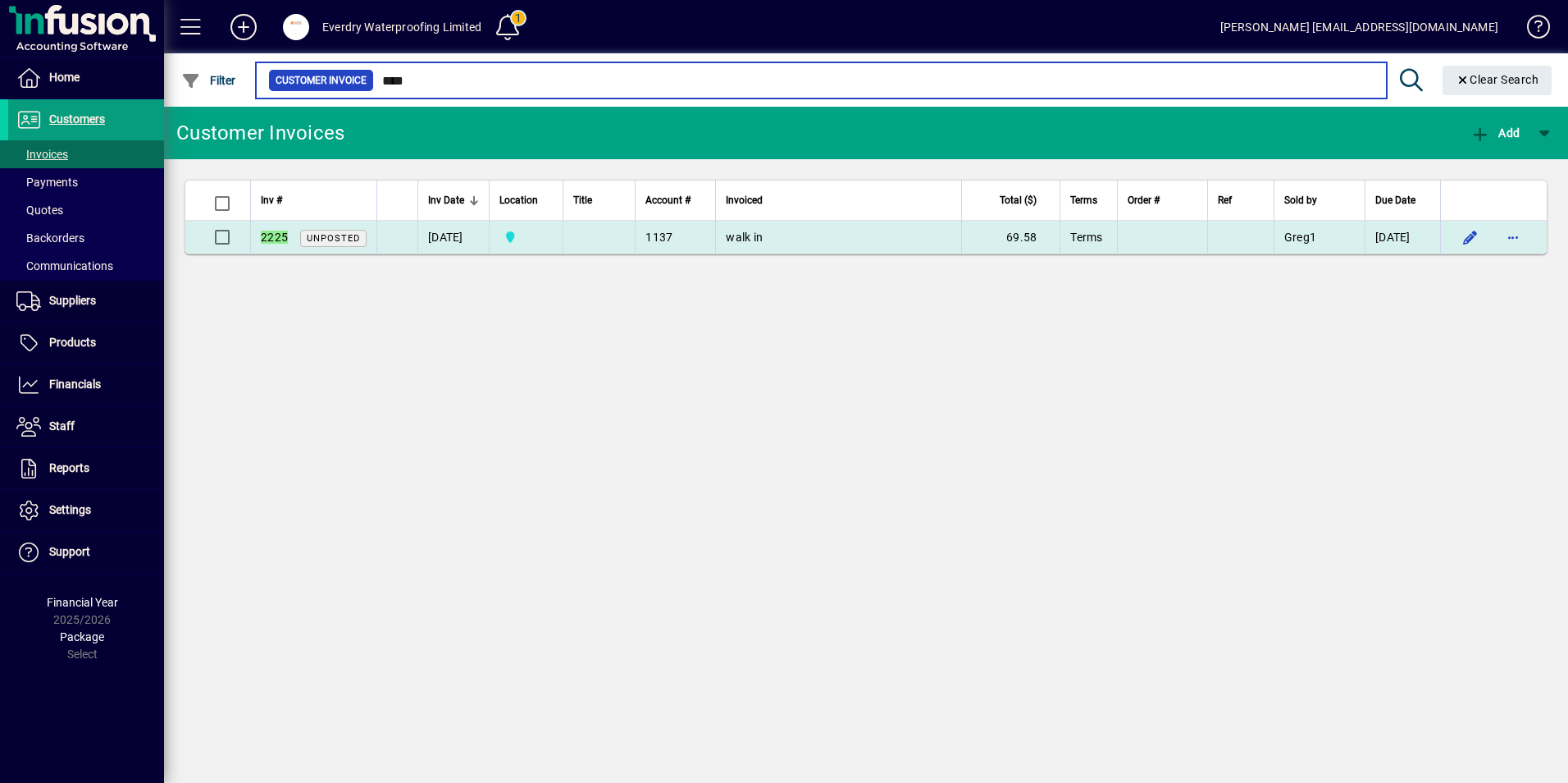
type input "****"
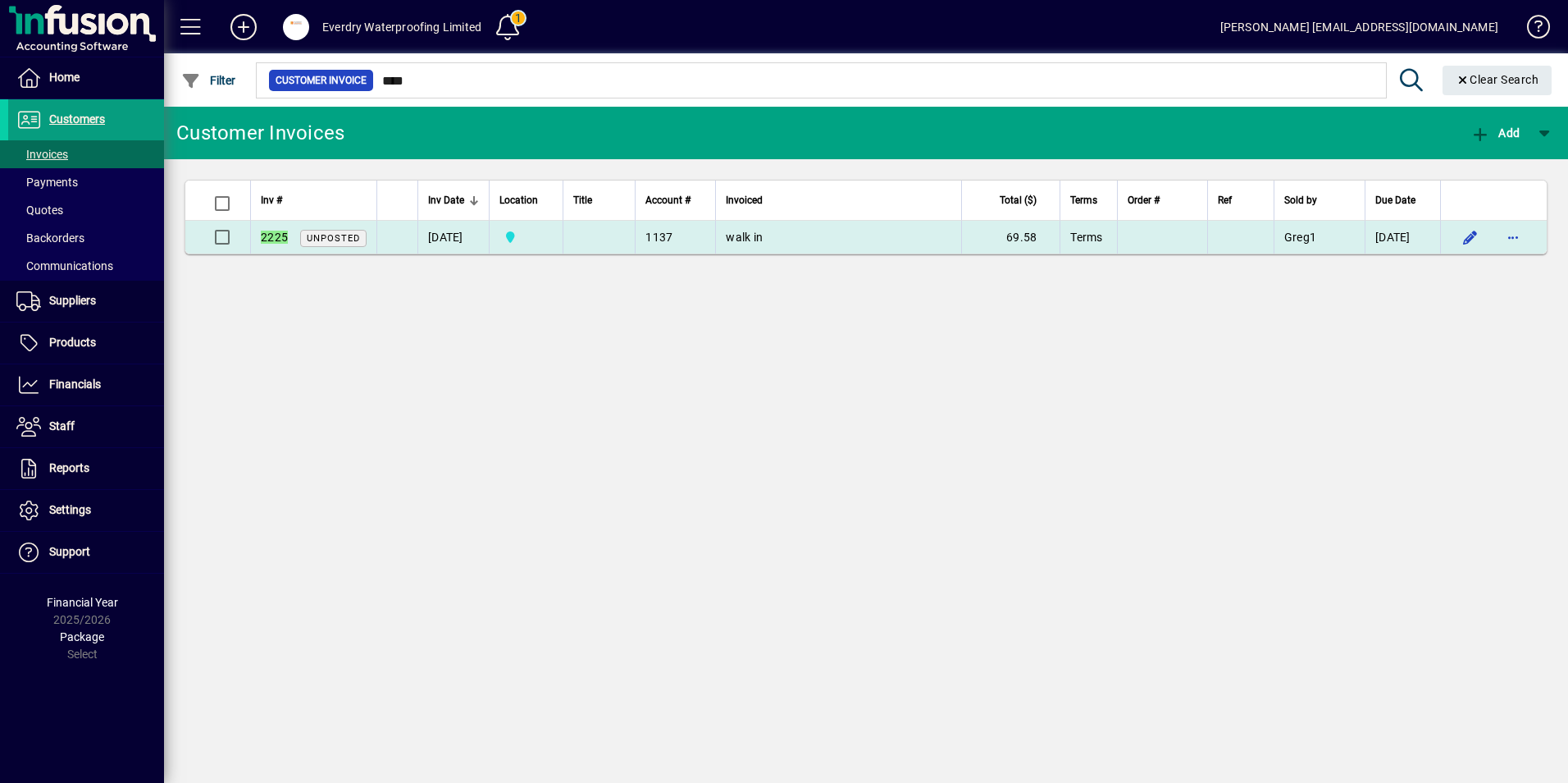
click at [763, 239] on span "walk in" at bounding box center [744, 237] width 37 height 13
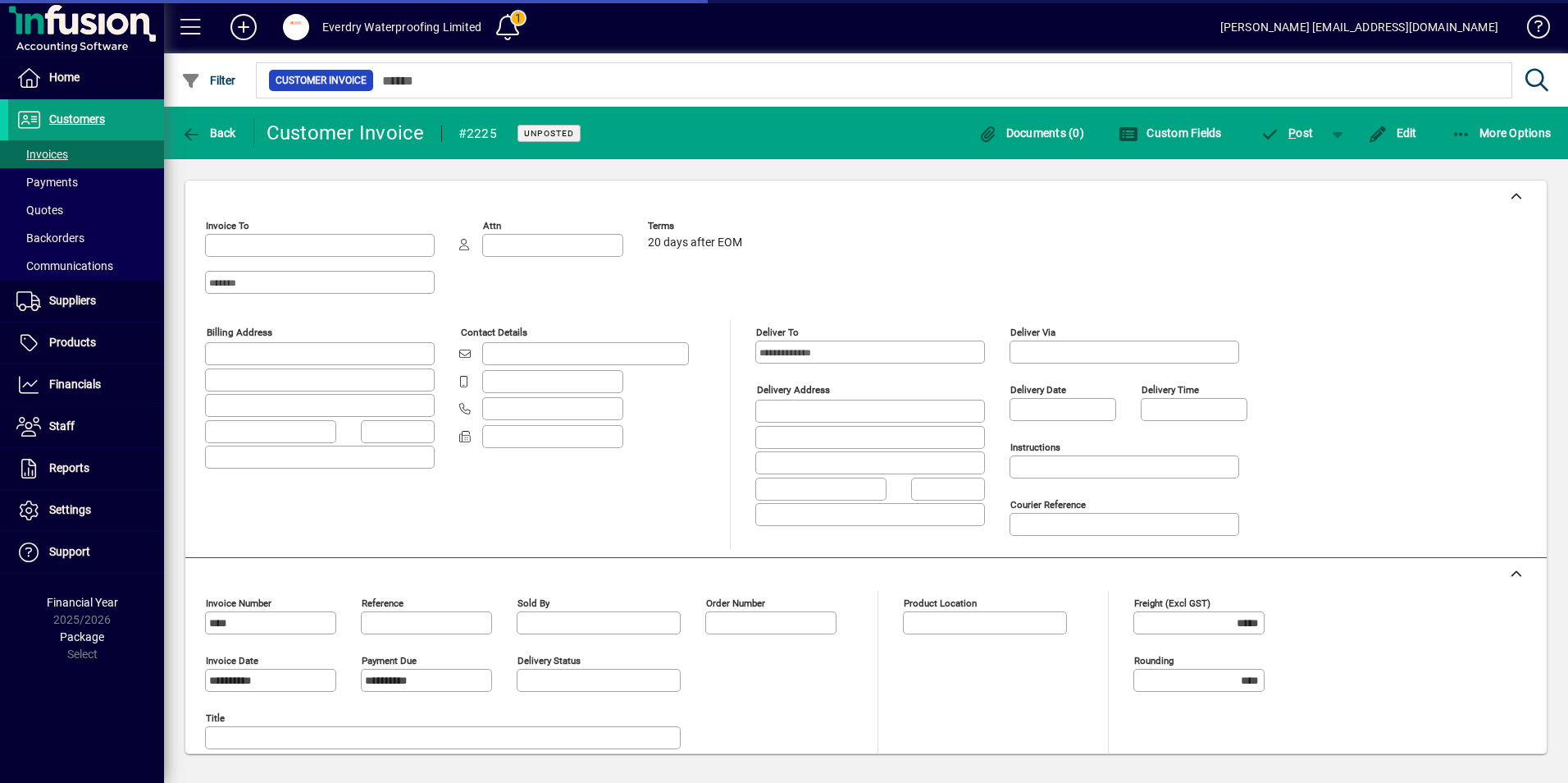
type input "**********"
type input "*******"
type input "**********"
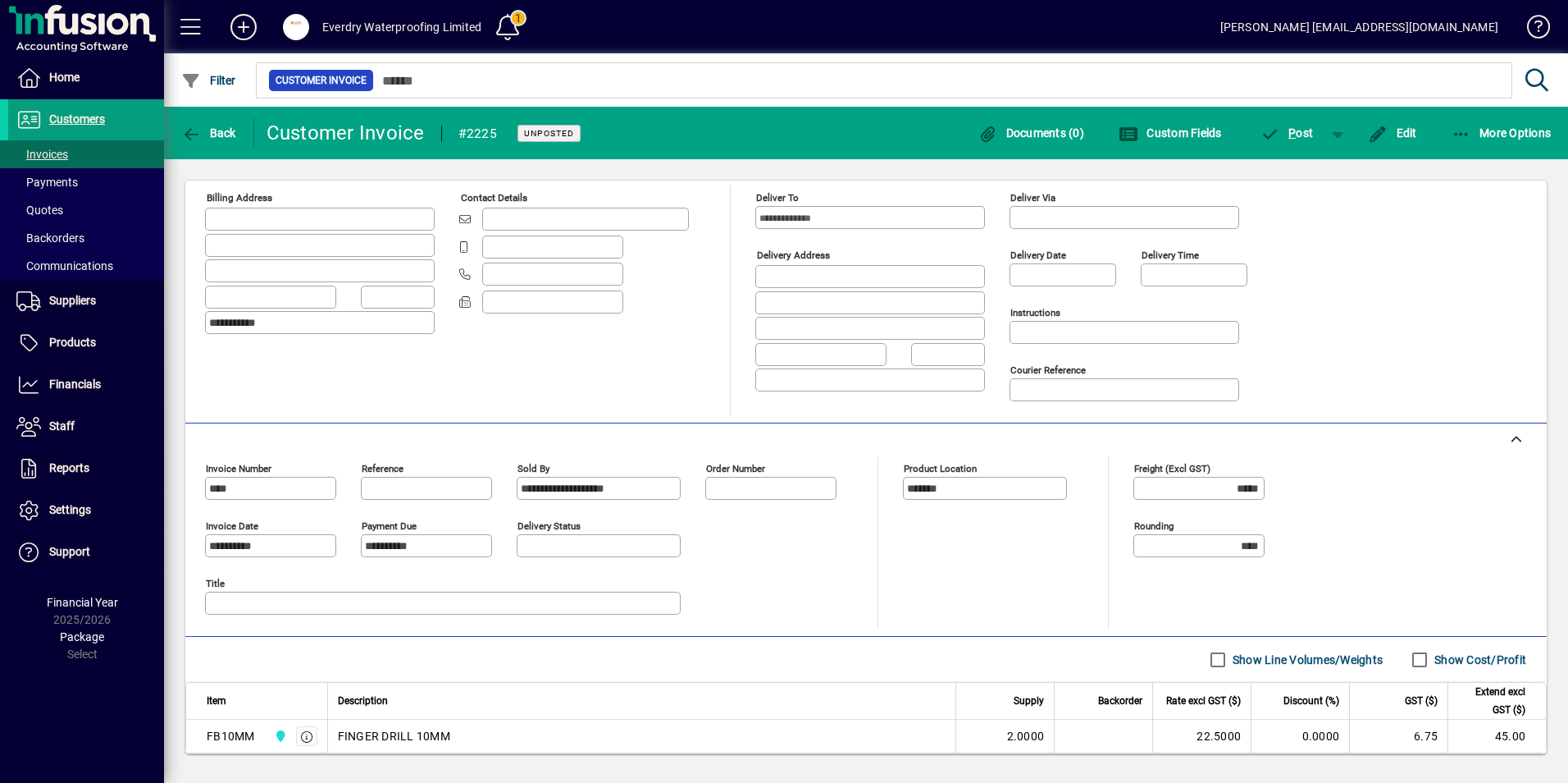
scroll to position [227, 0]
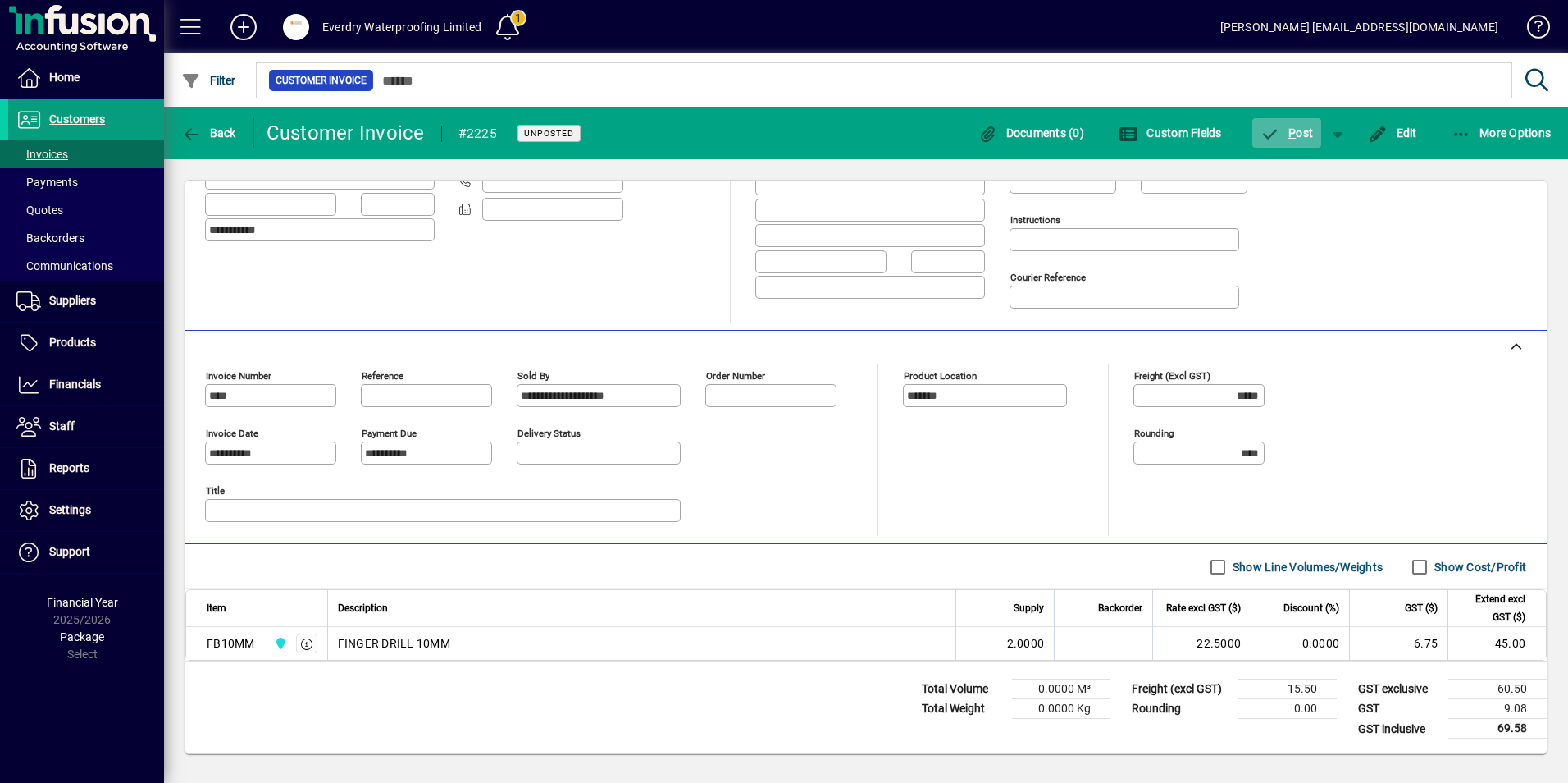
click at [1272, 128] on icon "button" at bounding box center [1270, 134] width 20 height 17
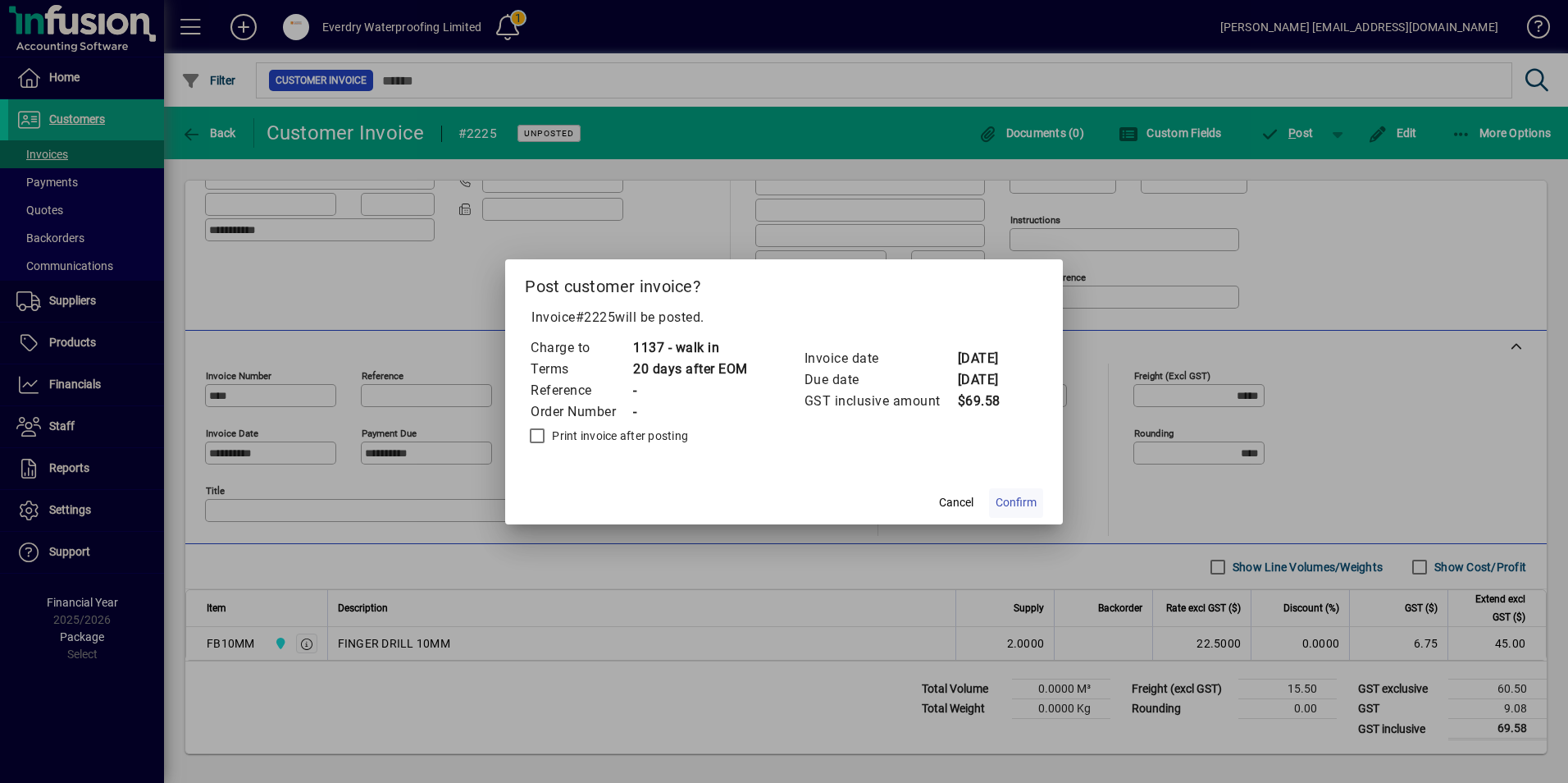
click at [1015, 505] on span "Confirm" at bounding box center [1016, 503] width 41 height 18
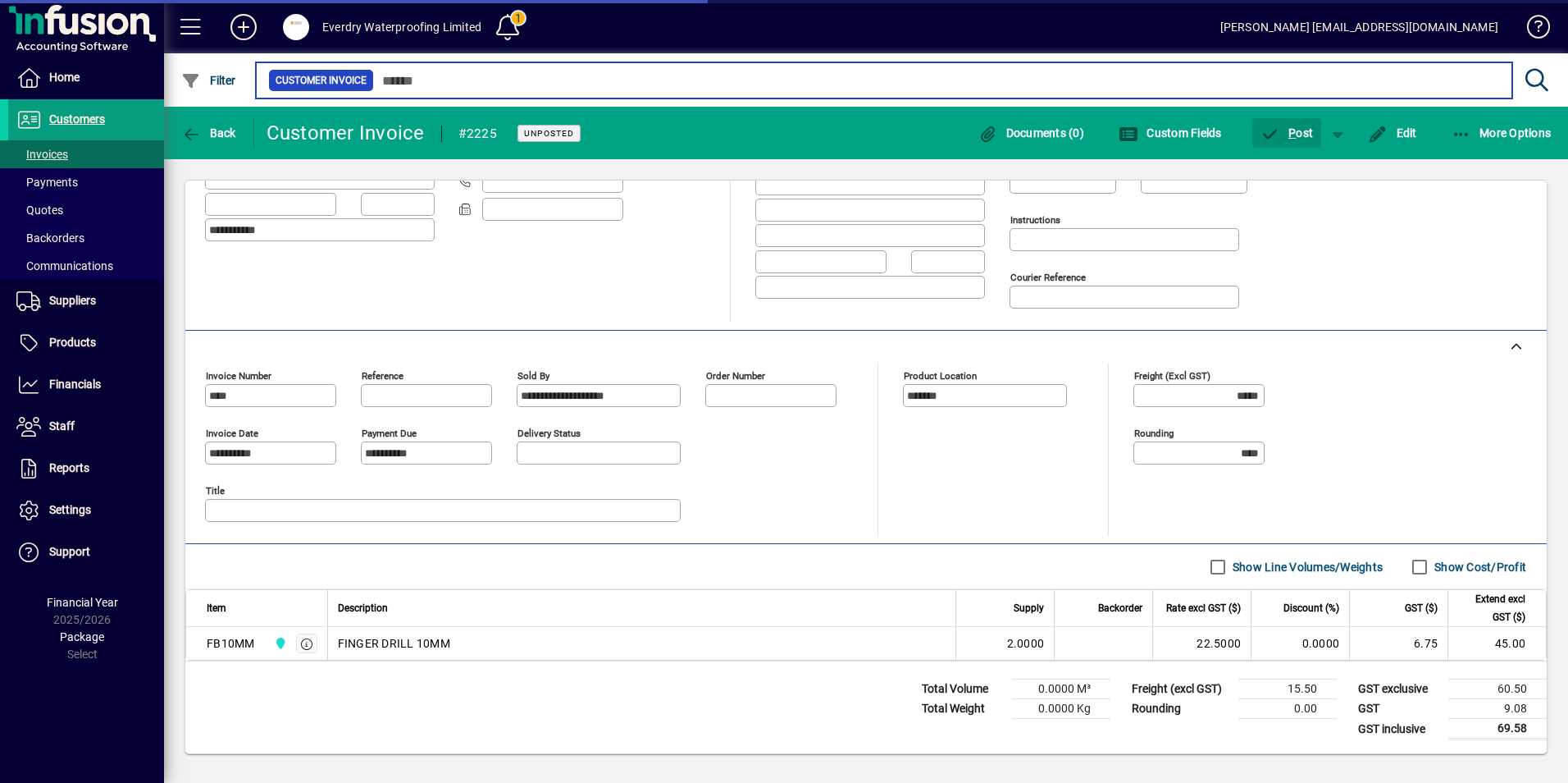
type input "****"
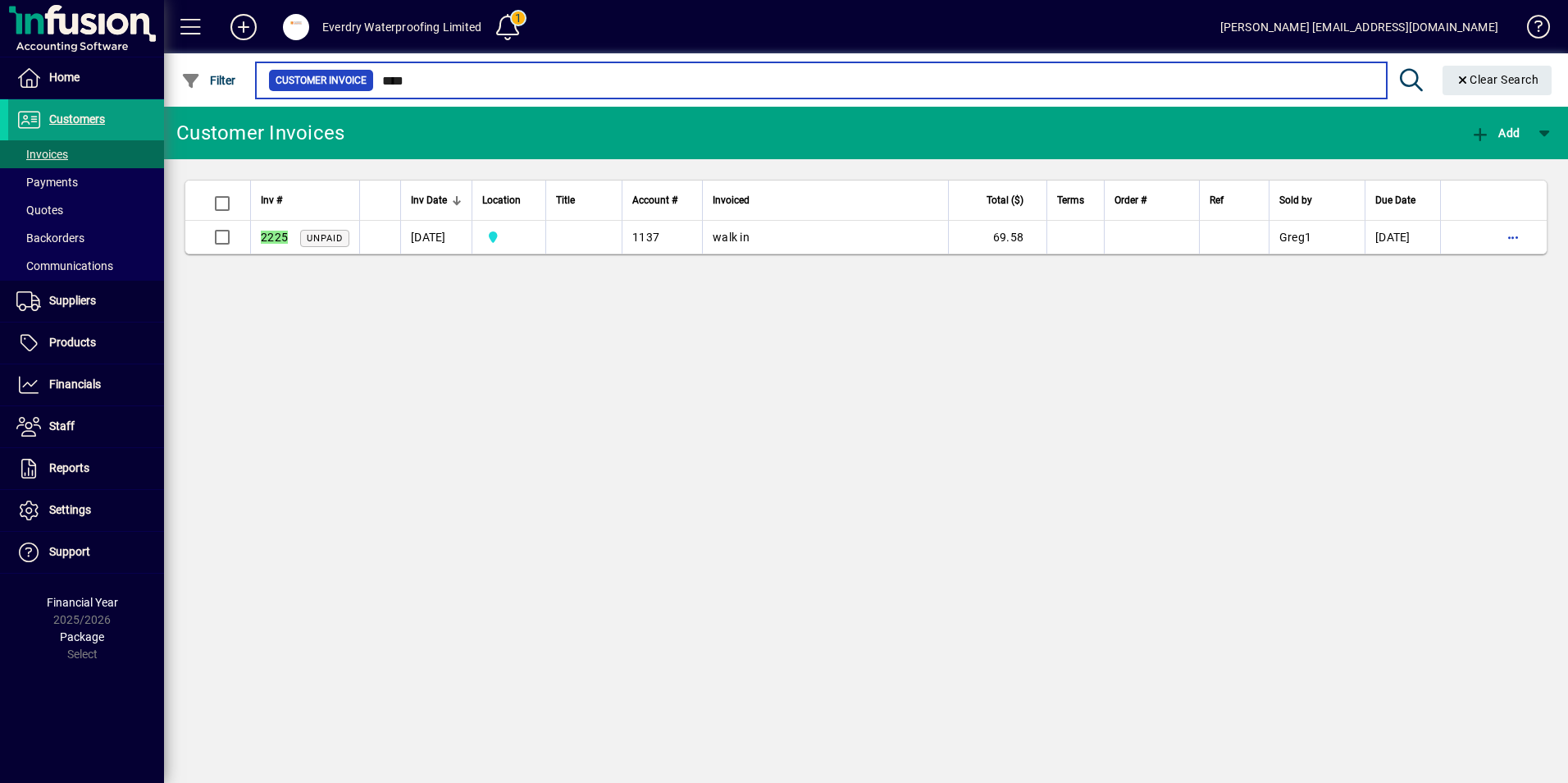
drag, startPoint x: 419, startPoint y: 80, endPoint x: 378, endPoint y: 77, distance: 41.1
click at [385, 78] on input "****" at bounding box center [873, 81] width 999 height 23
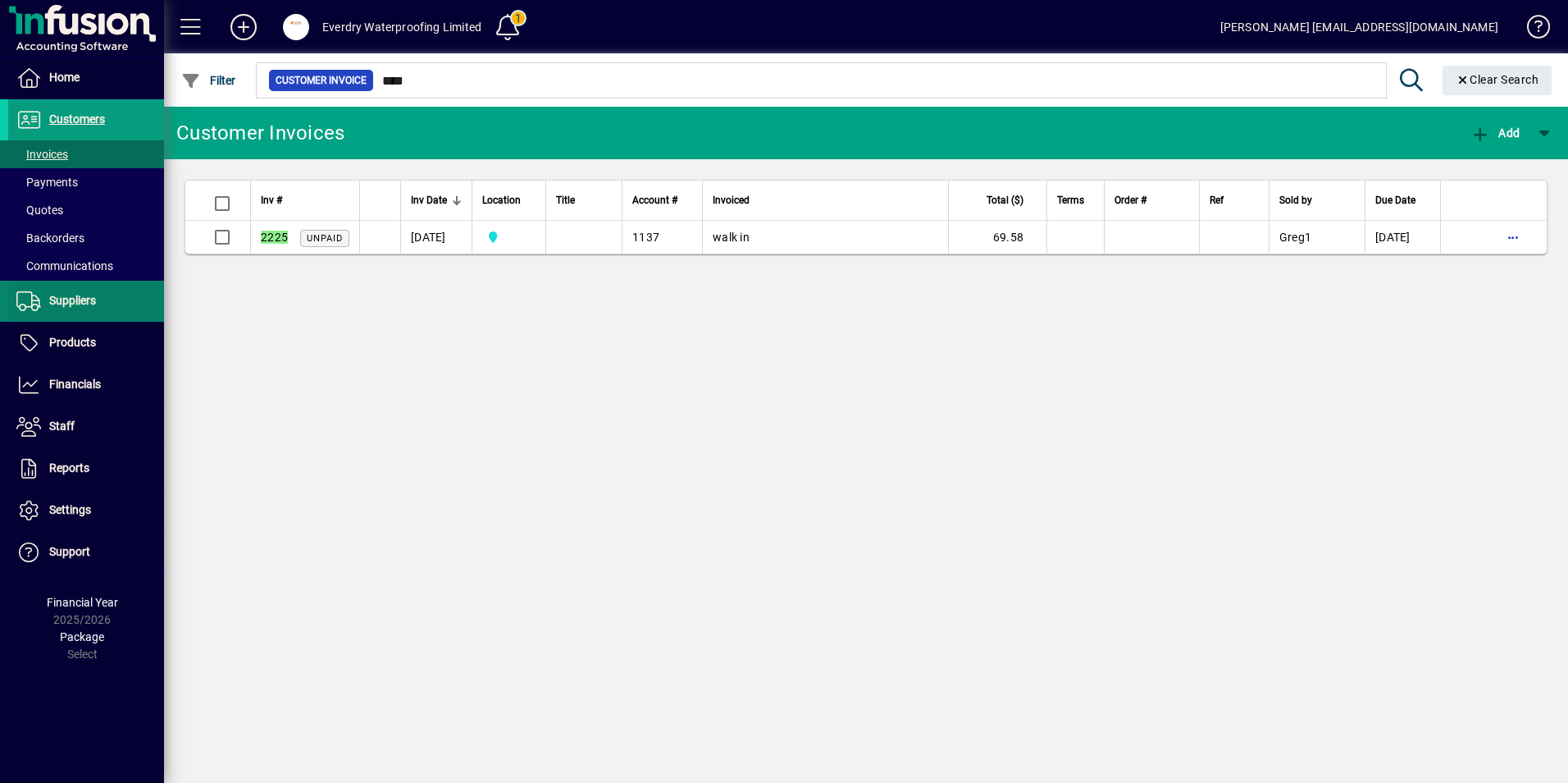
click at [50, 292] on span "Suppliers" at bounding box center [52, 301] width 88 height 19
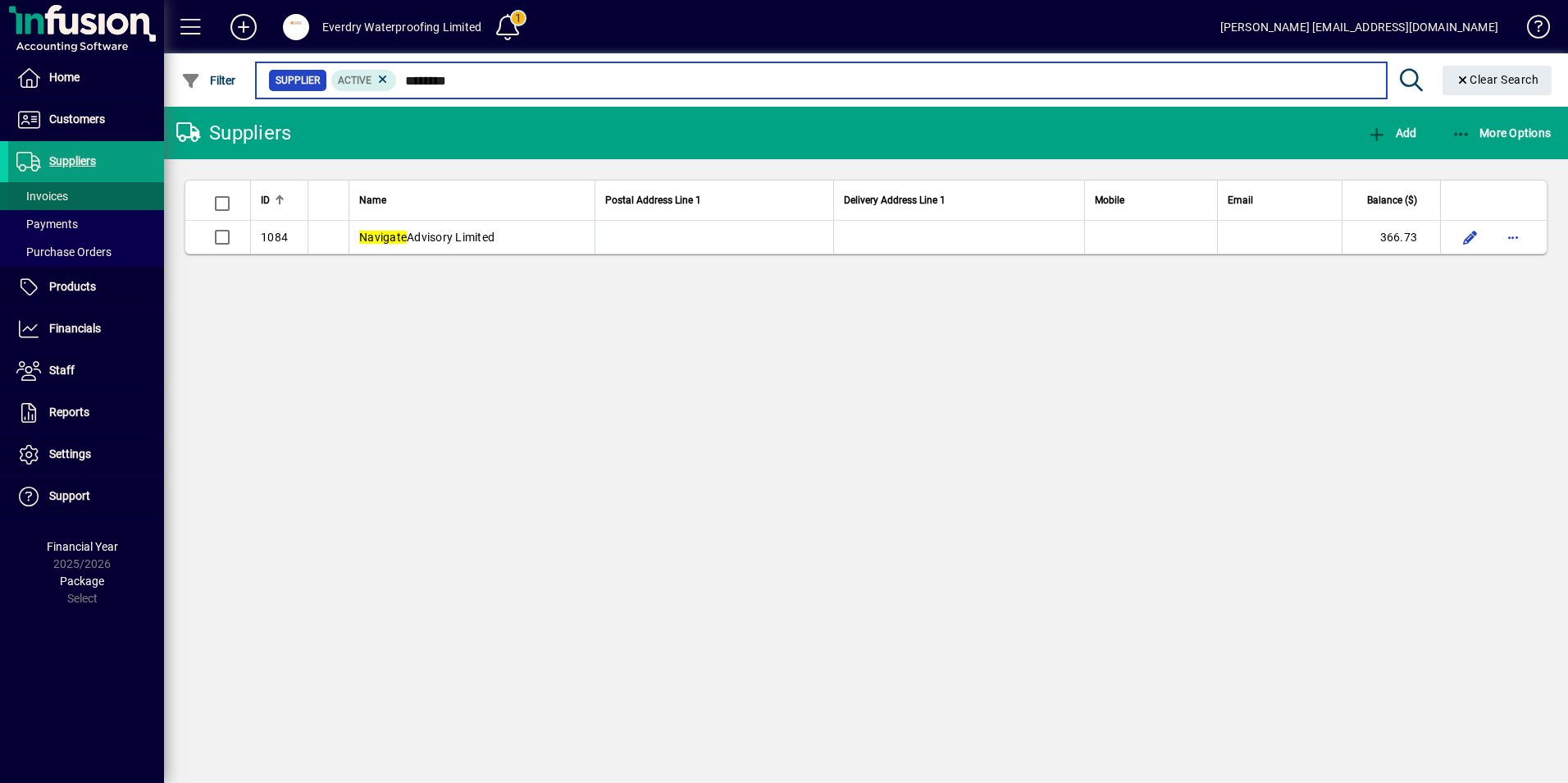
type input "********"
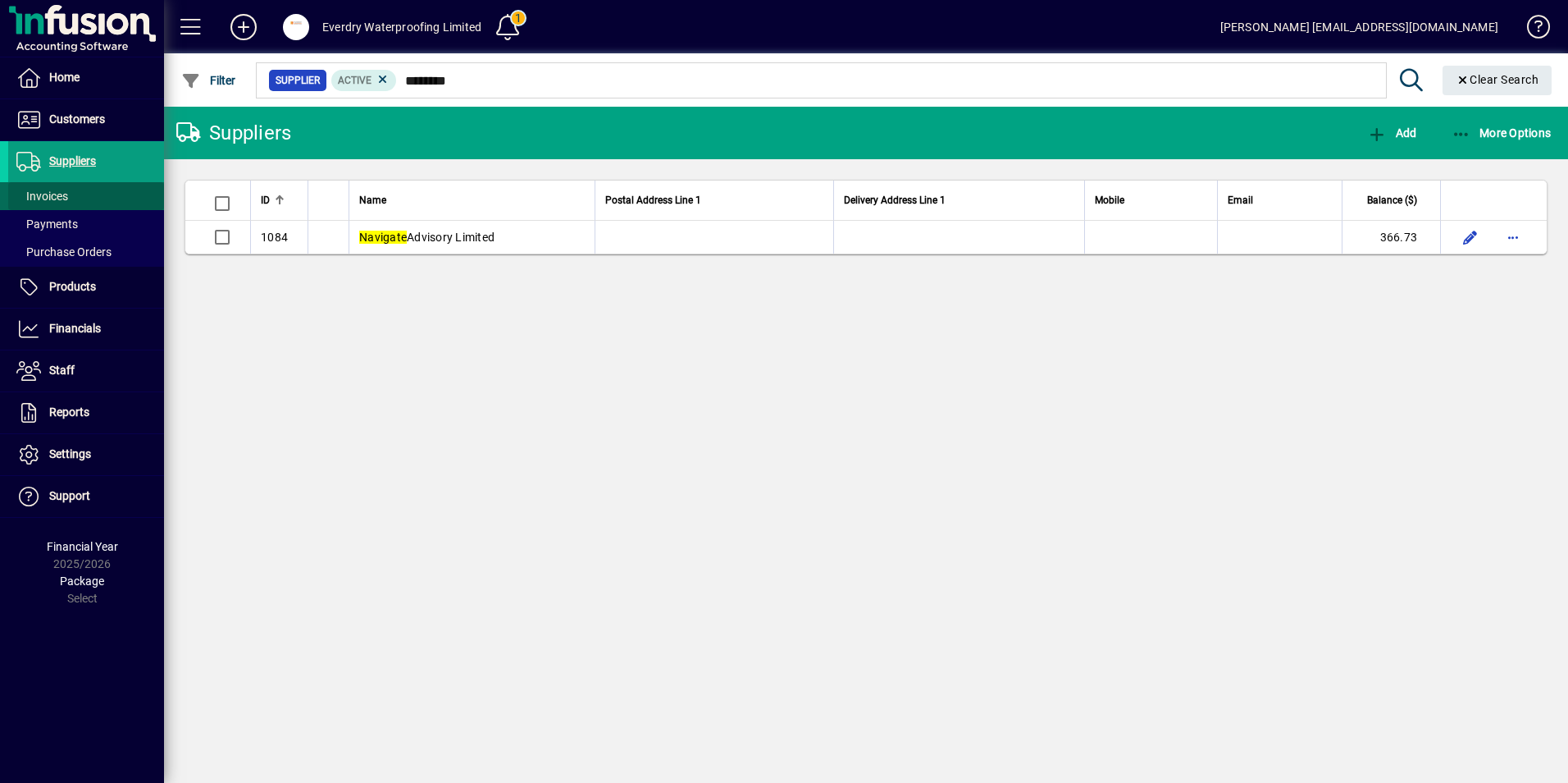
click at [80, 190] on span at bounding box center [86, 196] width 156 height 40
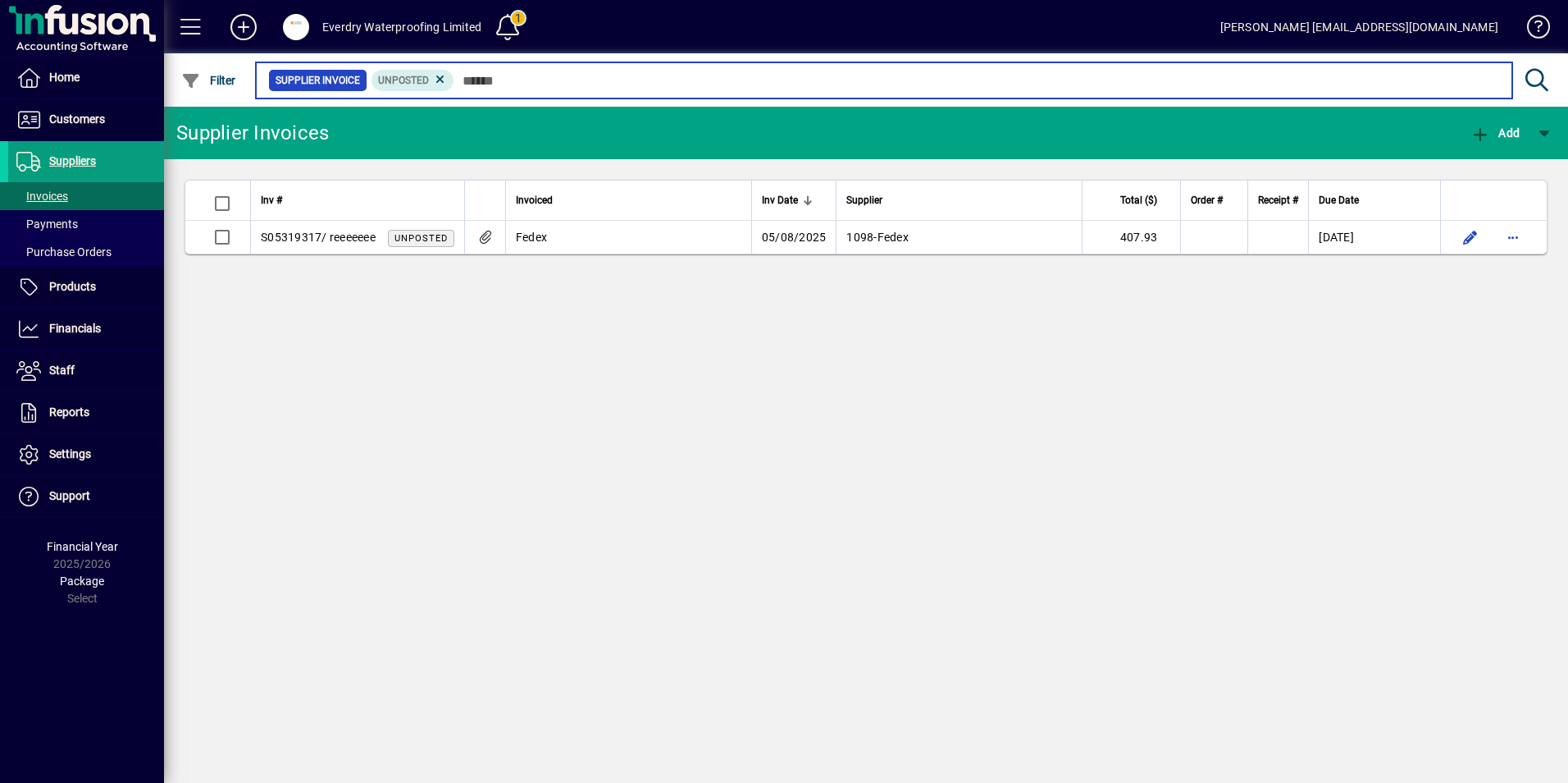
click at [471, 82] on input "text" at bounding box center [977, 81] width 1045 height 23
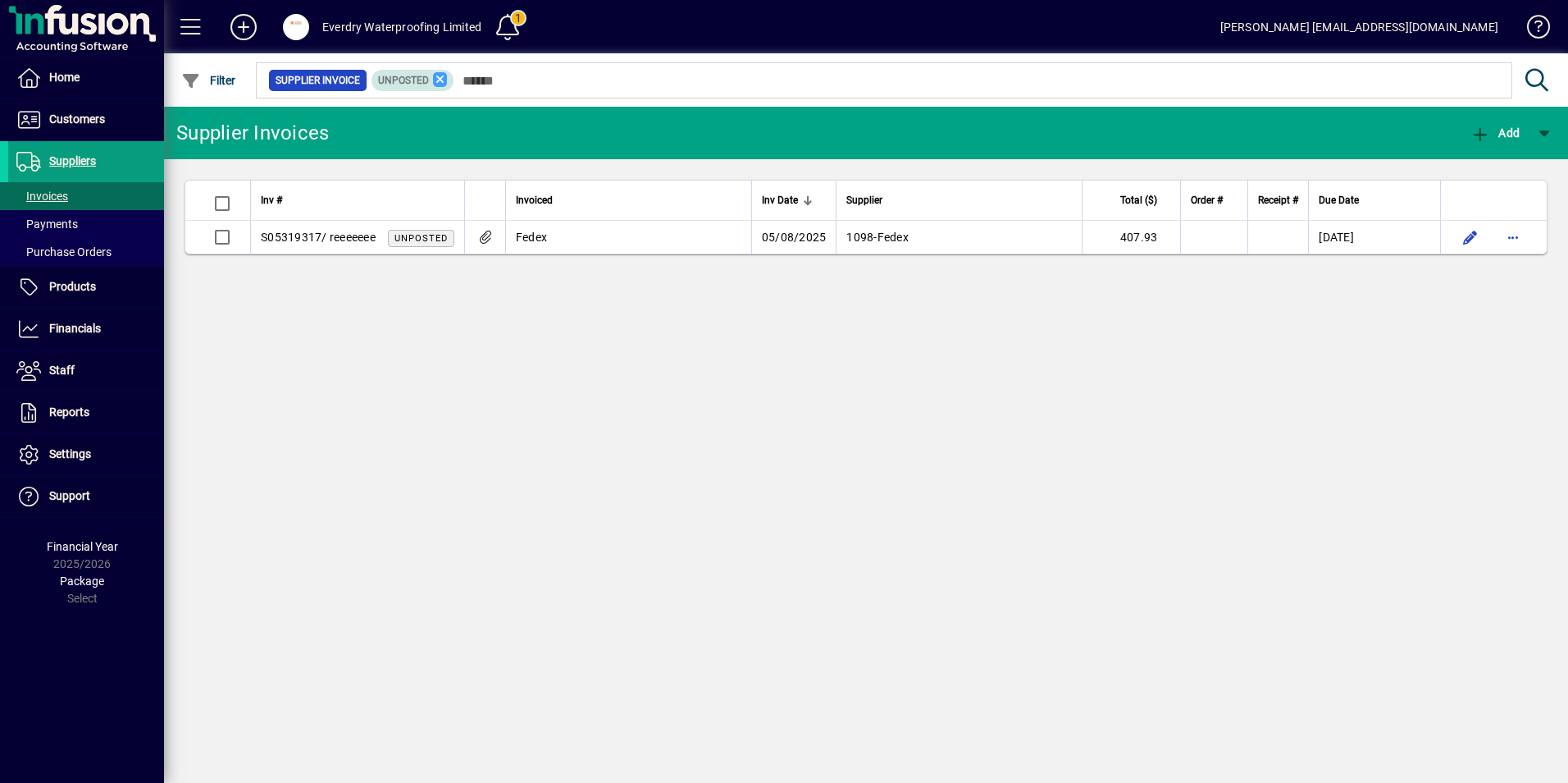
click at [434, 79] on icon at bounding box center [440, 79] width 15 height 15
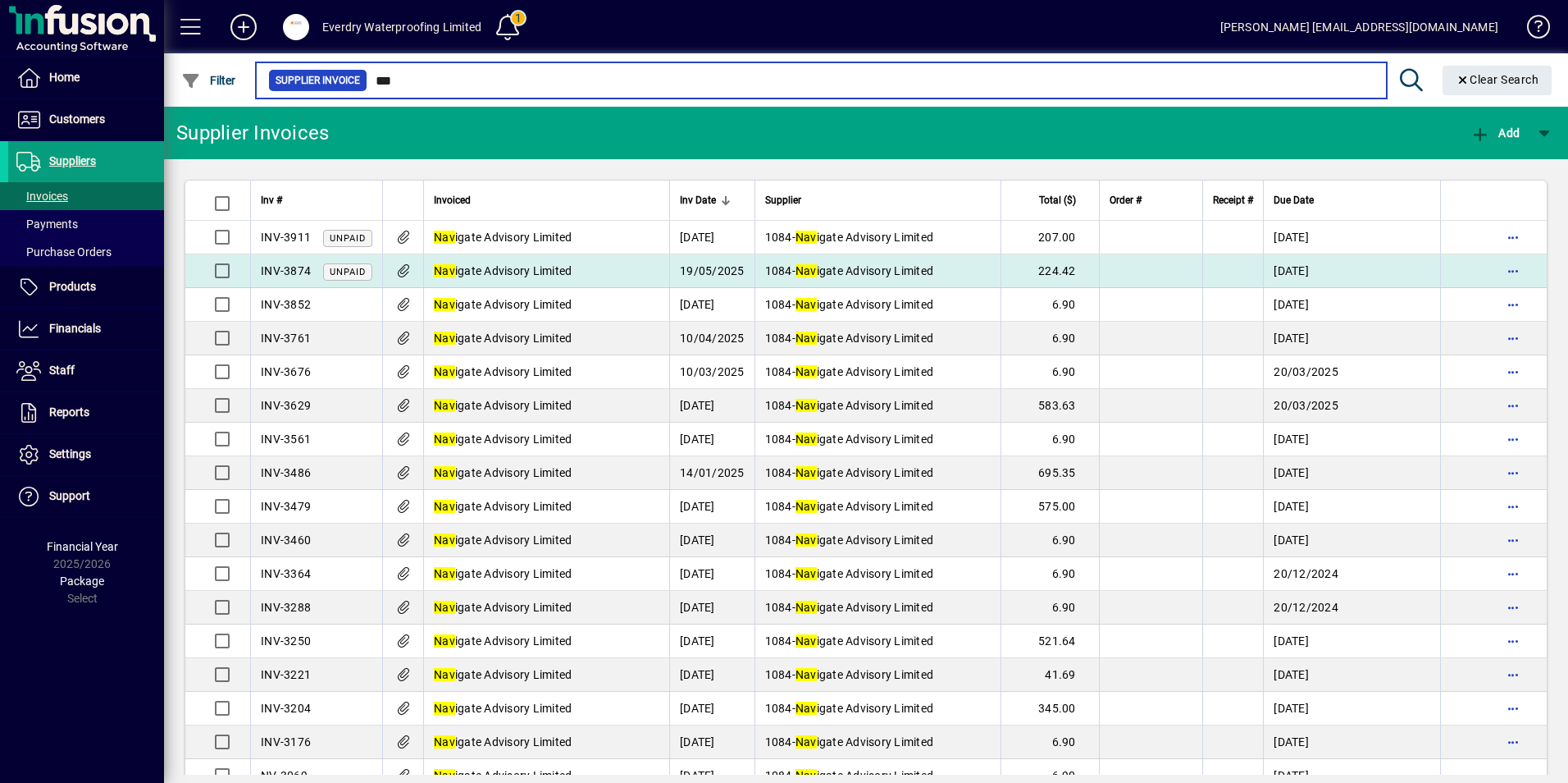
type input "***"
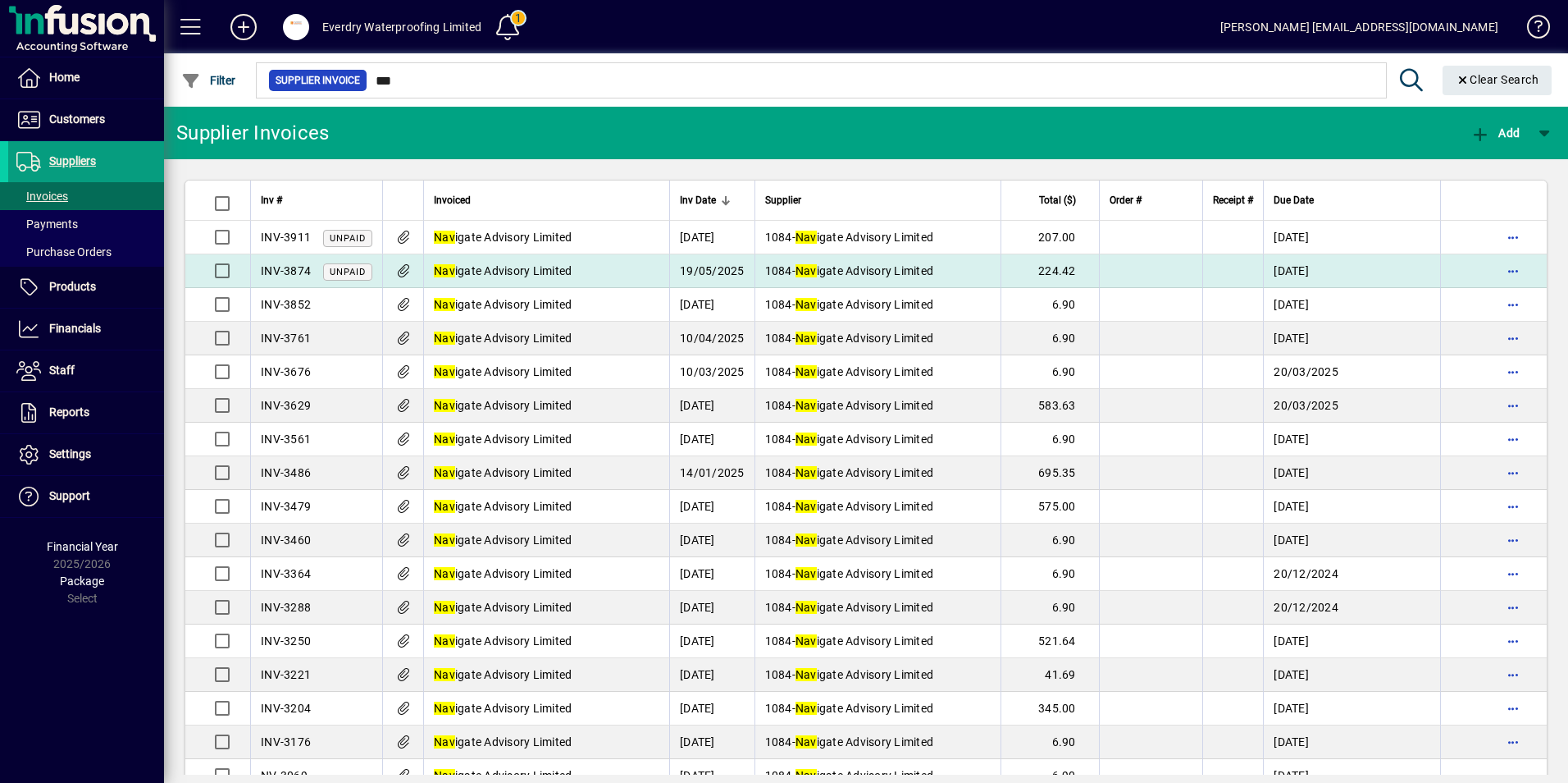
click at [302, 264] on span "INV-3874" at bounding box center [285, 270] width 50 height 13
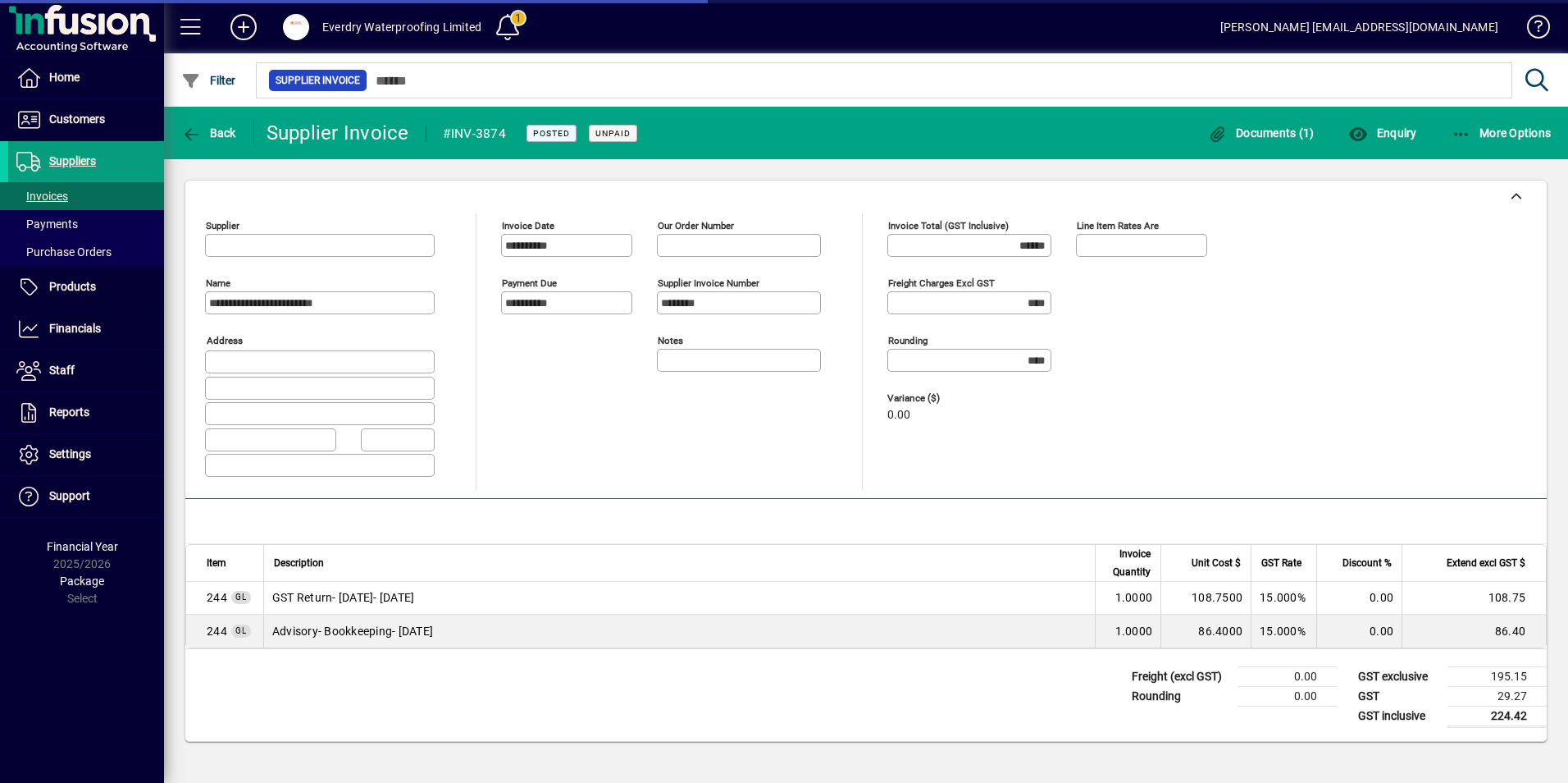
type input "**********"
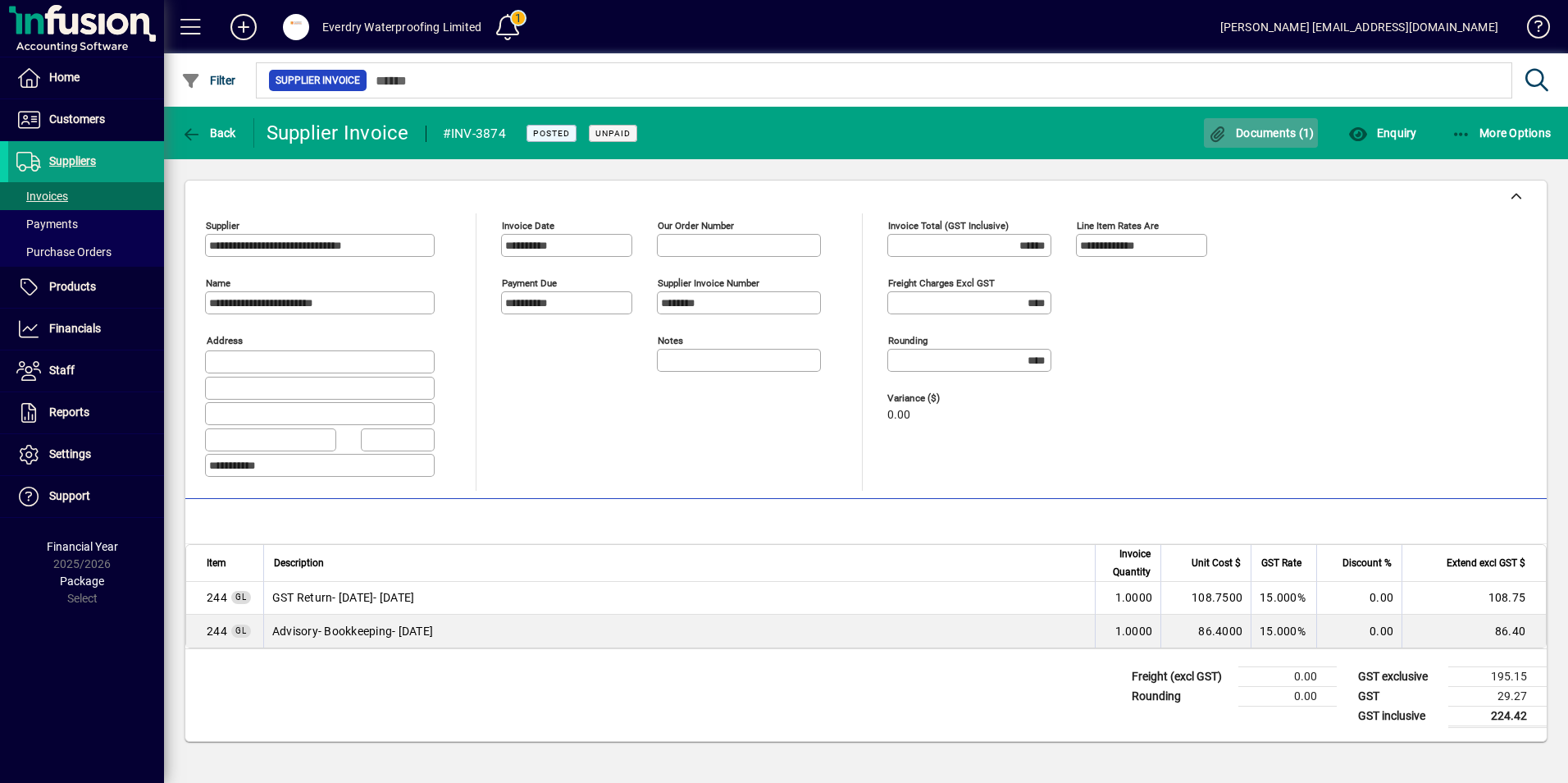
click at [1285, 126] on span "Documents (1)" at bounding box center [1261, 133] width 106 height 13
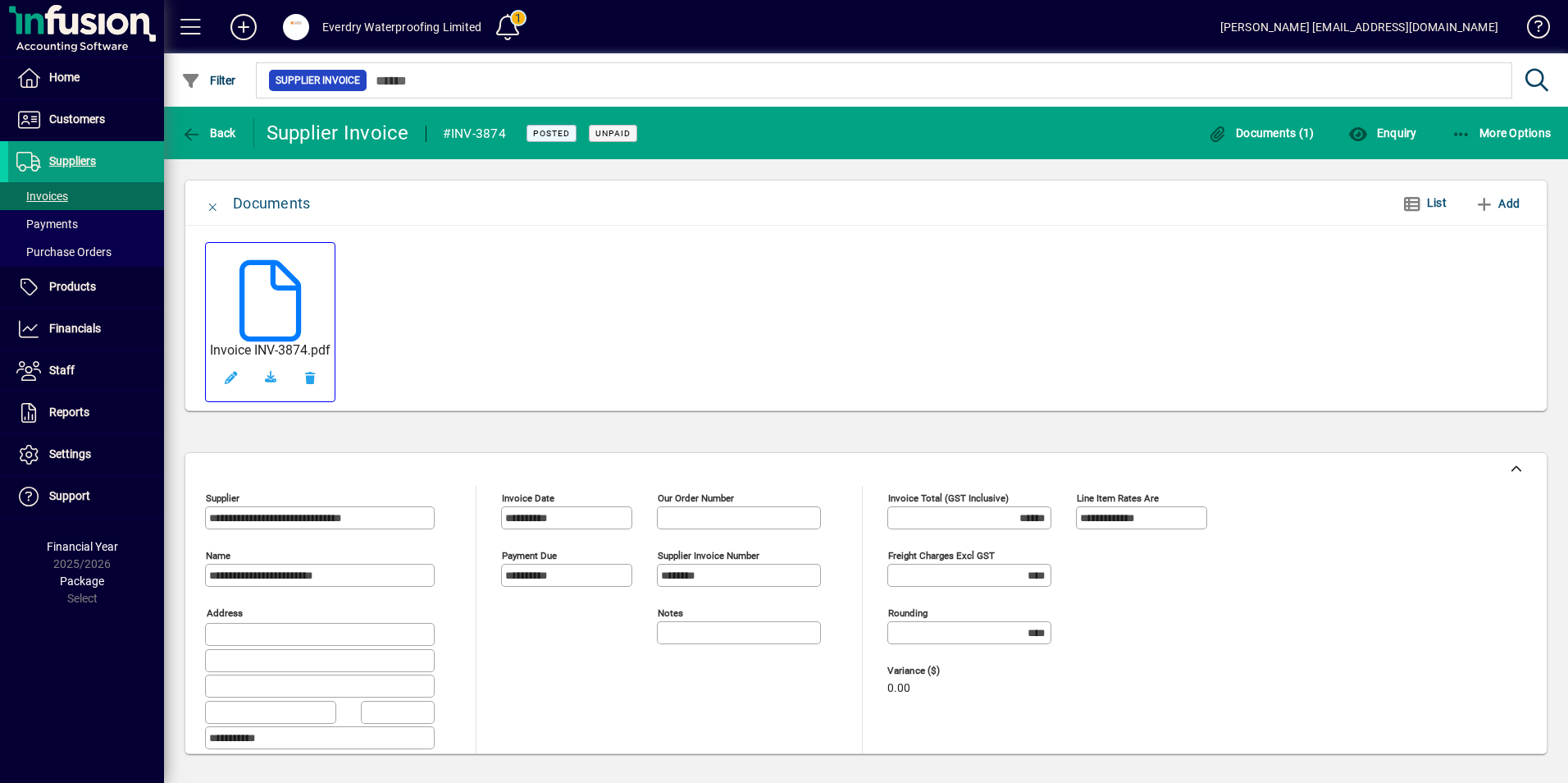
click at [256, 346] on h5 "Invoice INV-3874.pdf" at bounding box center [269, 350] width 120 height 16
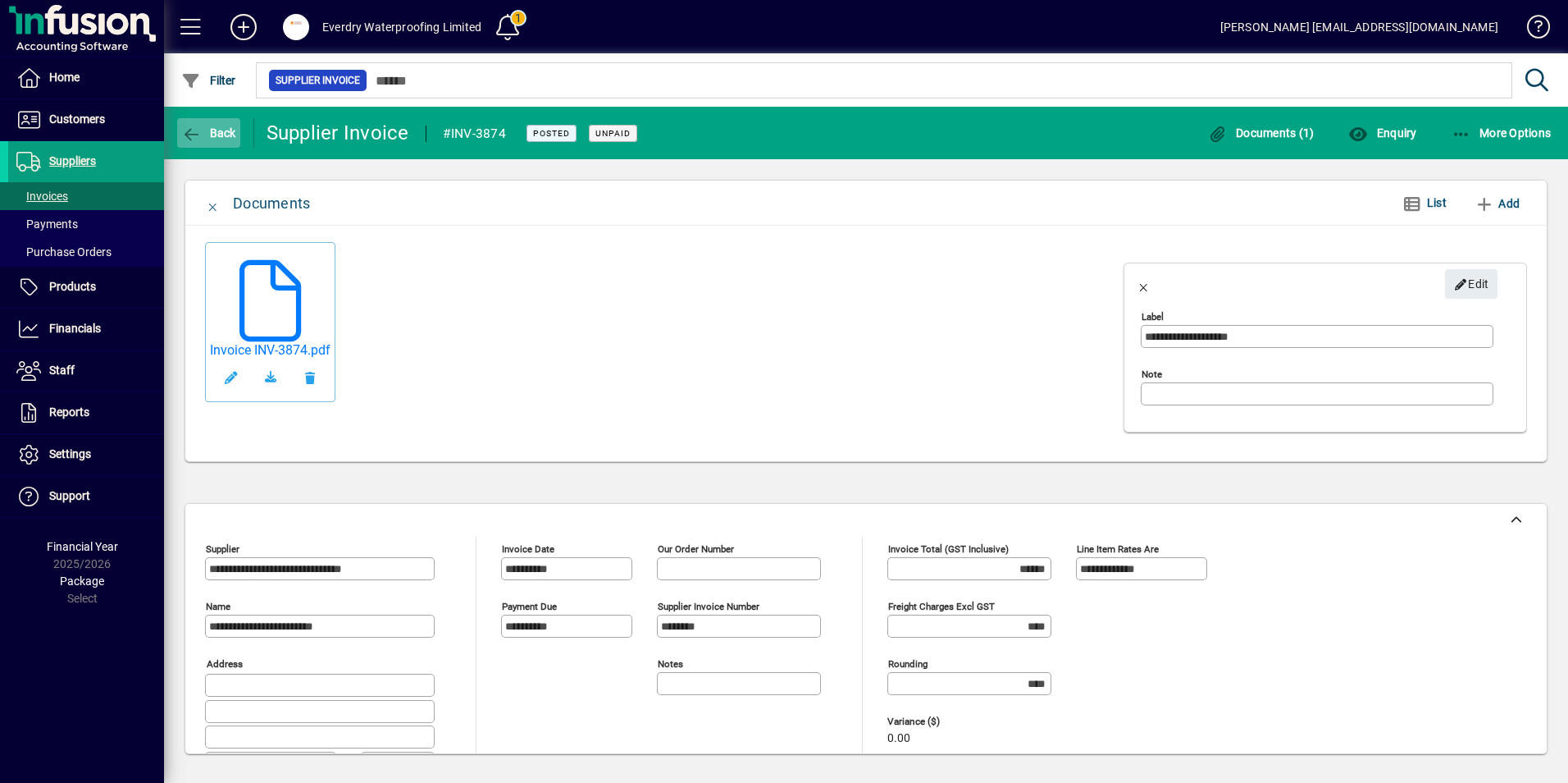
click at [204, 127] on span "Back" at bounding box center [209, 133] width 55 height 13
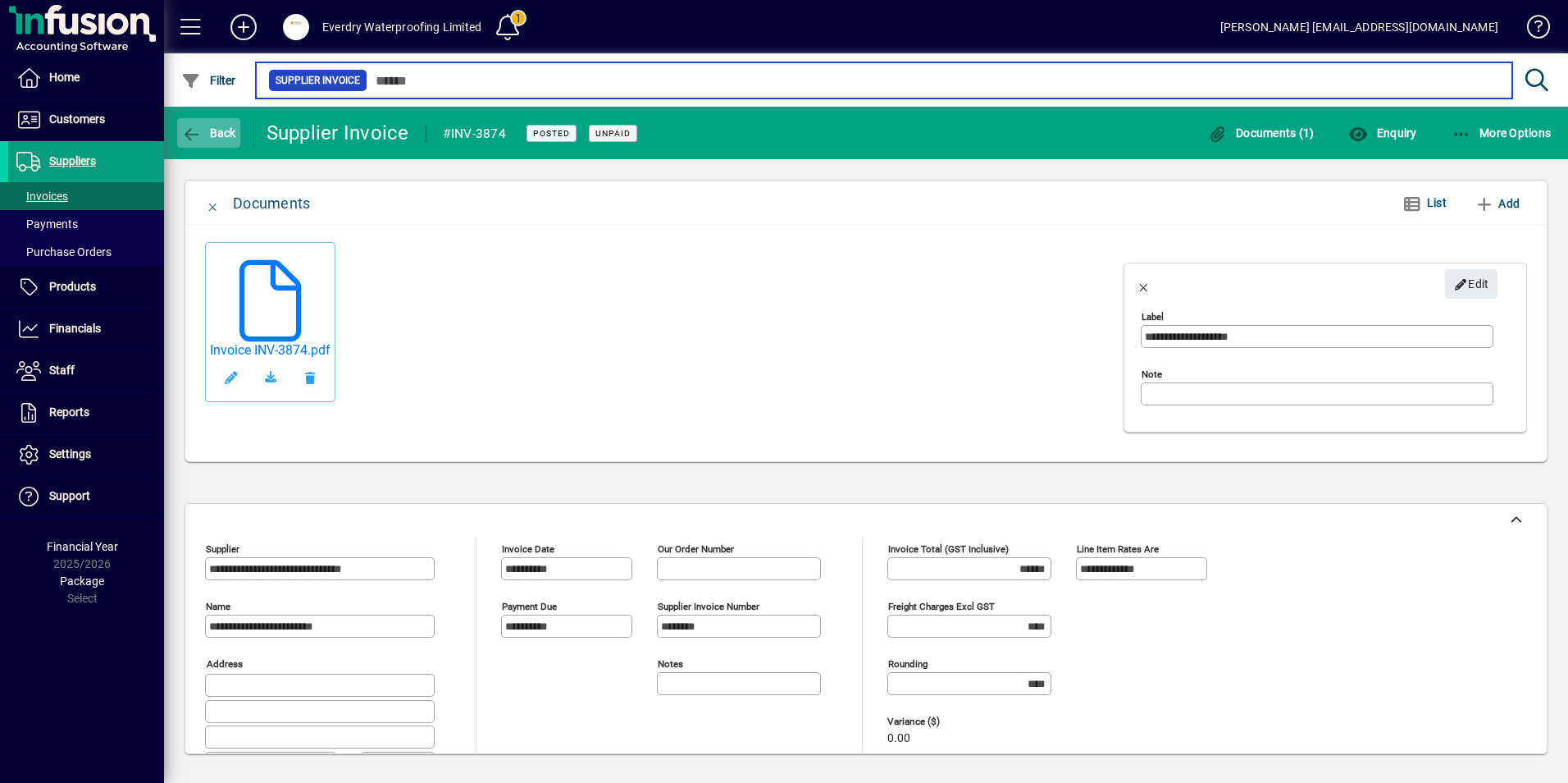
type input "***"
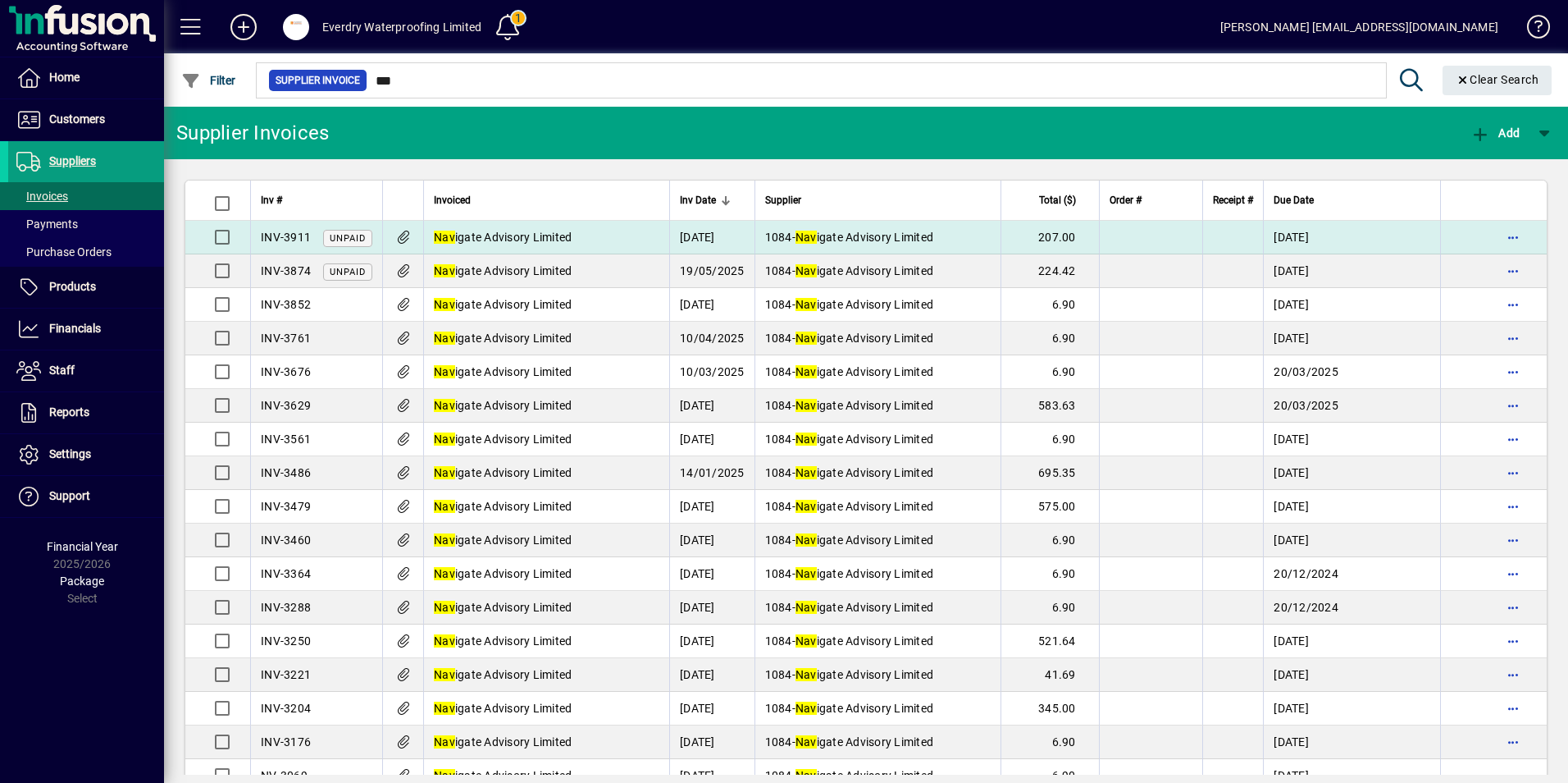
click at [307, 236] on span "INV-3911" at bounding box center [285, 237] width 50 height 13
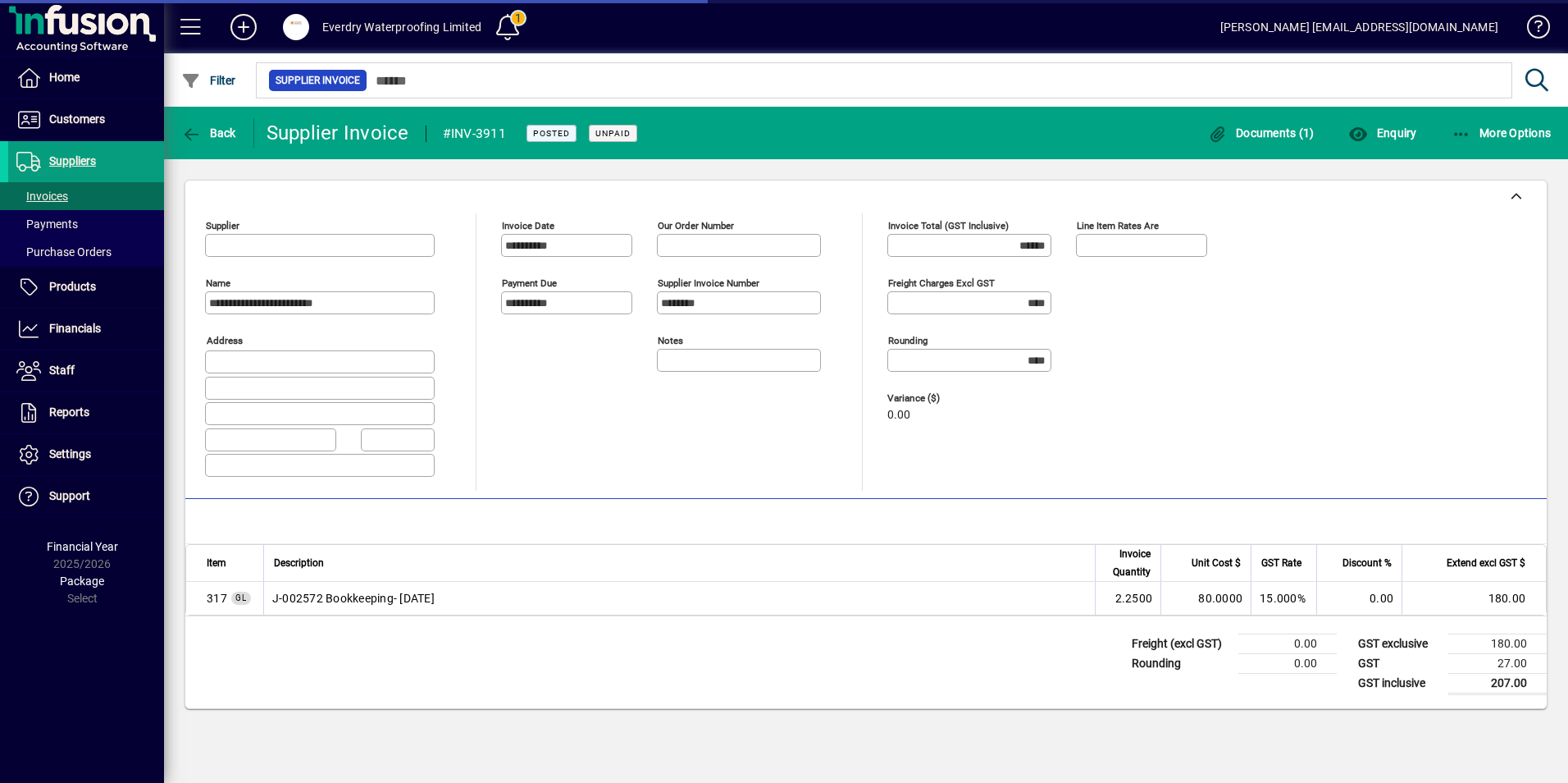
type input "**********"
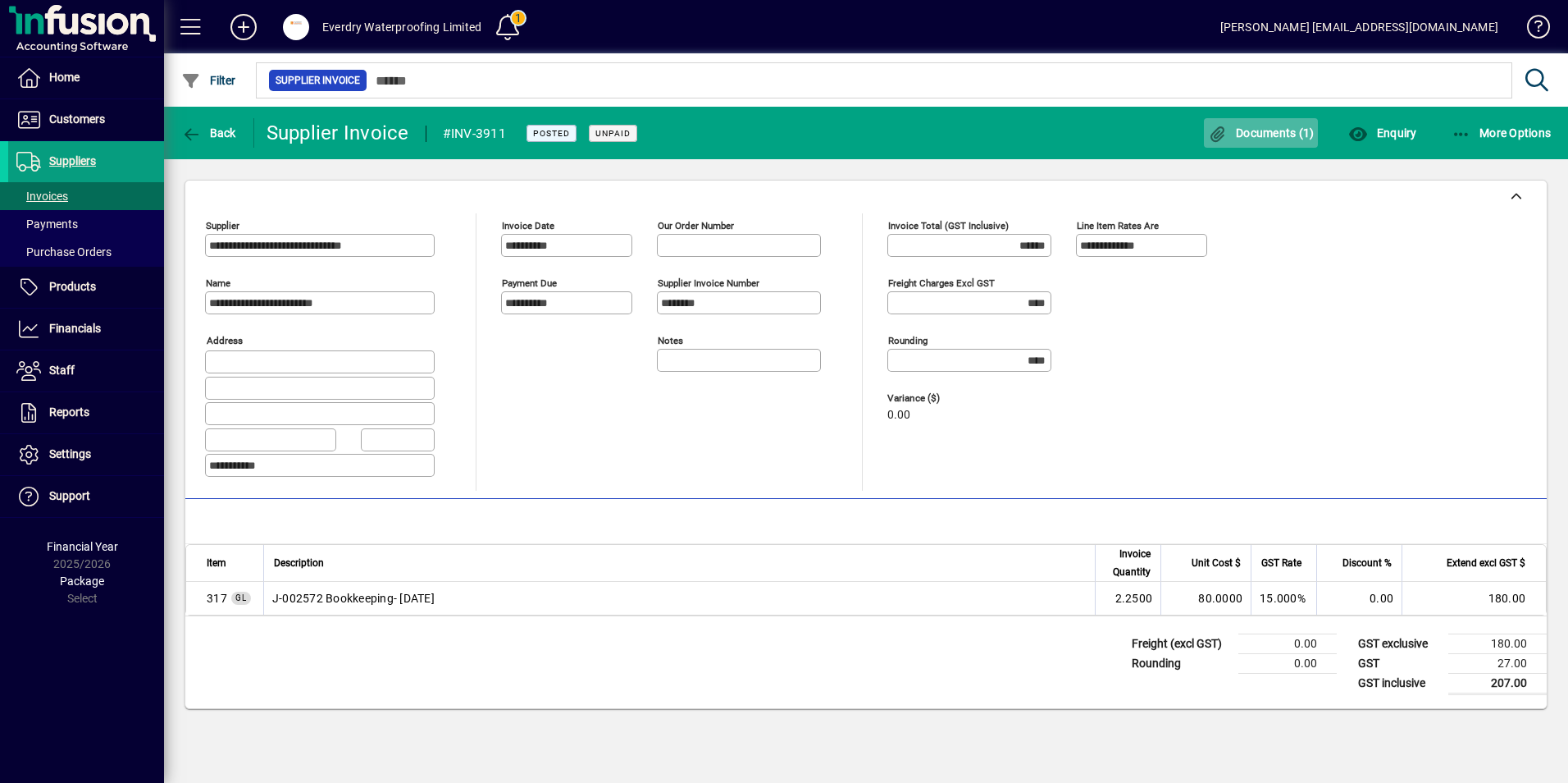
click at [1267, 139] on span "Documents (1)" at bounding box center [1261, 133] width 106 height 13
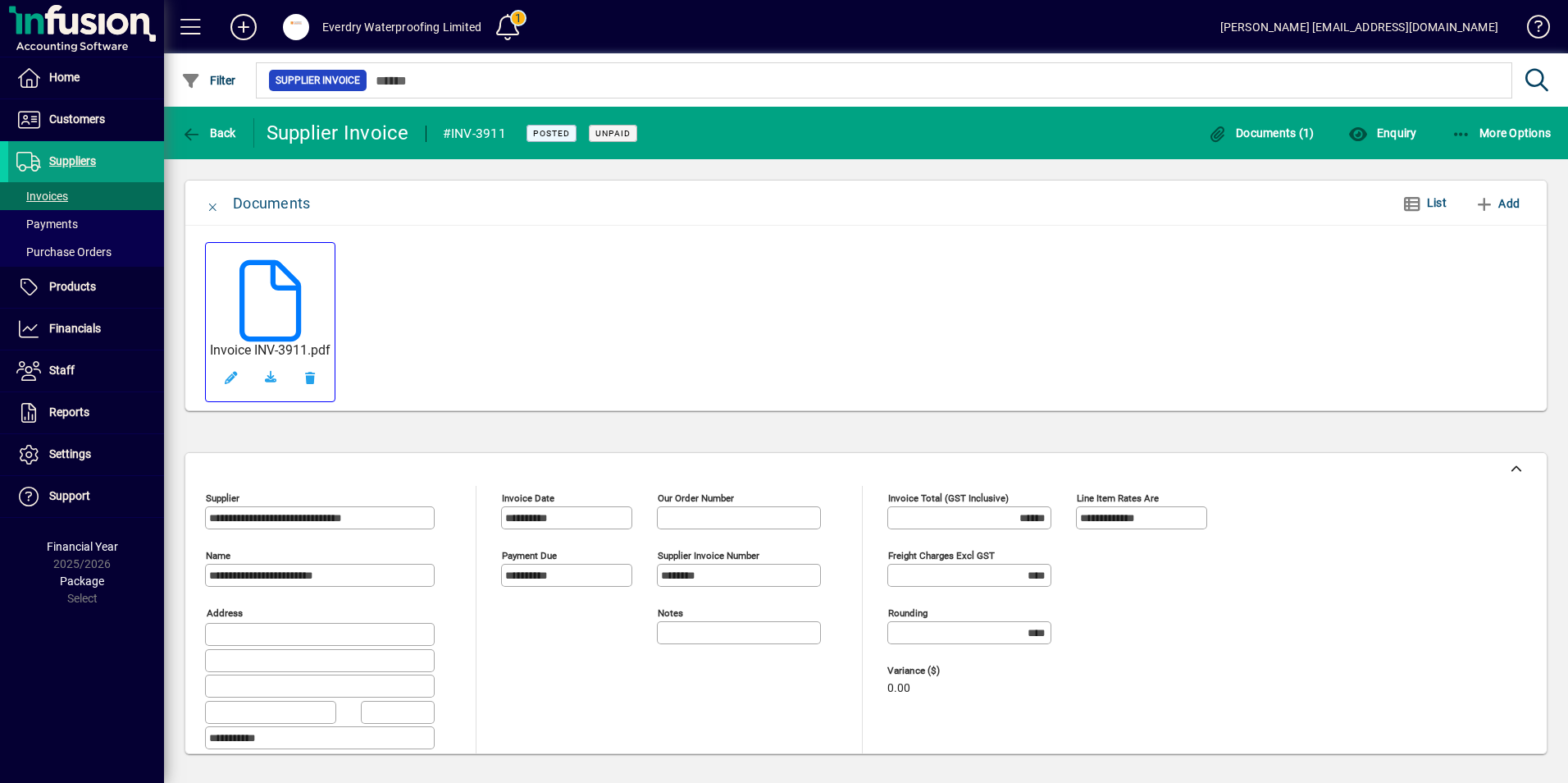
click at [231, 348] on h5 "Invoice INV-3911.pdf" at bounding box center [269, 350] width 120 height 16
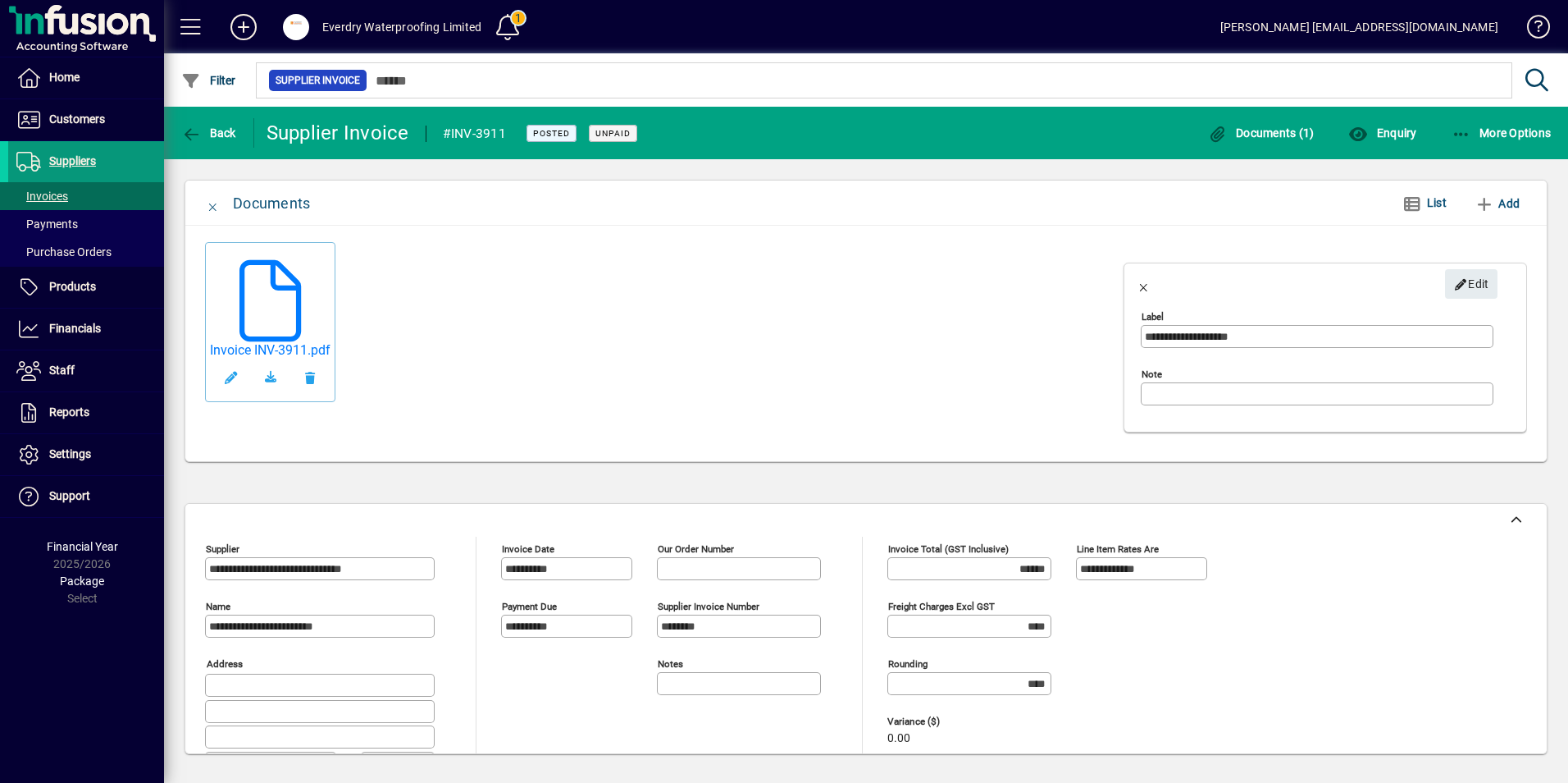
click at [61, 159] on span "Suppliers" at bounding box center [72, 161] width 47 height 13
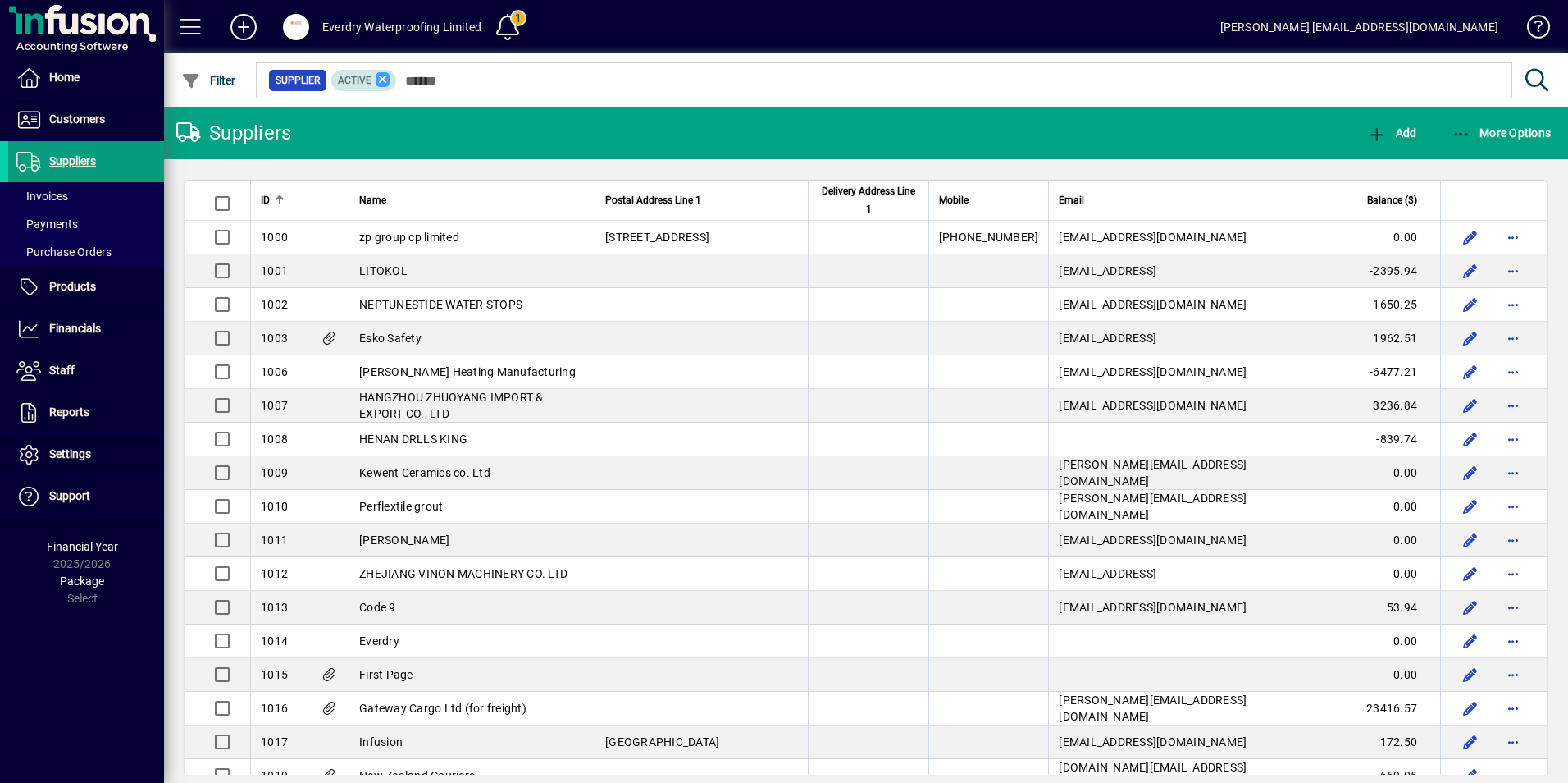
click at [387, 82] on icon at bounding box center [383, 79] width 15 height 15
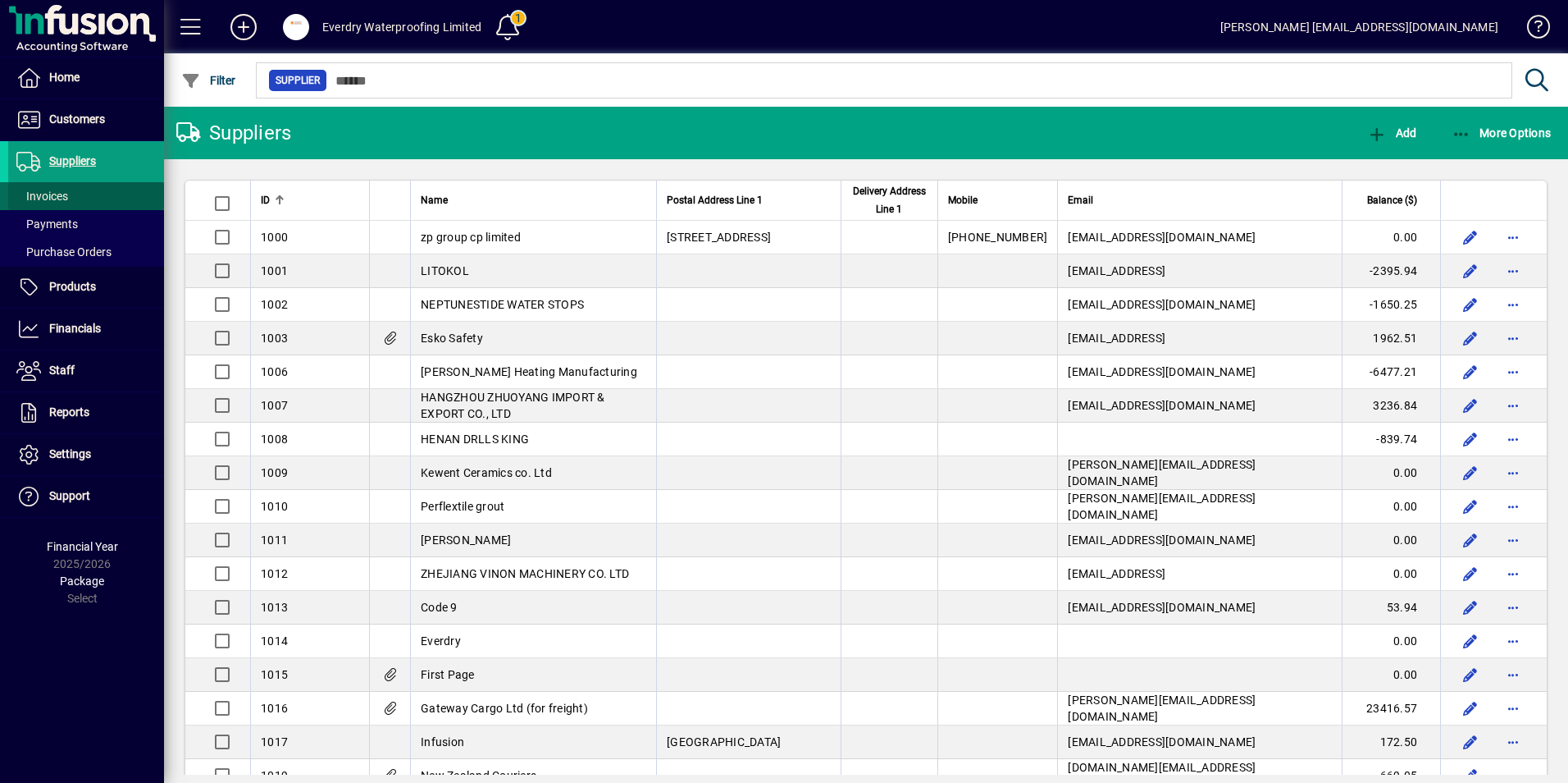
click at [92, 198] on span at bounding box center [86, 196] width 156 height 40
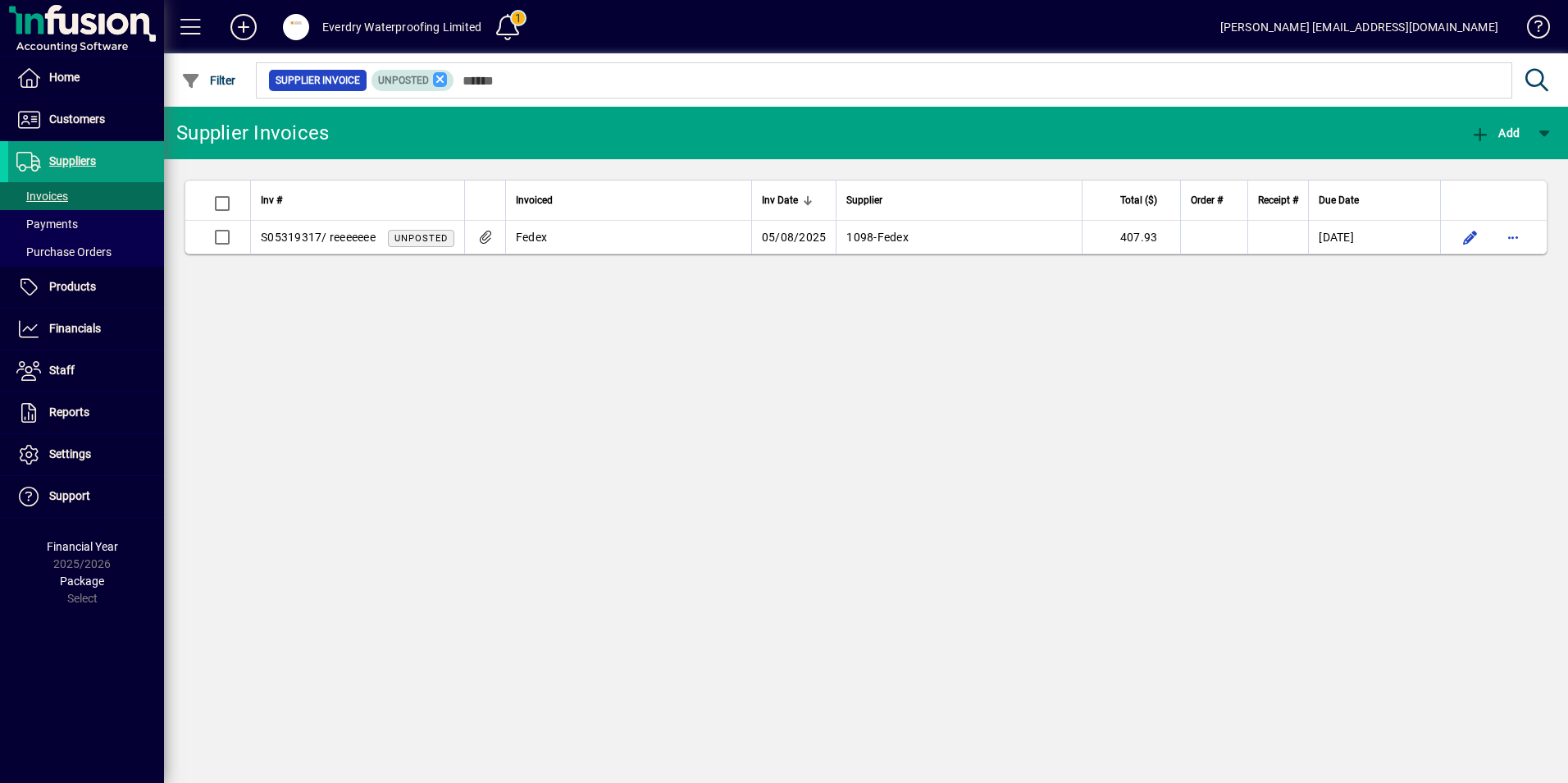
click at [439, 77] on icon at bounding box center [440, 79] width 15 height 15
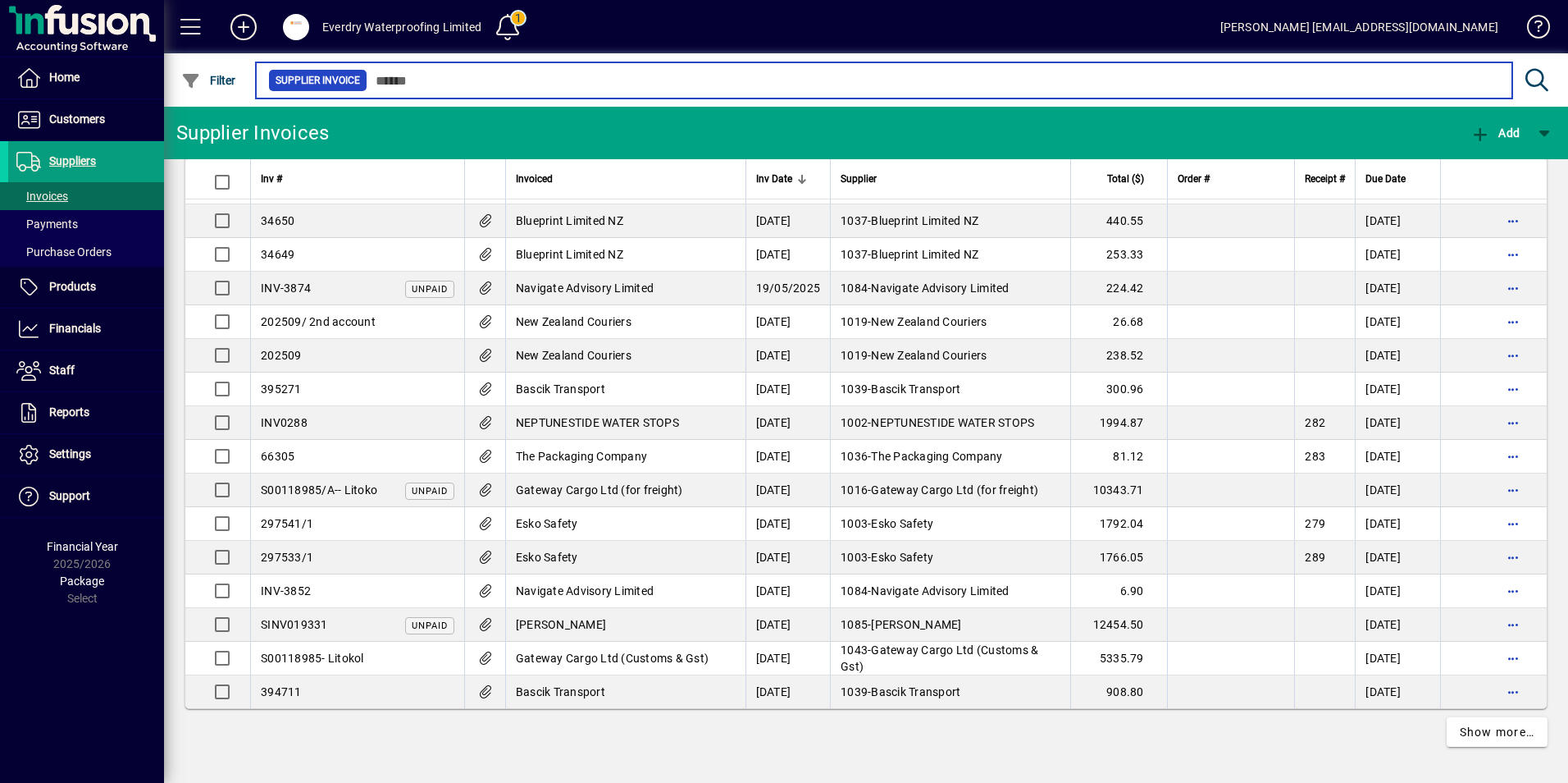
scroll to position [2877, 0]
